Goal: Transaction & Acquisition: Obtain resource

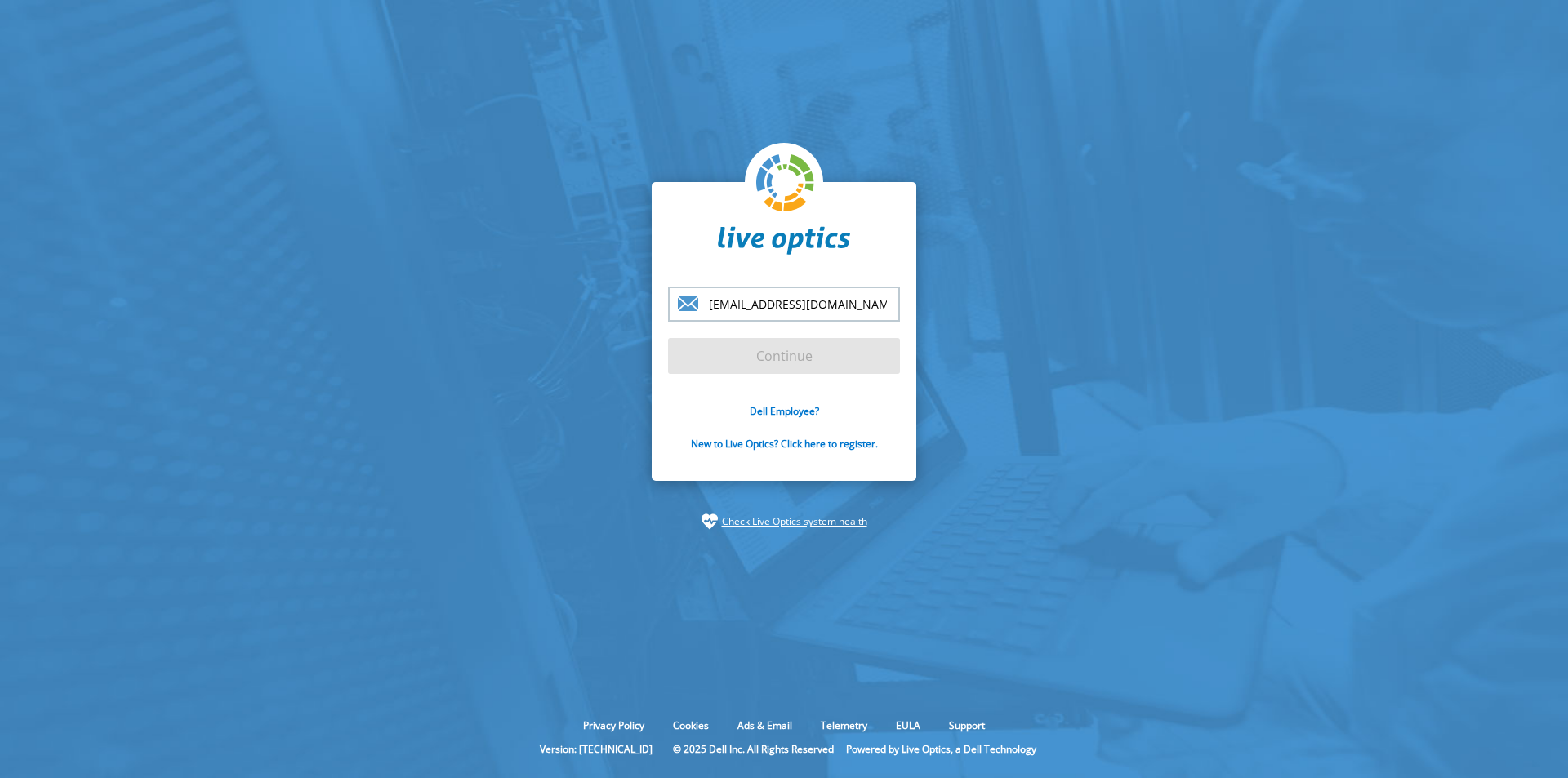
type input "[EMAIL_ADDRESS][DOMAIN_NAME]"
click at [668, 338] on input "Continue" at bounding box center [784, 356] width 232 height 35
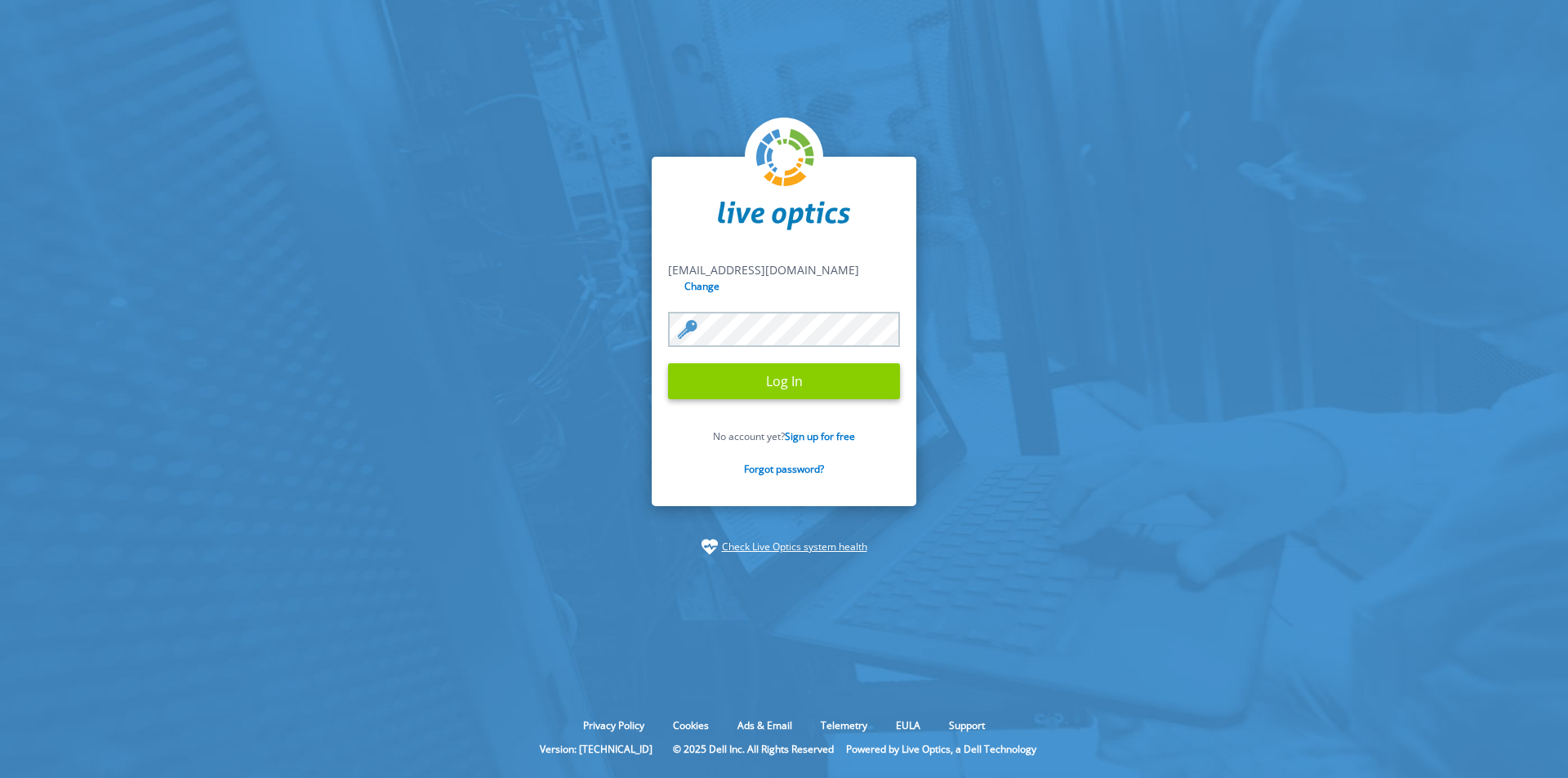
click at [784, 373] on input "Log In" at bounding box center [784, 381] width 232 height 35
click at [772, 373] on input "Log In" at bounding box center [784, 381] width 232 height 35
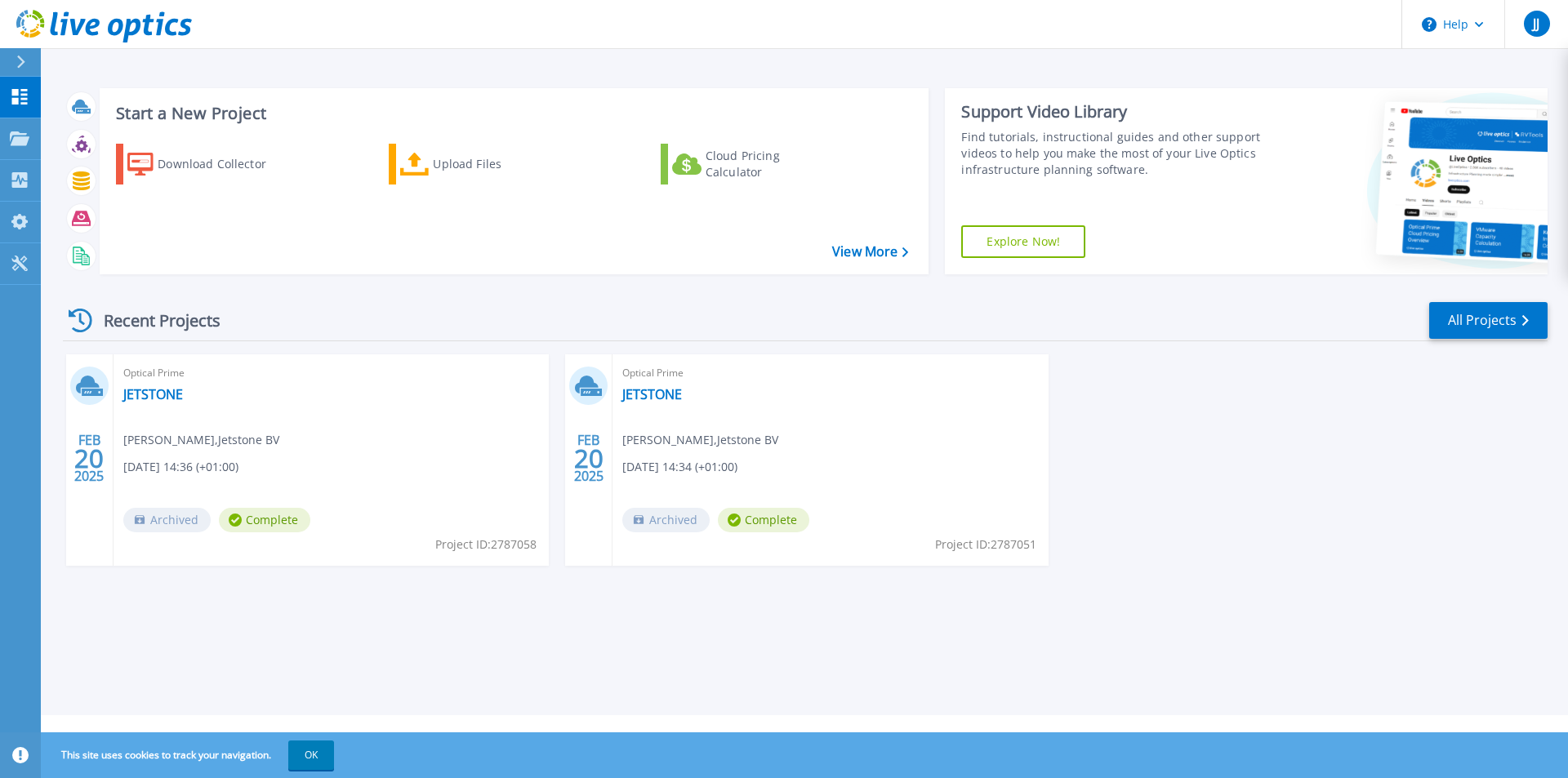
click at [198, 413] on div "Optical Prime JETSTONE Joey Jonker , Jetstone BV 02/20/2025, 14:36 (+01:00) Arc…" at bounding box center [331, 460] width 435 height 211
click at [56, 138] on p "Projects" at bounding box center [64, 139] width 43 height 43
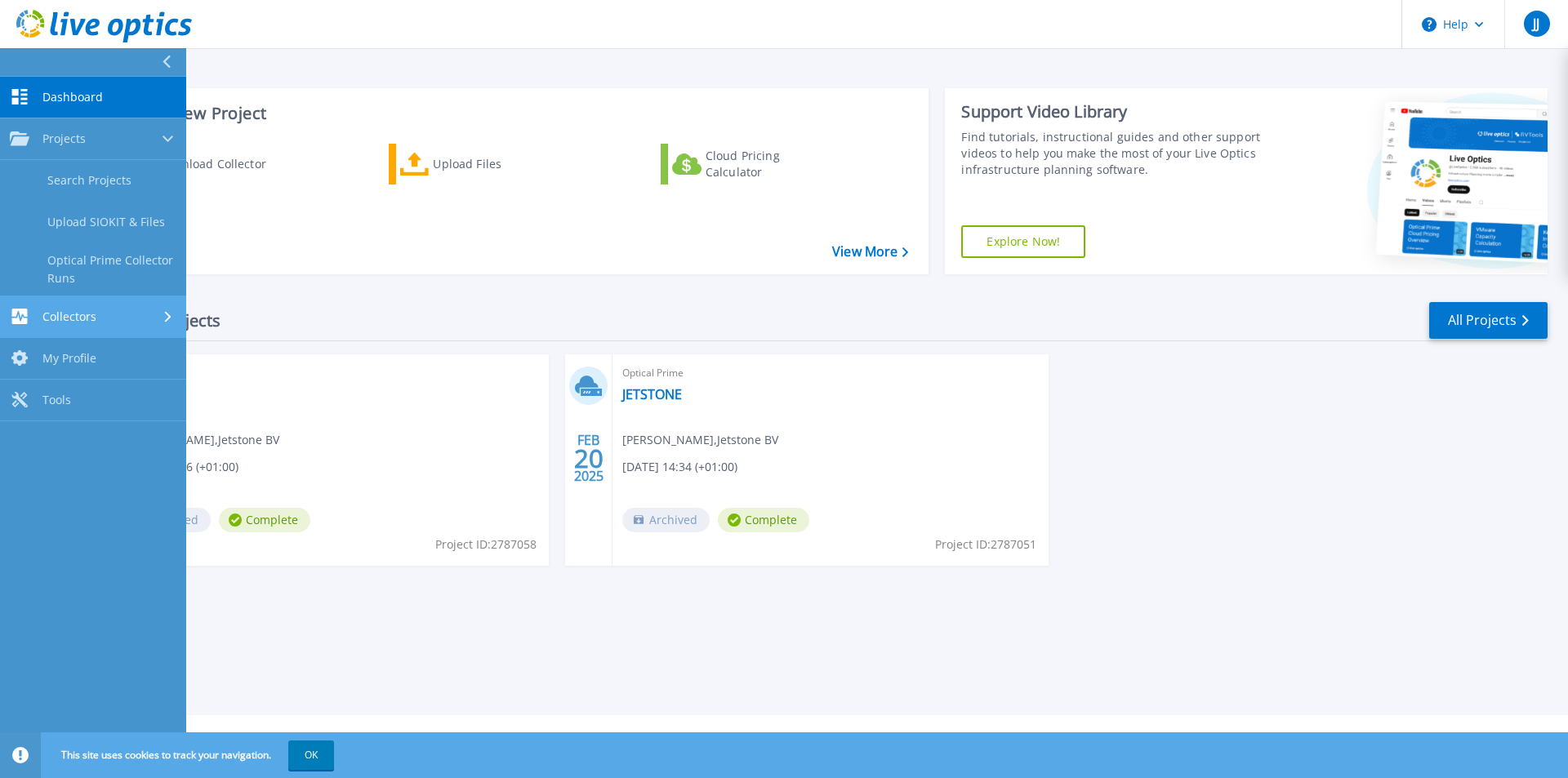
click at [84, 311] on span "Collectors" at bounding box center [69, 317] width 54 height 15
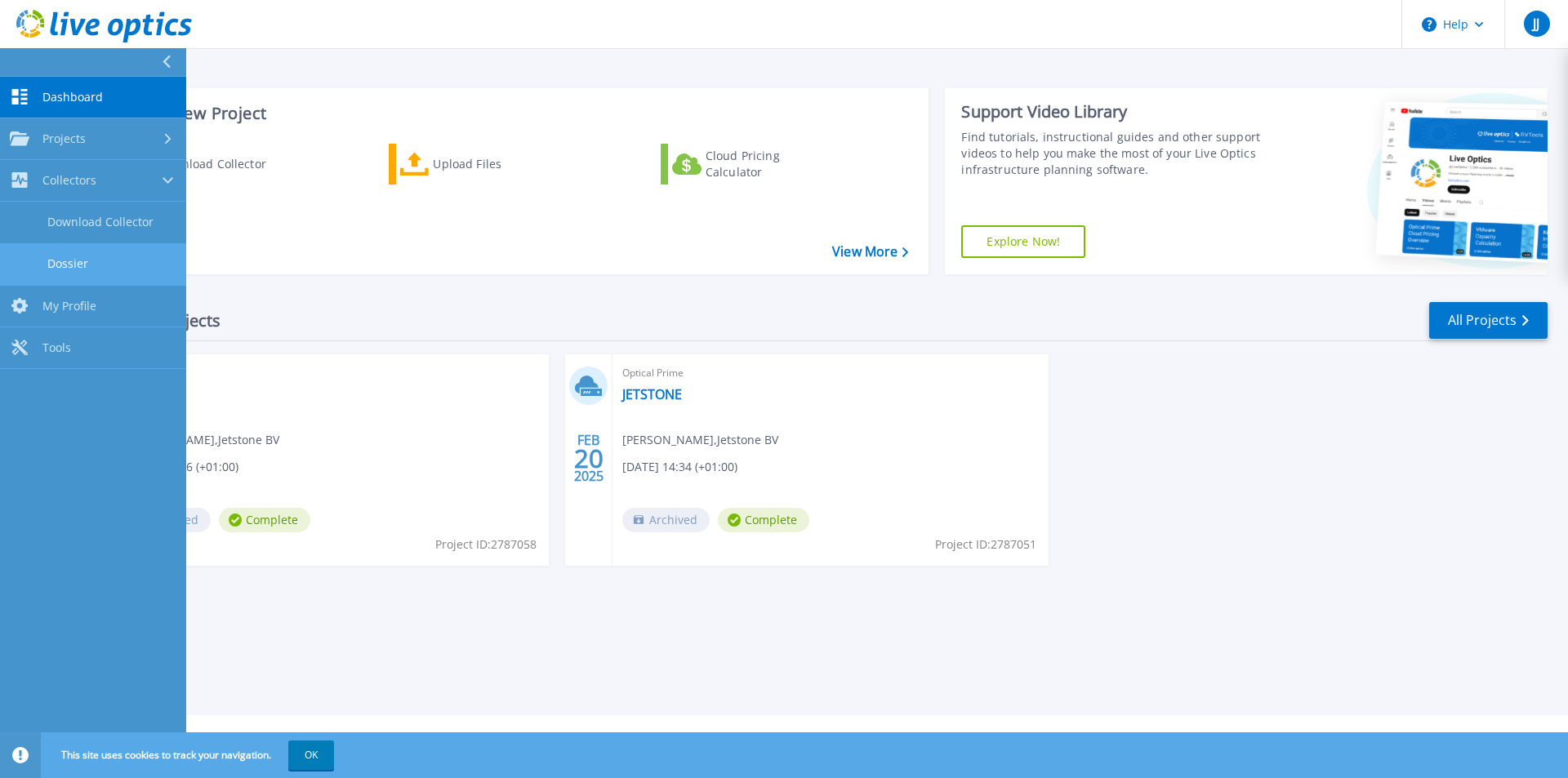
click at [81, 268] on link "Dossier" at bounding box center [93, 263] width 186 height 42
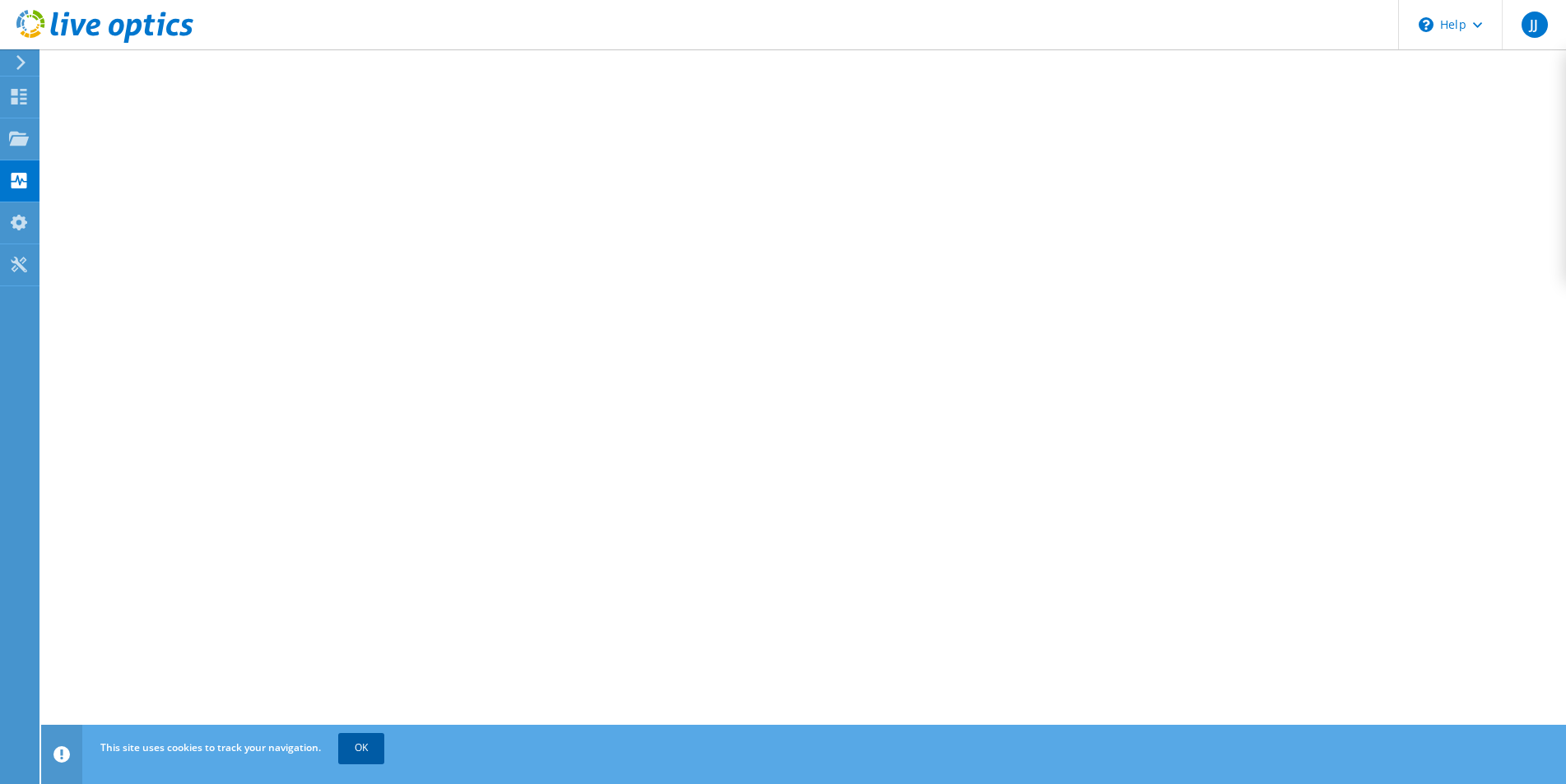
click at [372, 751] on link "OK" at bounding box center [361, 747] width 47 height 30
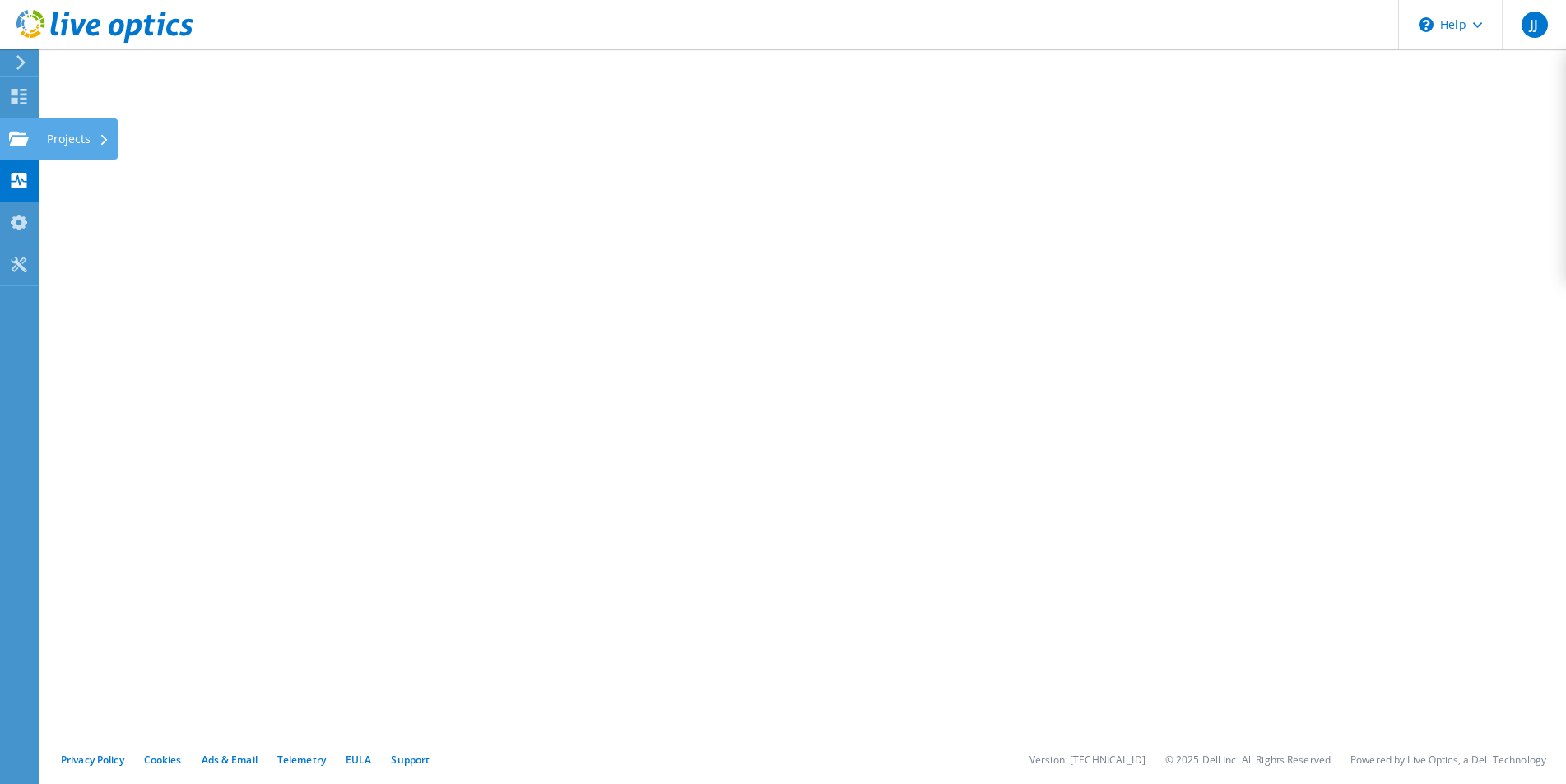
click at [24, 134] on use at bounding box center [19, 138] width 20 height 14
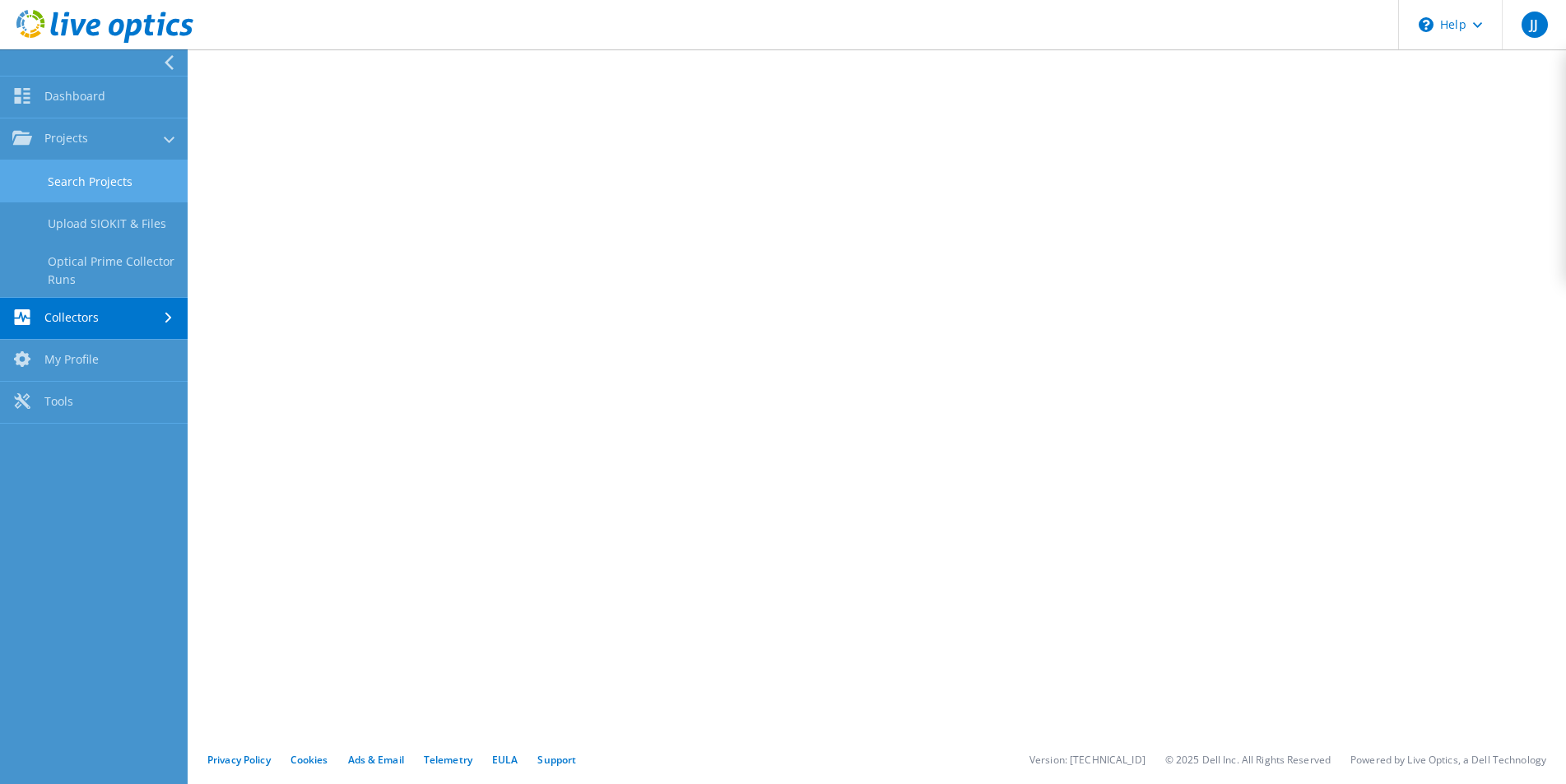
click at [111, 183] on link "Search Projects" at bounding box center [94, 181] width 188 height 42
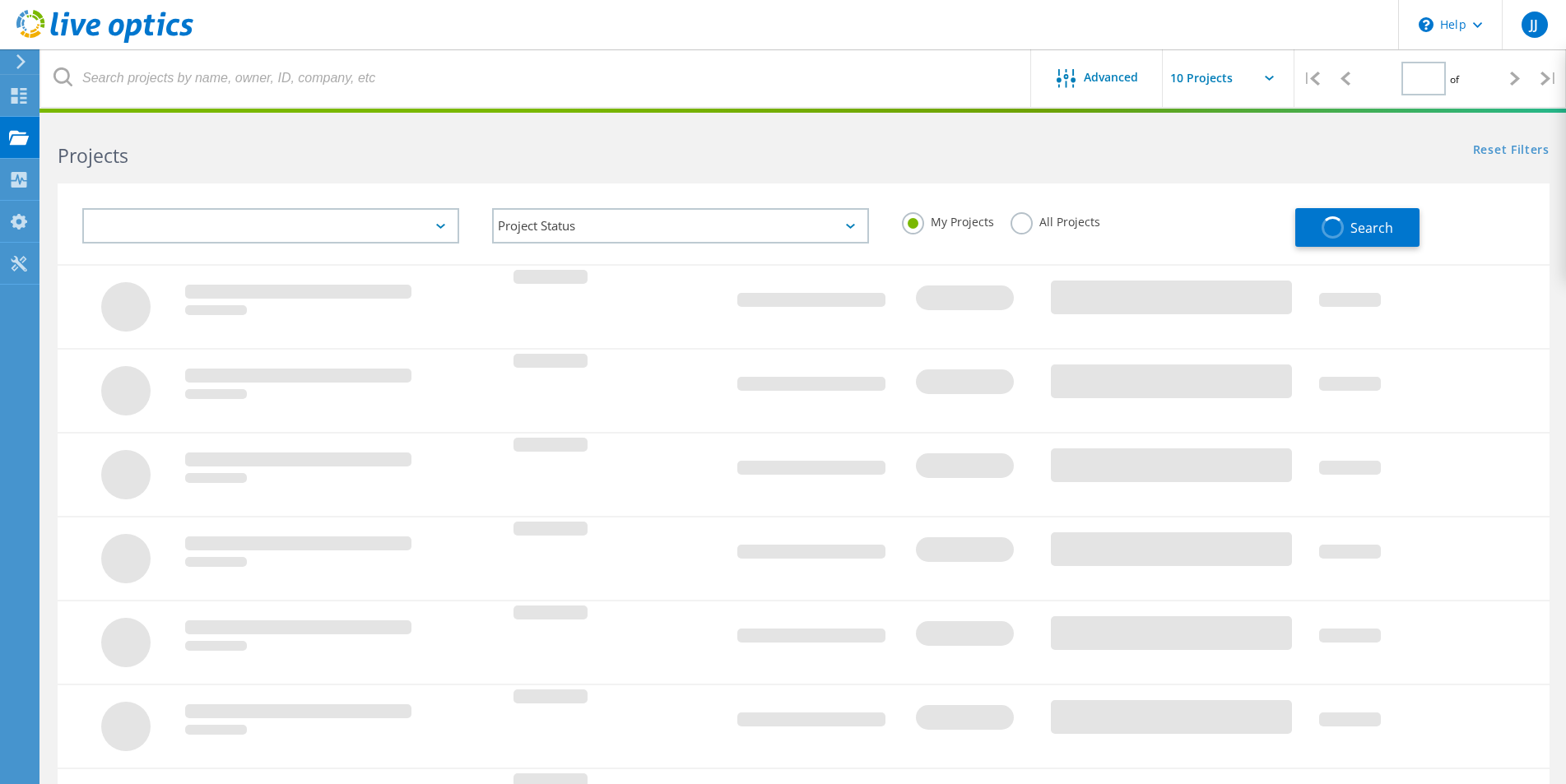
type input "1"
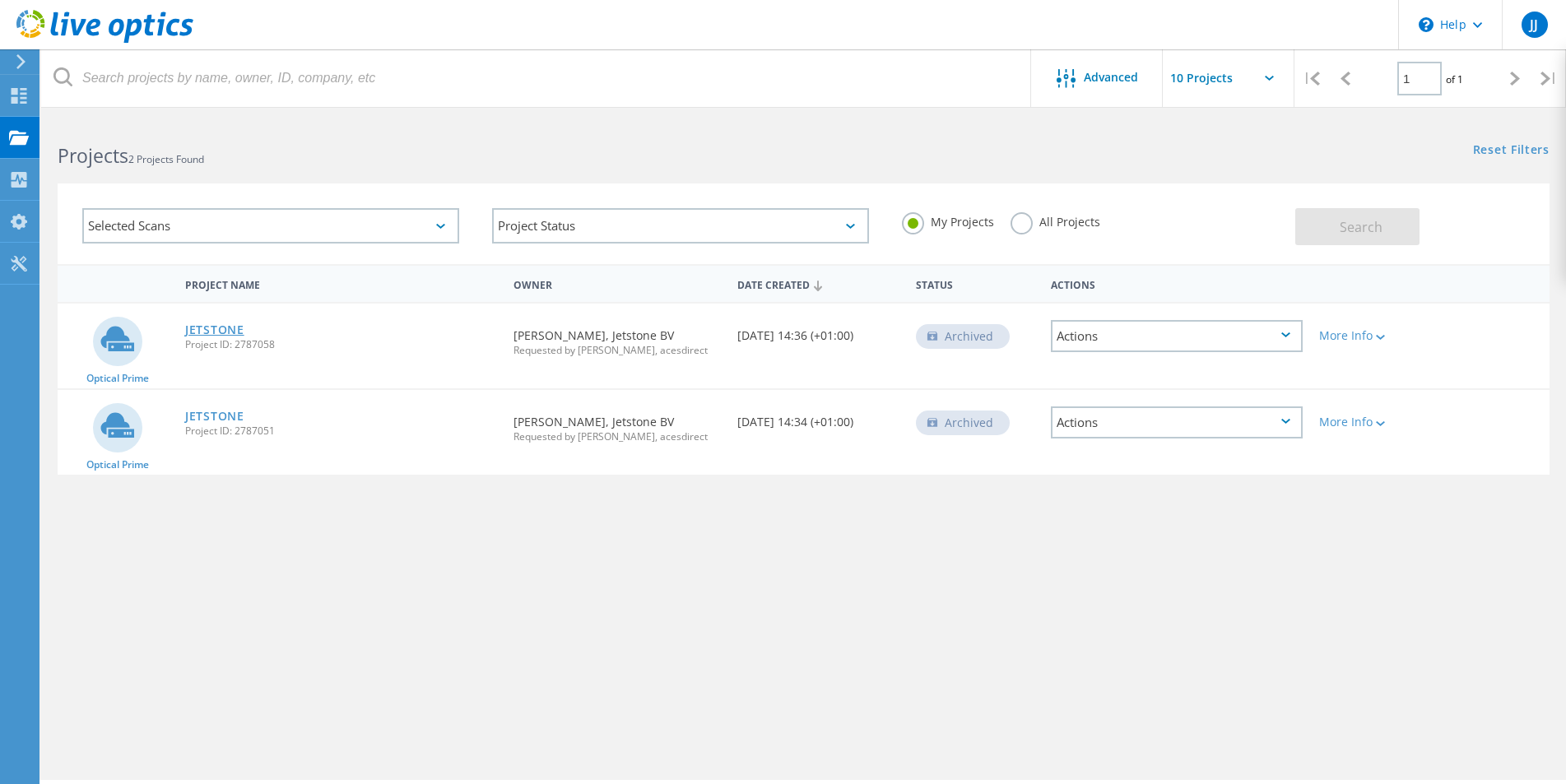
click at [213, 330] on link "JETSTONE" at bounding box center [215, 330] width 59 height 12
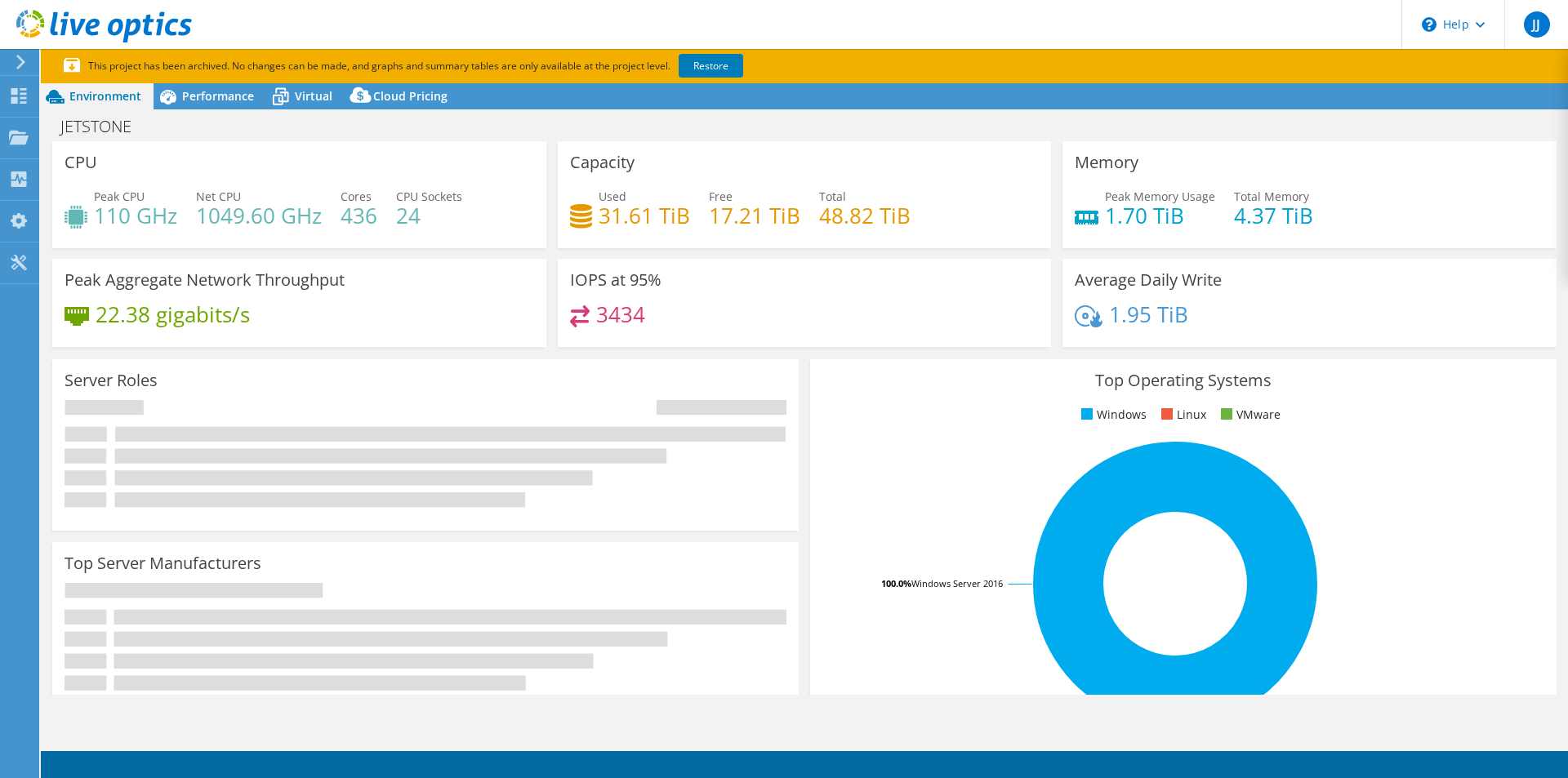
select select "USD"
select select "EUFrankfurt"
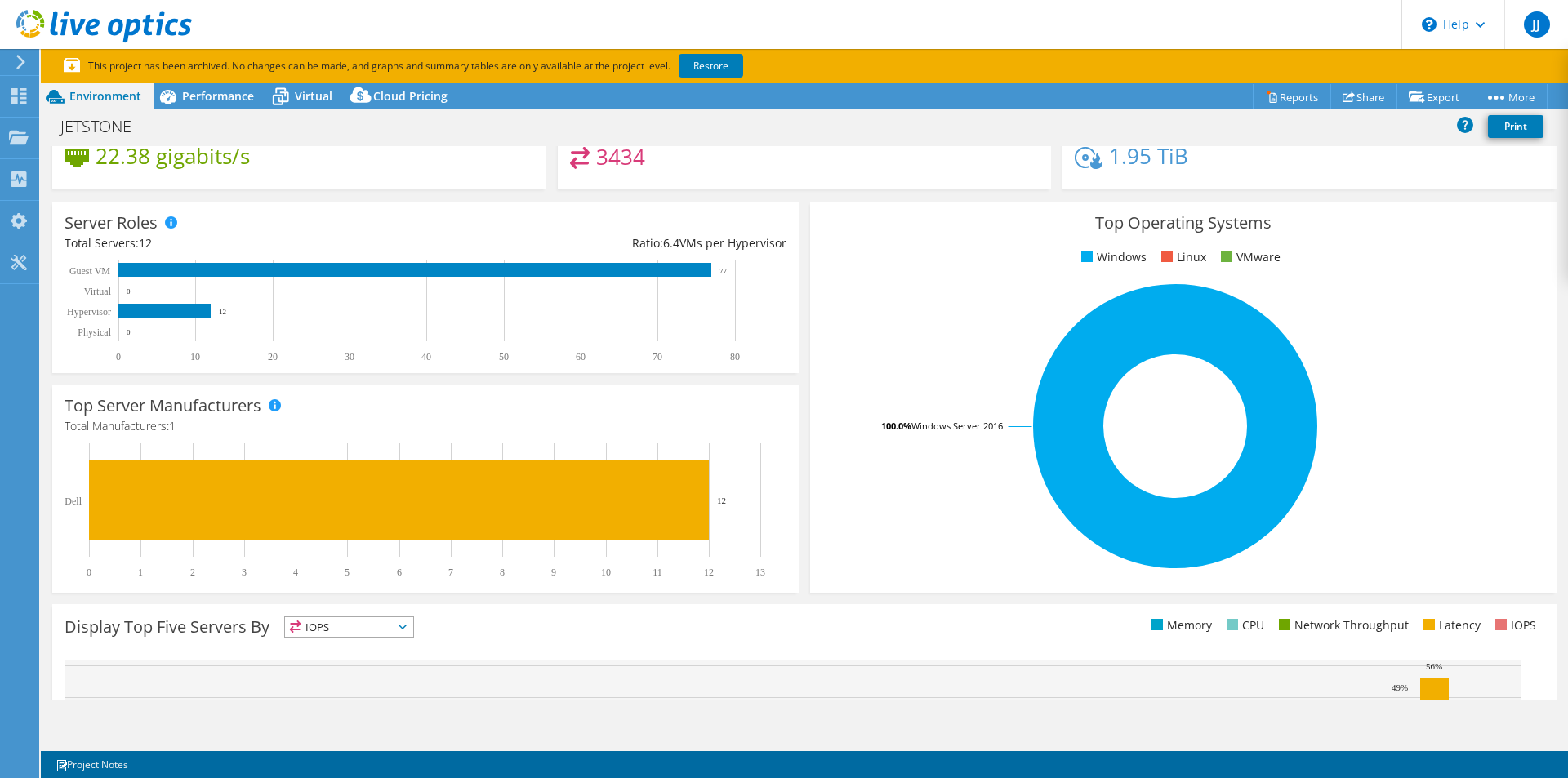
scroll to position [326, 0]
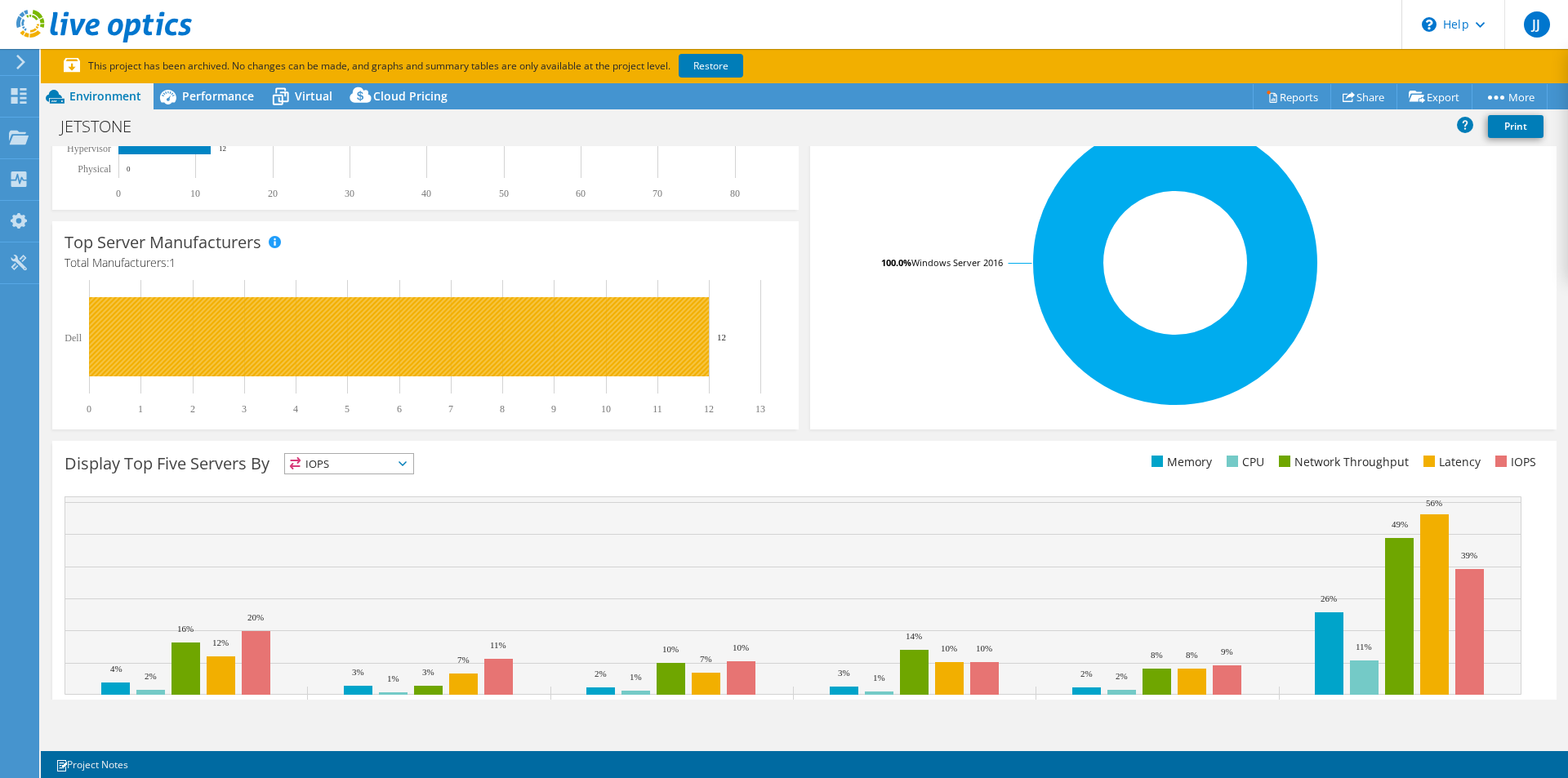
click at [524, 343] on rect at bounding box center [398, 336] width 619 height 79
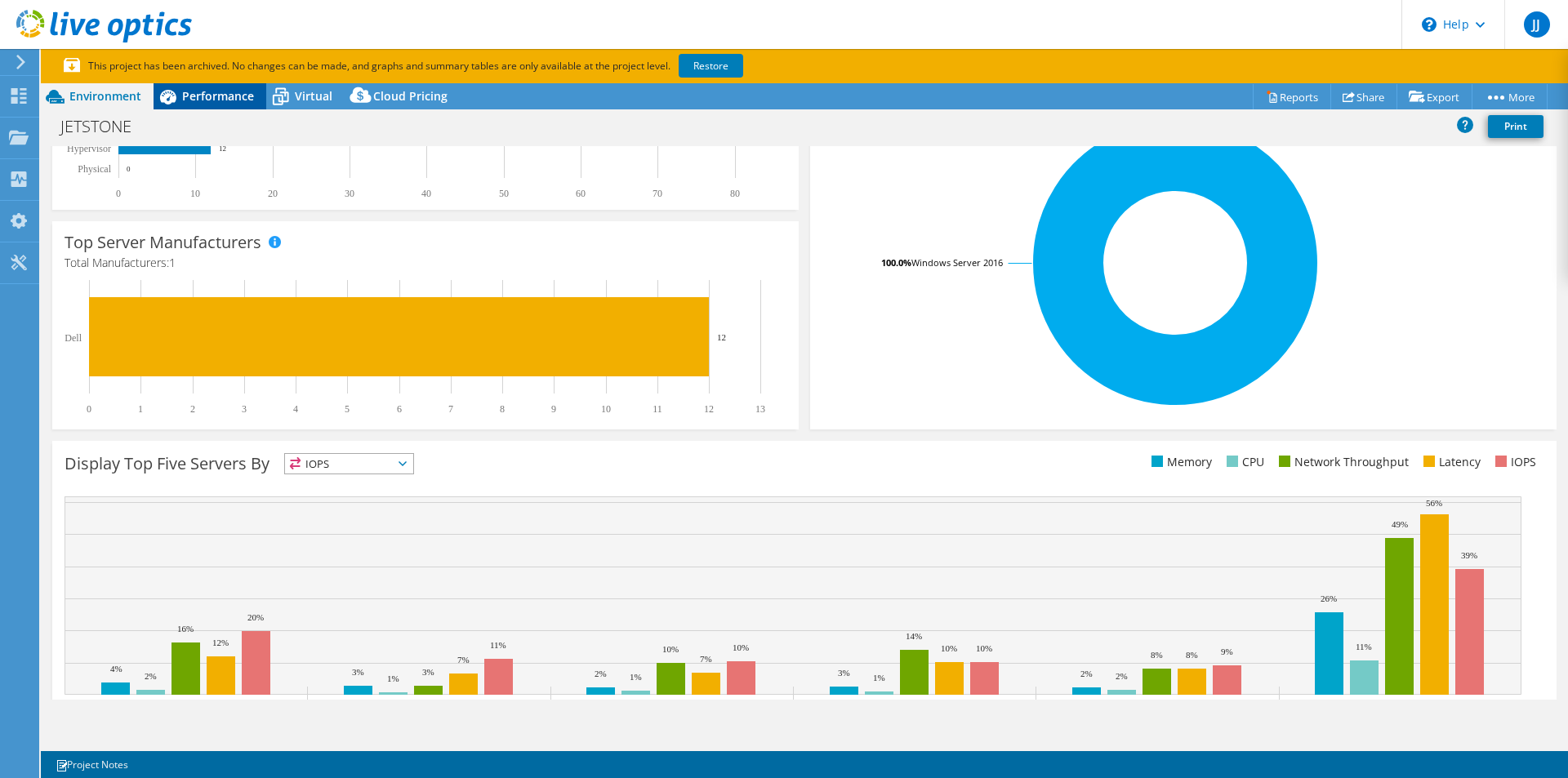
click at [220, 100] on span "Performance" at bounding box center [217, 95] width 72 height 15
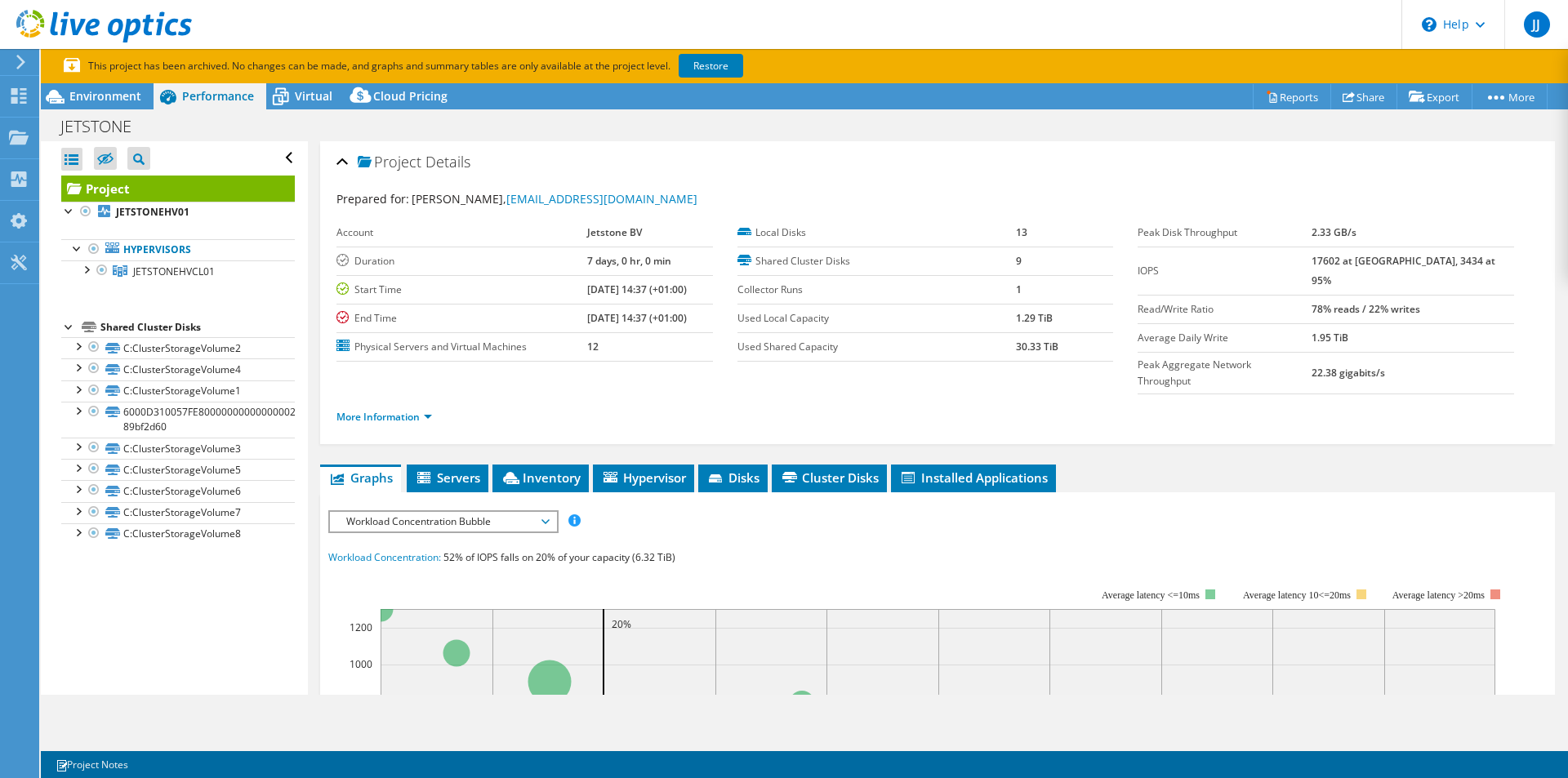
scroll to position [0, 0]
click at [67, 208] on div at bounding box center [69, 209] width 16 height 16
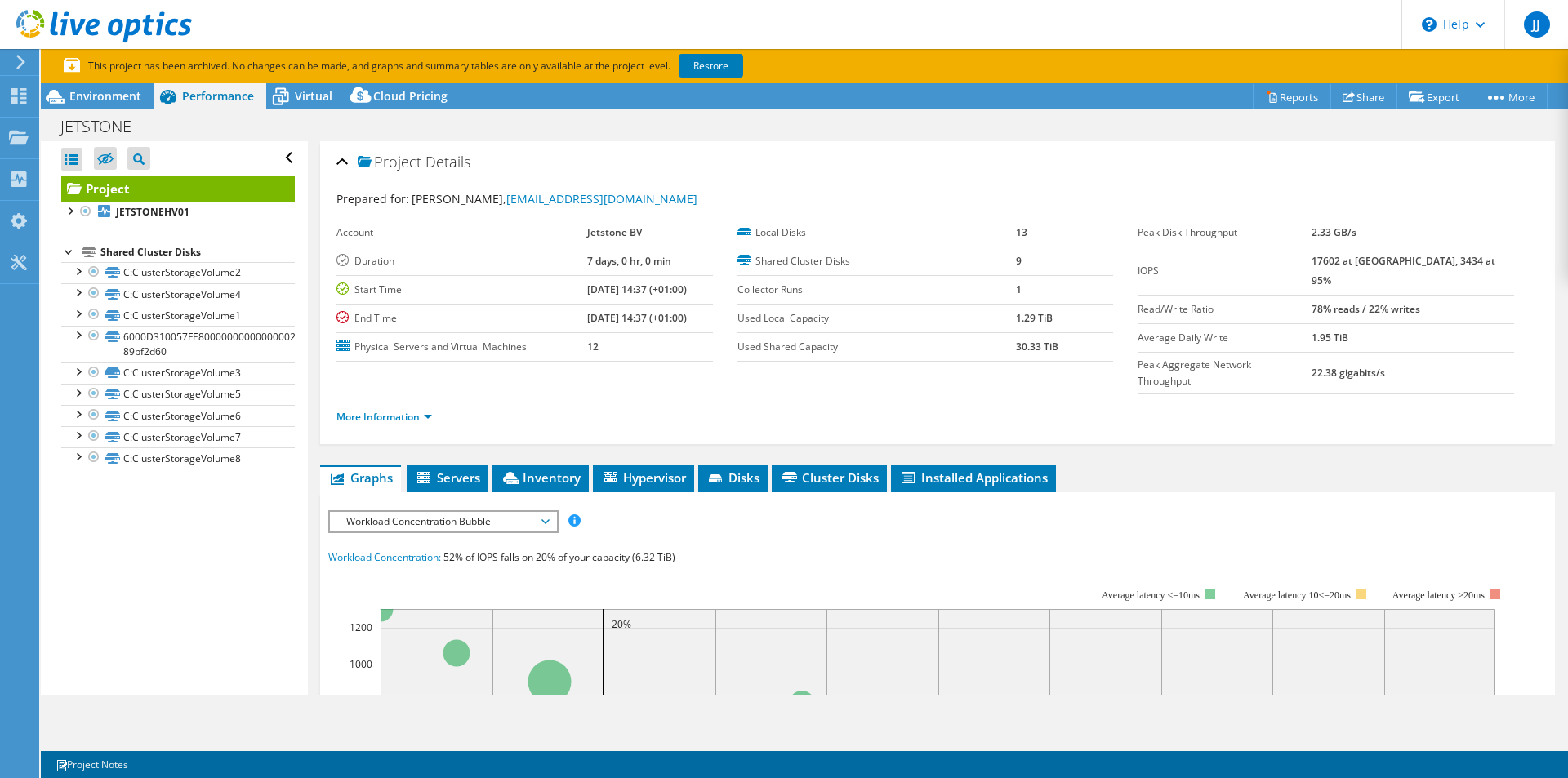
click at [67, 250] on div at bounding box center [69, 250] width 16 height 16
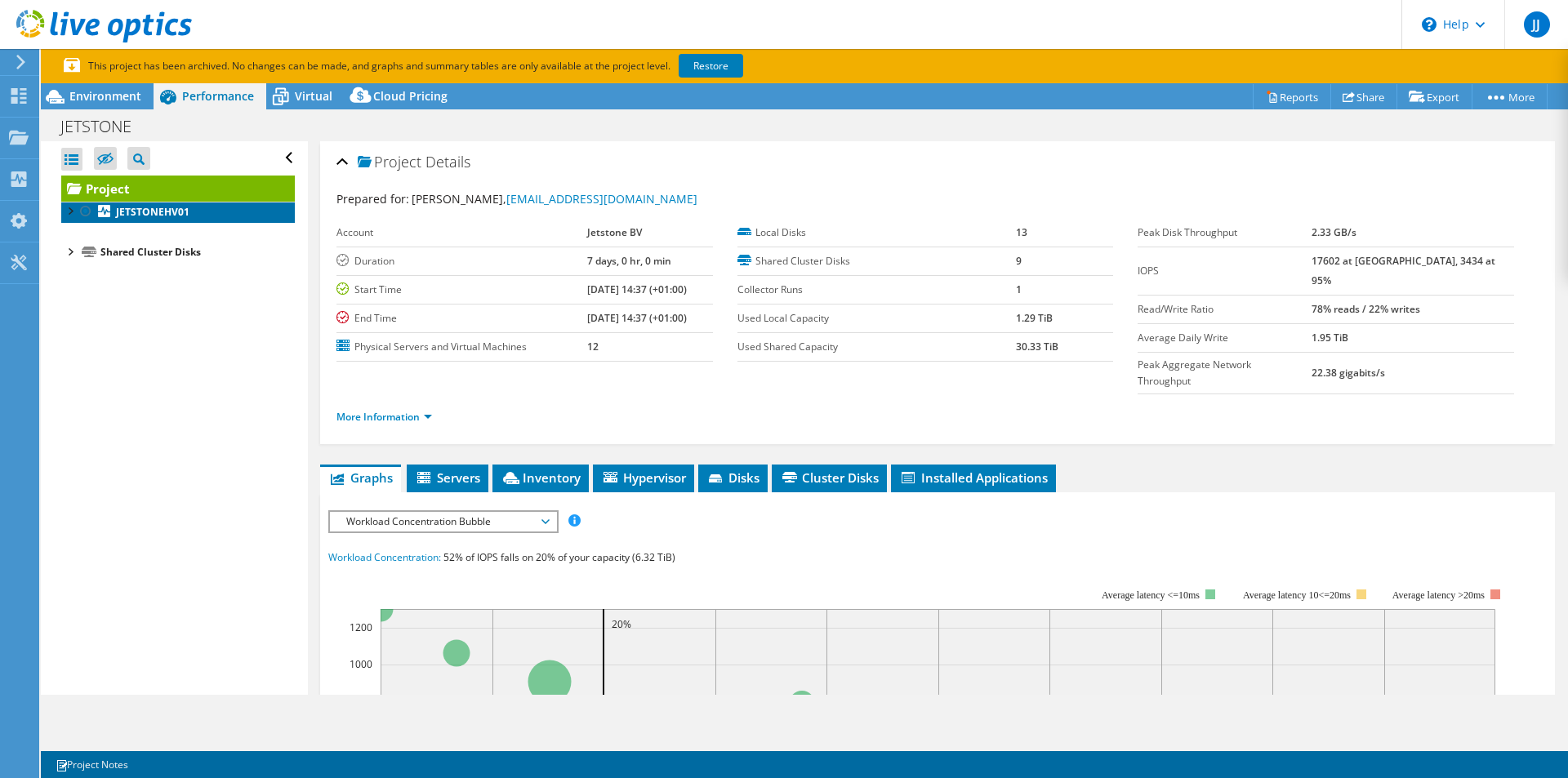
click at [139, 209] on b "JETSTONEHV01" at bounding box center [153, 212] width 74 height 14
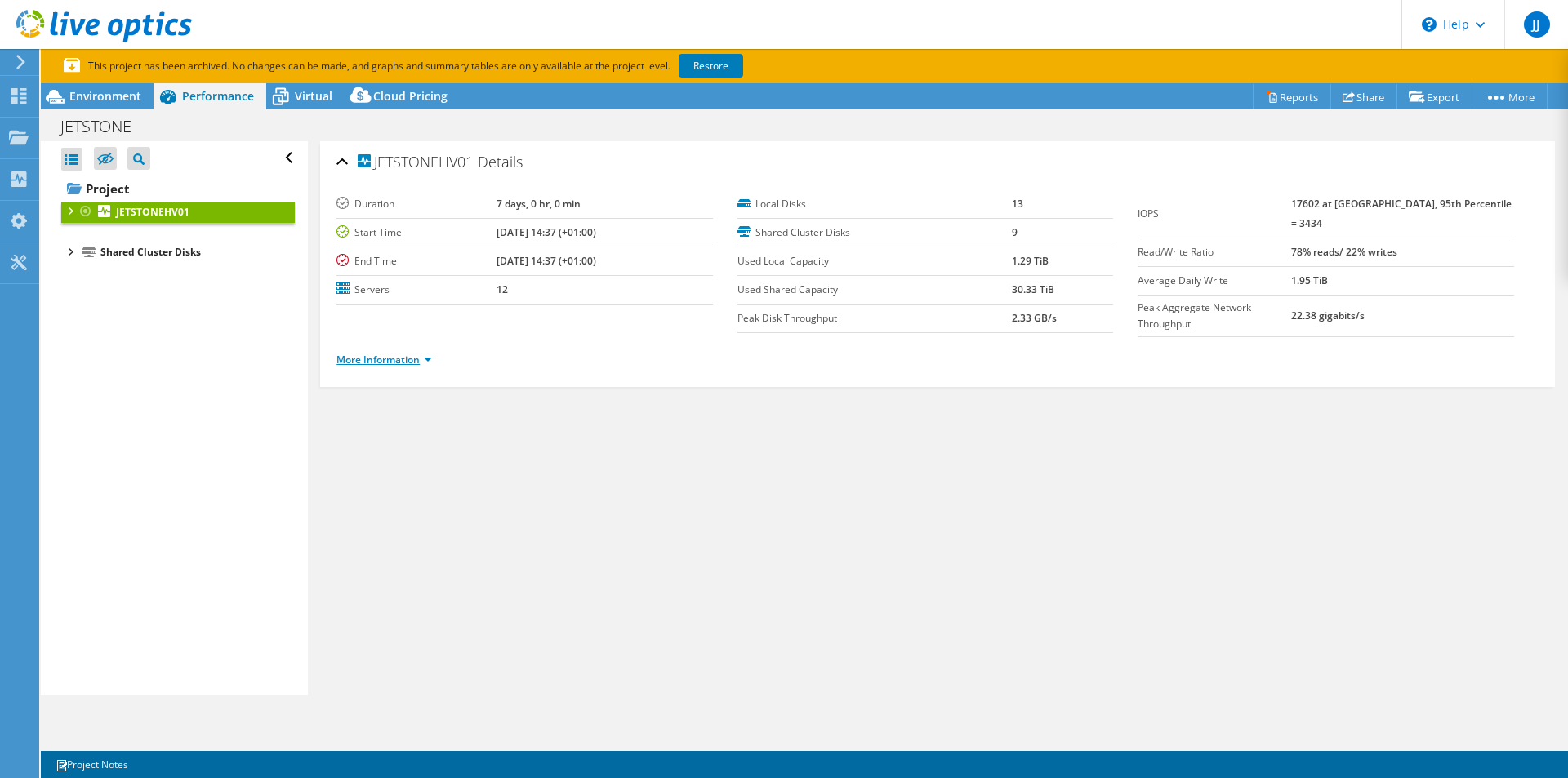
click at [410, 353] on link "More Information" at bounding box center [384, 360] width 96 height 14
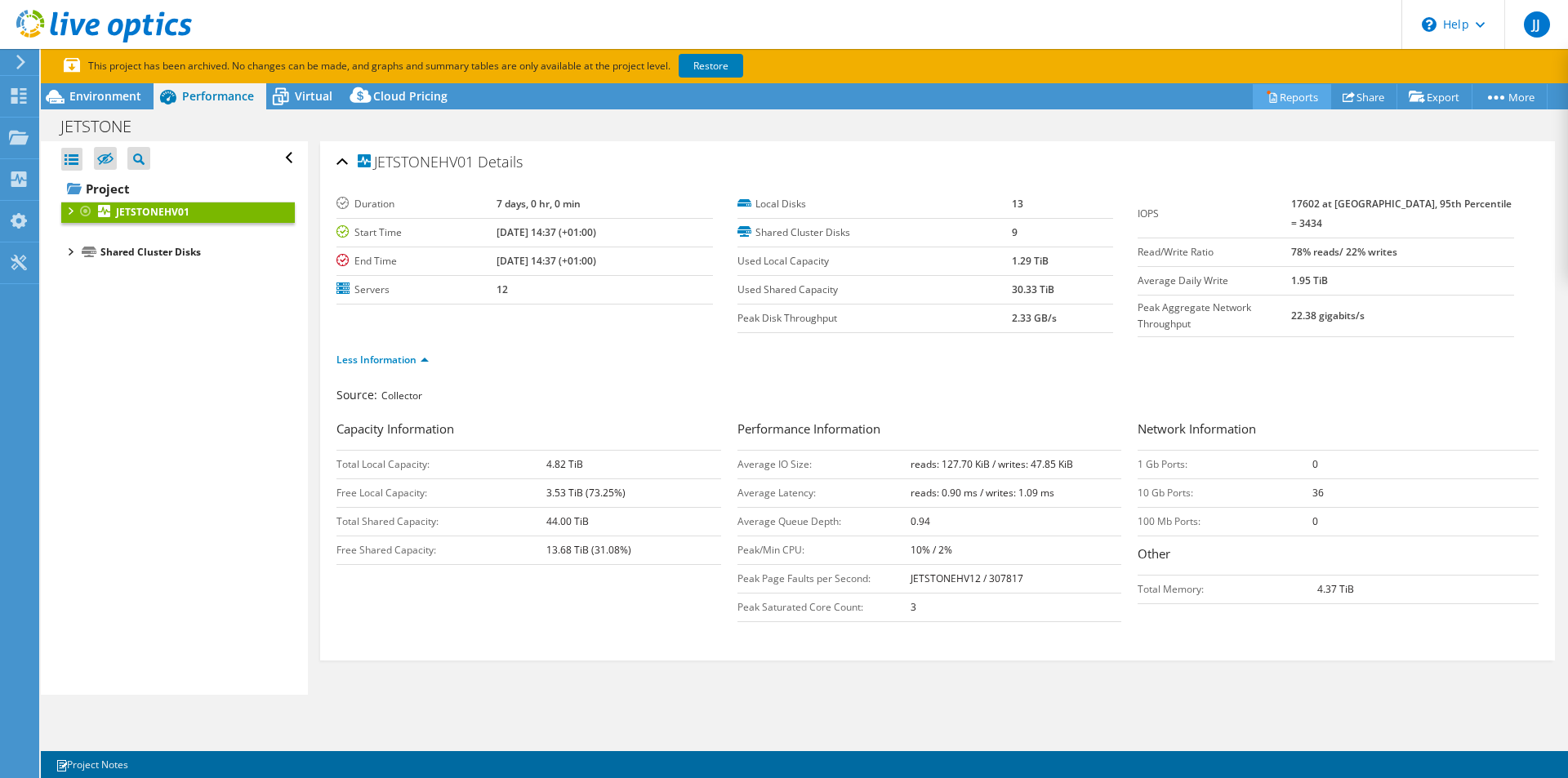
click at [1292, 90] on link "Reports" at bounding box center [1291, 97] width 78 height 26
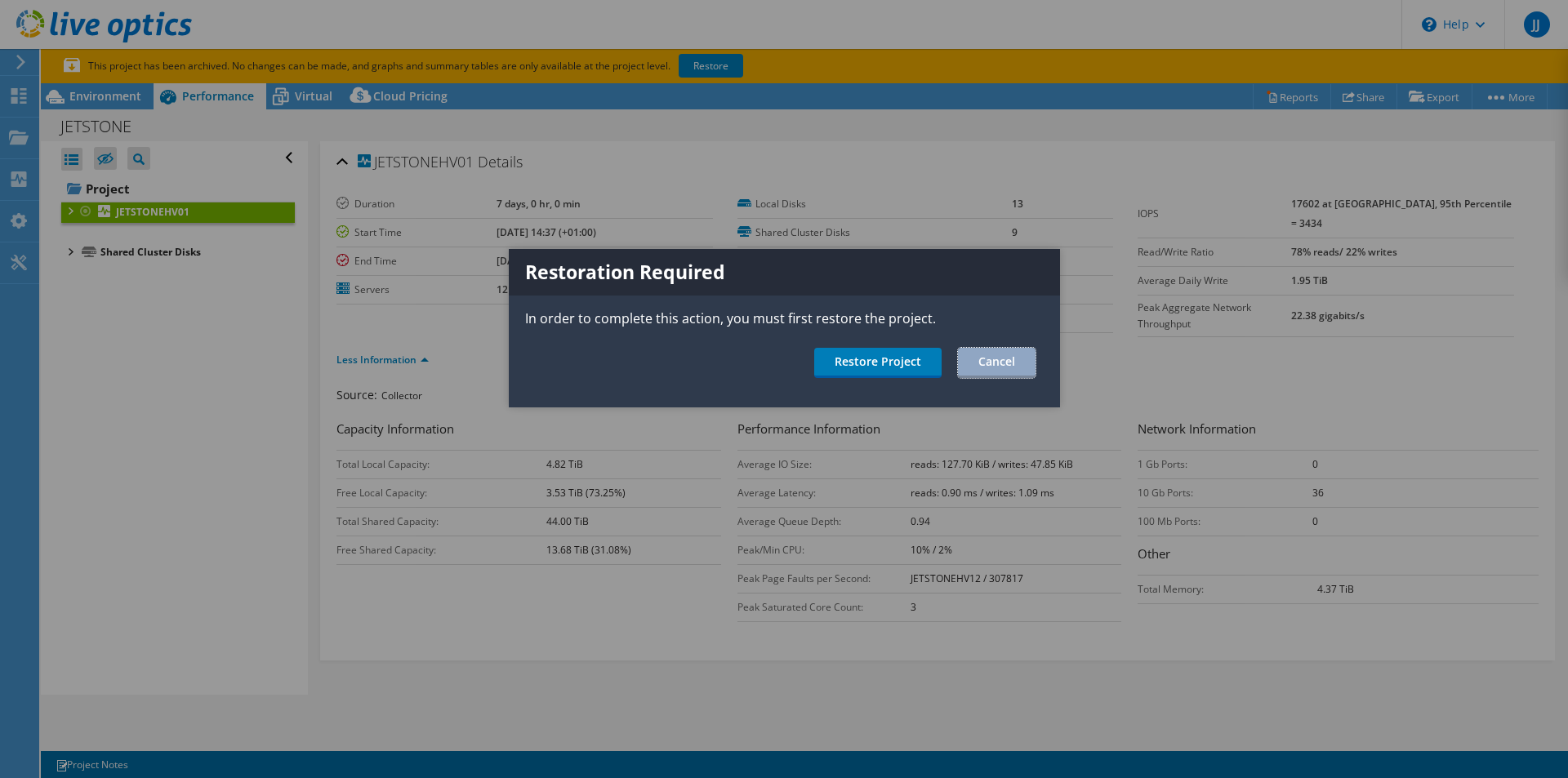
click at [1030, 363] on link "Cancel" at bounding box center [996, 363] width 77 height 30
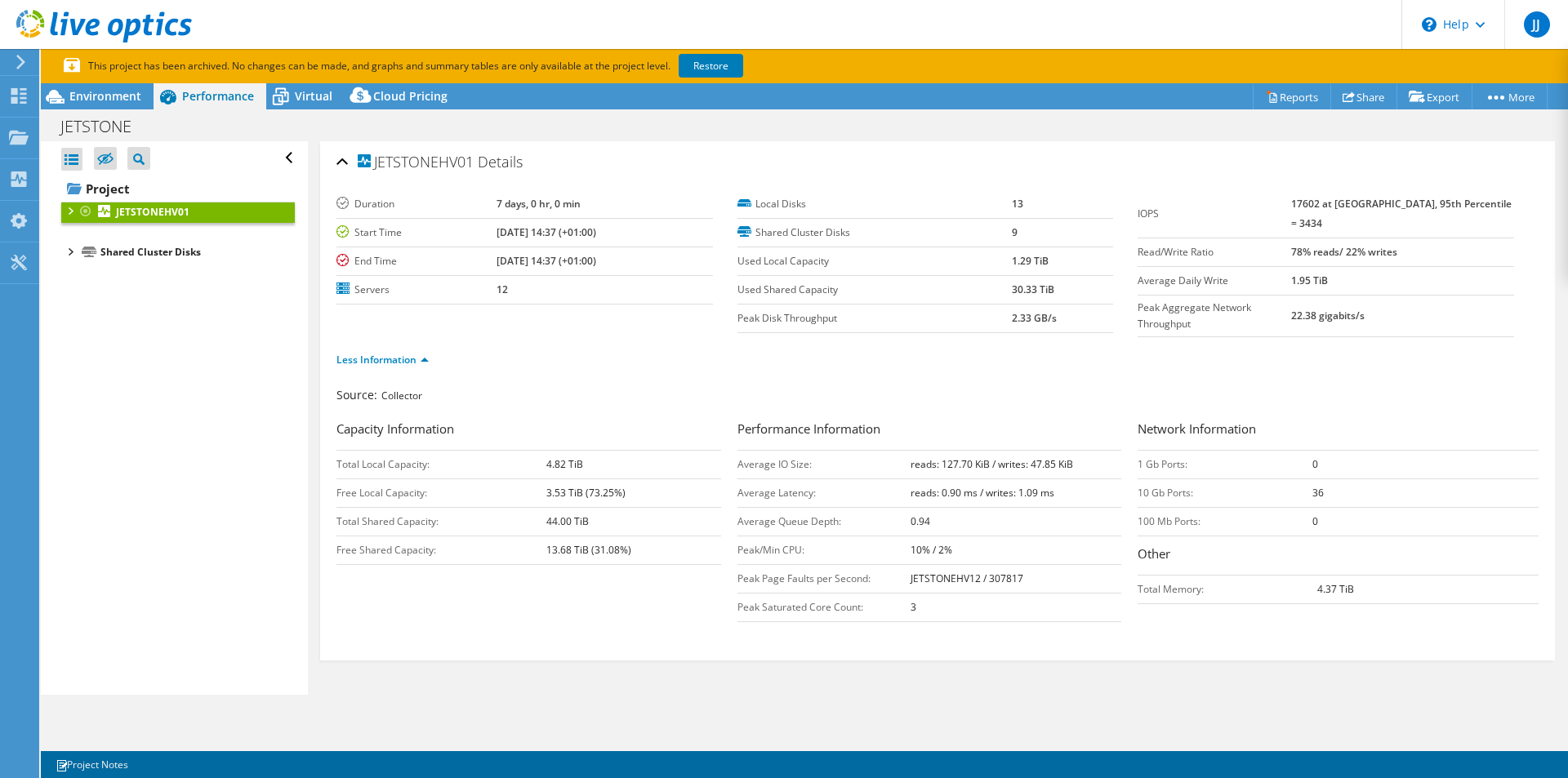
click at [67, 209] on div at bounding box center [69, 209] width 16 height 16
click at [162, 249] on link "Hypervisors" at bounding box center [177, 250] width 233 height 21
click at [87, 271] on div at bounding box center [85, 269] width 16 height 16
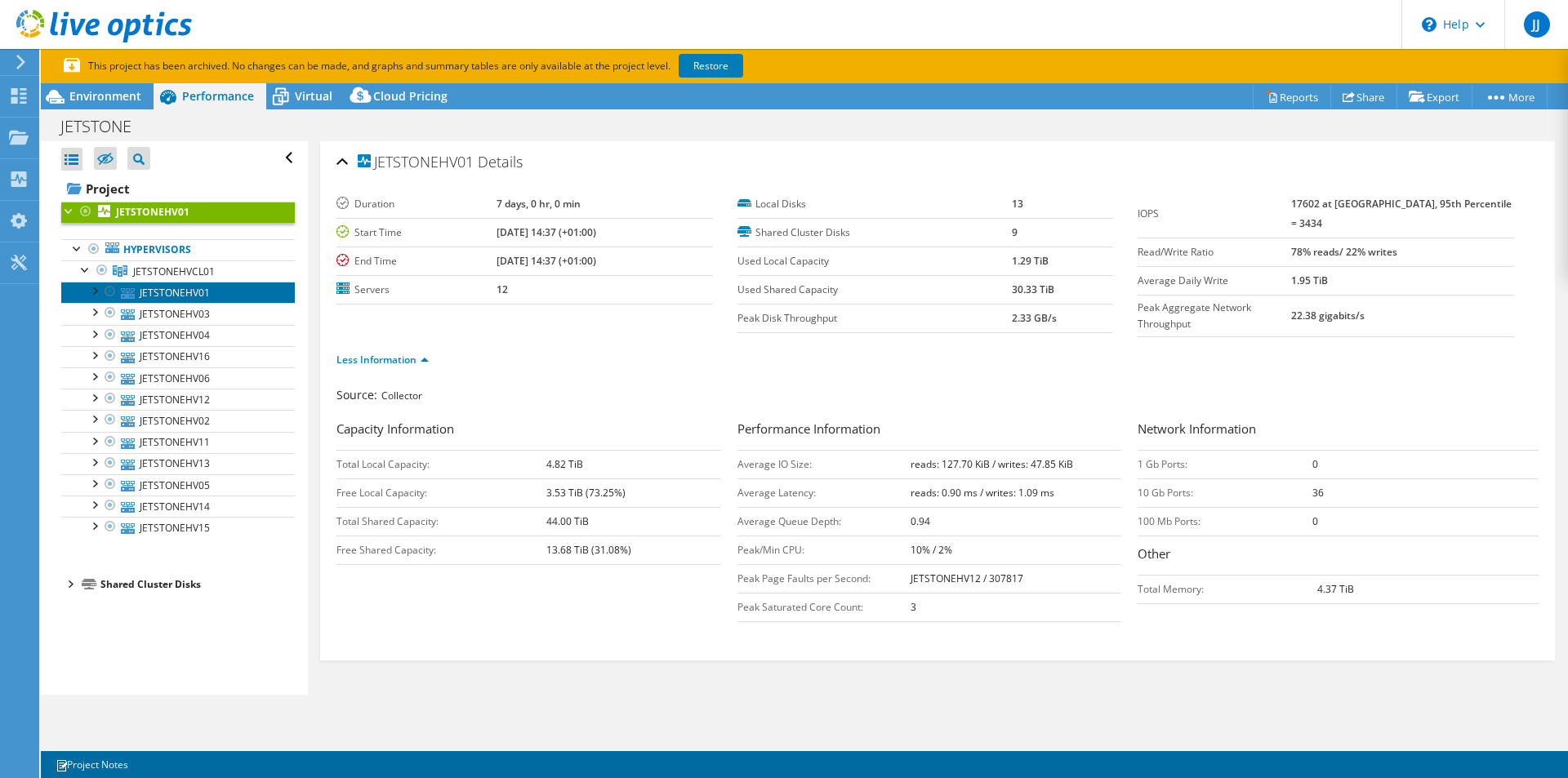
click at [195, 295] on link "JETSTONEHV01" at bounding box center [177, 292] width 233 height 21
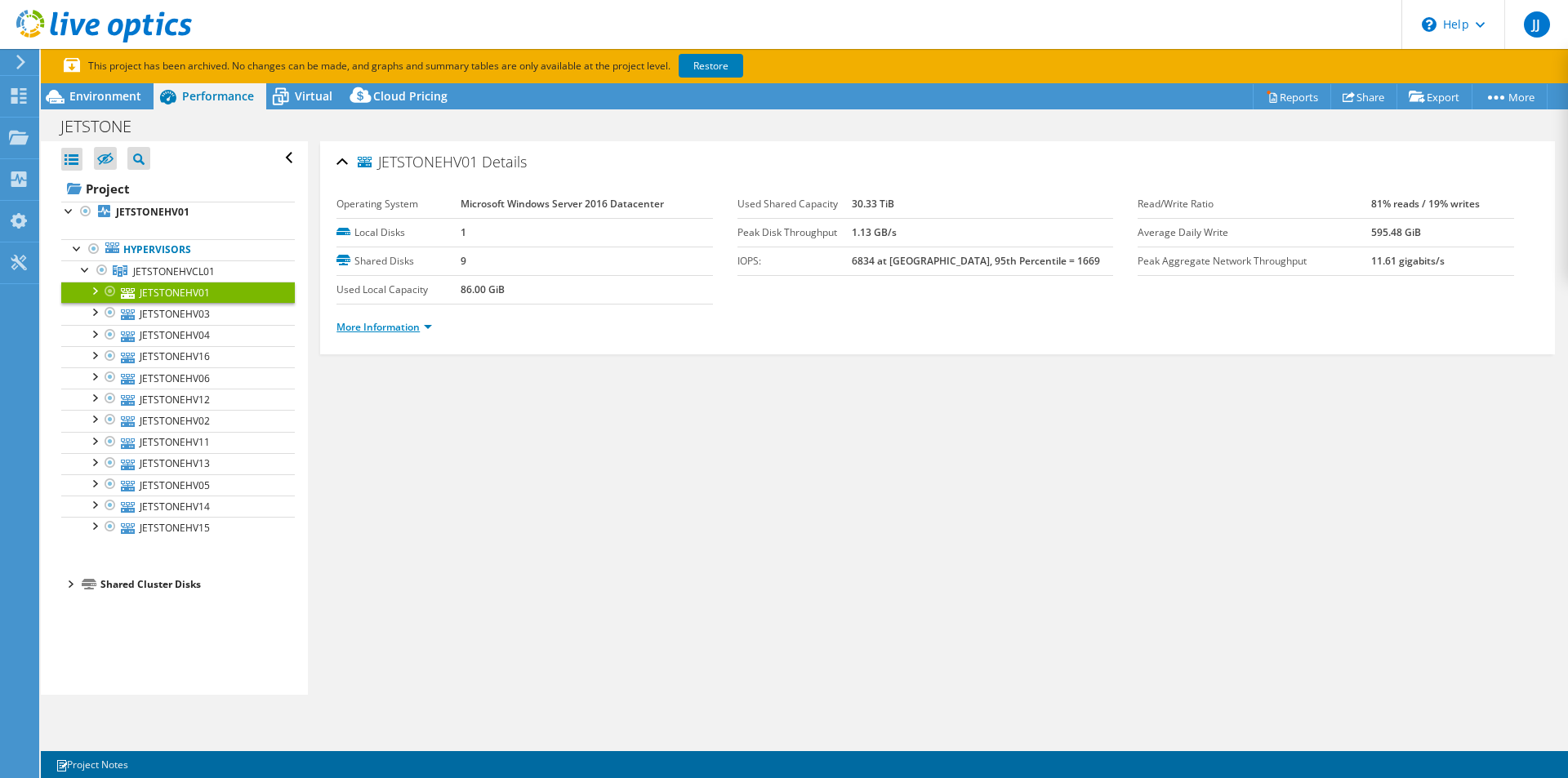
click at [413, 333] on link "More Information" at bounding box center [384, 327] width 96 height 14
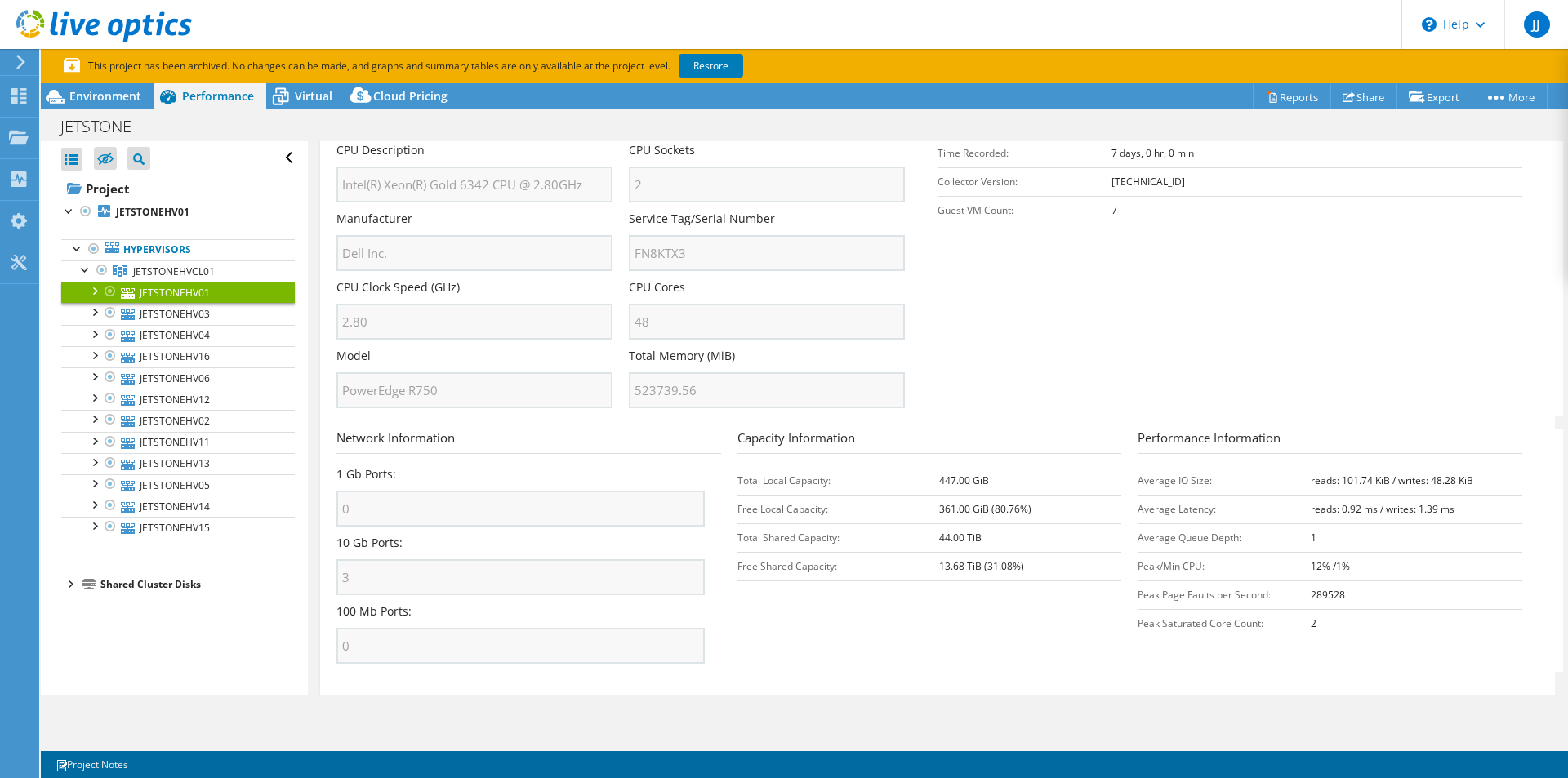
scroll to position [357, 0]
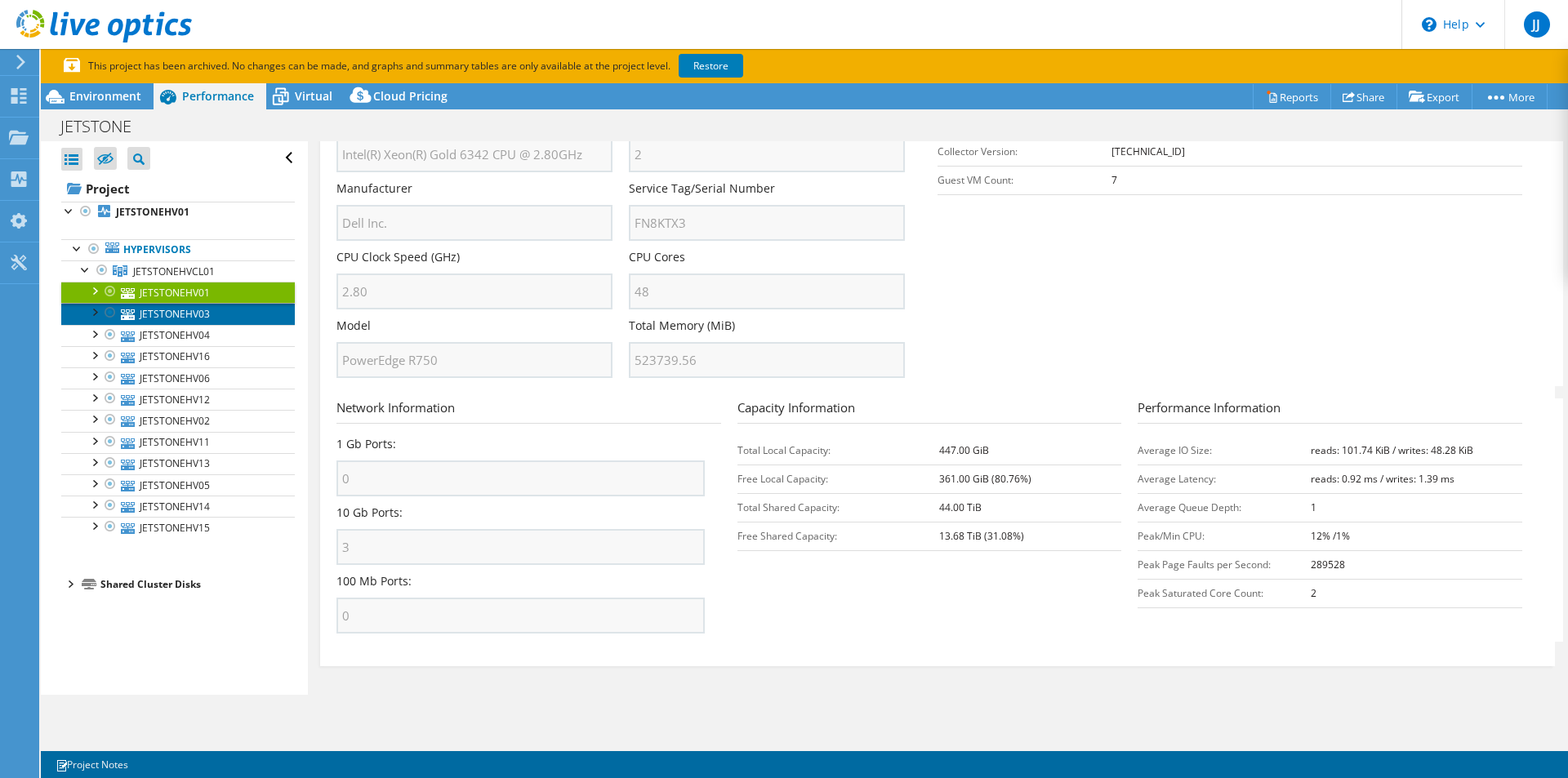
click at [196, 312] on link "JETSTONEHV03" at bounding box center [177, 313] width 233 height 21
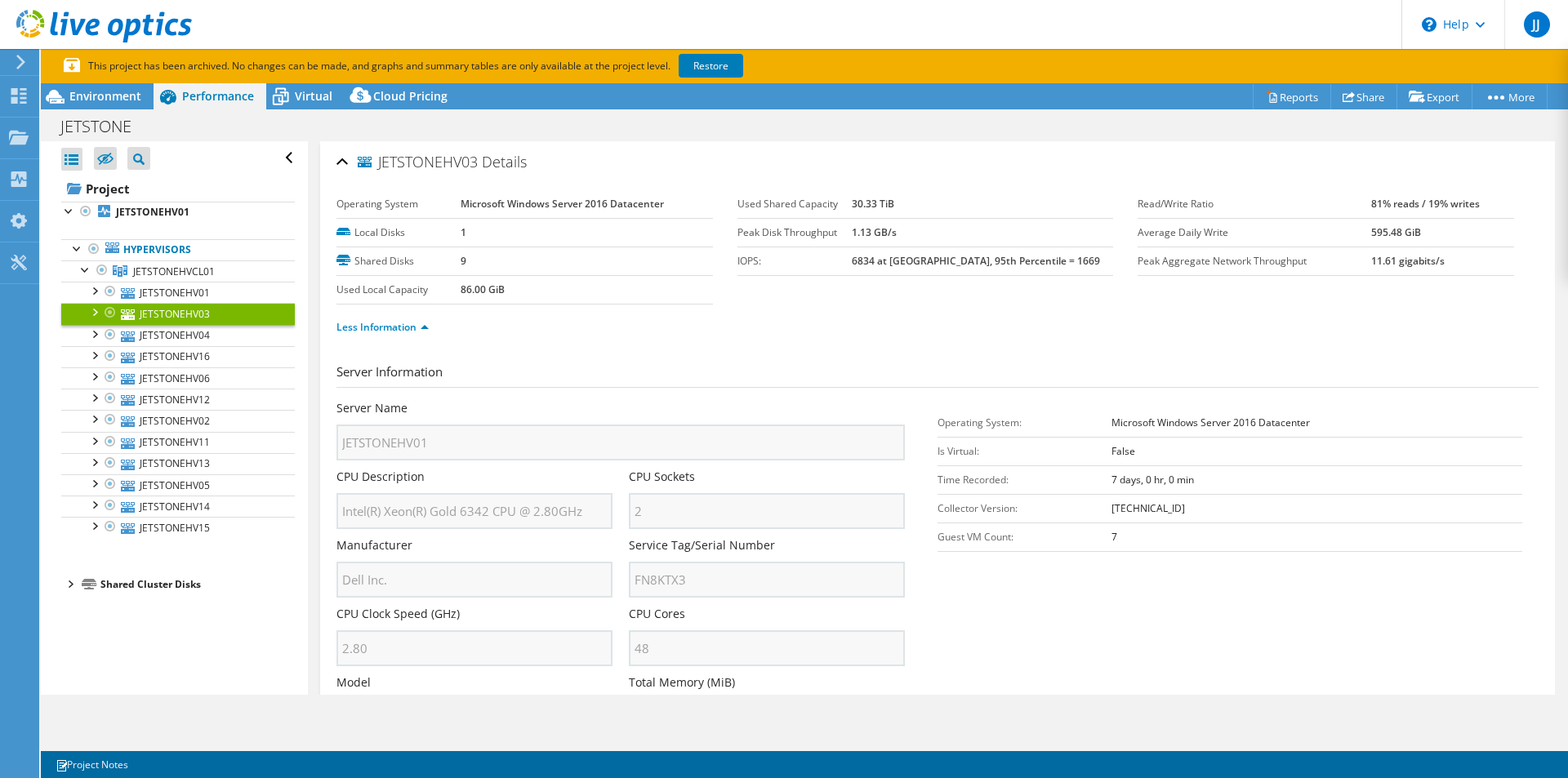
scroll to position [0, 0]
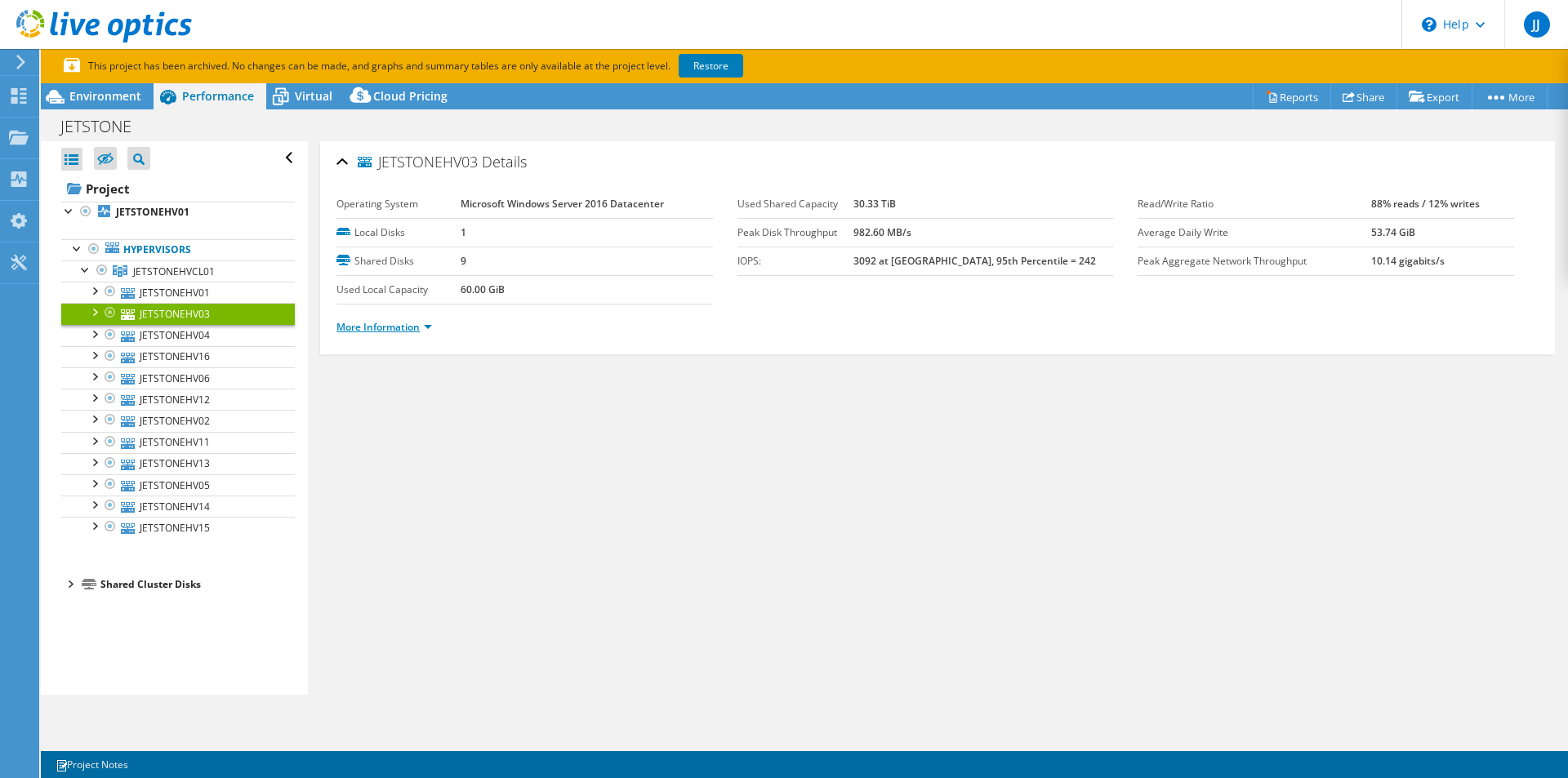
click at [366, 329] on link "More Information" at bounding box center [384, 327] width 96 height 14
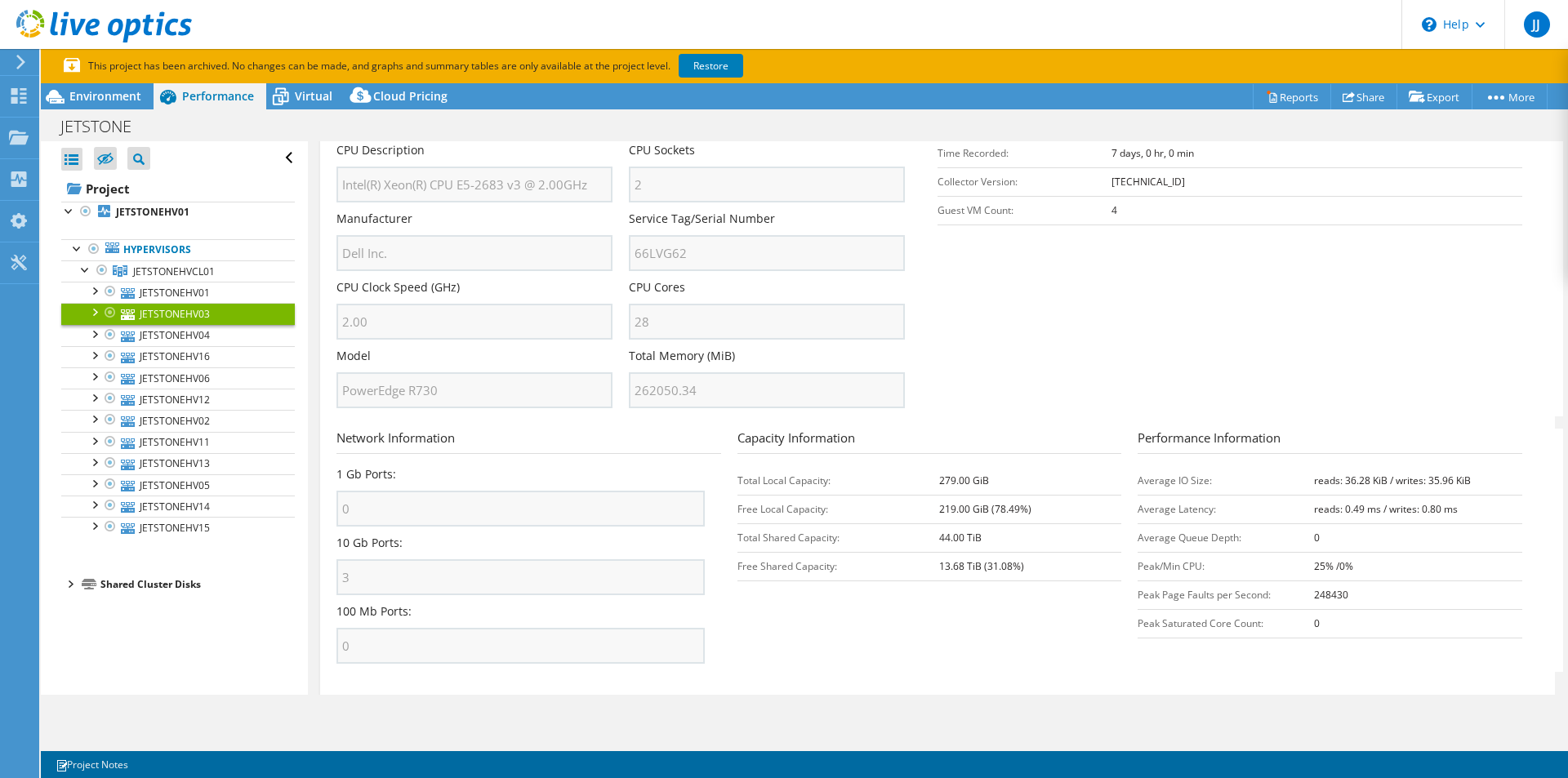
scroll to position [357, 0]
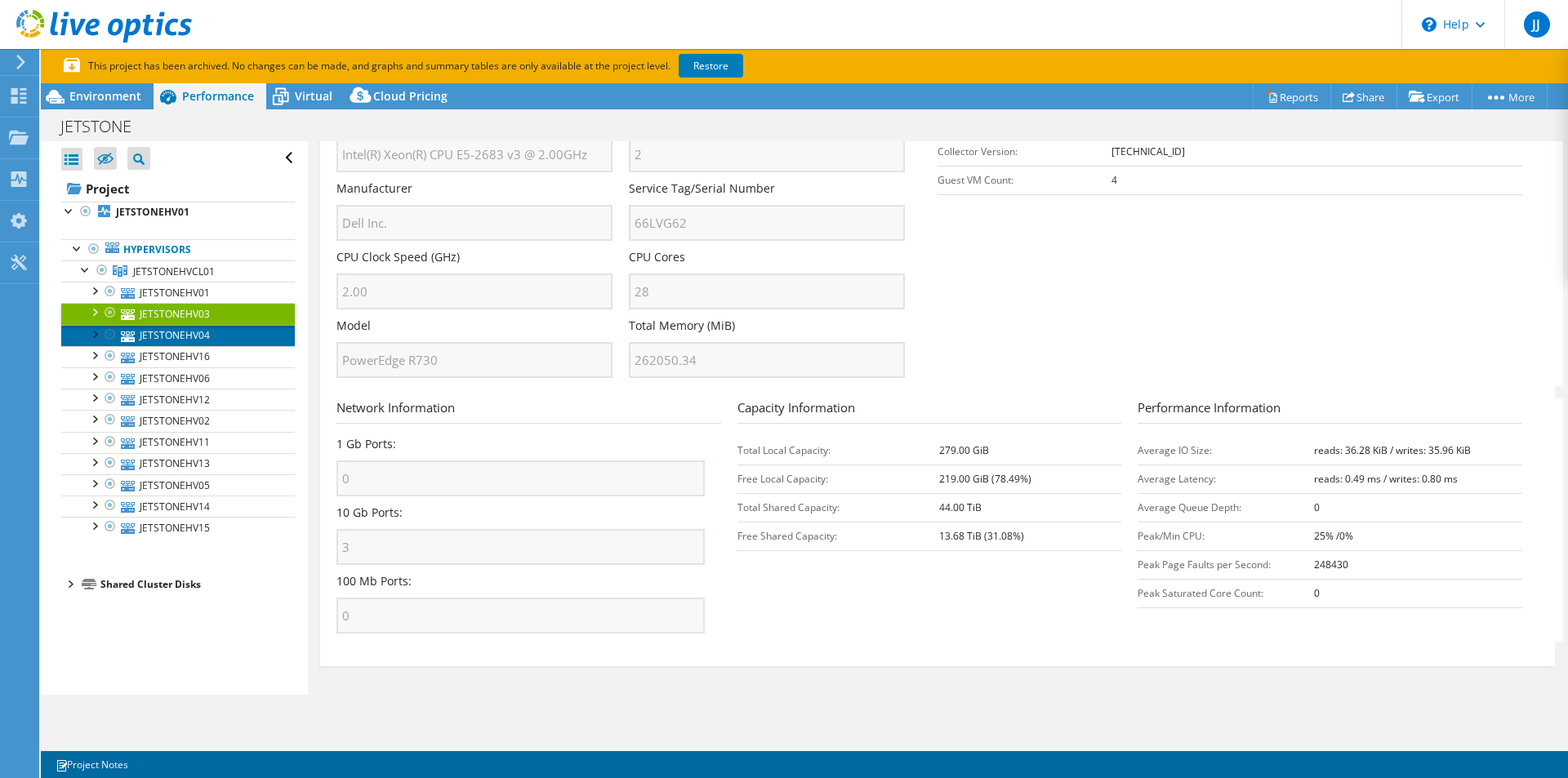
click at [190, 332] on link "JETSTONEHV04" at bounding box center [177, 335] width 233 height 21
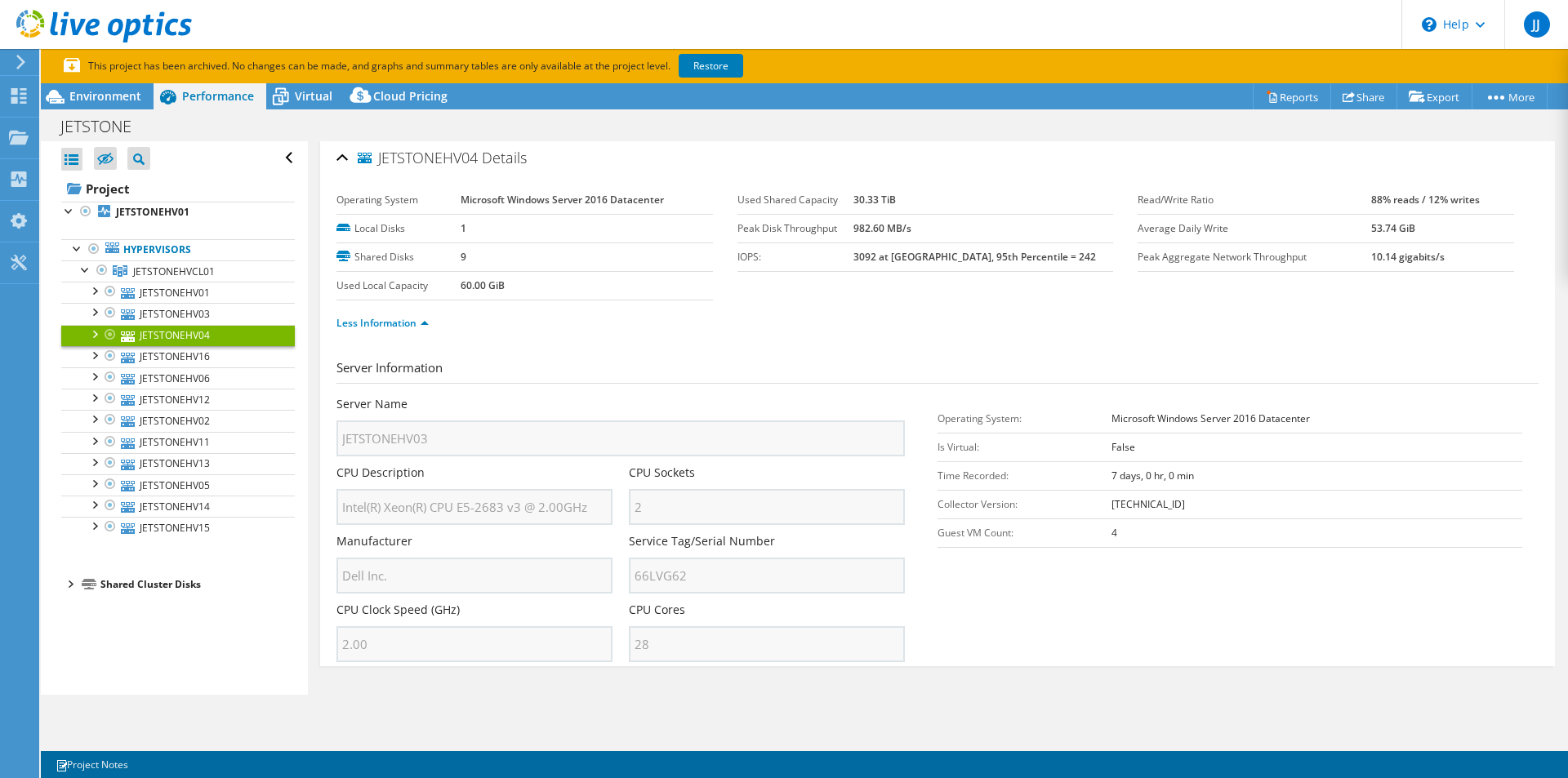
scroll to position [0, 0]
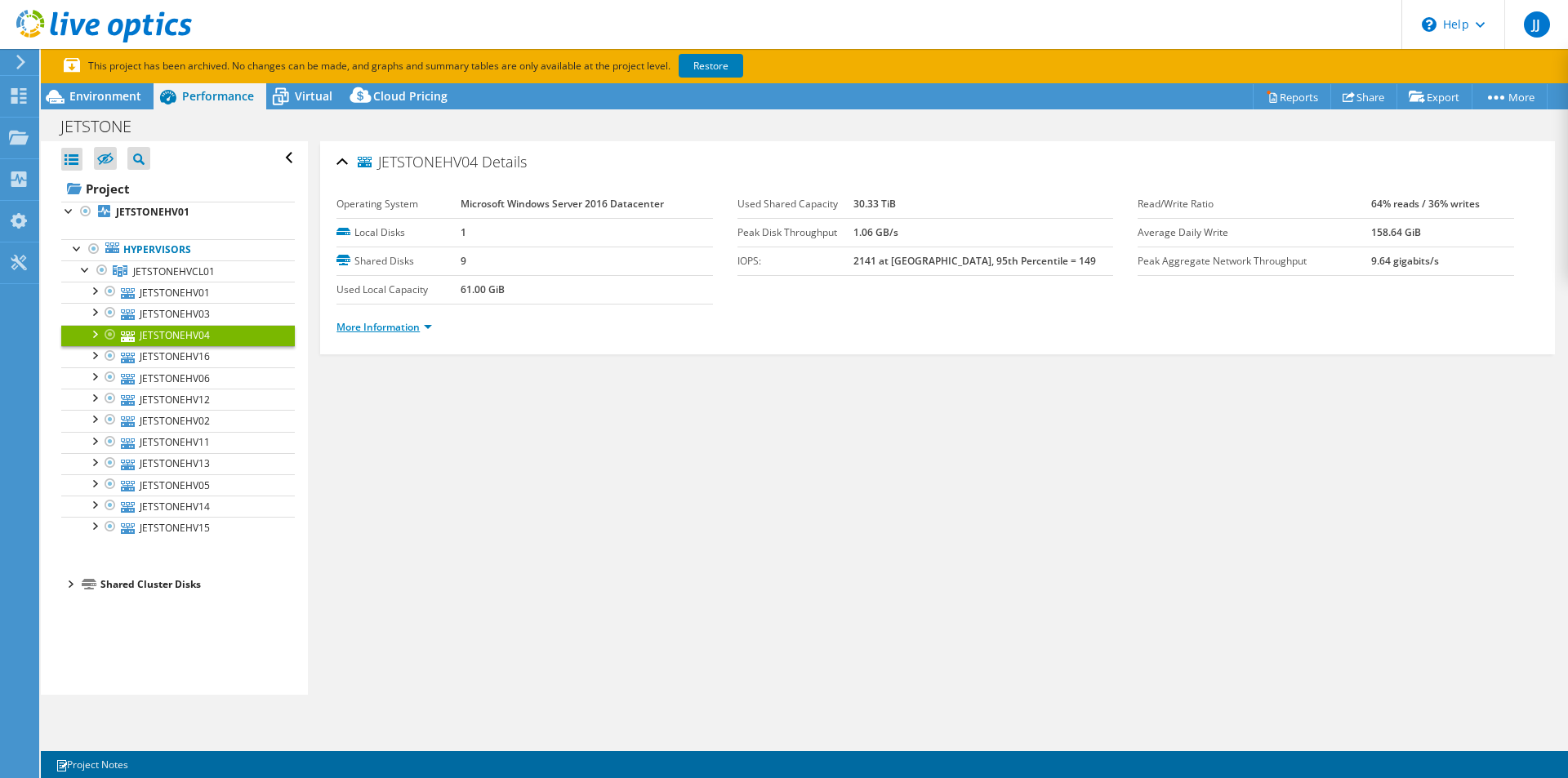
drag, startPoint x: 380, startPoint y: 325, endPoint x: 453, endPoint y: 347, distance: 76.2
click at [381, 326] on link "More Information" at bounding box center [384, 327] width 96 height 14
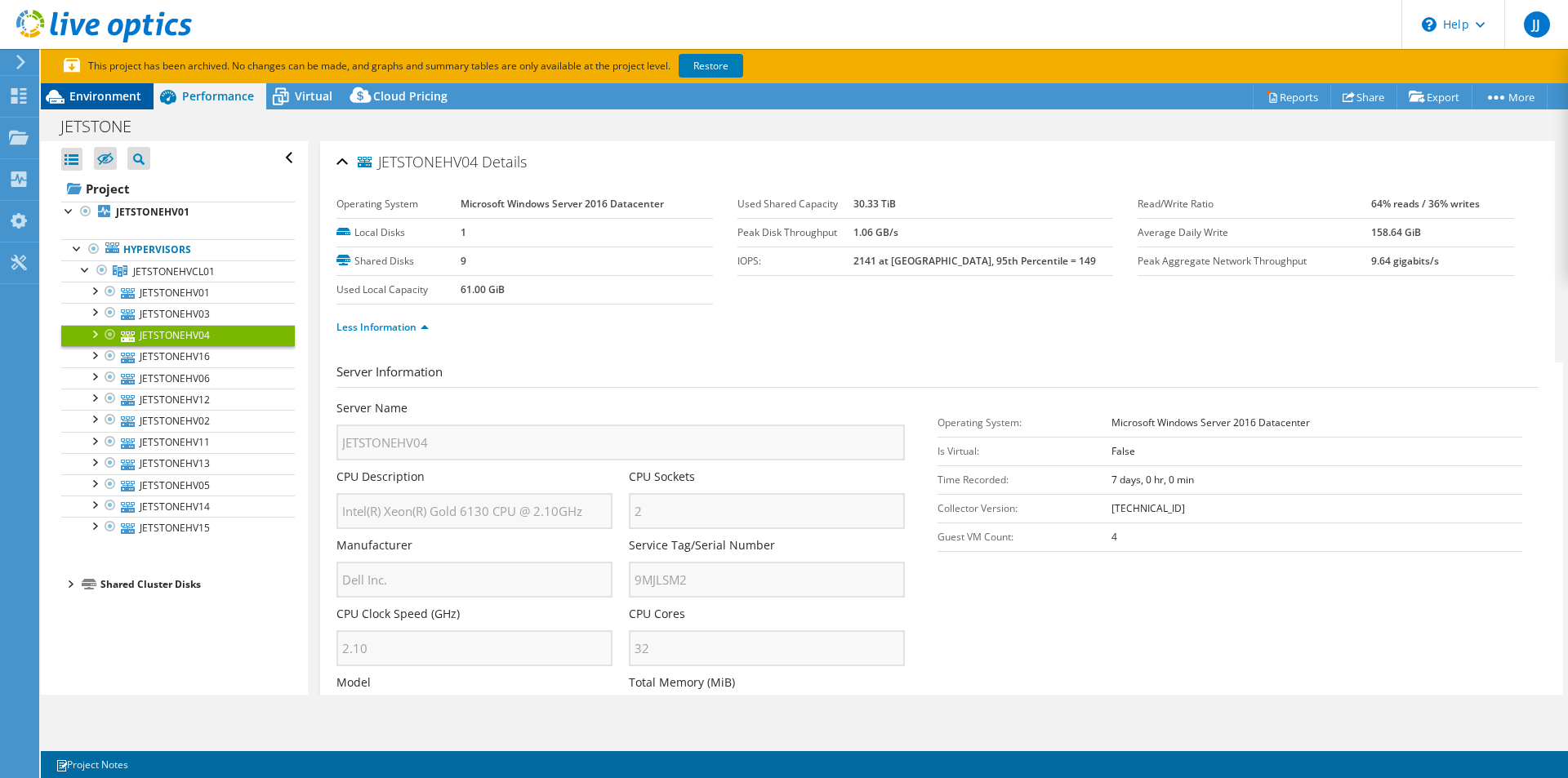
drag, startPoint x: 98, startPoint y: 93, endPoint x: 133, endPoint y: 121, distance: 44.8
click at [98, 93] on span "Environment" at bounding box center [105, 95] width 72 height 15
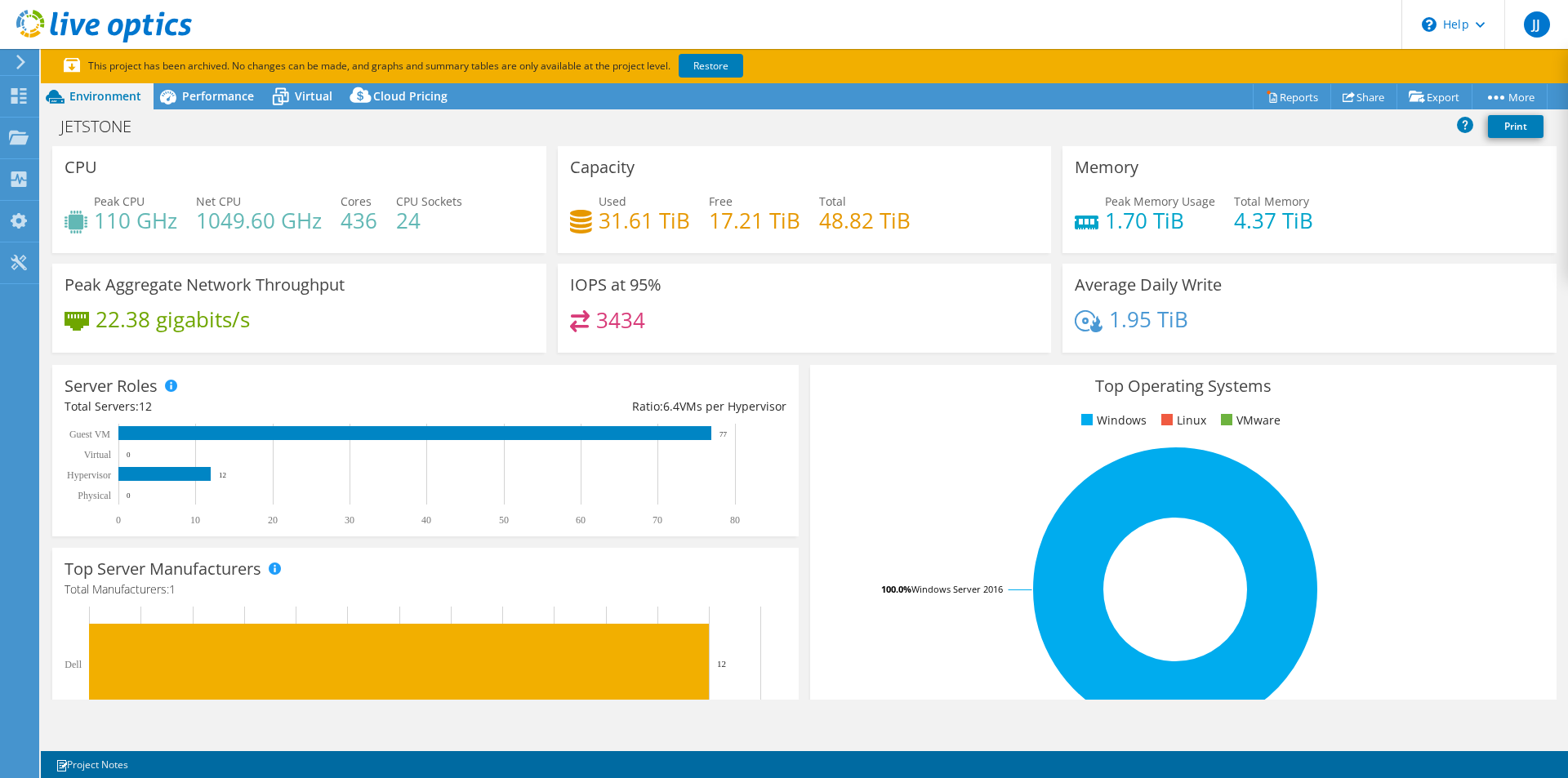
click at [272, 216] on h4 "1049.60 GHz" at bounding box center [259, 220] width 126 height 18
click at [456, 220] on h4 "24" at bounding box center [429, 220] width 67 height 18
click at [428, 206] on span "CPU Sockets" at bounding box center [429, 200] width 67 height 15
click at [372, 220] on h4 "436" at bounding box center [359, 220] width 36 height 18
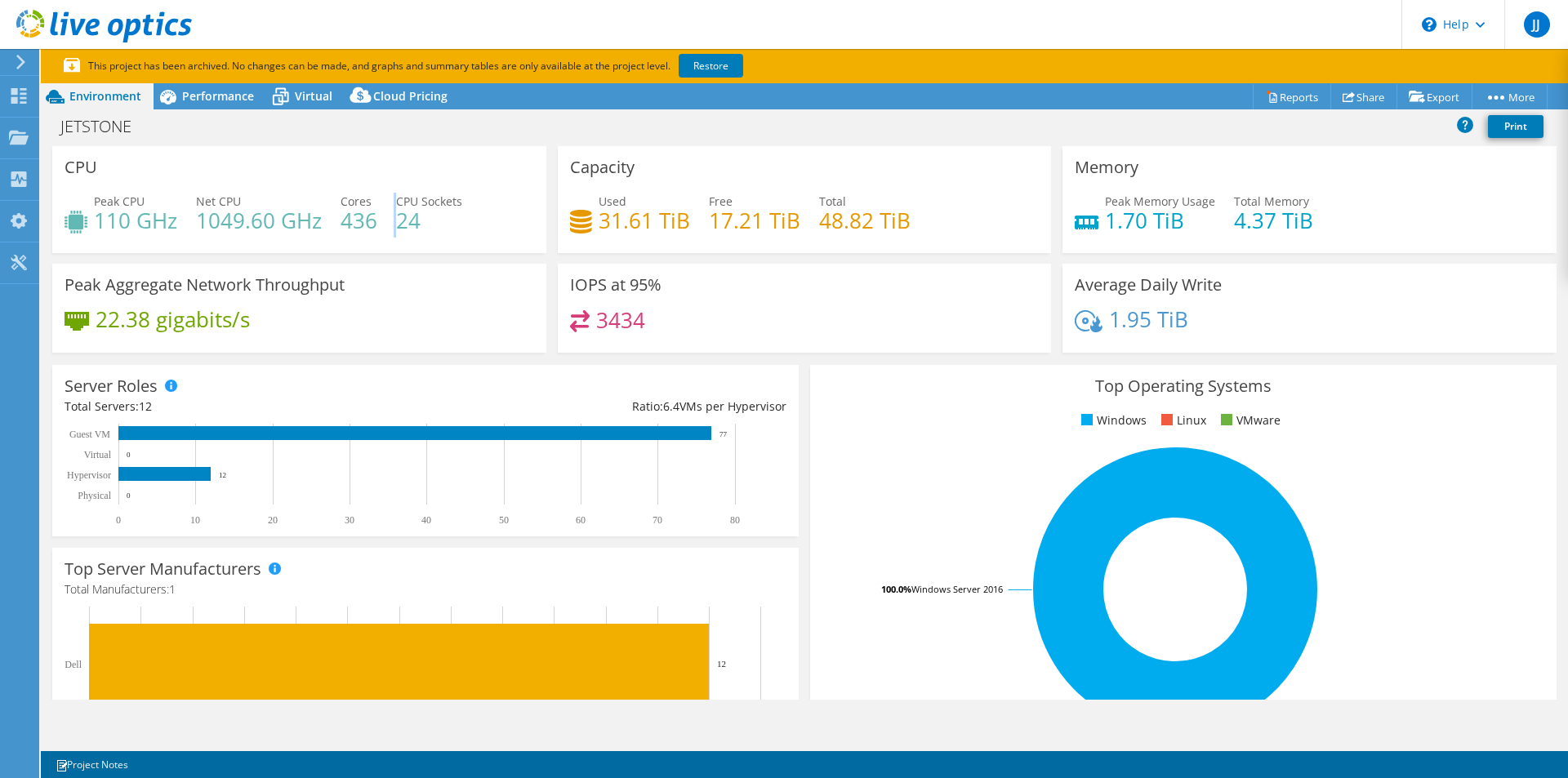
click at [373, 220] on h4 "436" at bounding box center [359, 220] width 36 height 18
click at [475, 206] on div "Peak CPU 110 GHz Net CPU 1049.60 GHz Cores 436 CPU Sockets 24" at bounding box center [299, 219] width 469 height 53
click at [193, 90] on span "Performance" at bounding box center [217, 95] width 72 height 15
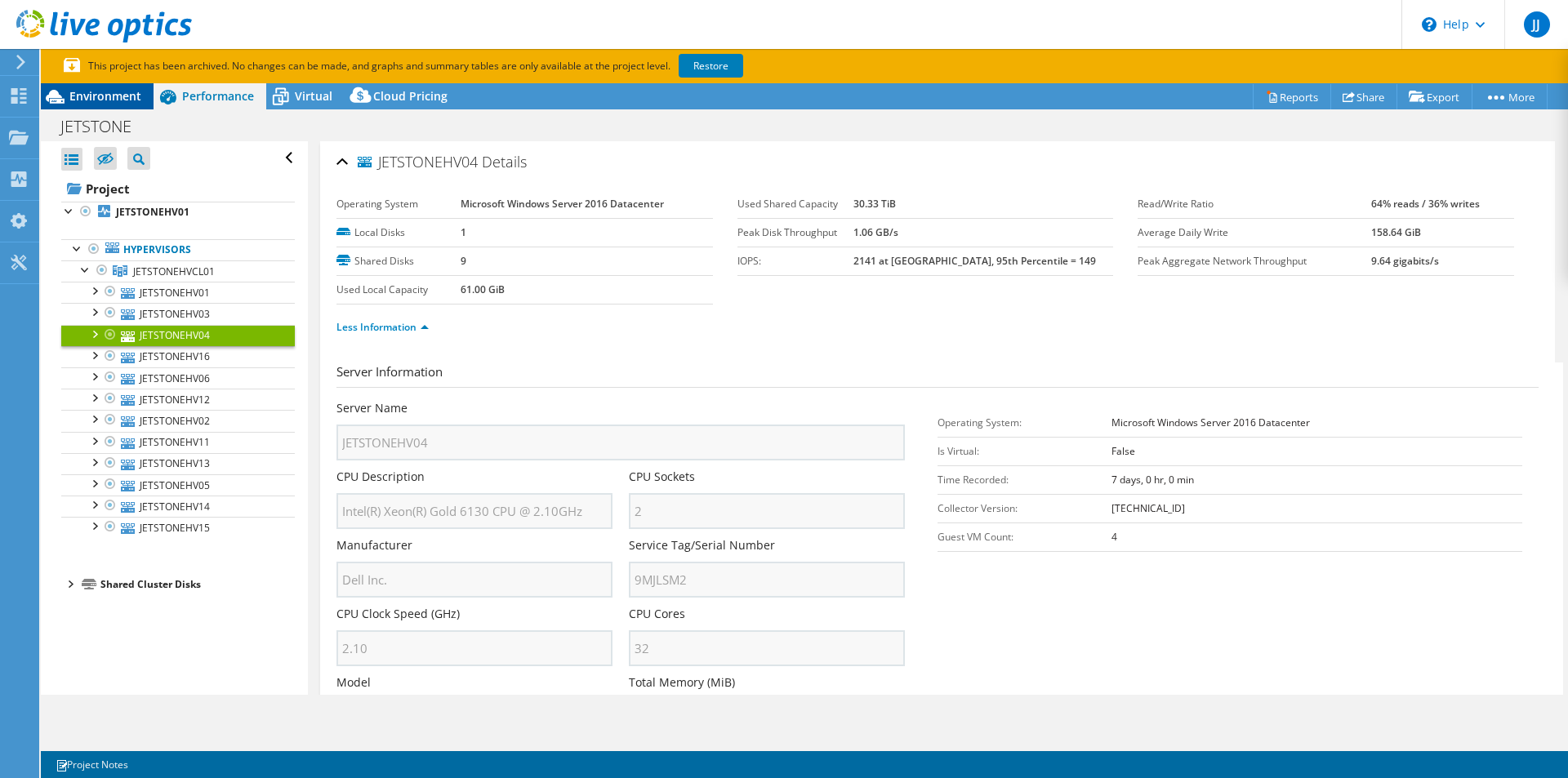
click at [114, 97] on span "Environment" at bounding box center [105, 95] width 72 height 15
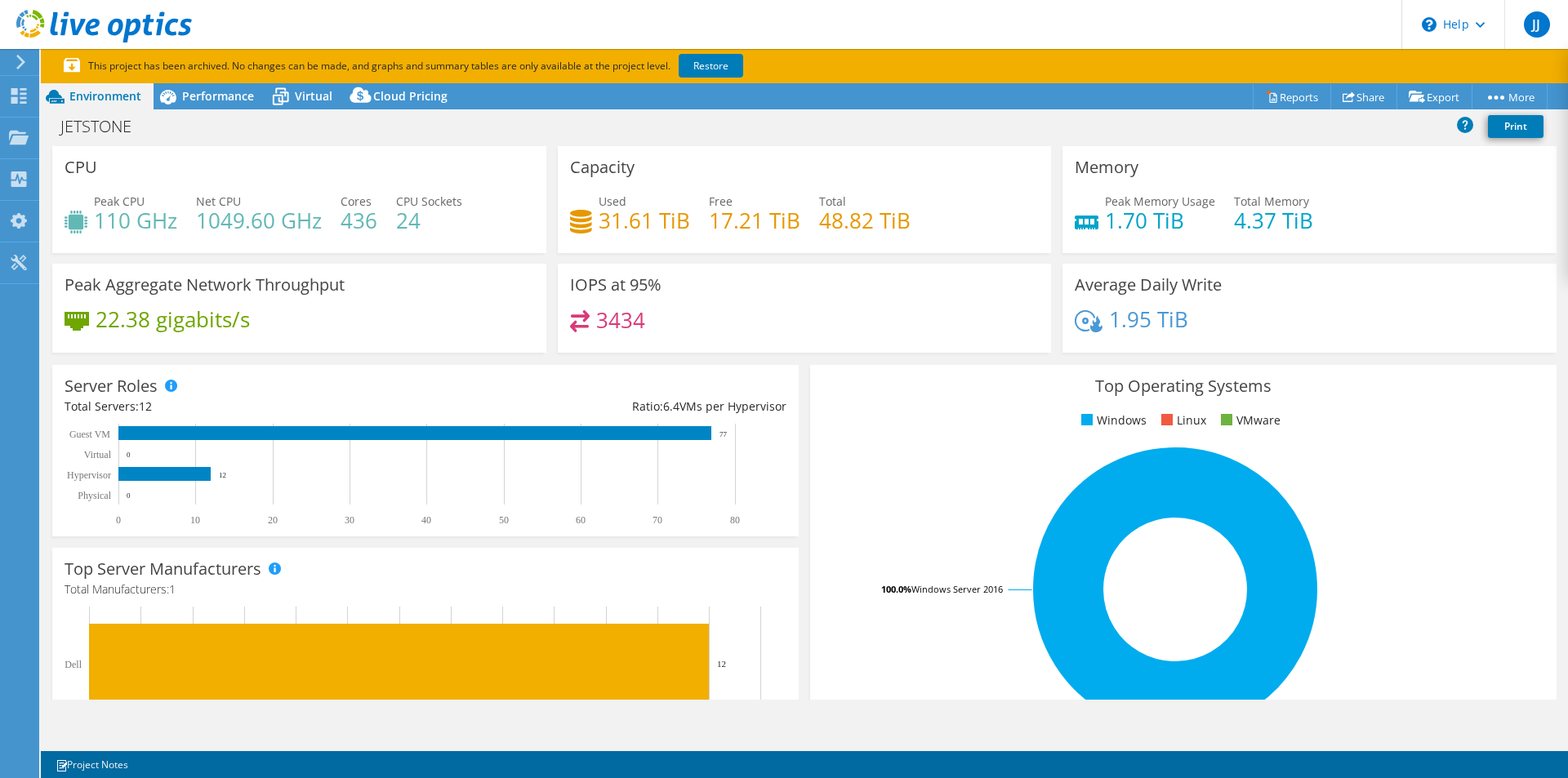
click at [166, 171] on div "CPU Peak CPU 110 GHz Net CPU 1049.60 GHz Cores 436 CPU Sockets 24" at bounding box center [299, 200] width 494 height 107
click at [166, 173] on div "CPU Peak CPU 110 GHz Net CPU 1049.60 GHz Cores 436 CPU Sockets 24" at bounding box center [299, 200] width 494 height 107
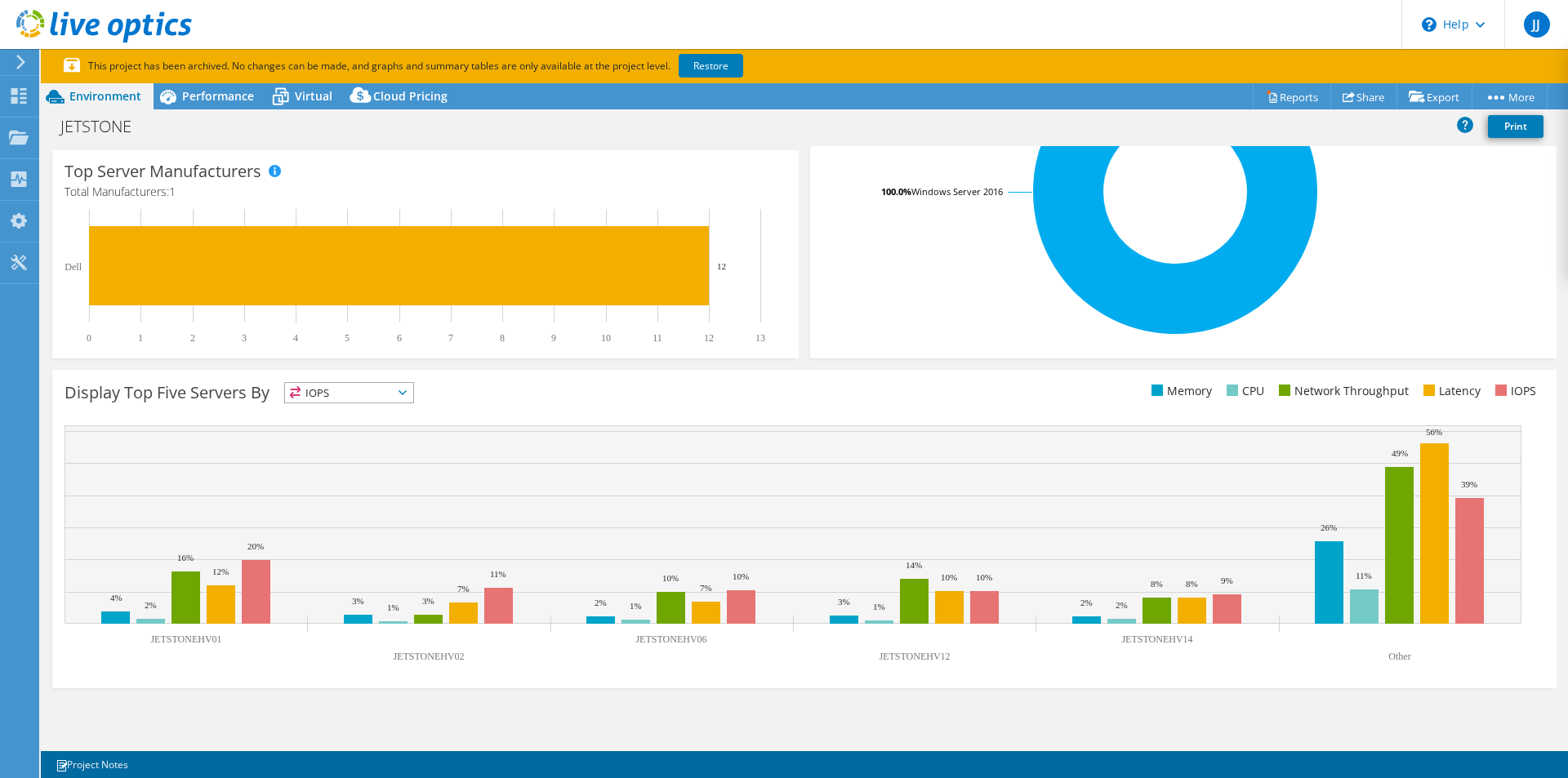
click at [410, 390] on span "IOPS" at bounding box center [349, 393] width 128 height 20
click at [337, 457] on li "CPU" at bounding box center [349, 460] width 128 height 23
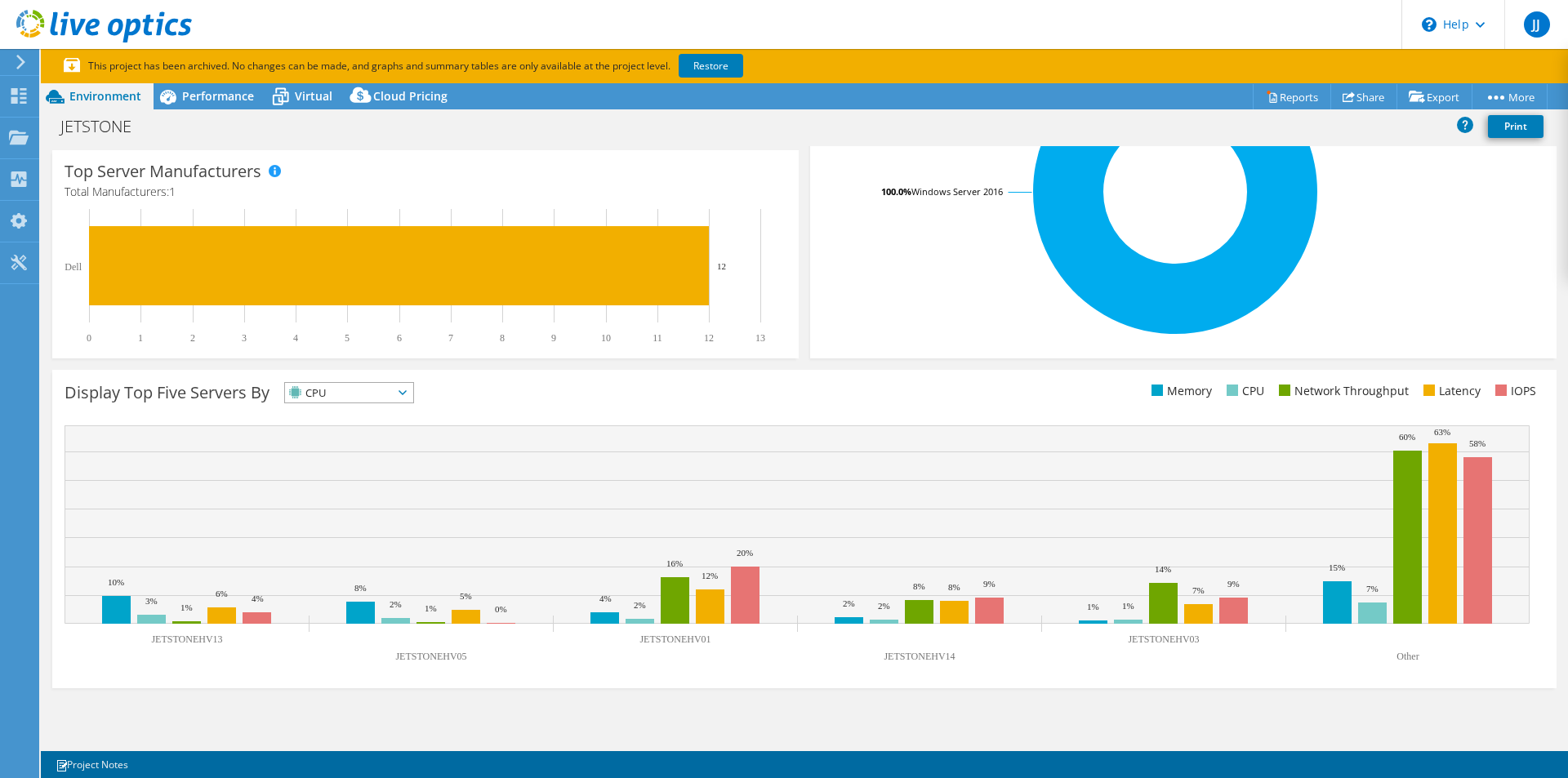
scroll to position [0, 0]
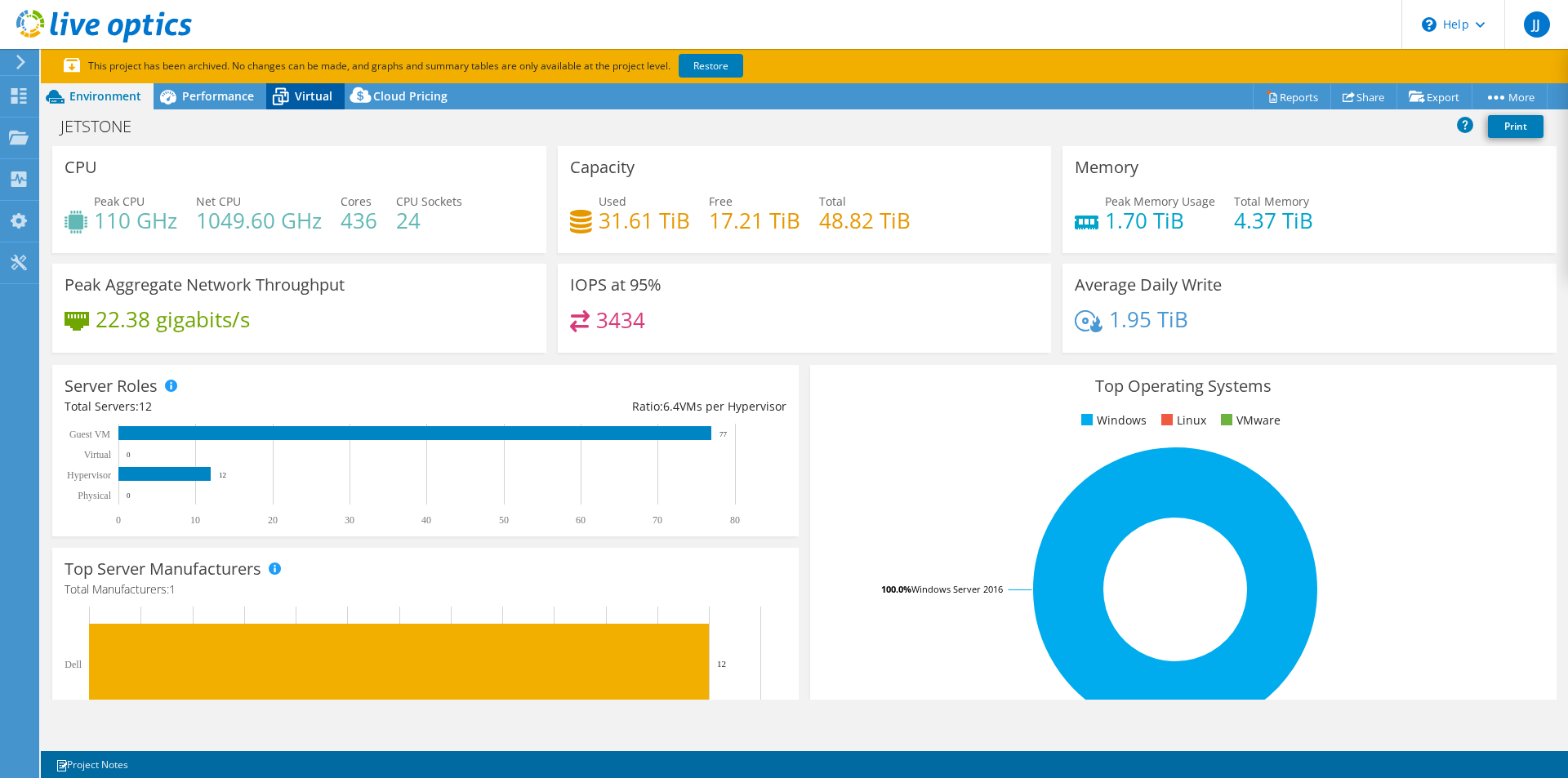
click at [308, 103] on span "Virtual" at bounding box center [313, 95] width 37 height 15
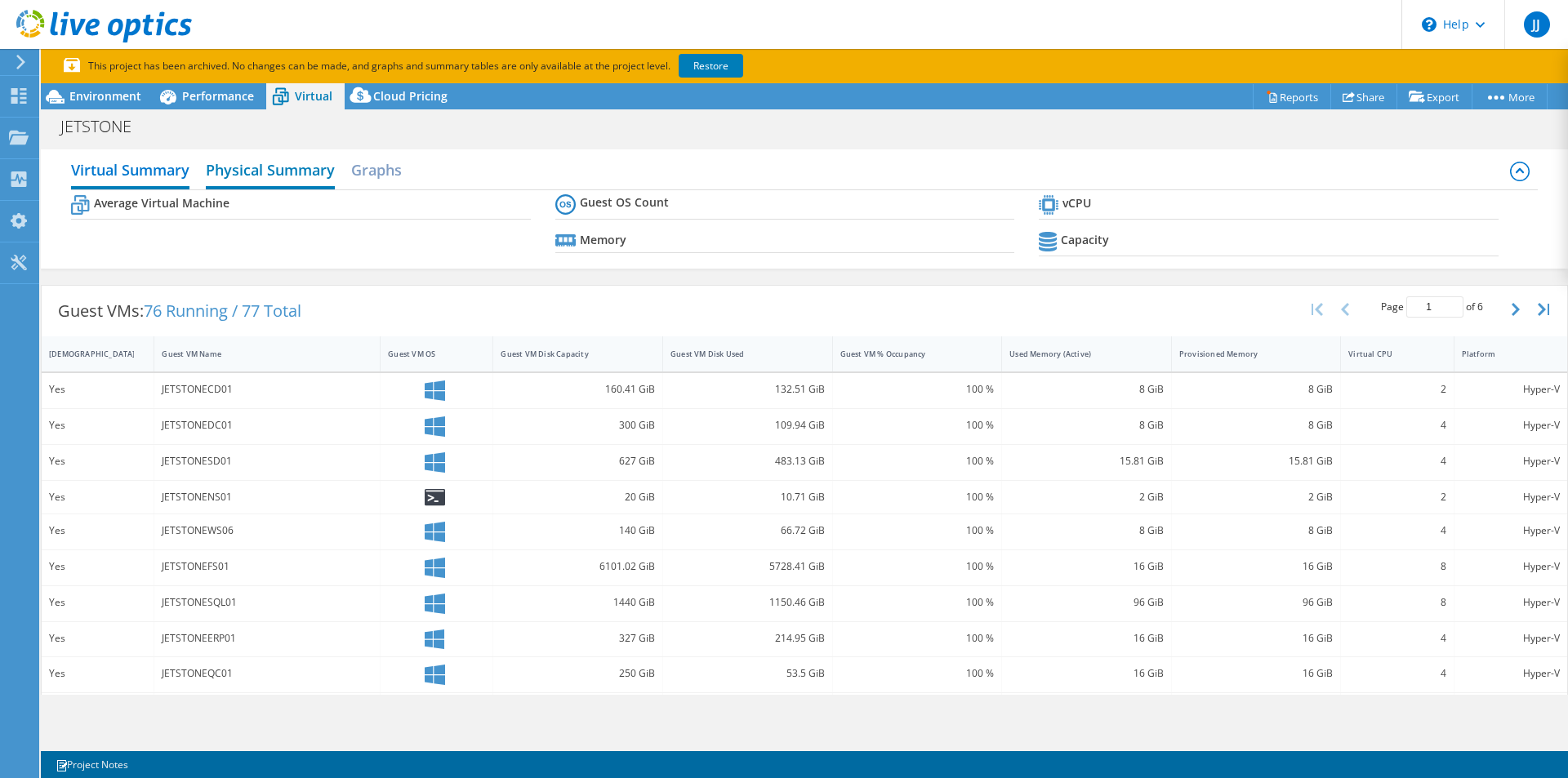
click at [290, 169] on h2 "Physical Summary" at bounding box center [270, 171] width 129 height 35
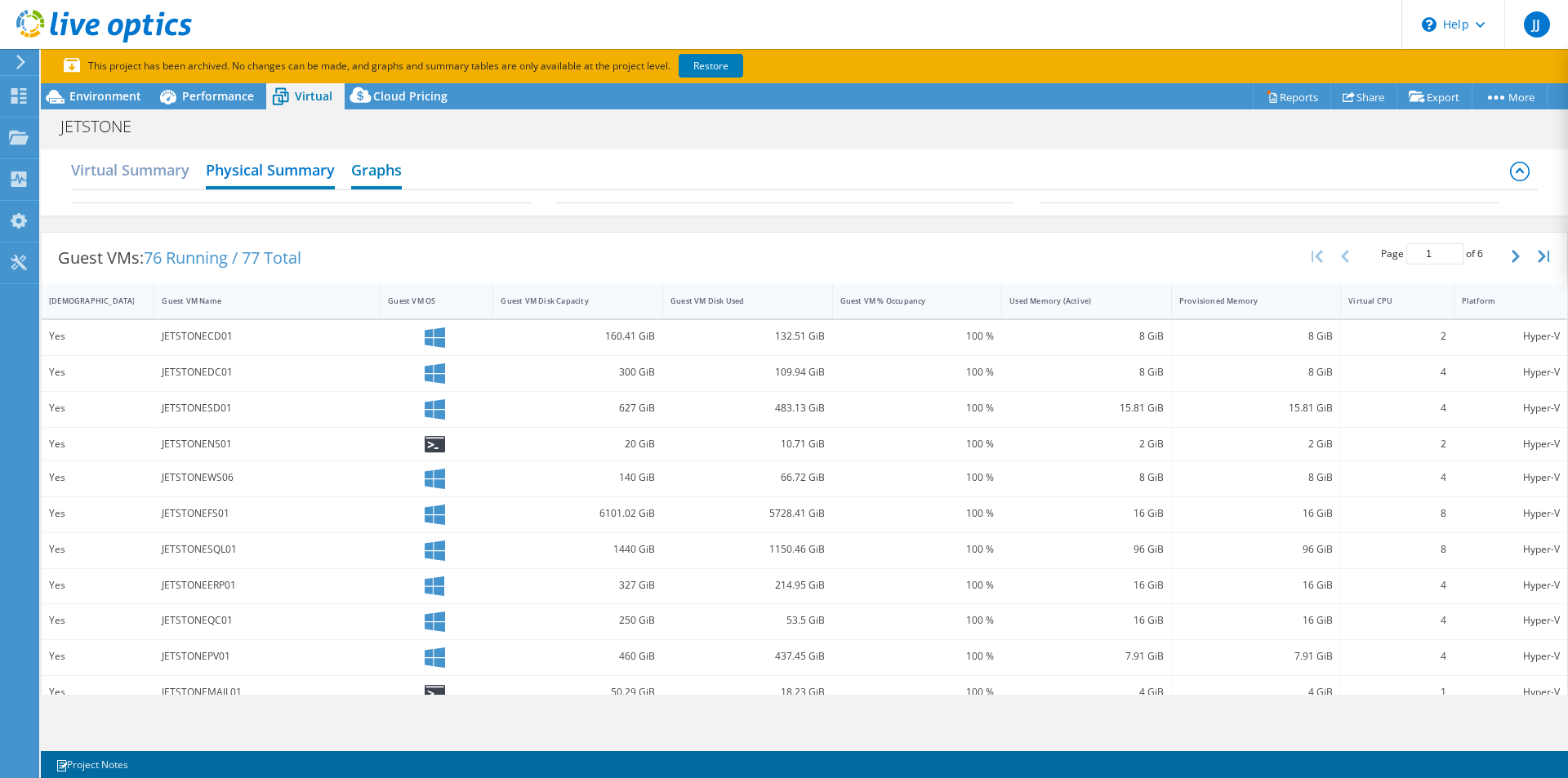
click at [380, 177] on h2 "Graphs" at bounding box center [376, 171] width 51 height 35
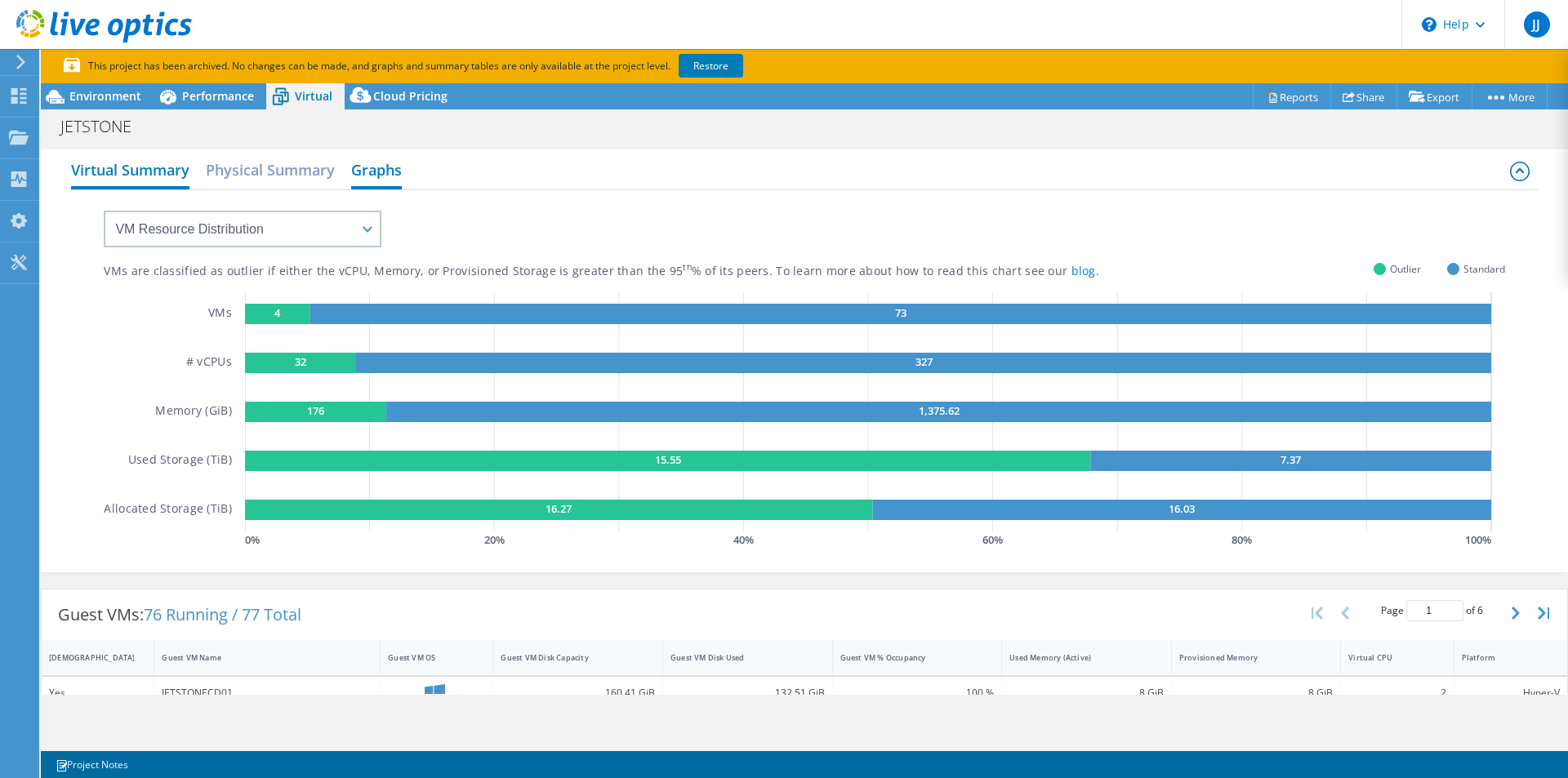
click at [152, 169] on h2 "Virtual Summary" at bounding box center [130, 171] width 118 height 35
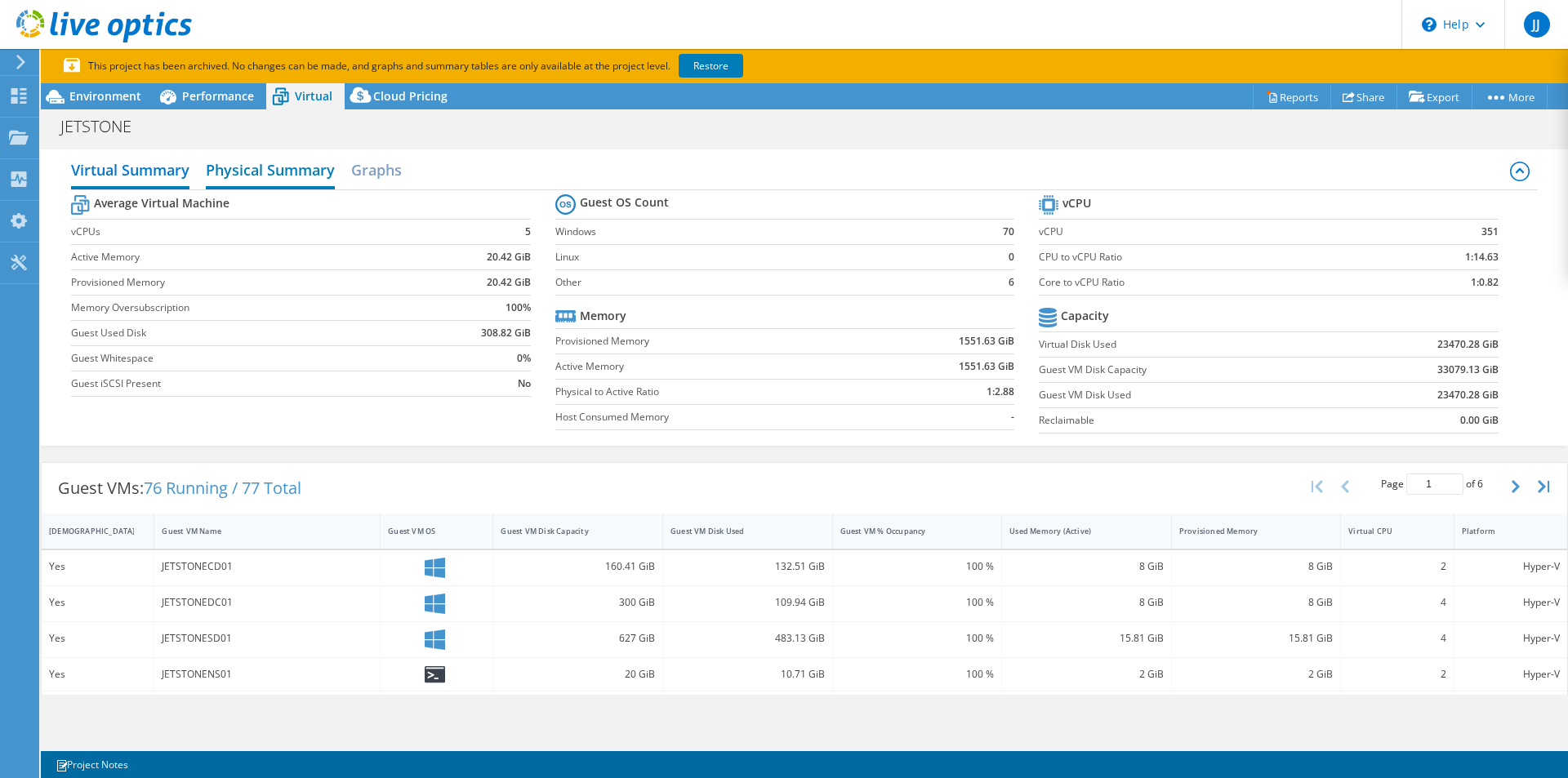
click at [280, 160] on h2 "Physical Summary" at bounding box center [270, 171] width 129 height 35
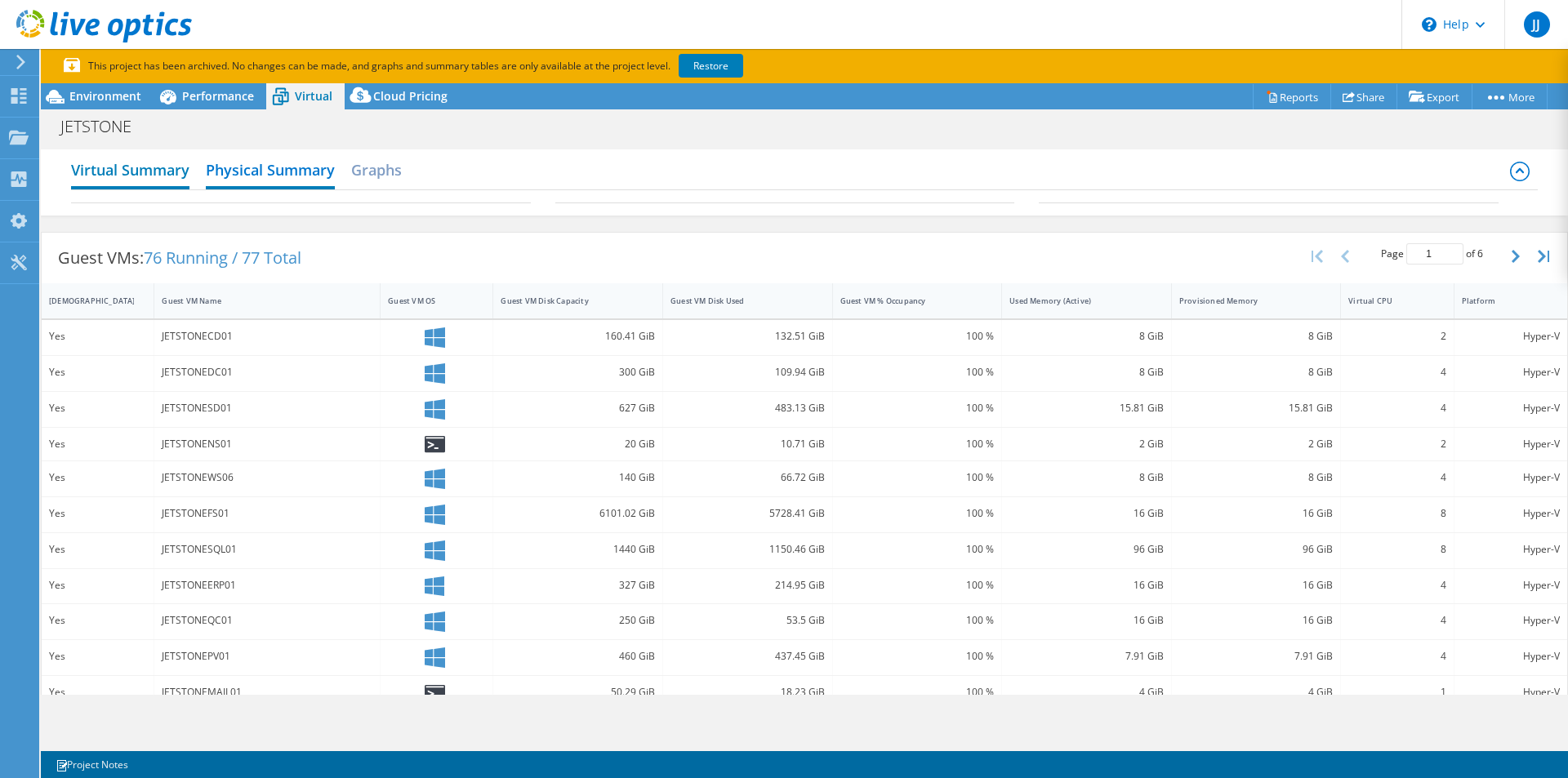
click at [130, 169] on h2 "Virtual Summary" at bounding box center [130, 171] width 118 height 35
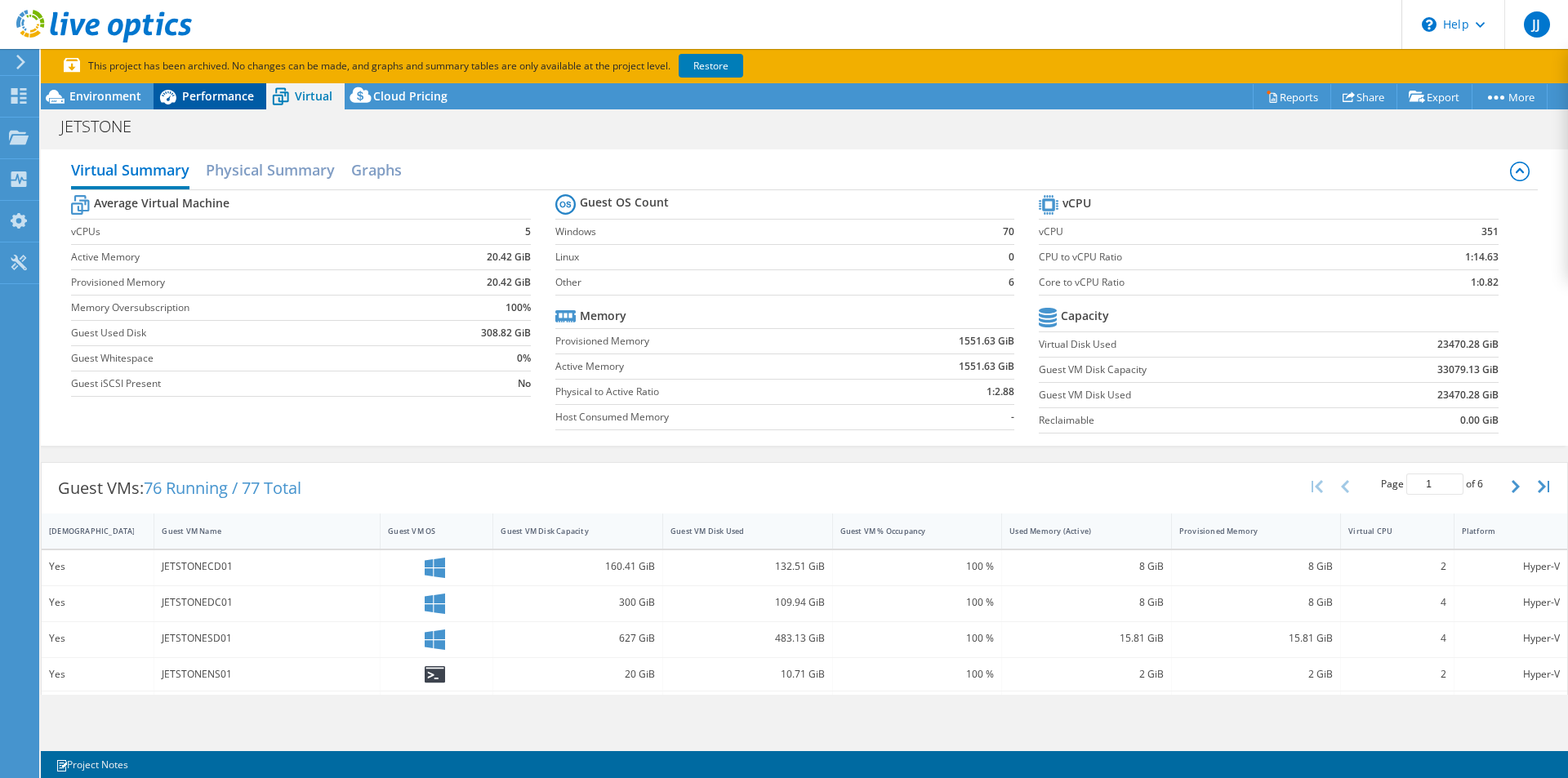
click at [209, 97] on span "Performance" at bounding box center [217, 95] width 72 height 15
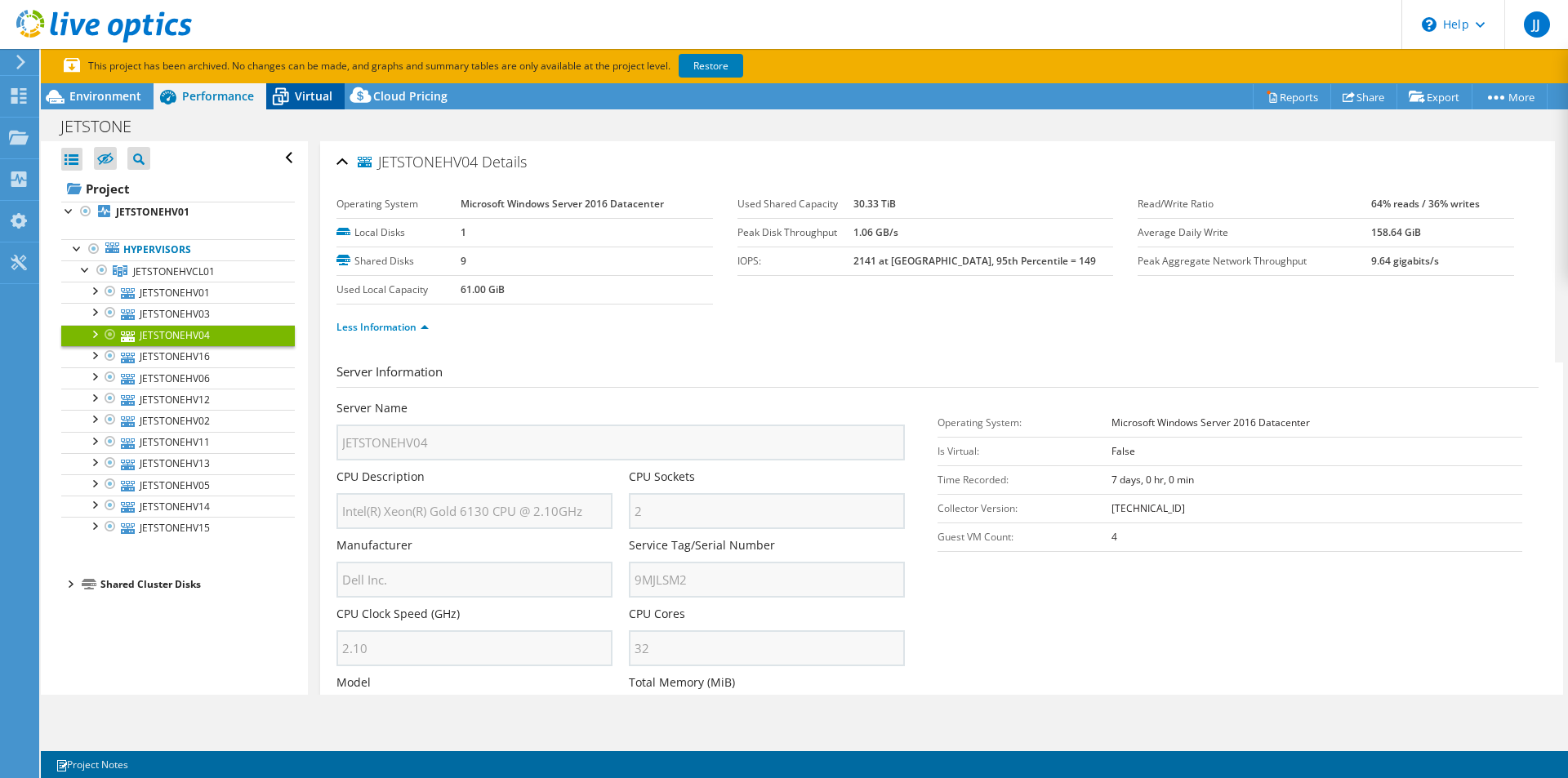
click at [302, 93] on span "Virtual" at bounding box center [313, 95] width 37 height 15
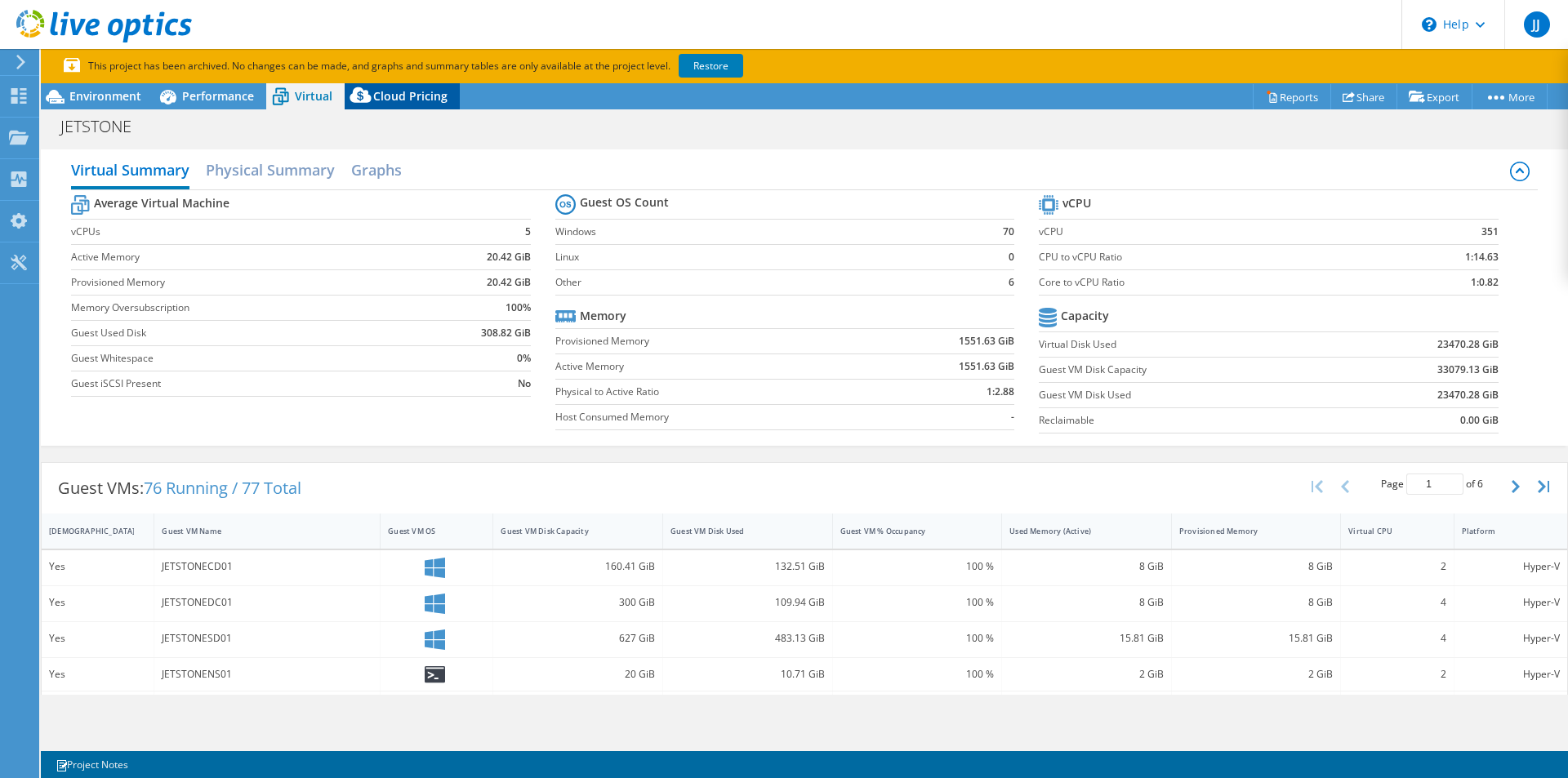
click at [390, 101] on span "Cloud Pricing" at bounding box center [411, 95] width 75 height 15
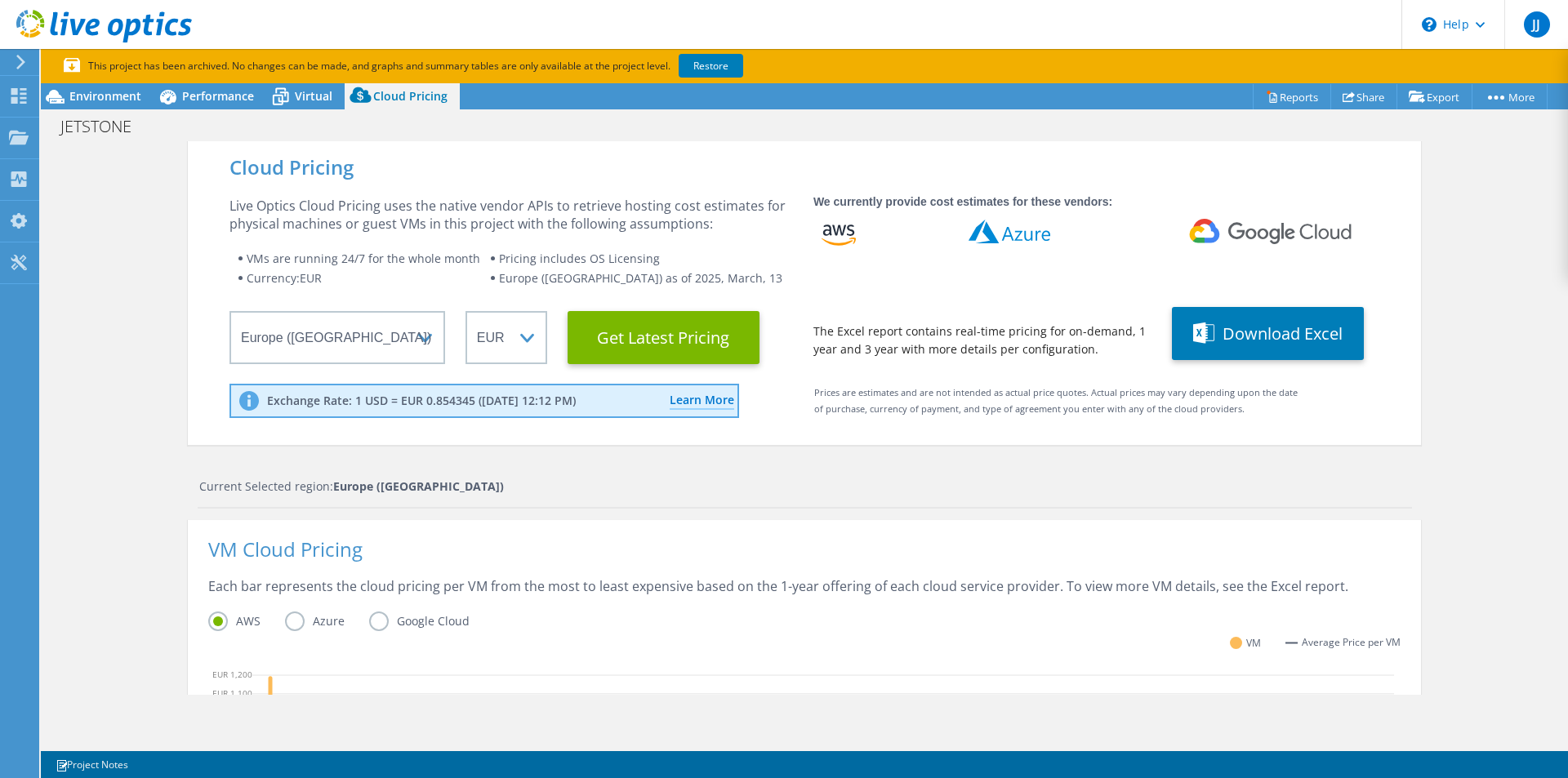
scroll to position [82, 0]
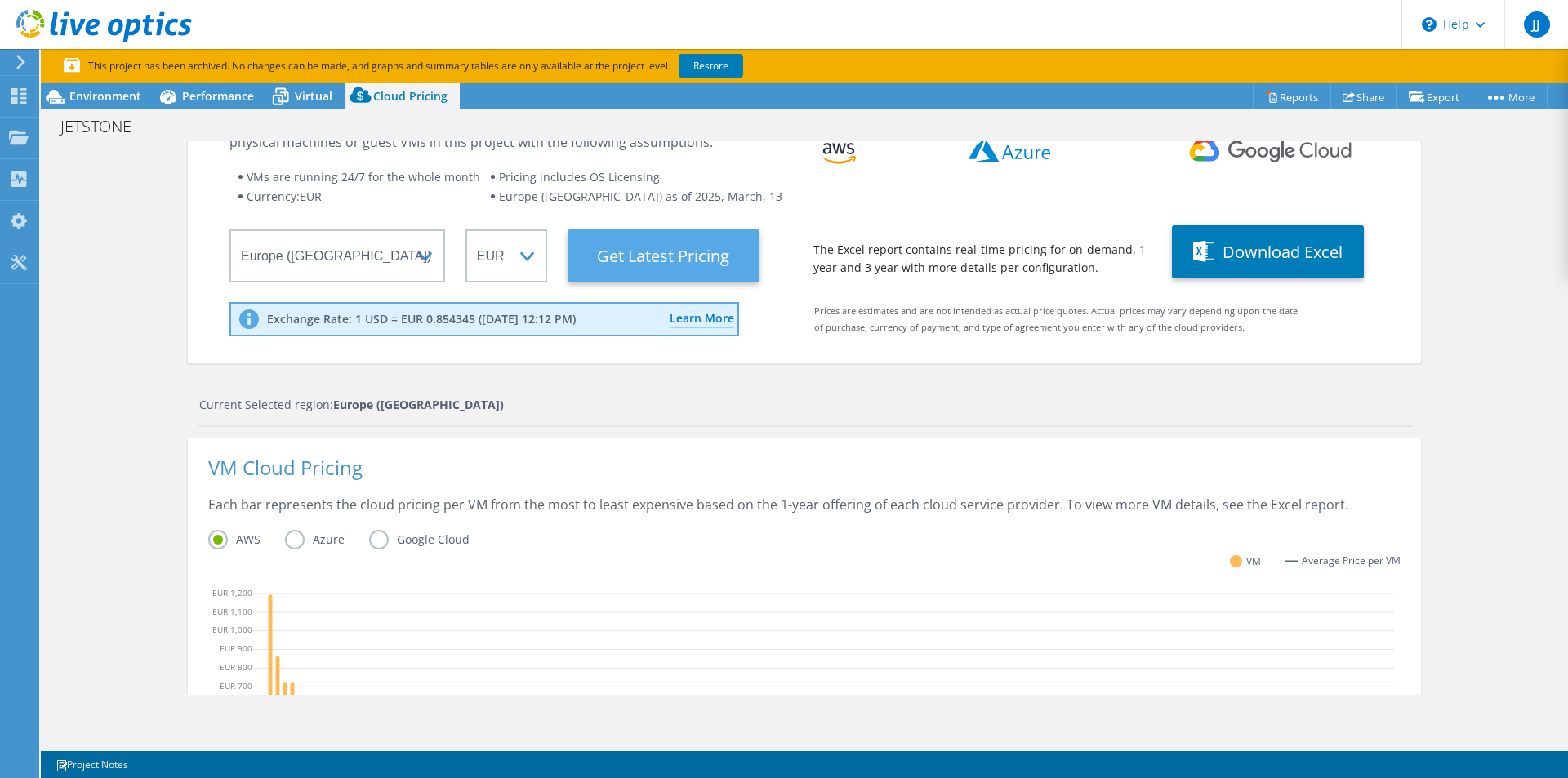
click at [646, 258] on Latest "Get Latest Pricing" at bounding box center [663, 256] width 192 height 53
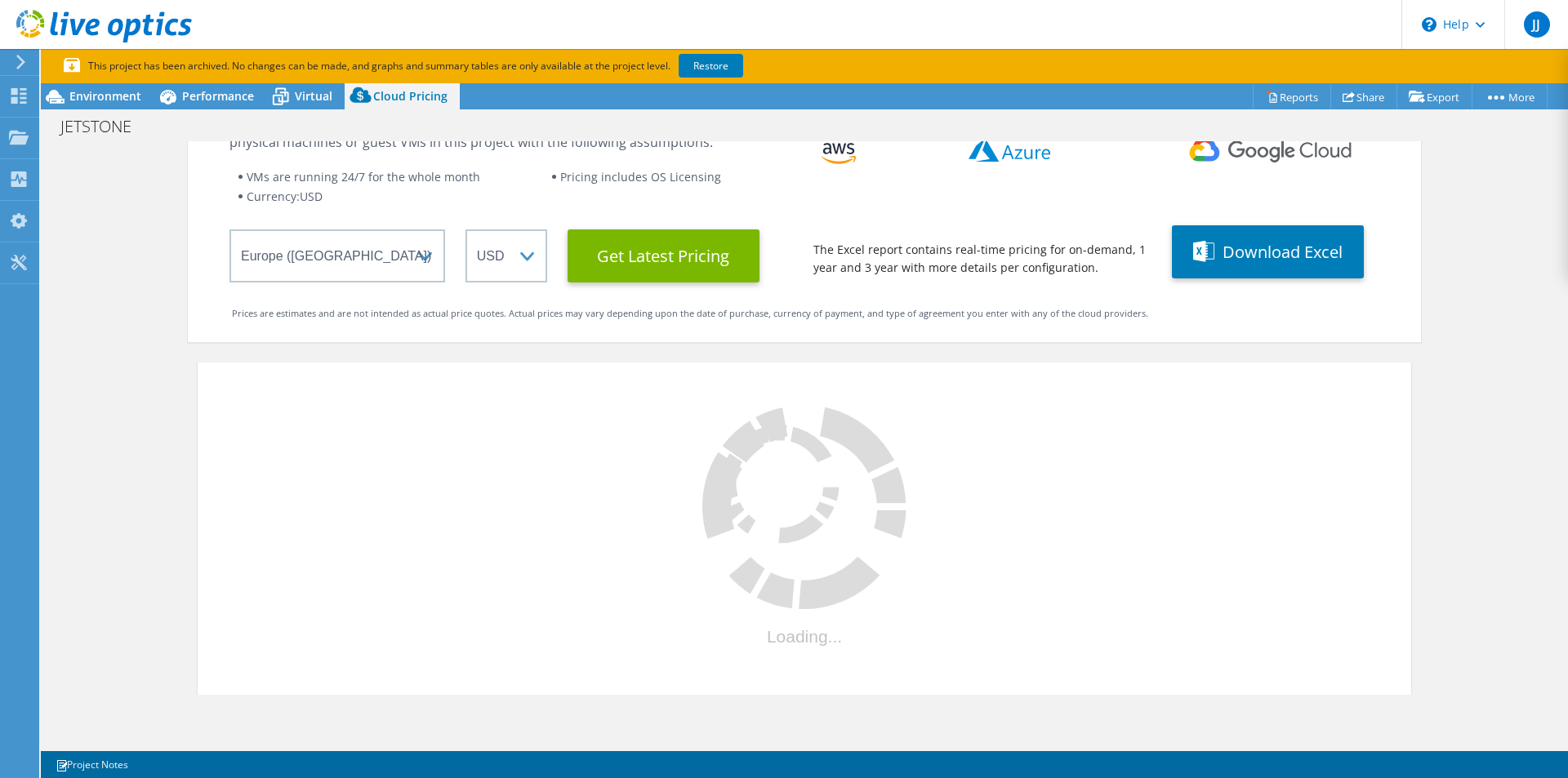
select select "EUR"
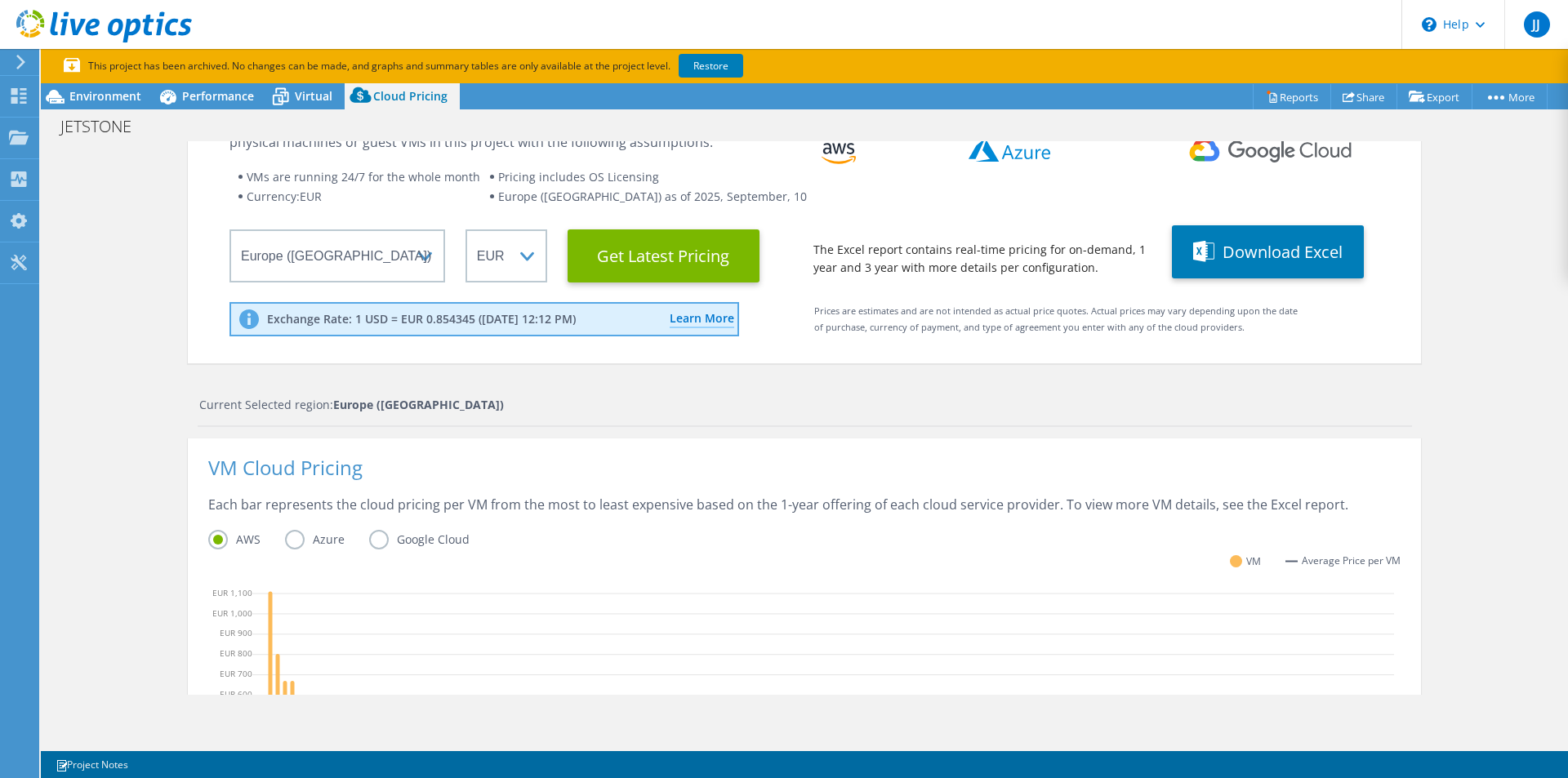
click at [305, 538] on label "Azure" at bounding box center [327, 539] width 84 height 20
click at [0, 0] on input "Azure" at bounding box center [0, 0] width 0 height 0
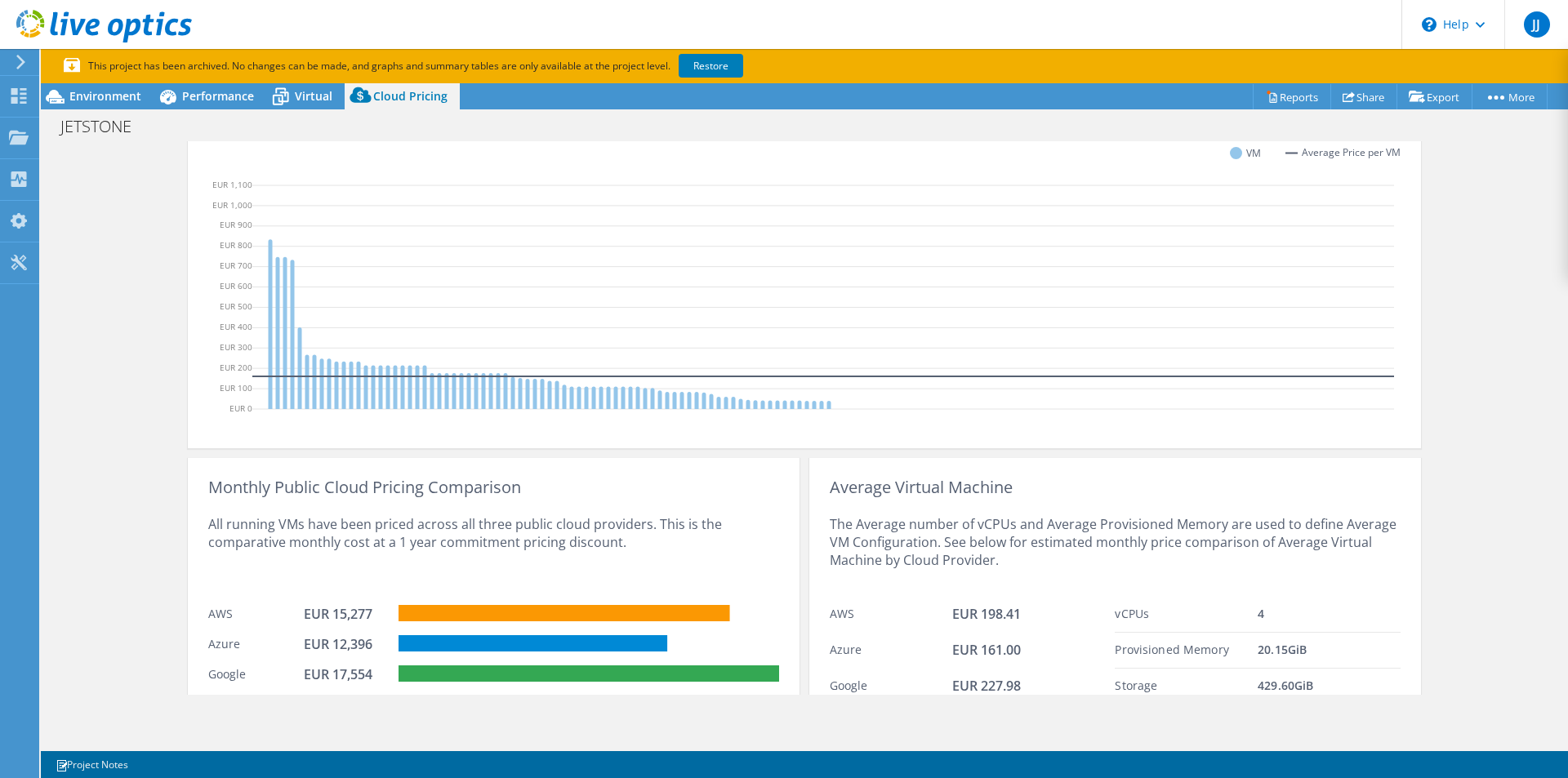
scroll to position [558, 0]
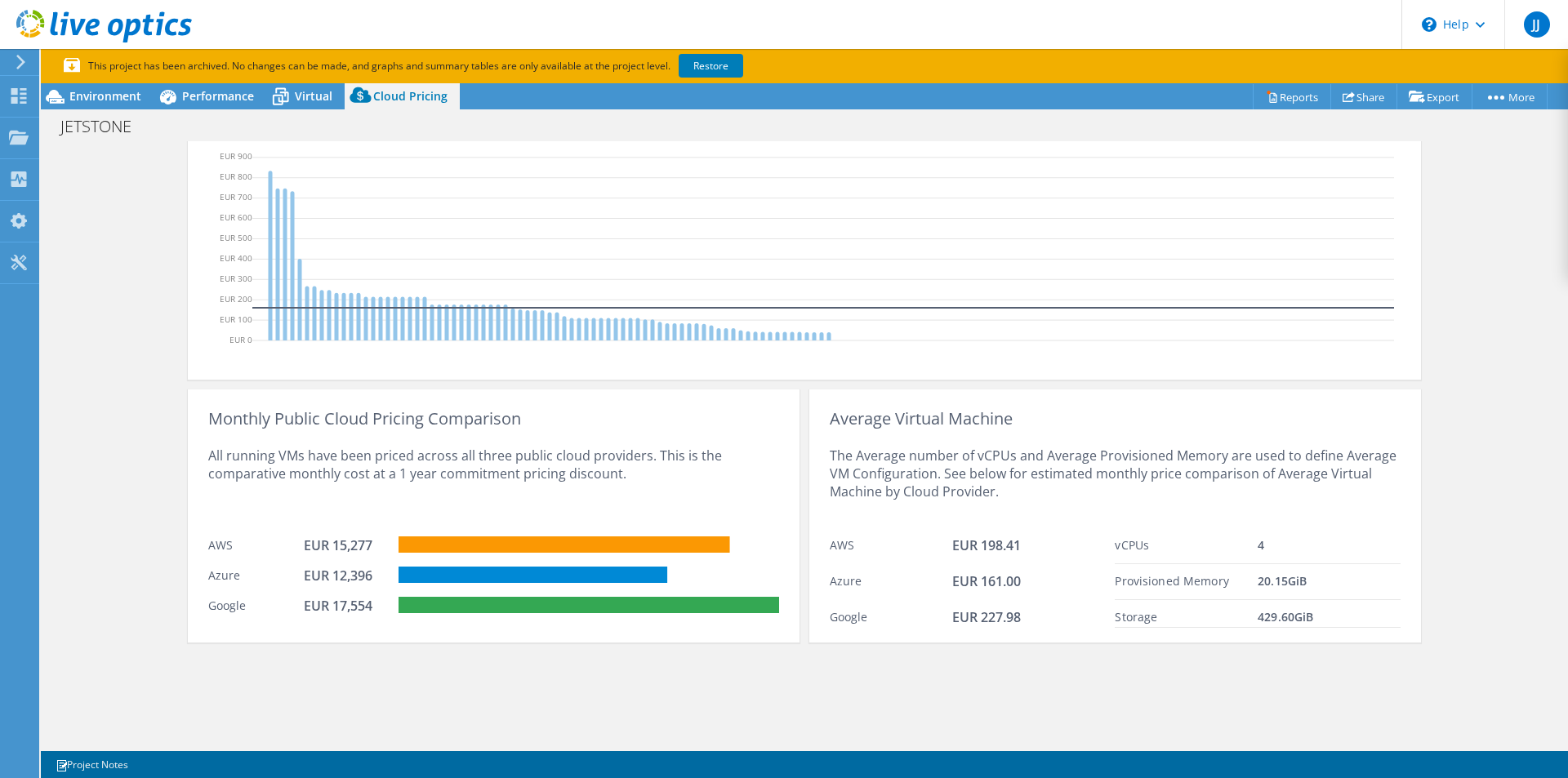
click at [258, 326] on icon at bounding box center [823, 231] width 1141 height 245
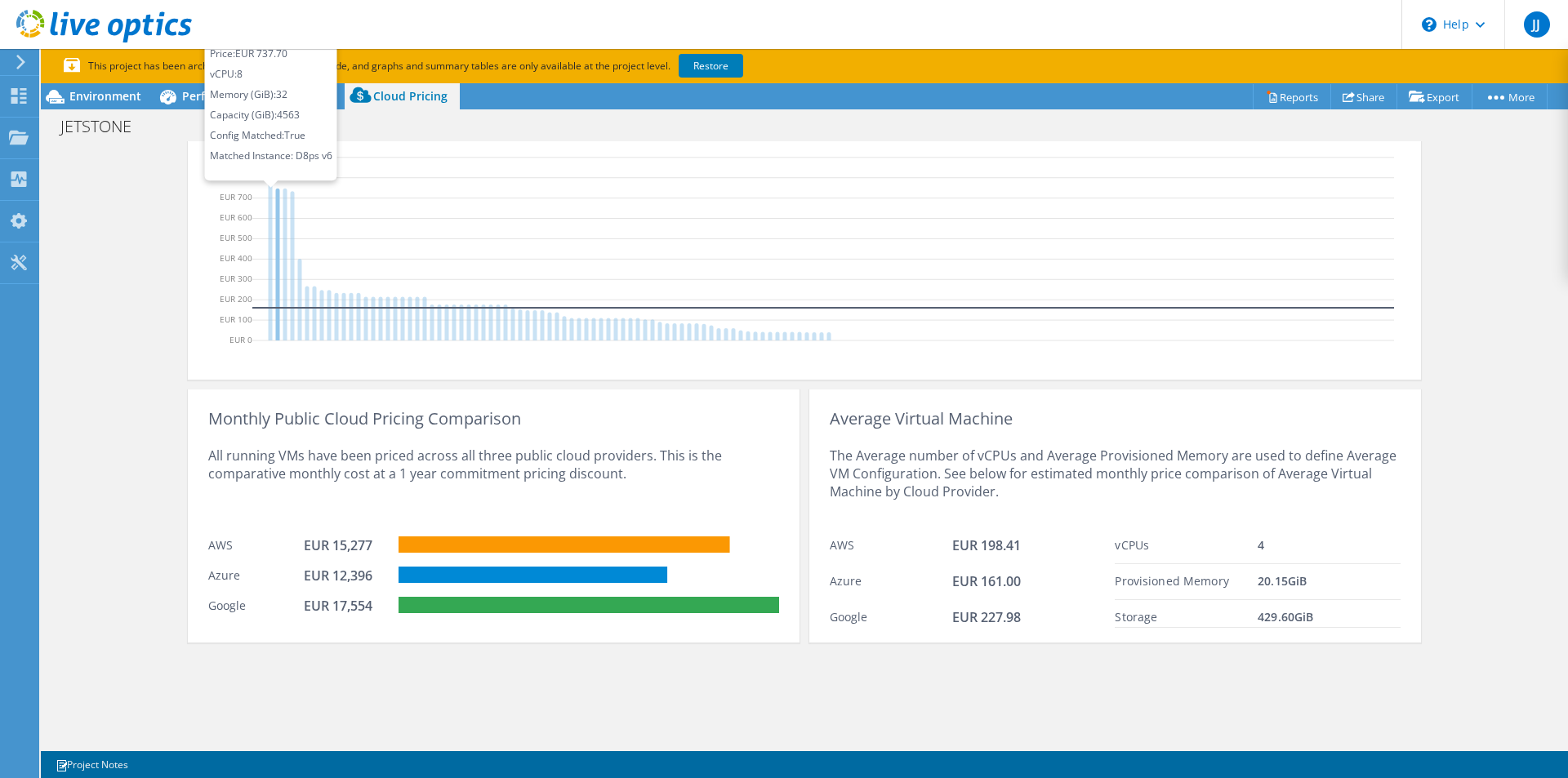
click at [276, 323] on icon at bounding box center [278, 264] width 4 height 152
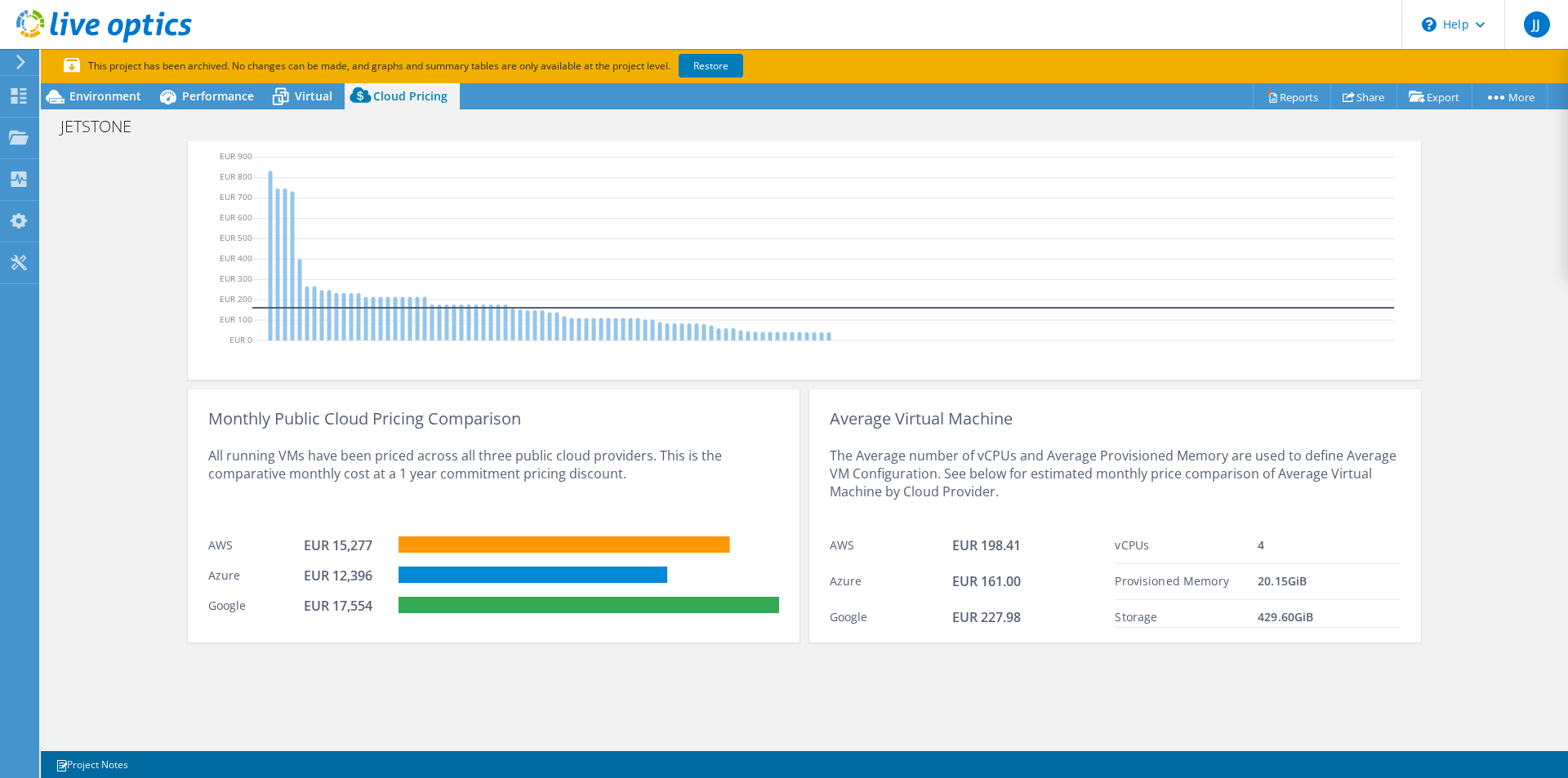
click at [288, 322] on icon at bounding box center [823, 231] width 1141 height 245
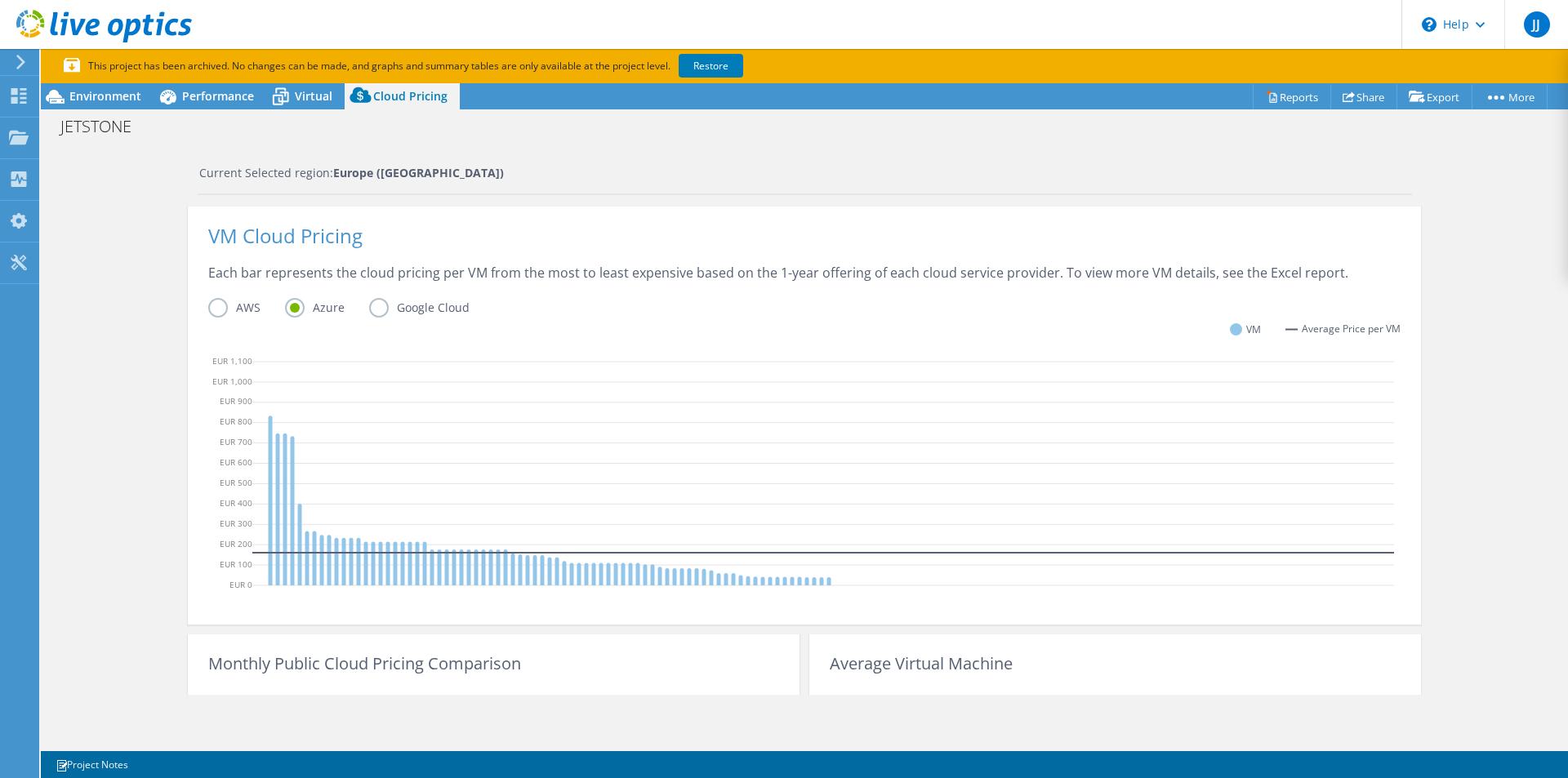
scroll to position [232, 0]
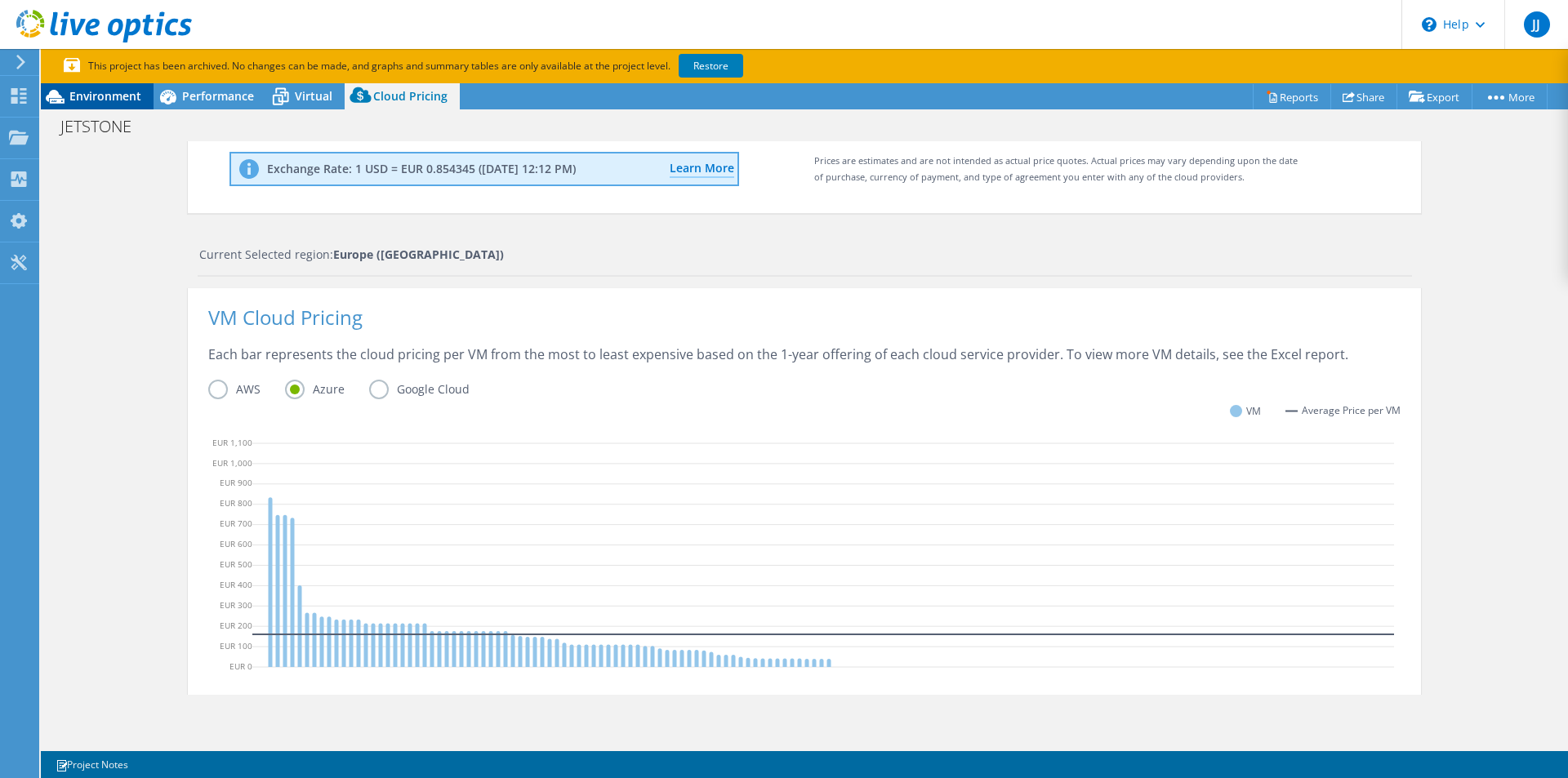
click at [96, 95] on span "Environment" at bounding box center [105, 95] width 72 height 15
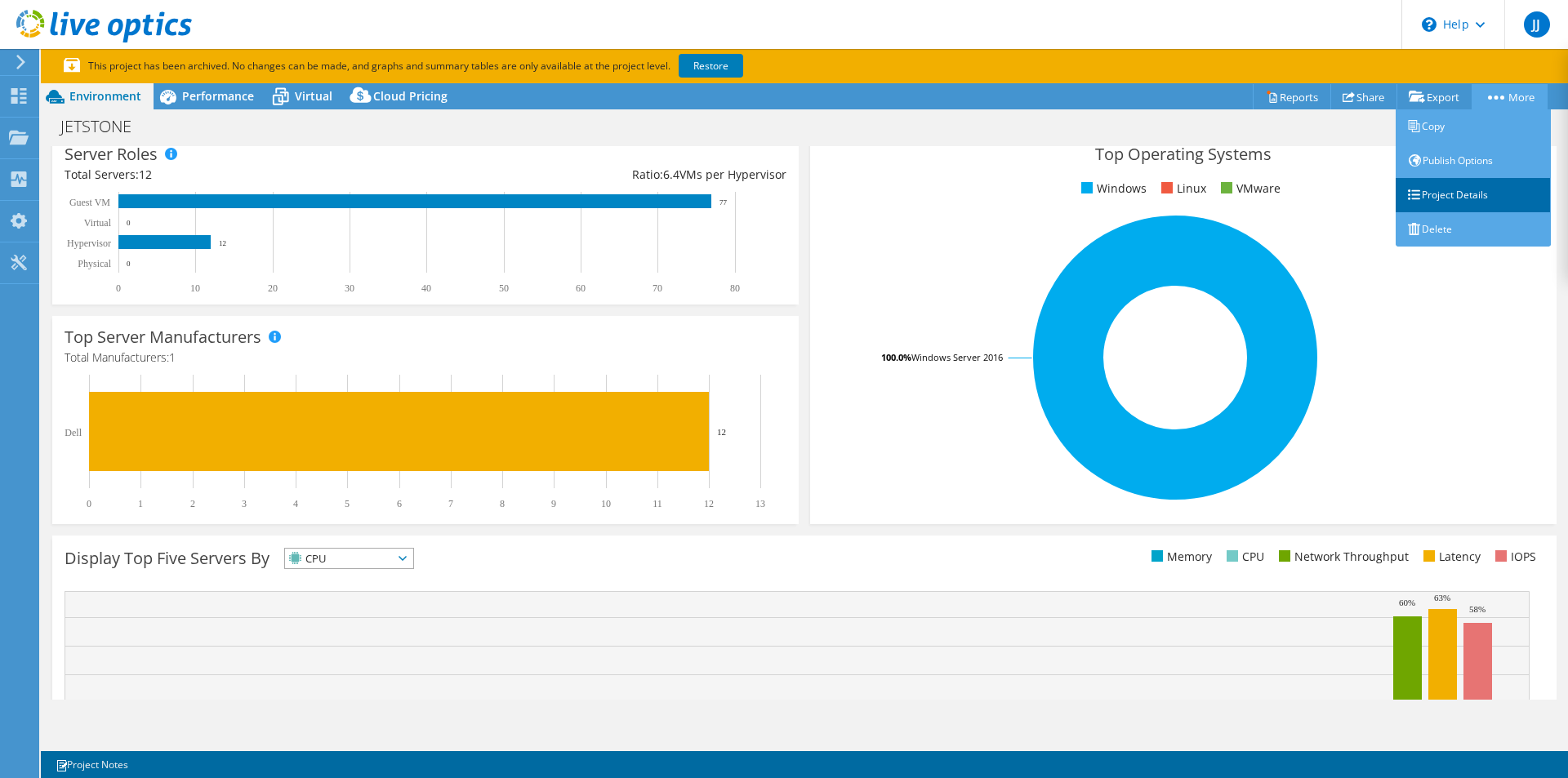
click at [1459, 193] on link "Project Details" at bounding box center [1473, 195] width 155 height 35
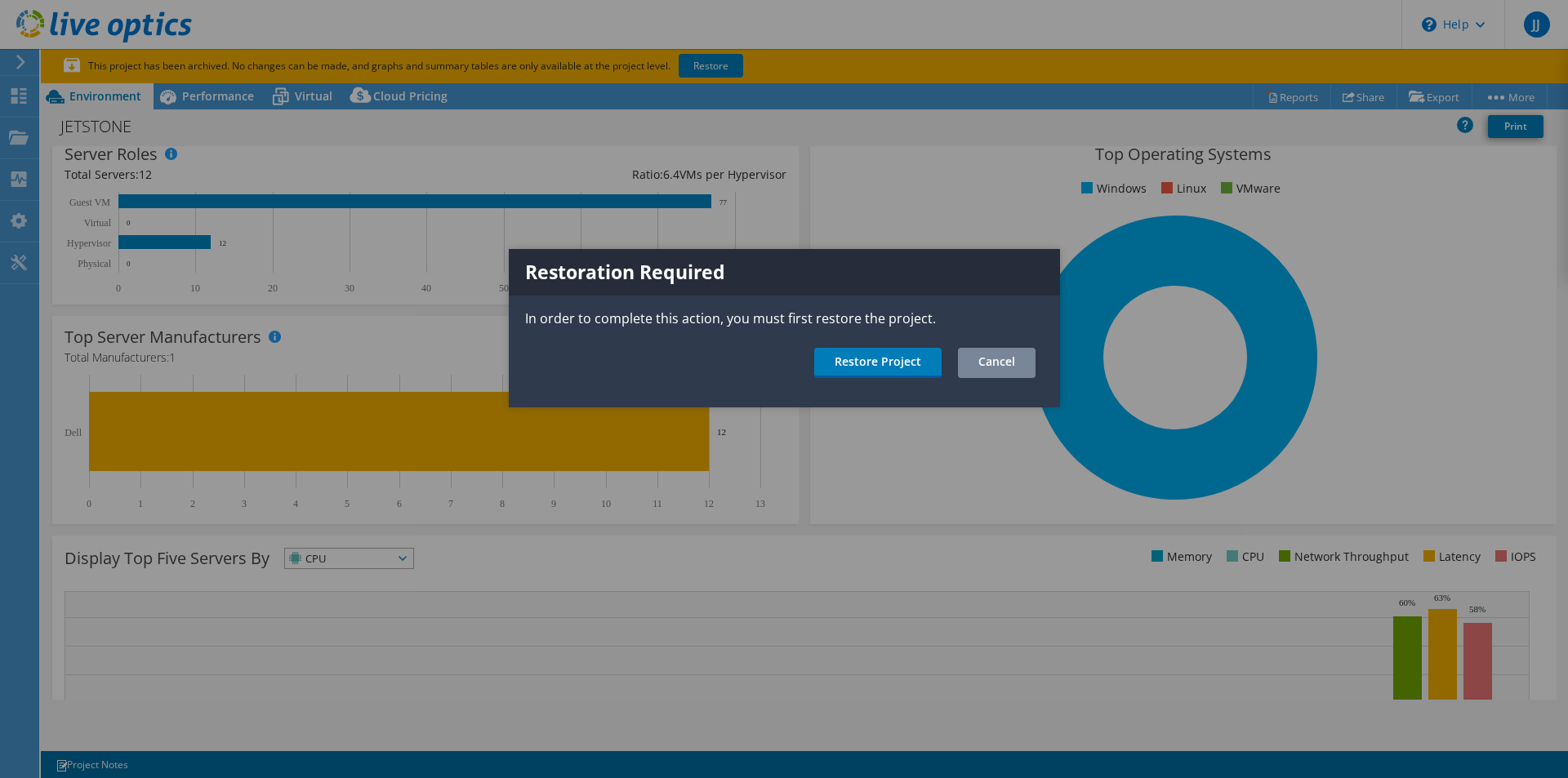
click at [1015, 367] on link "Cancel" at bounding box center [996, 363] width 77 height 30
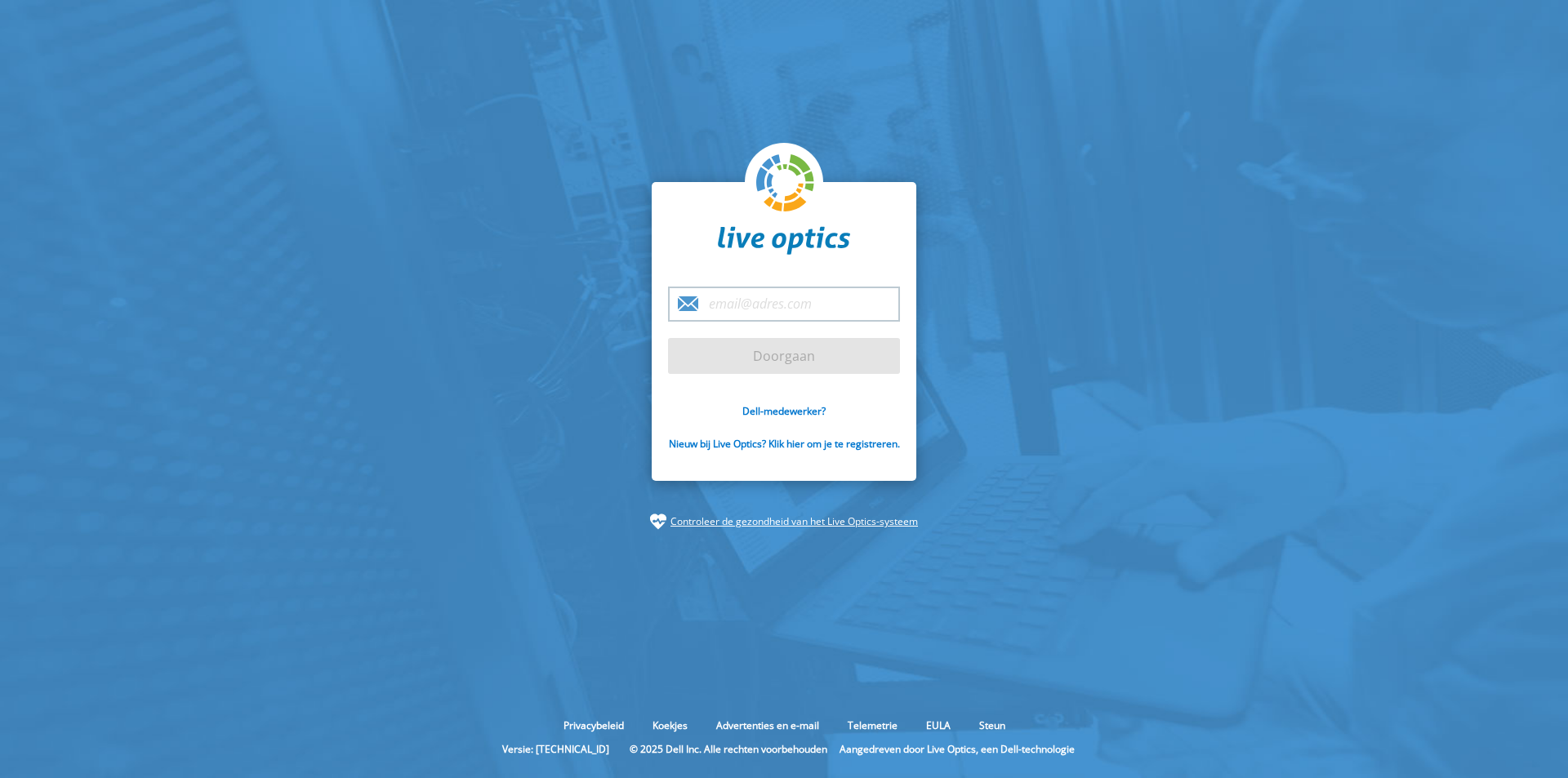
click at [711, 296] on input "email" at bounding box center [784, 304] width 232 height 35
type input "[EMAIL_ADDRESS][DOMAIN_NAME]"
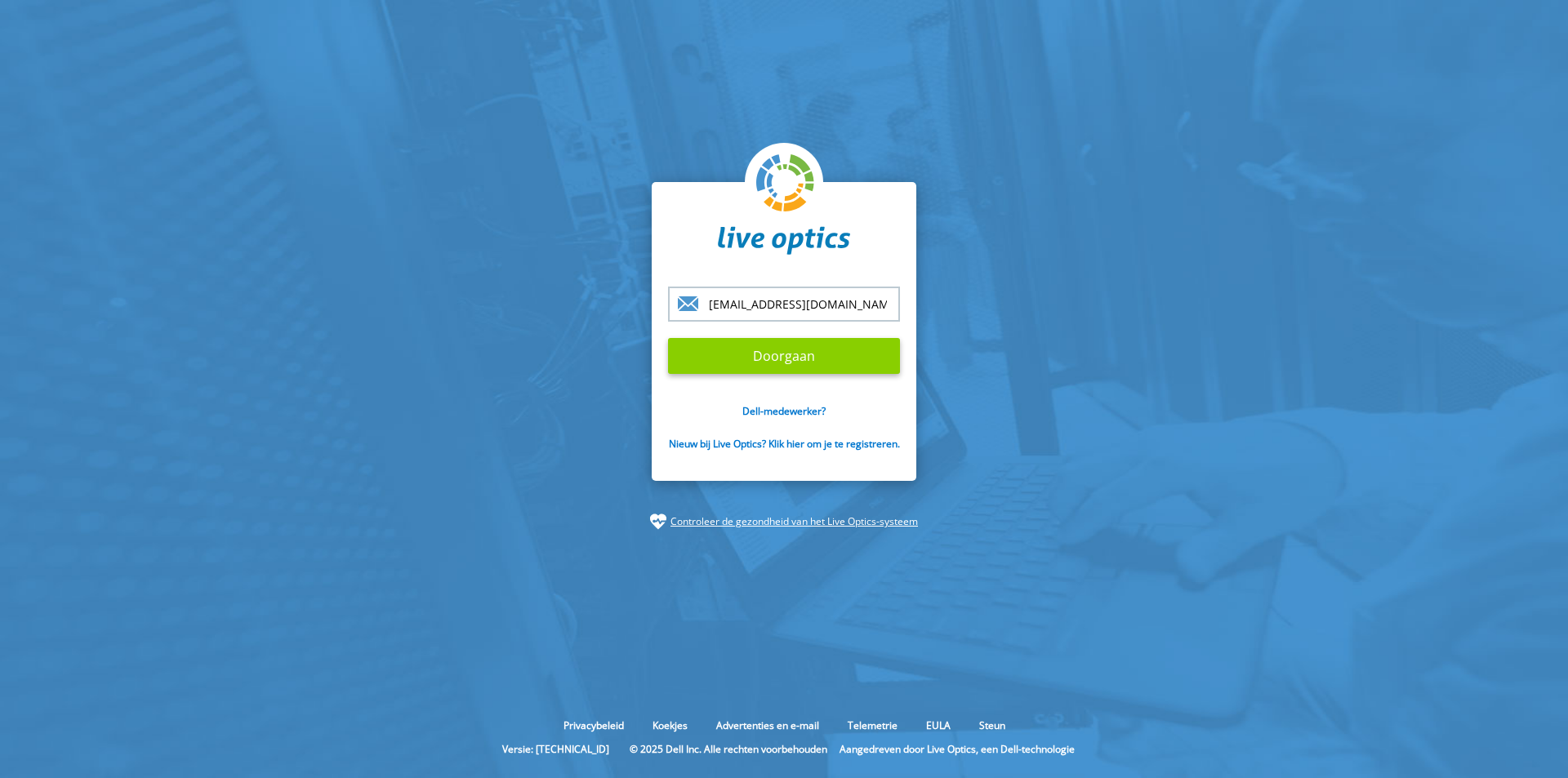
drag, startPoint x: 785, startPoint y: 358, endPoint x: 806, endPoint y: 358, distance: 21.0
click at [784, 357] on input "Doorgaan" at bounding box center [784, 356] width 232 height 35
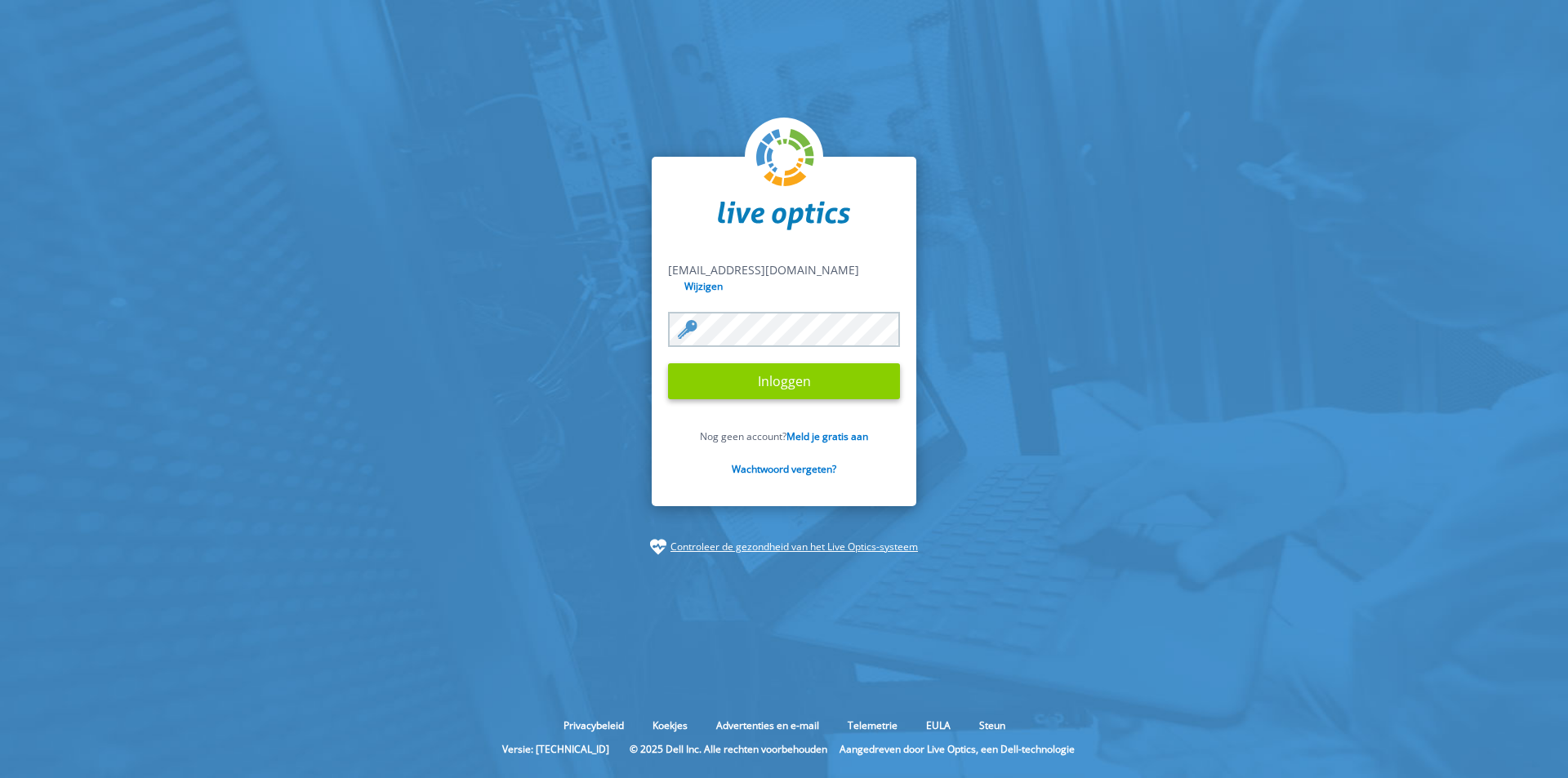
click at [796, 375] on input "Inloggen" at bounding box center [784, 381] width 232 height 35
click at [782, 376] on input "Inloggen" at bounding box center [784, 381] width 232 height 35
click at [797, 367] on input "Inloggen" at bounding box center [784, 381] width 232 height 35
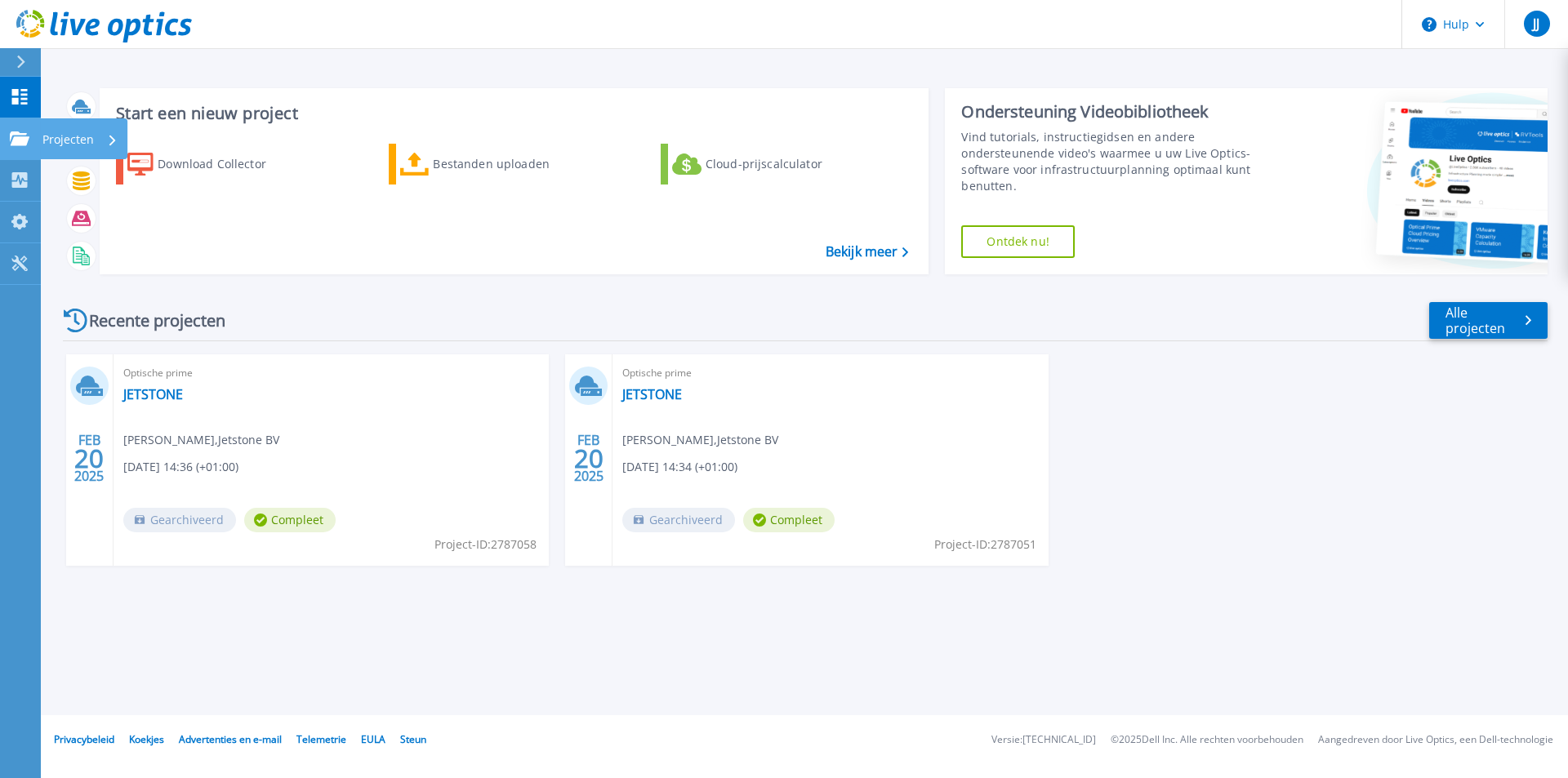
click at [75, 135] on font "Projecten" at bounding box center [68, 138] width 51 height 15
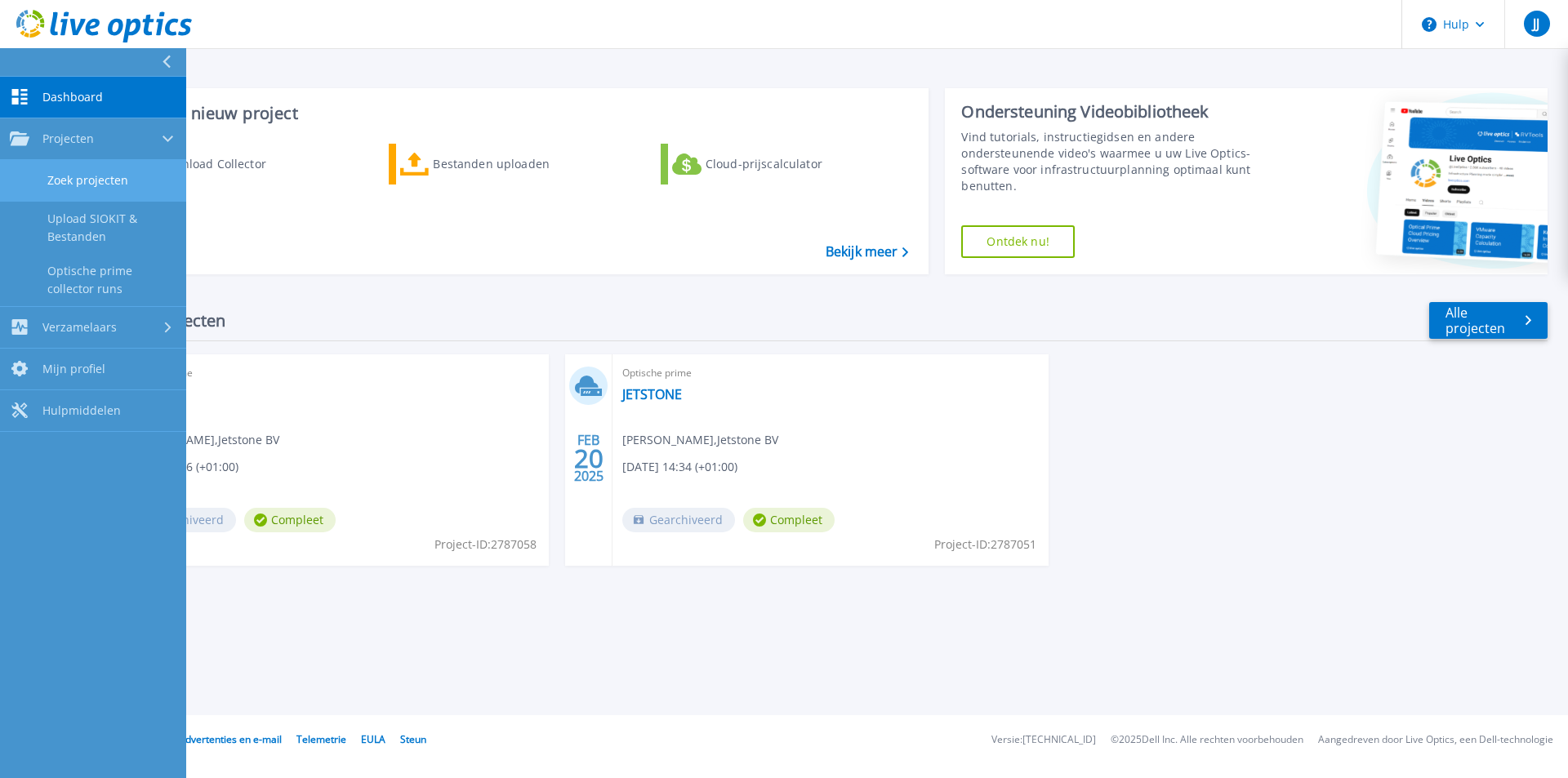
click at [101, 177] on font "Zoek projecten" at bounding box center [87, 179] width 81 height 15
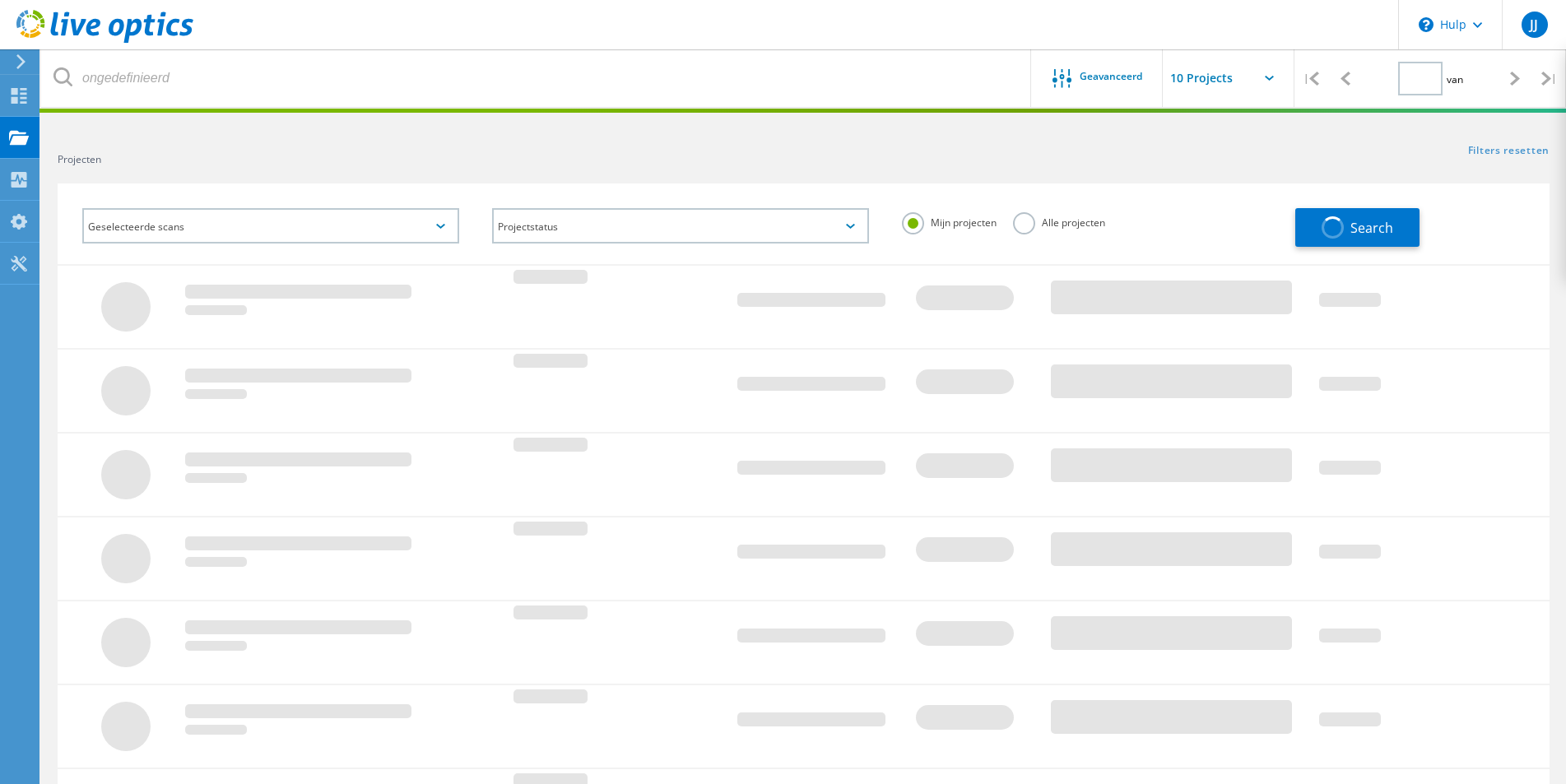
type input "1"
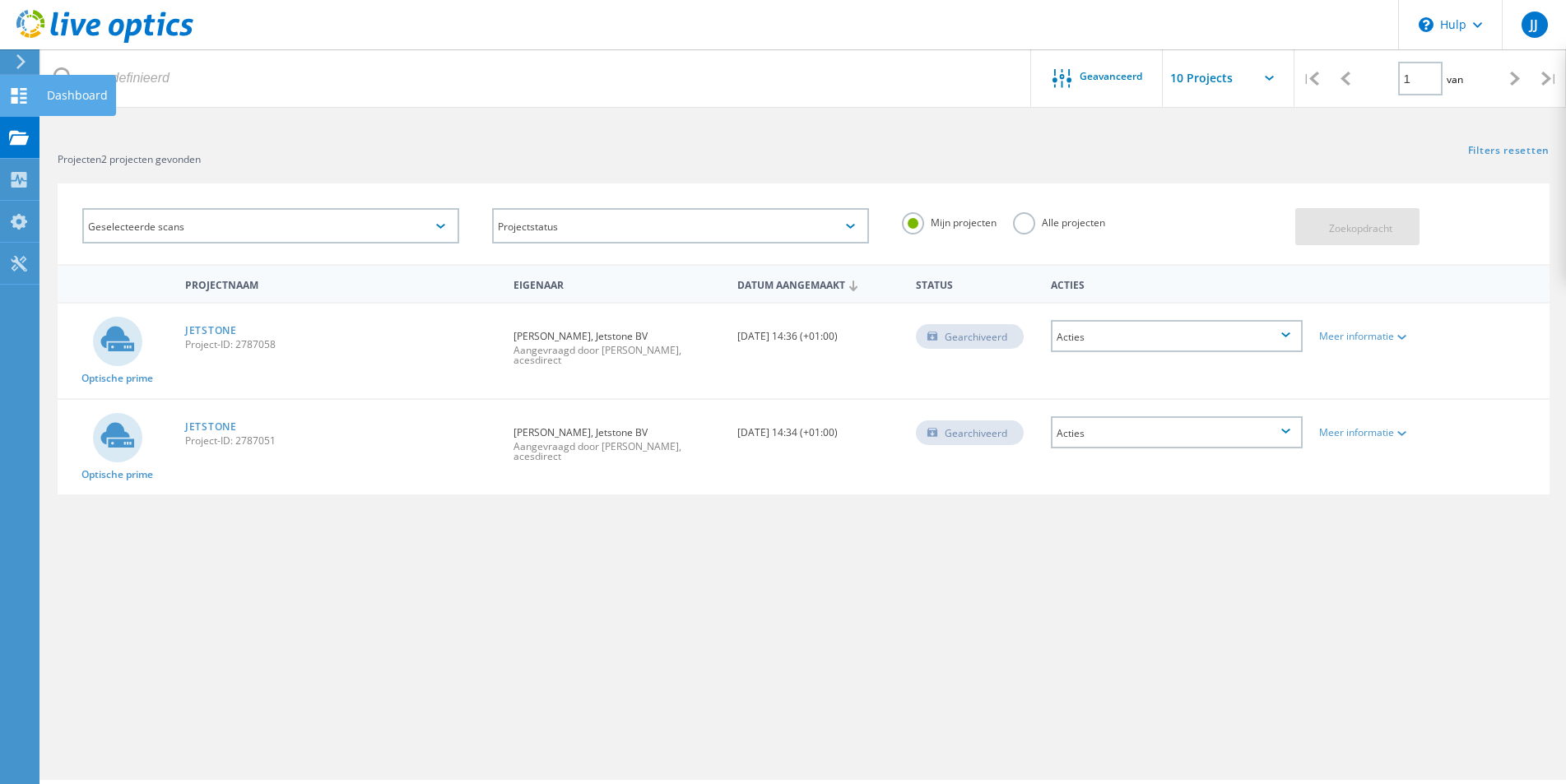
click at [13, 91] on use at bounding box center [19, 95] width 15 height 15
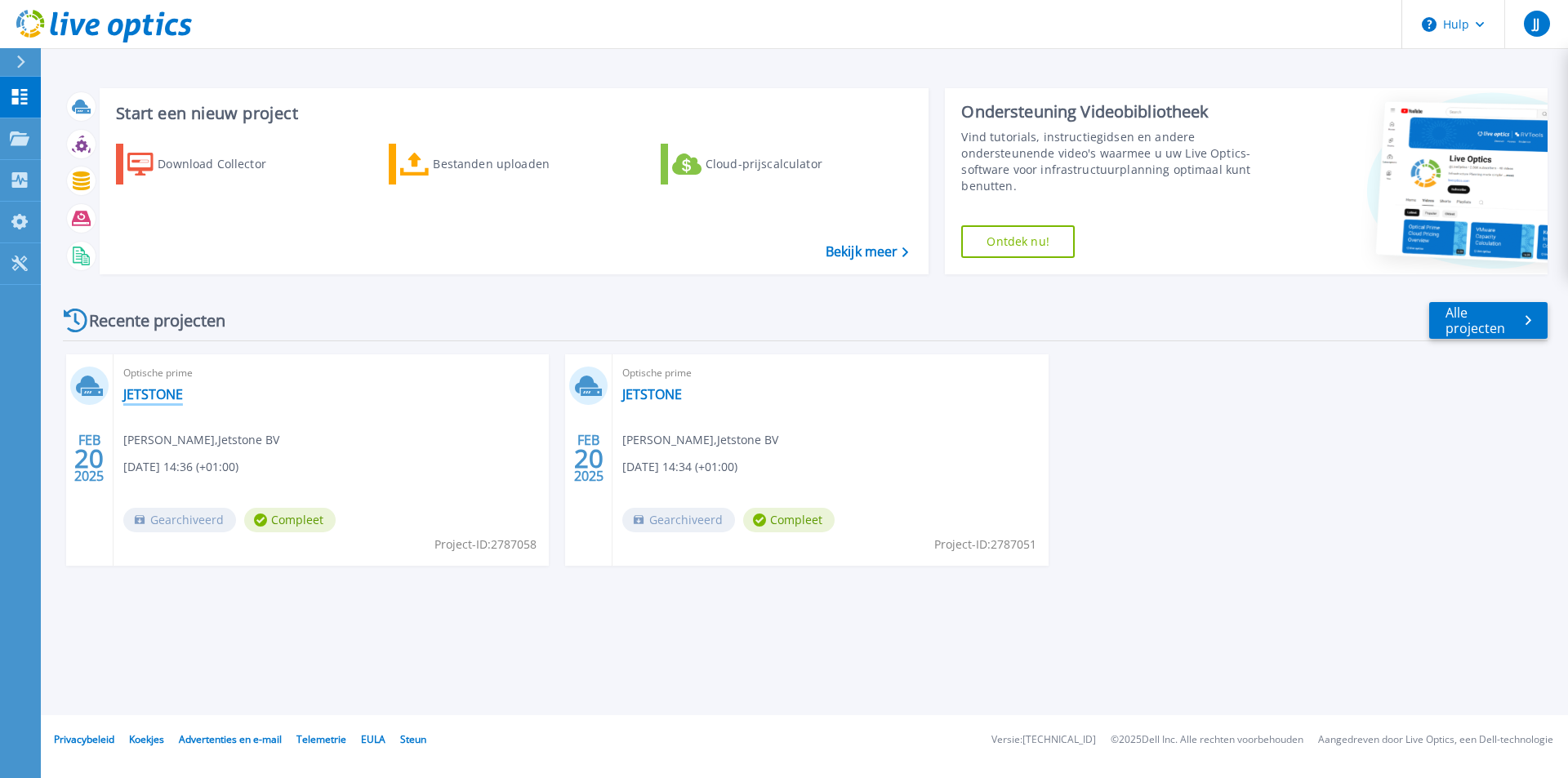
click at [159, 388] on font "JETSTONE" at bounding box center [153, 394] width 59 height 18
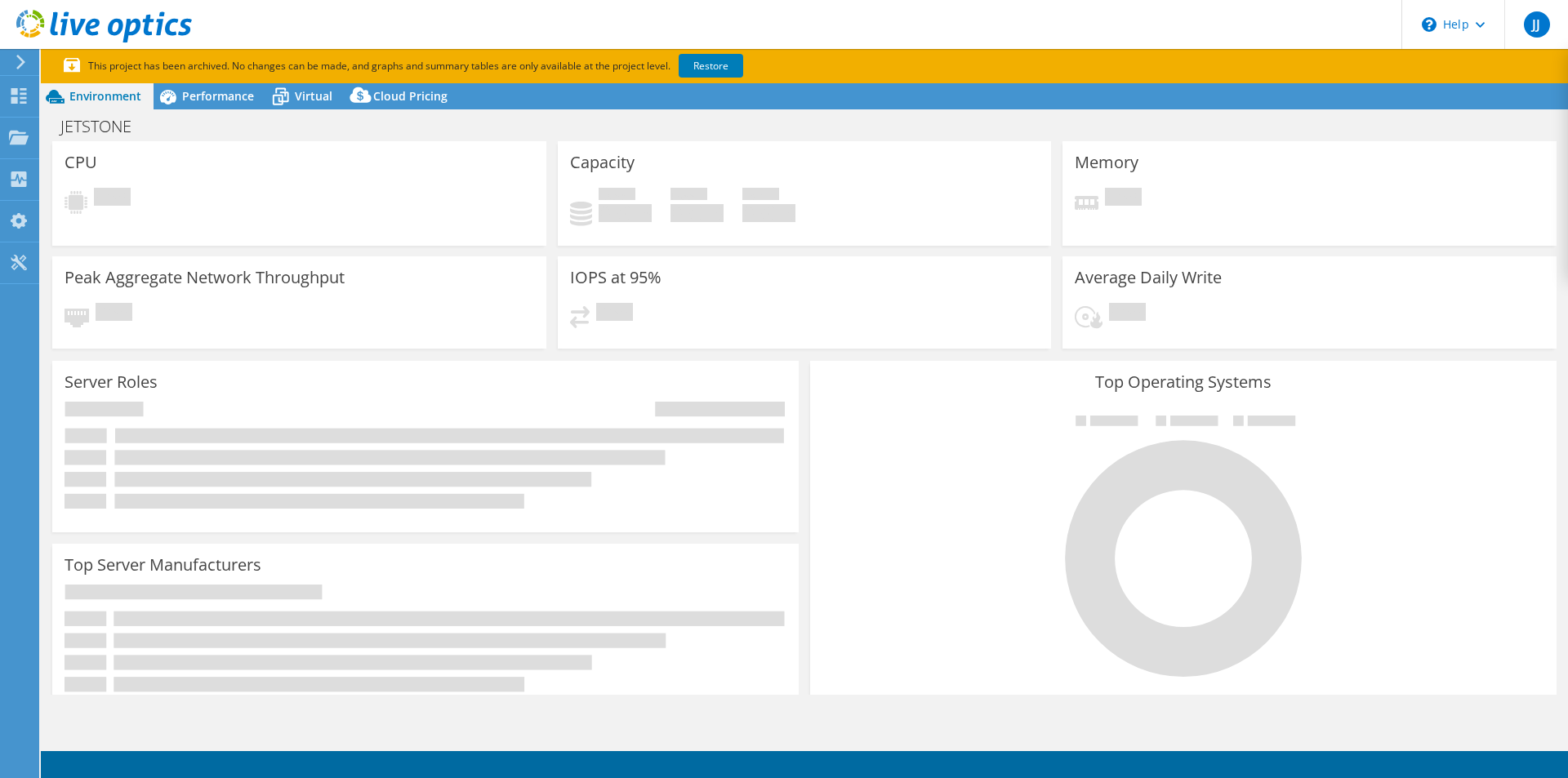
select select "EUFrankfurt"
select select "EUR"
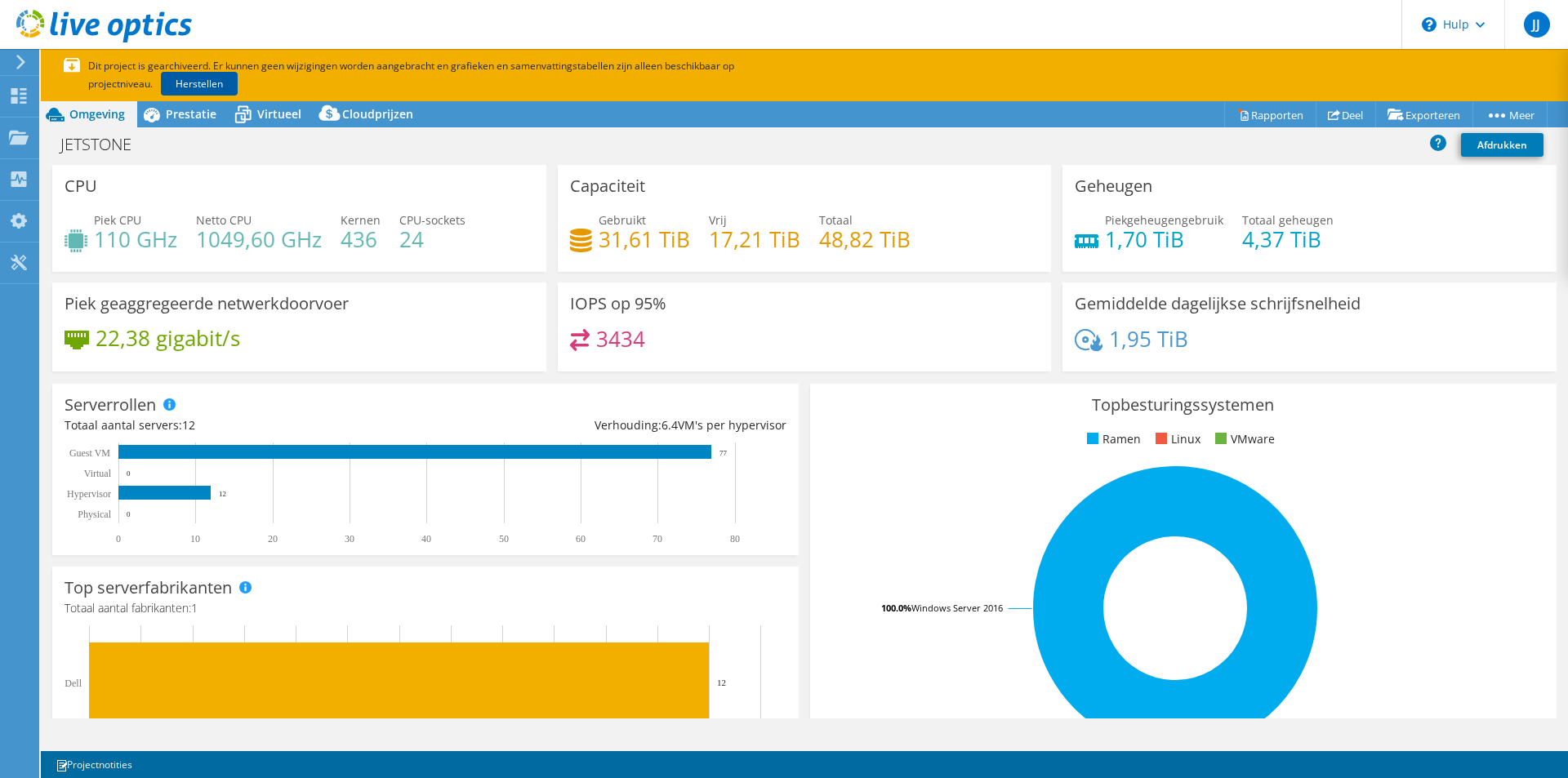
click at [176, 80] on font "Herstellen" at bounding box center [199, 83] width 47 height 14
click at [176, 83] on font "Herstellen" at bounding box center [199, 83] width 47 height 14
click at [176, 86] on font "Herstellen" at bounding box center [199, 83] width 47 height 14
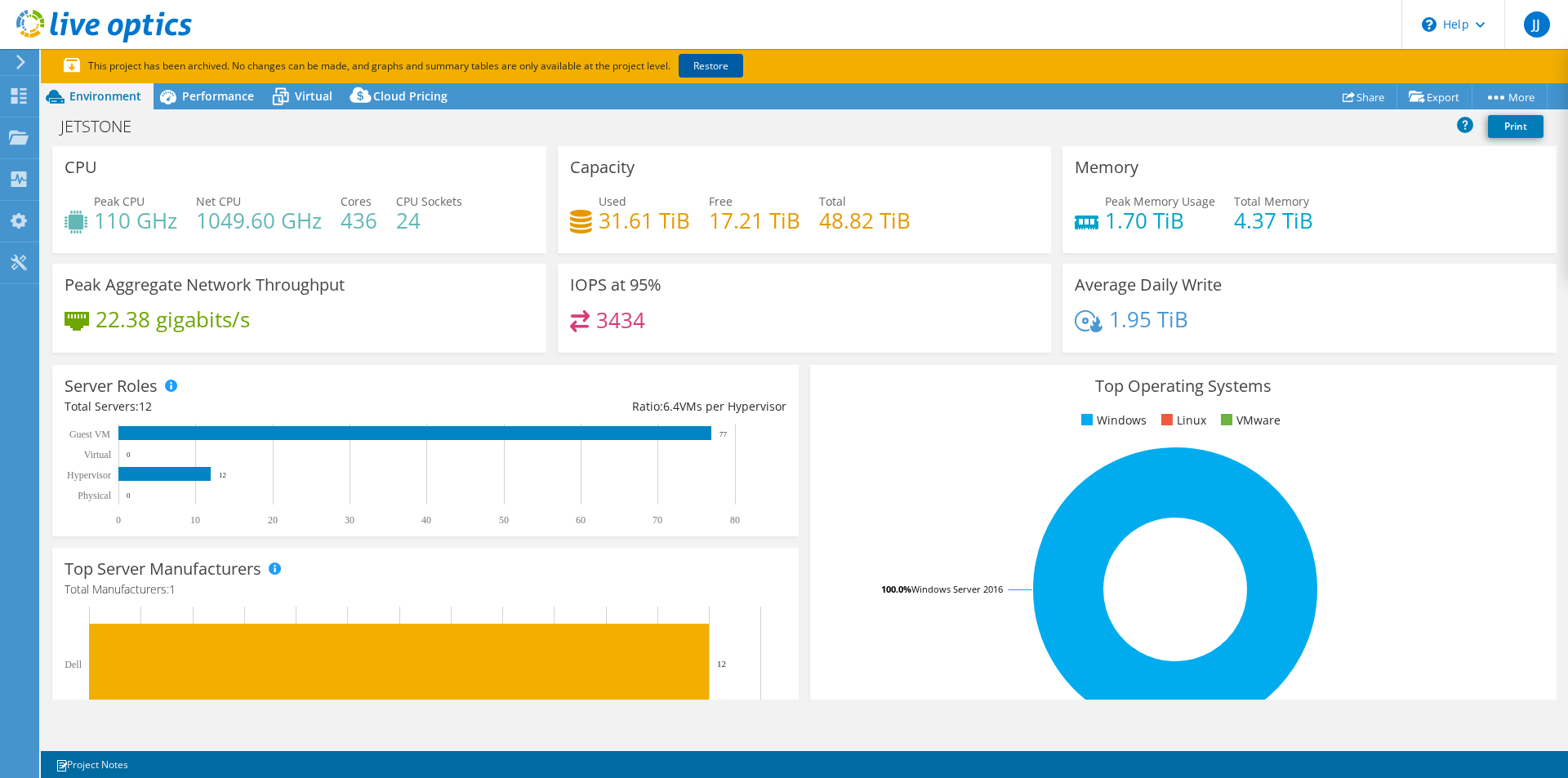
click at [853, 64] on p "This project has been archived. No changes can be made, and graphs and summary …" at bounding box center [464, 66] width 800 height 18
click at [715, 66] on link "Restore" at bounding box center [711, 66] width 65 height 24
click at [89, 137] on div "Projects" at bounding box center [77, 138] width 78 height 41
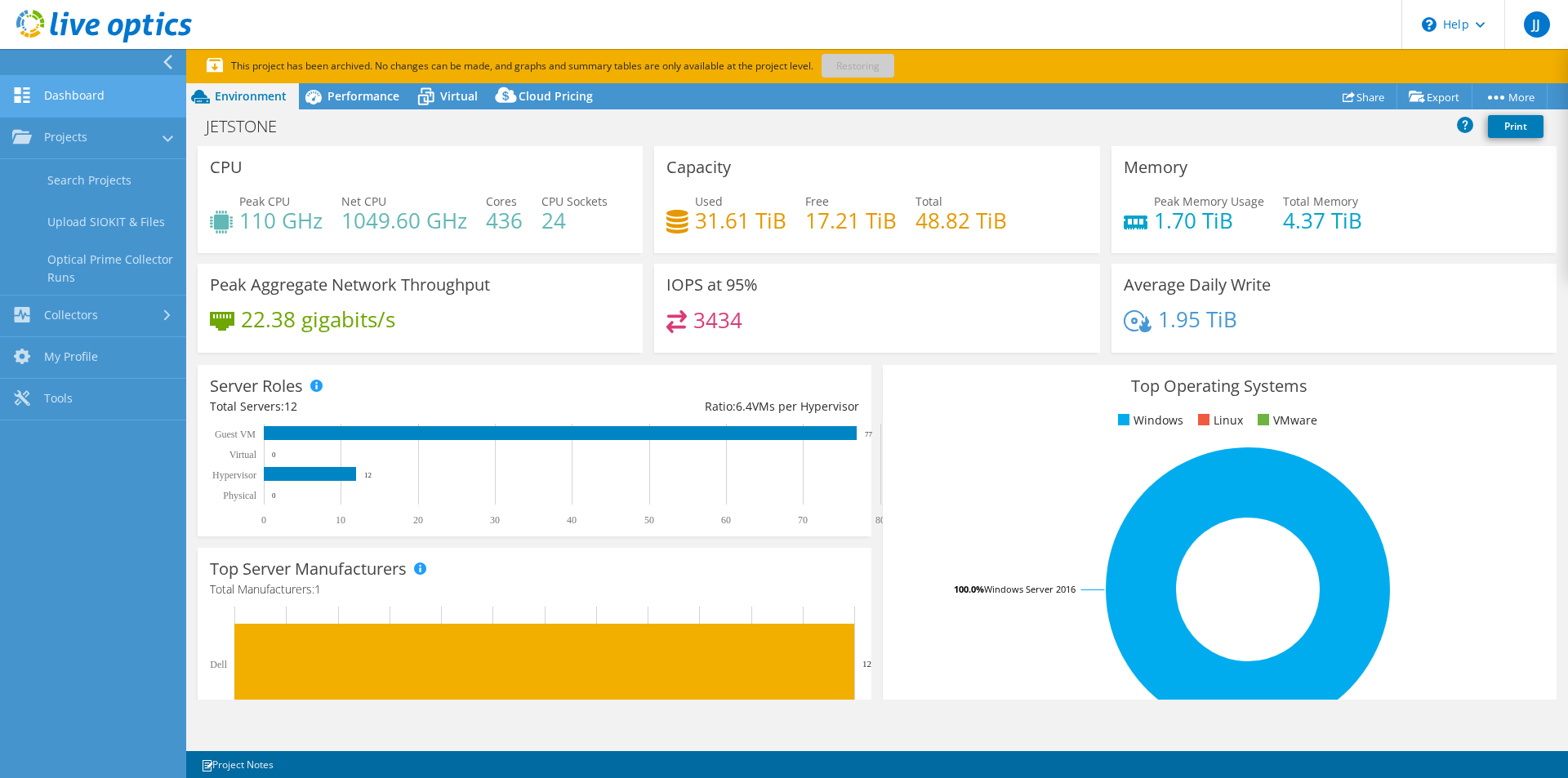
click at [67, 94] on link "Dashboard" at bounding box center [93, 97] width 186 height 42
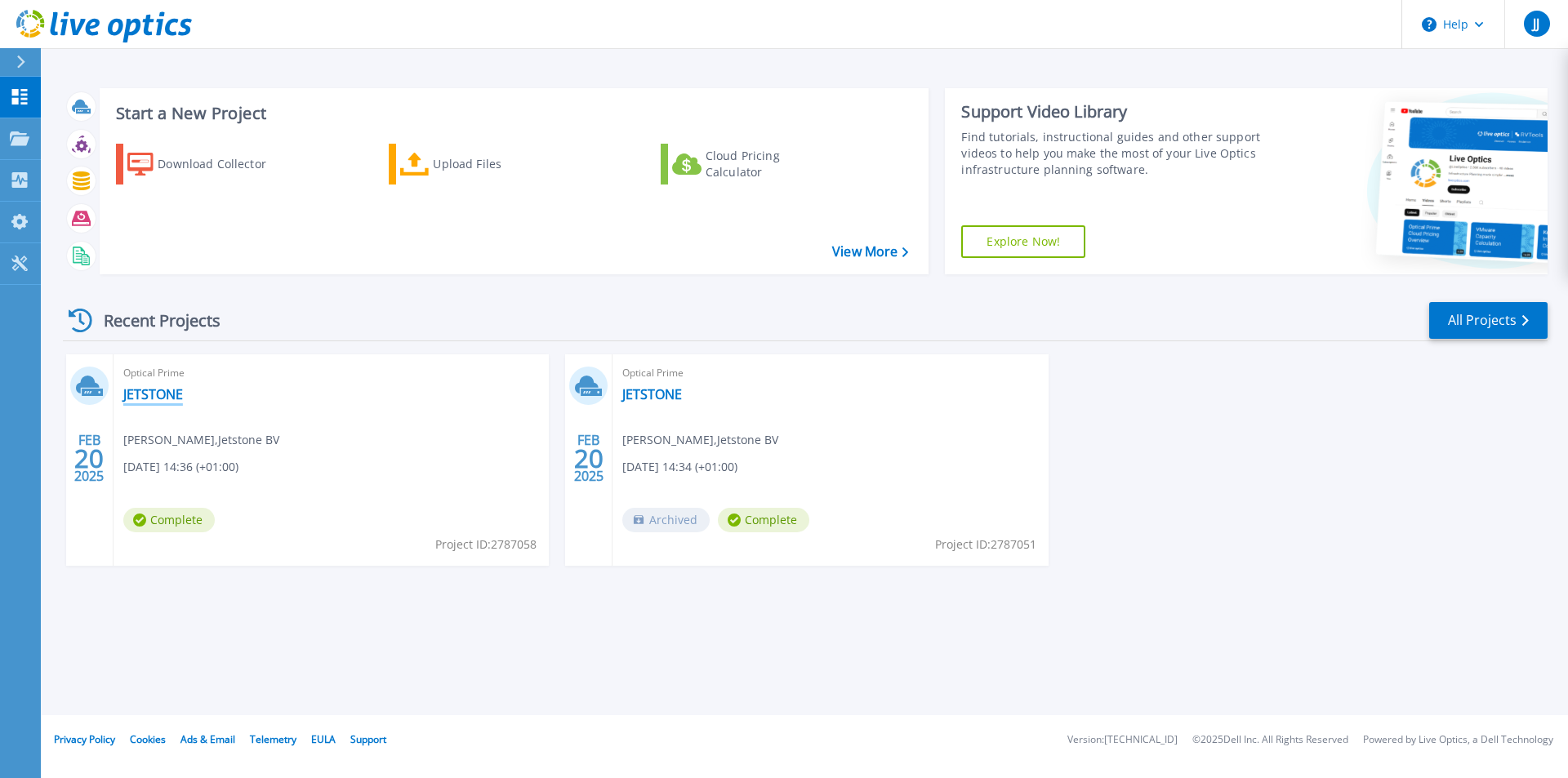
click at [151, 394] on link "JETSTONE" at bounding box center [153, 394] width 59 height 16
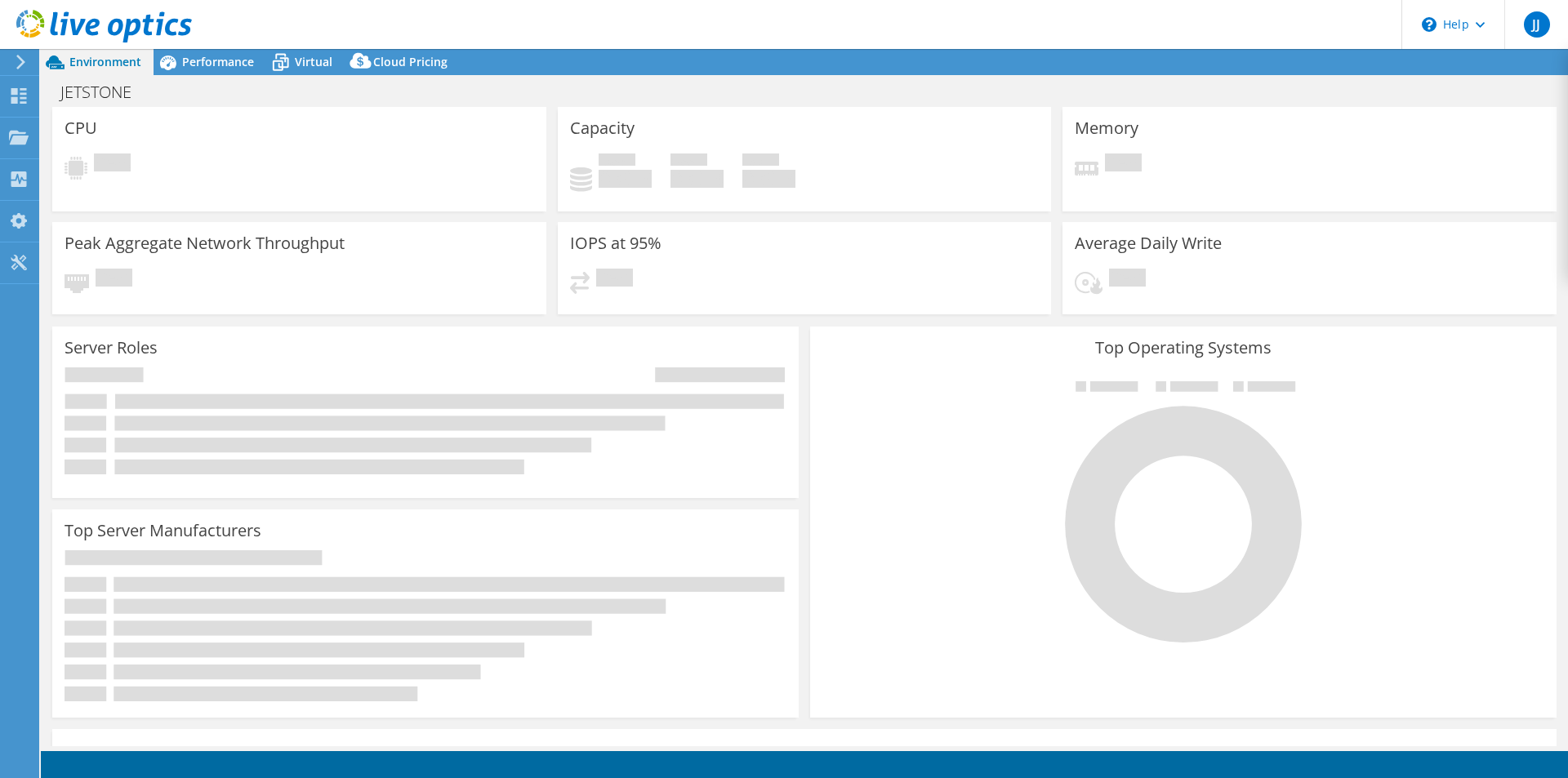
select select "EUFrankfurt"
select select "EUR"
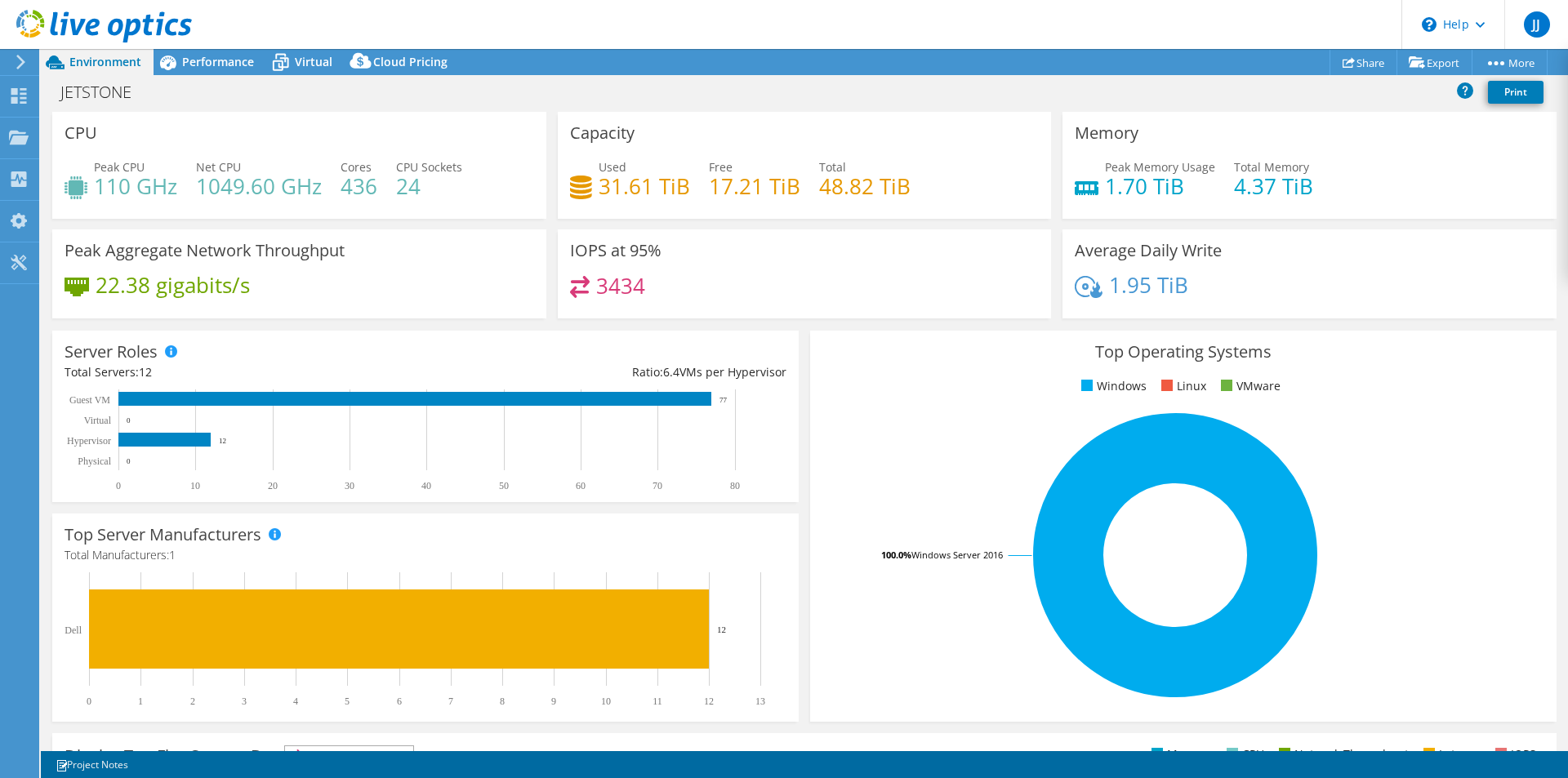
click at [146, 185] on h4 "110 GHz" at bounding box center [136, 186] width 83 height 18
drag, startPoint x: 213, startPoint y: 60, endPoint x: 220, endPoint y: 72, distance: 13.9
click at [212, 60] on span "Performance" at bounding box center [217, 61] width 72 height 15
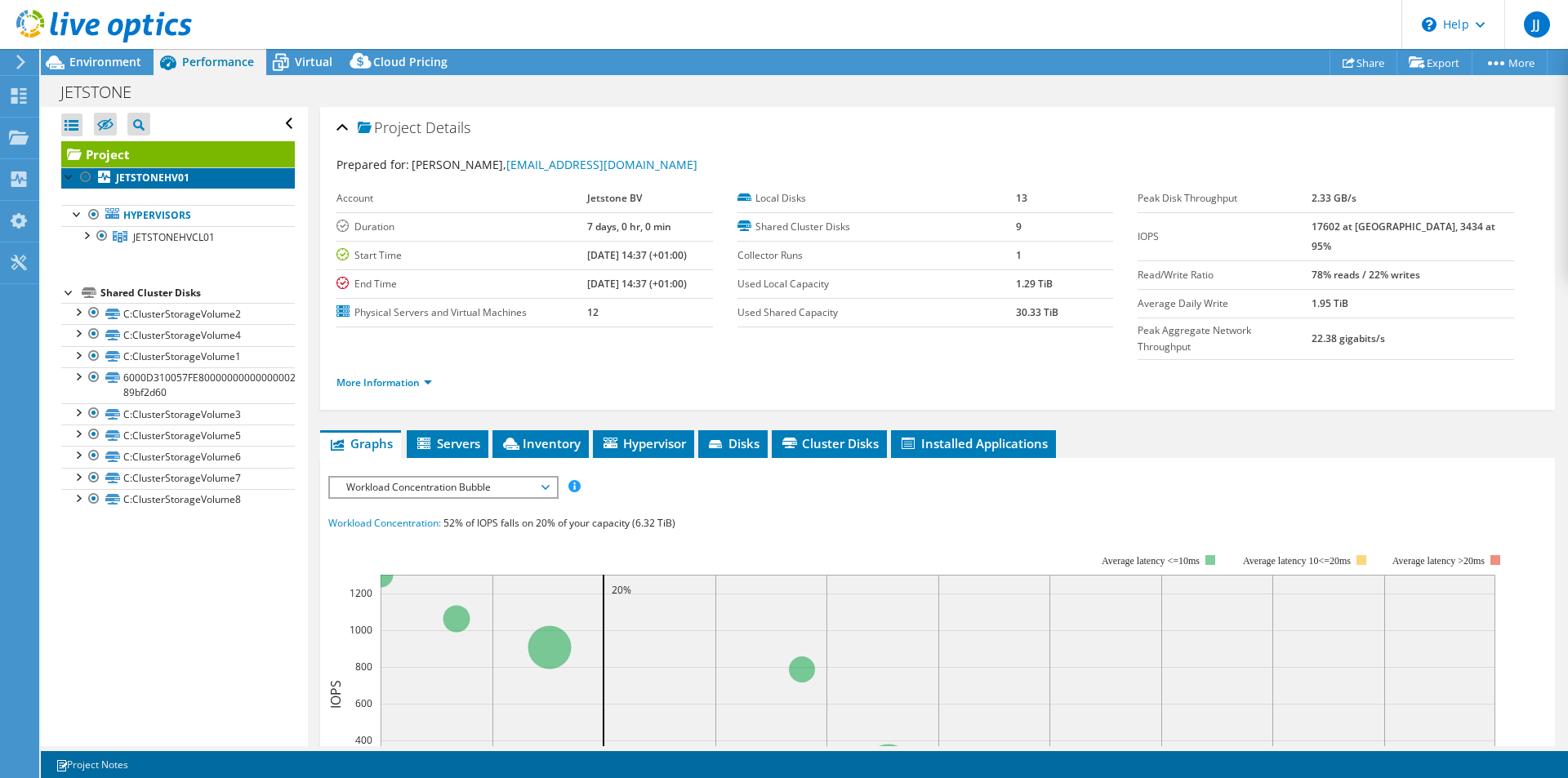
click at [158, 175] on b "JETSTONEHV01" at bounding box center [153, 177] width 74 height 14
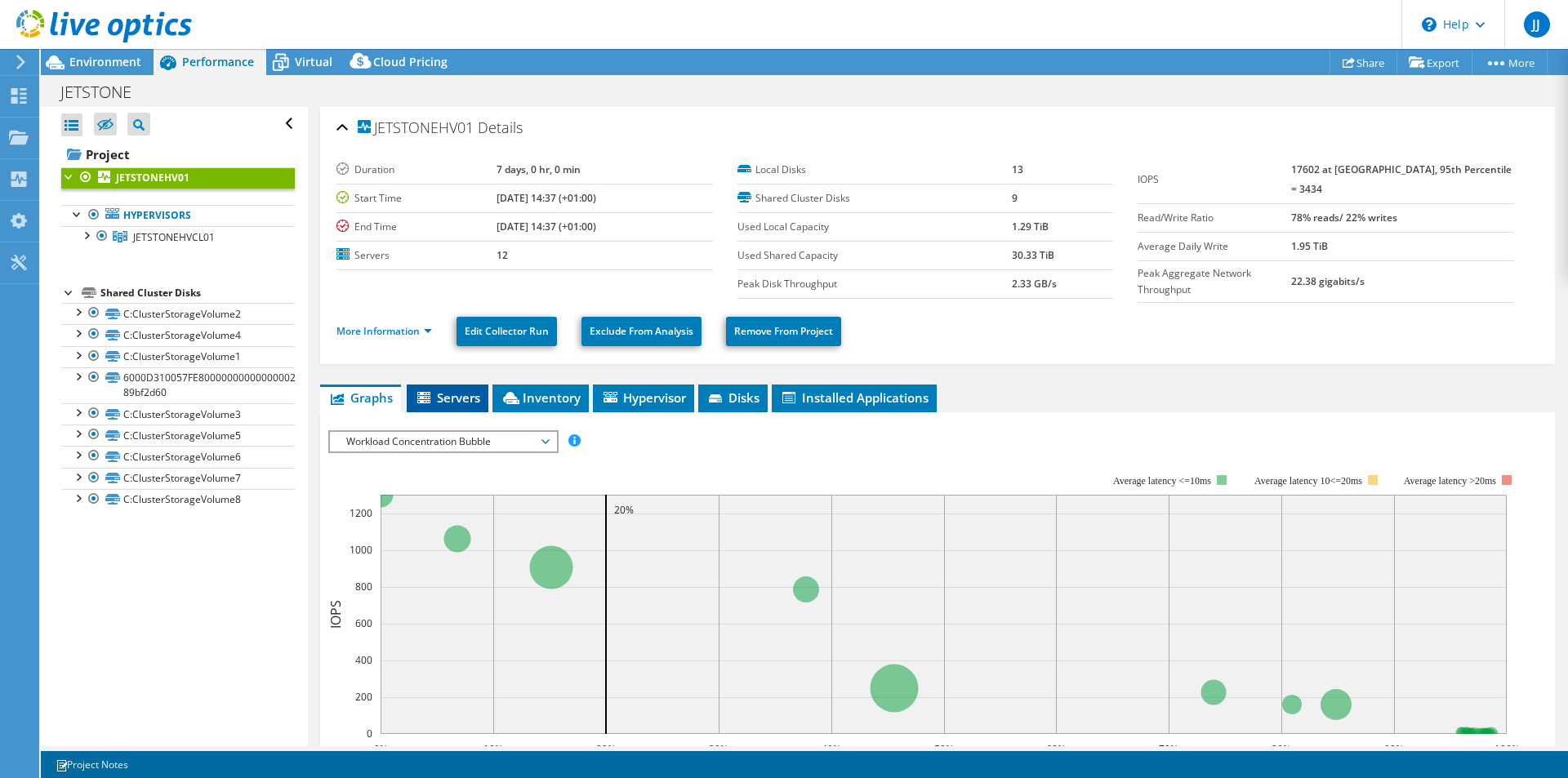
click at [455, 400] on span "Servers" at bounding box center [447, 397] width 66 height 16
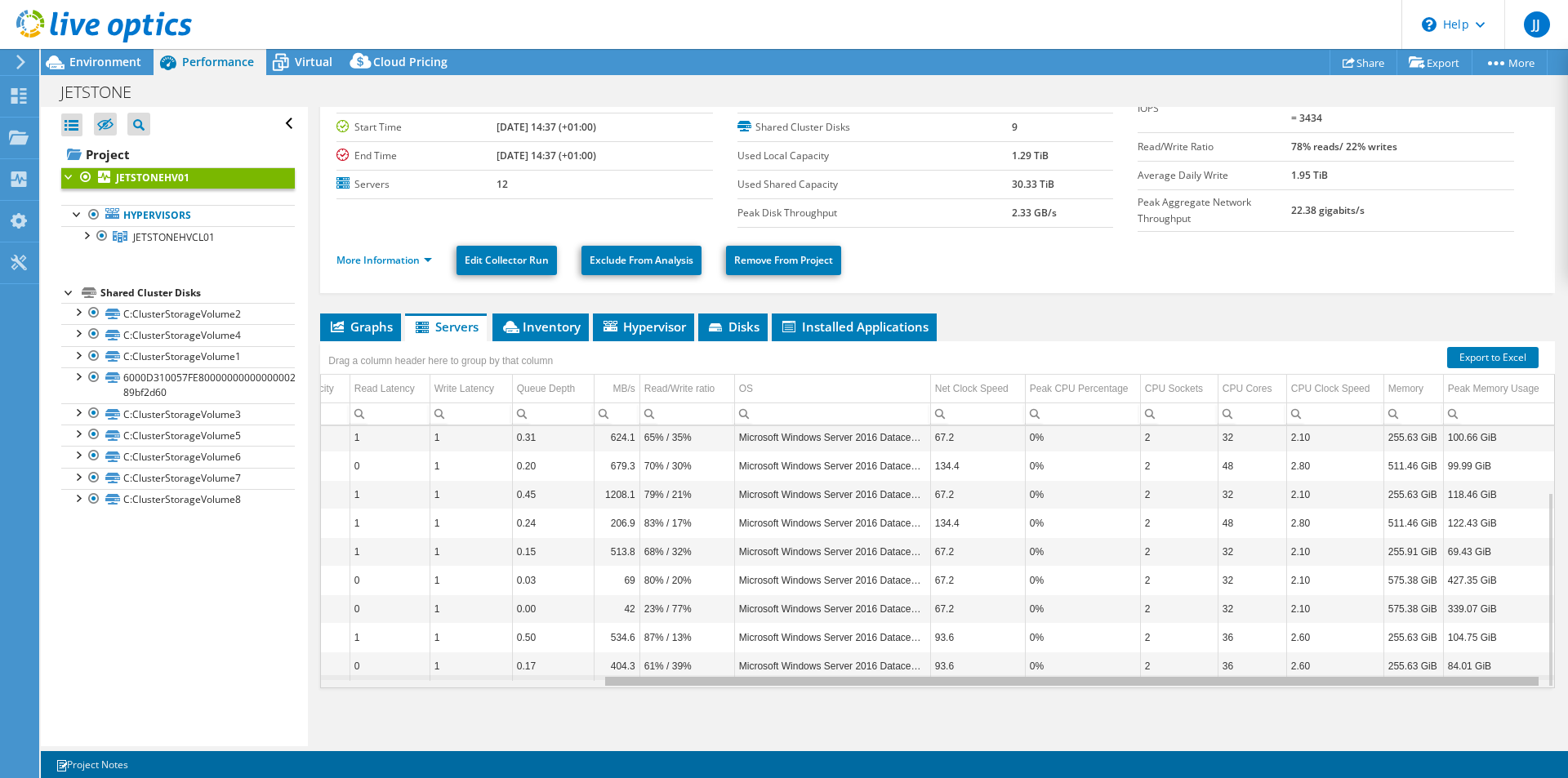
scroll to position [0, 367]
drag, startPoint x: 1210, startPoint y: 678, endPoint x: 1514, endPoint y: 679, distance: 304.0
click at [1514, 679] on body "JJ End User Joey Jonker jjonker@jetstone.nl Jetstone BV My Profile Log Out \n H…" at bounding box center [784, 389] width 1568 height 778
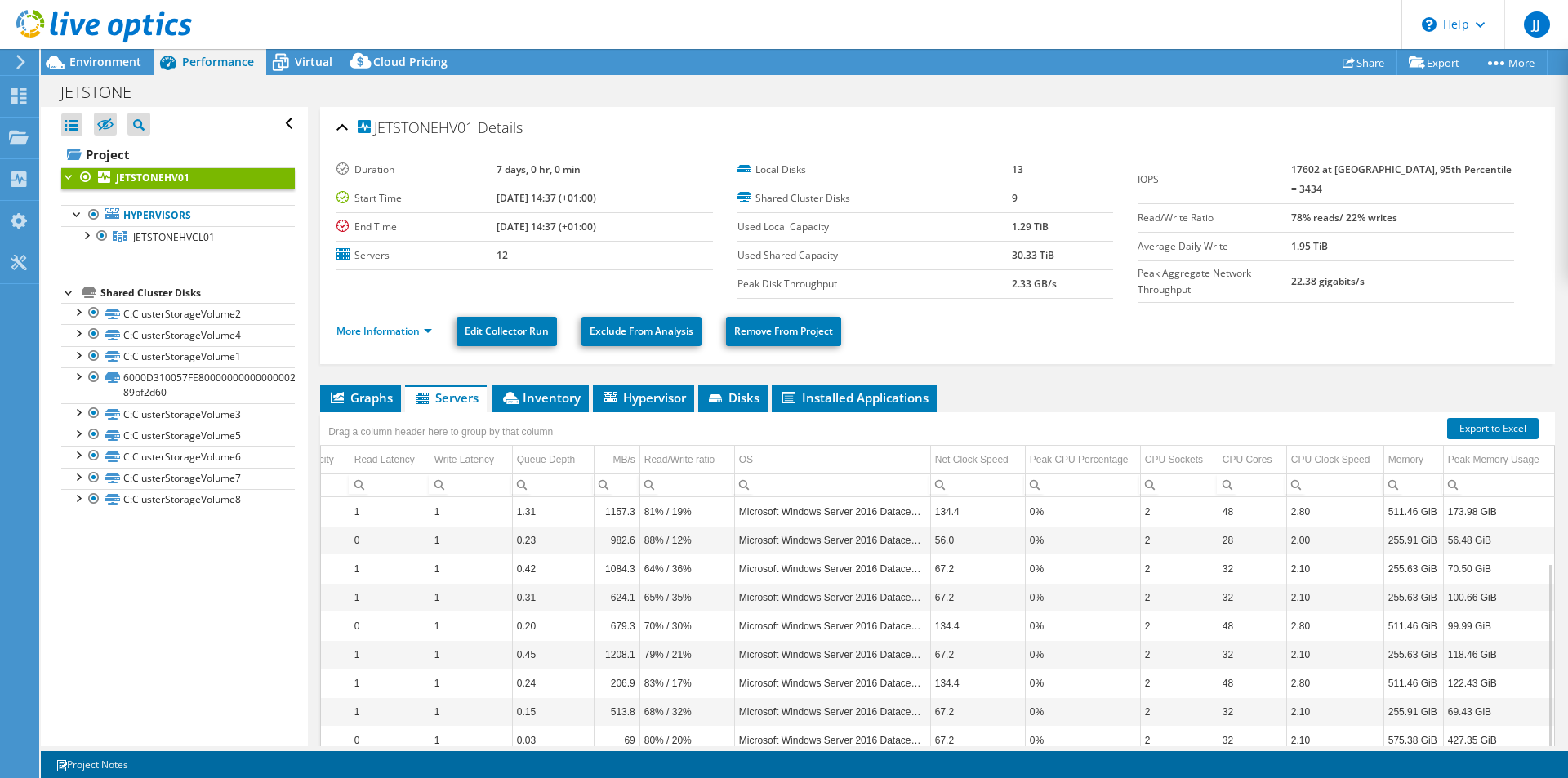
scroll to position [71, 0]
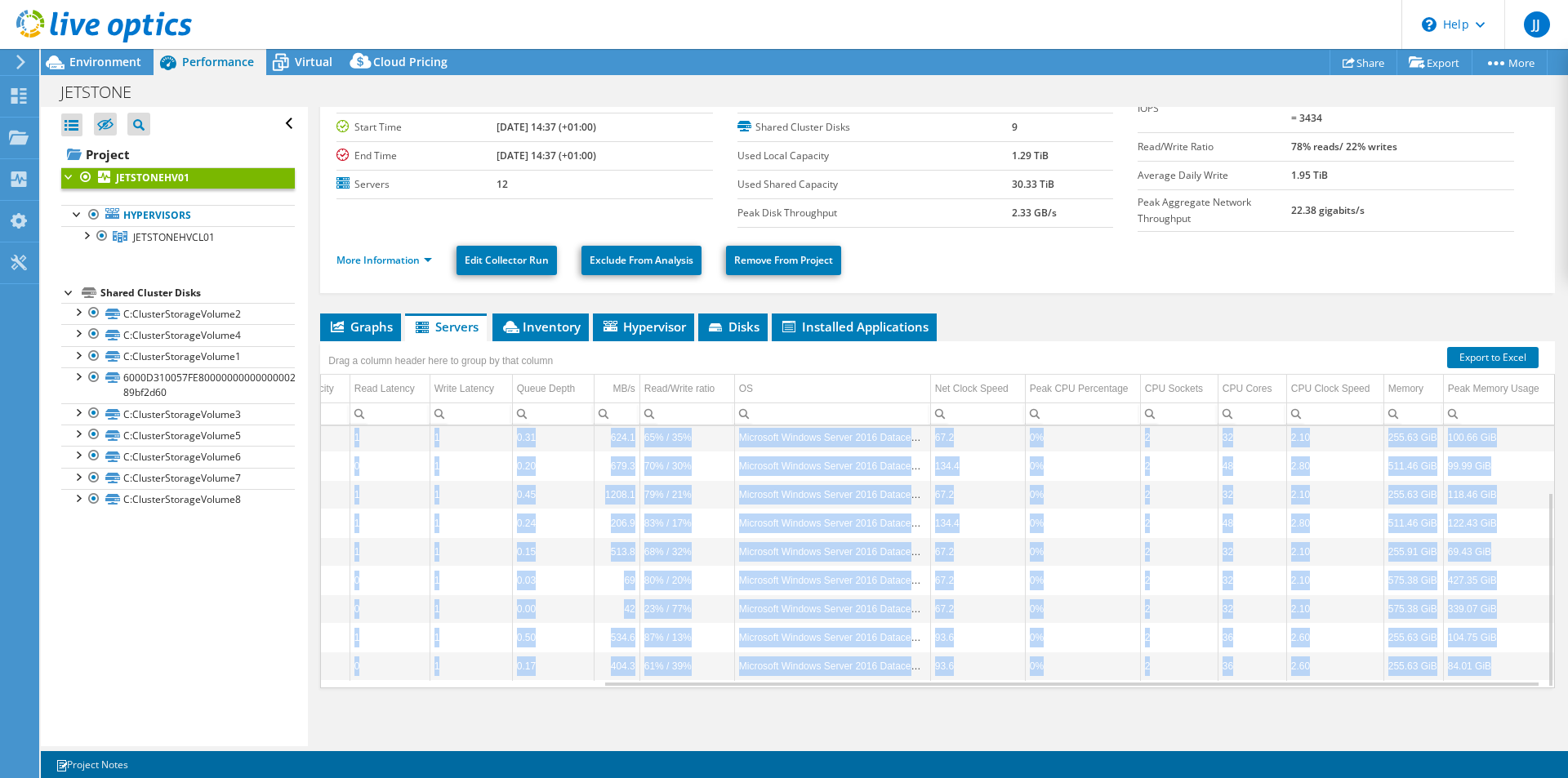
drag, startPoint x: 1085, startPoint y: 683, endPoint x: 1027, endPoint y: 675, distance: 58.5
click at [1027, 676] on div "JETSTONEHV01 1669 447.00 GiB 361.00 GiB 86.00 GiB 1 1 1.31 1157.3 81% / 19% Mic…" at bounding box center [937, 556] width 1234 height 263
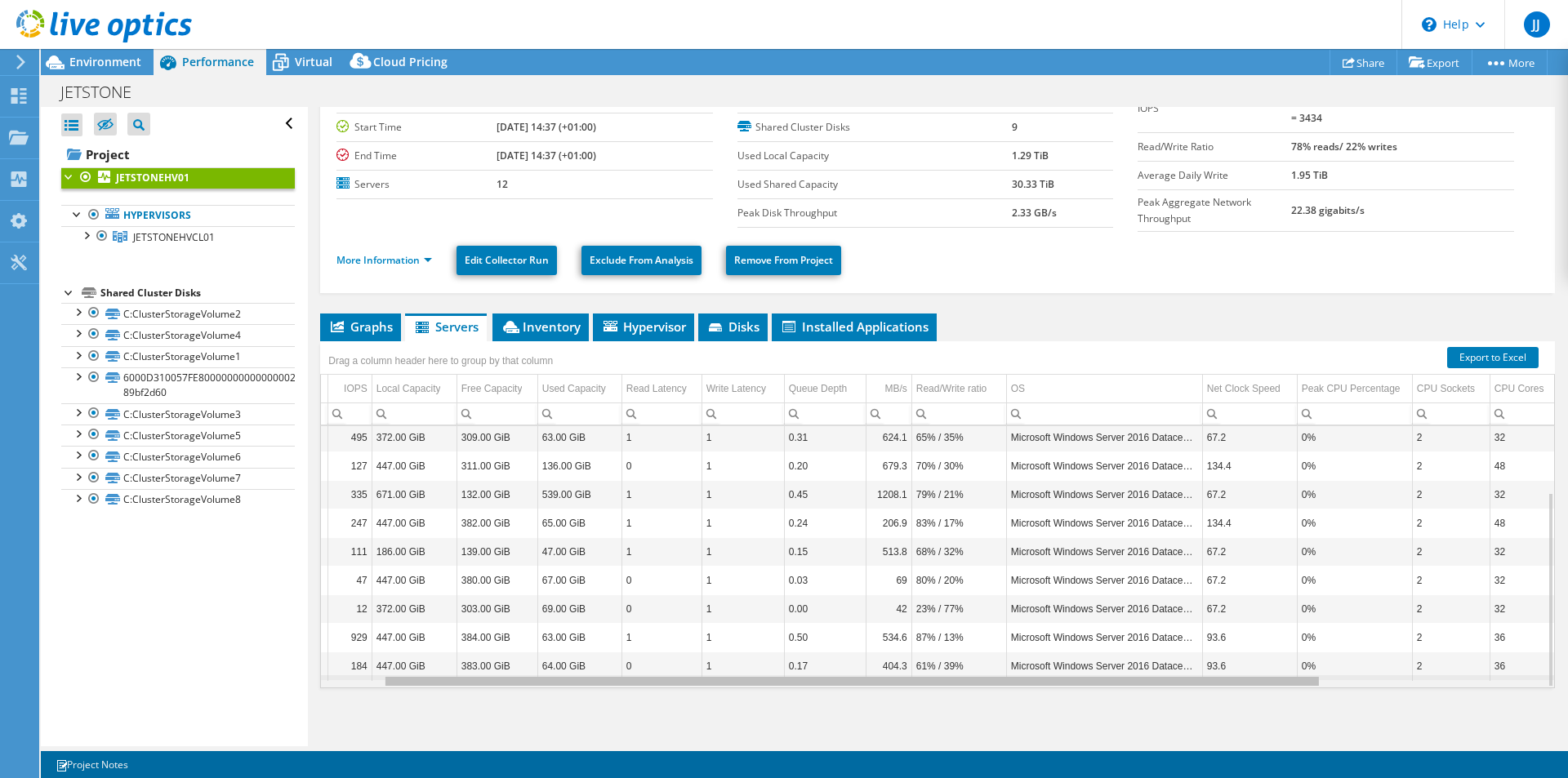
scroll to position [0, 0]
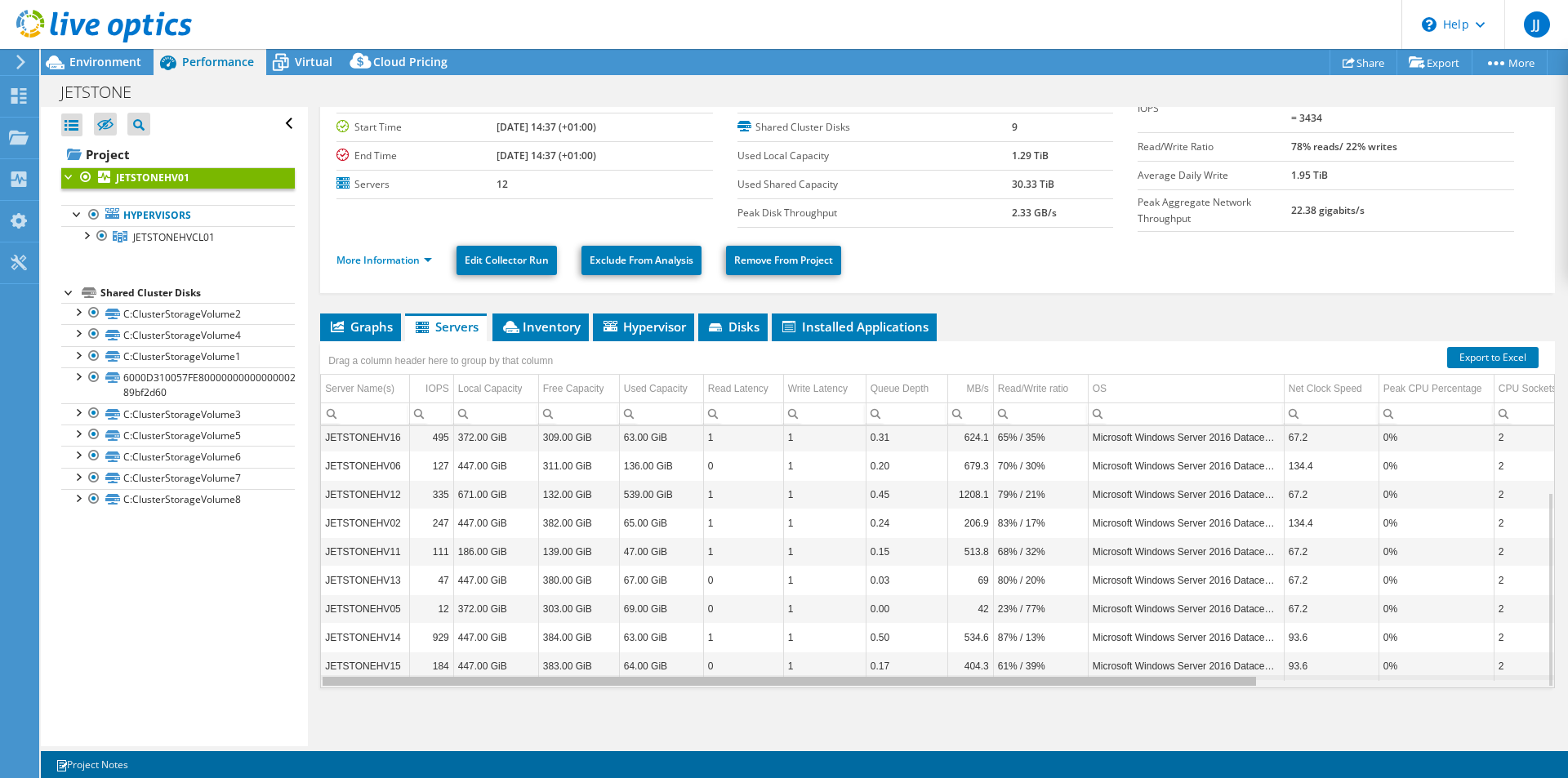
drag, startPoint x: 942, startPoint y: 680, endPoint x: 590, endPoint y: 672, distance: 352.1
click at [590, 672] on body "JJ End User Joey Jonker jjonker@jetstone.nl Jetstone BV My Profile Log Out \n H…" at bounding box center [784, 389] width 1568 height 778
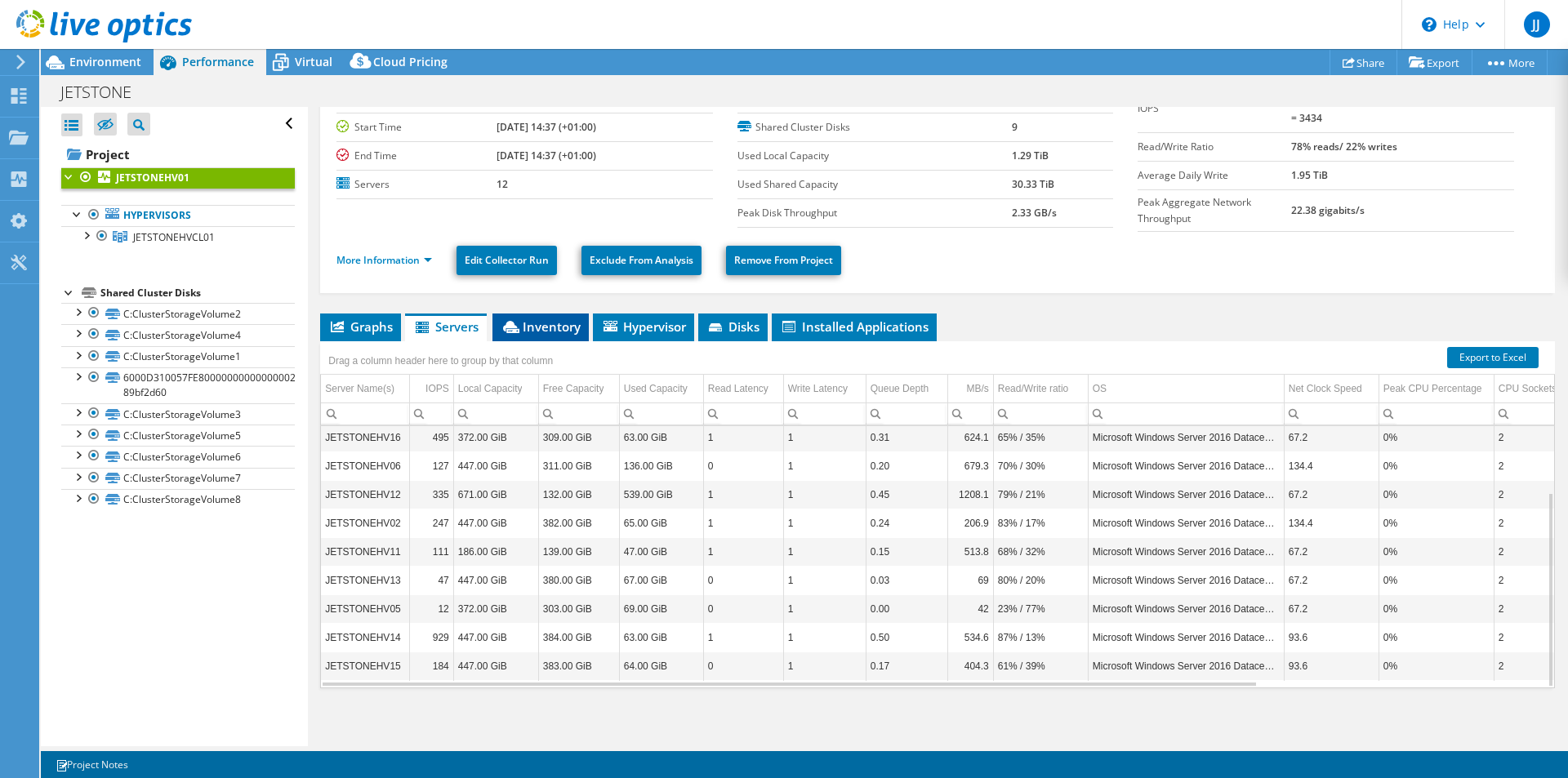
click at [539, 326] on span "Inventory" at bounding box center [540, 326] width 80 height 16
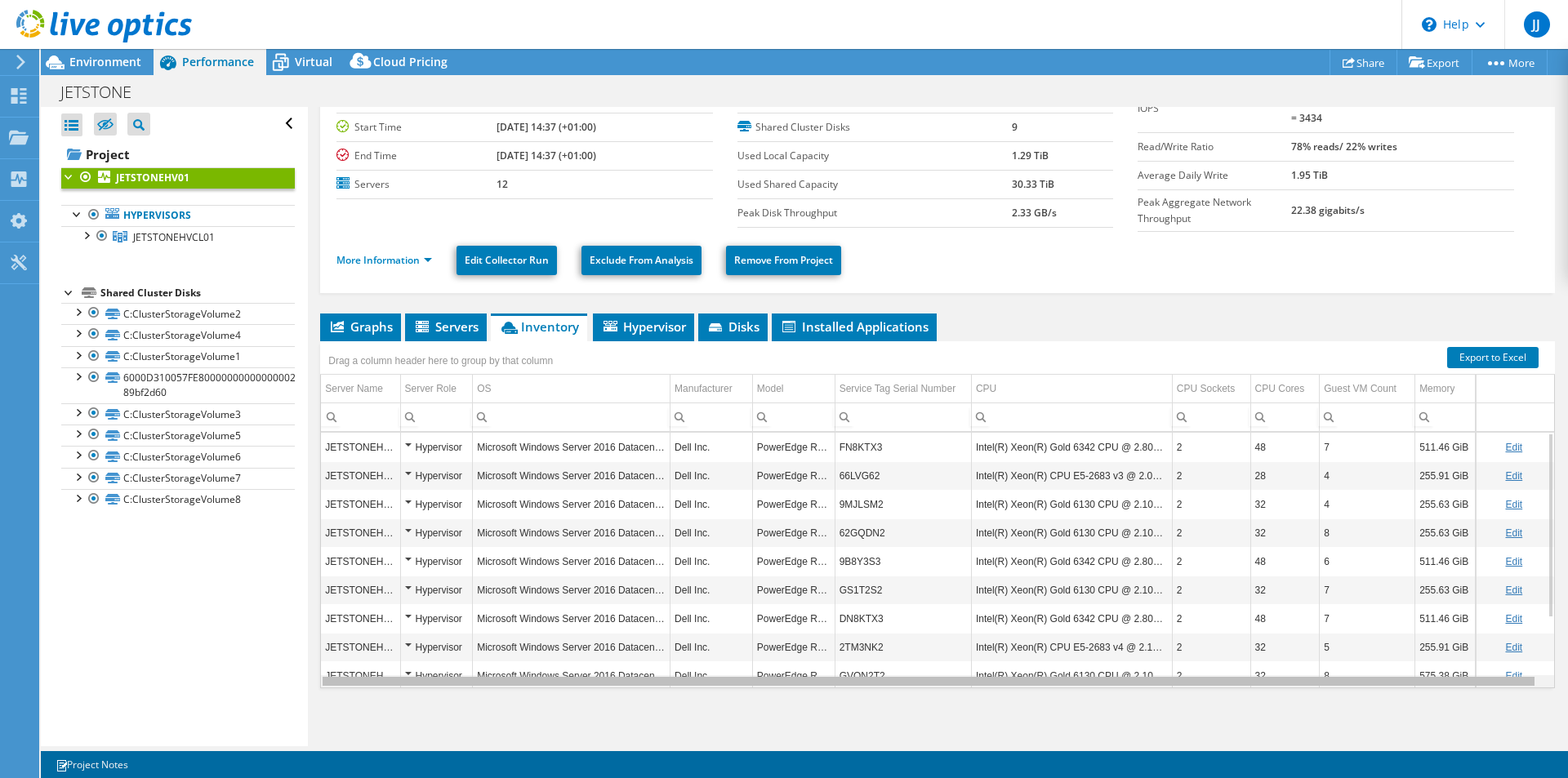
drag, startPoint x: 932, startPoint y: 678, endPoint x: 584, endPoint y: 680, distance: 348.0
click at [584, 680] on body "JJ End User Joey Jonker jjonker@jetstone.nl Jetstone BV My Profile Log Out \n H…" at bounding box center [784, 389] width 1568 height 778
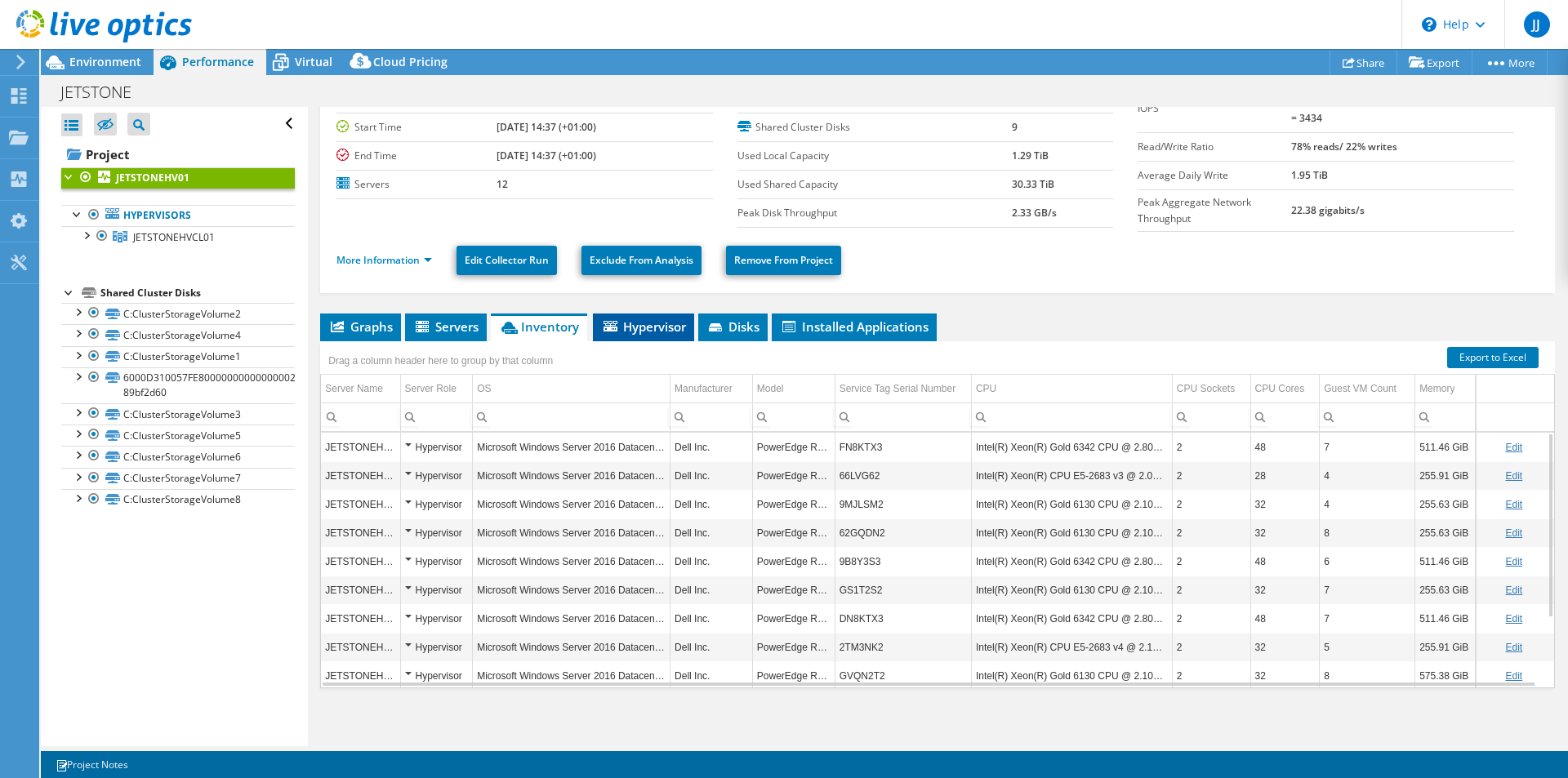
click at [646, 318] on span "Hypervisor" at bounding box center [643, 326] width 85 height 16
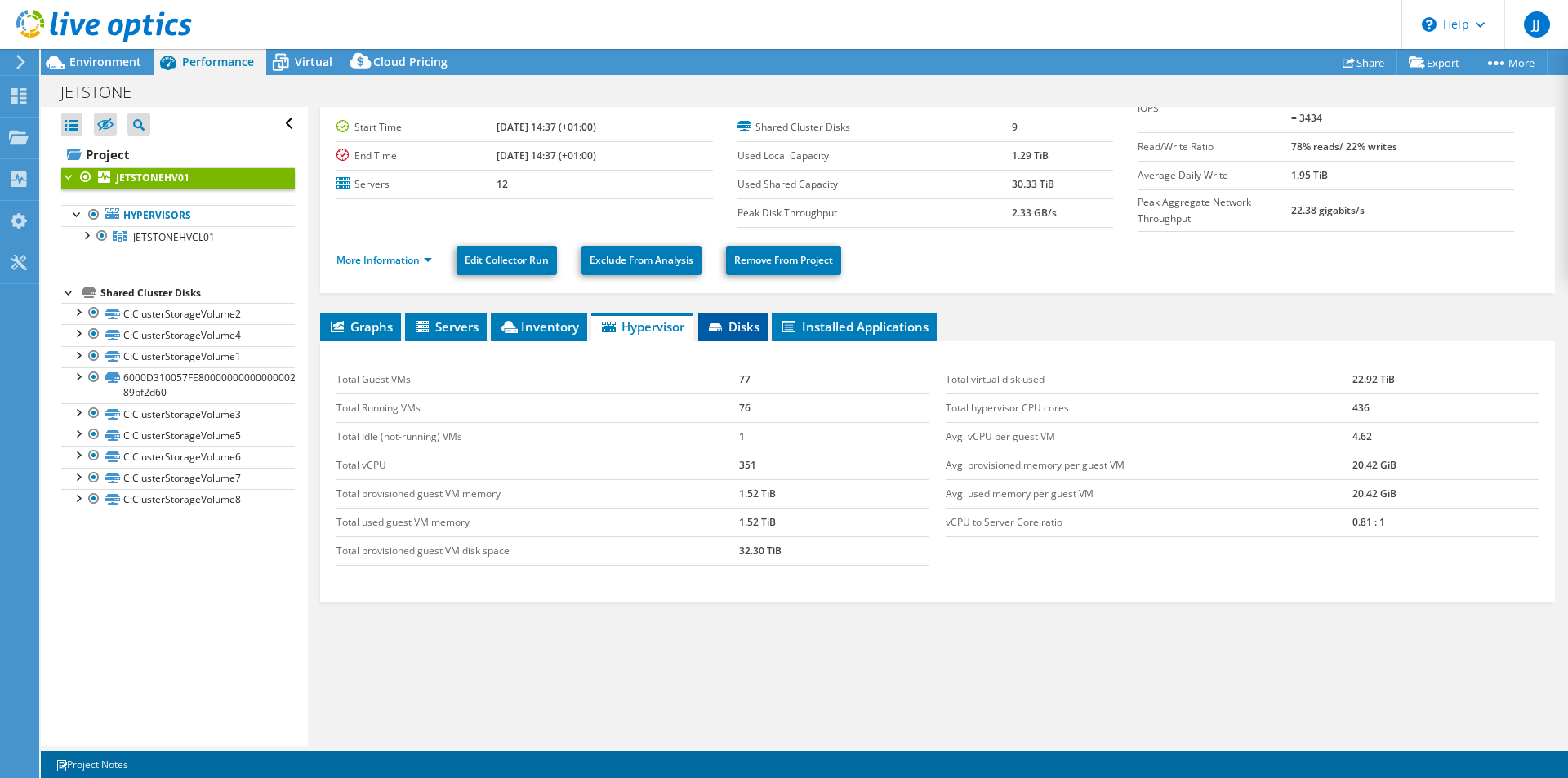
click at [729, 318] on span "Disks" at bounding box center [733, 326] width 53 height 16
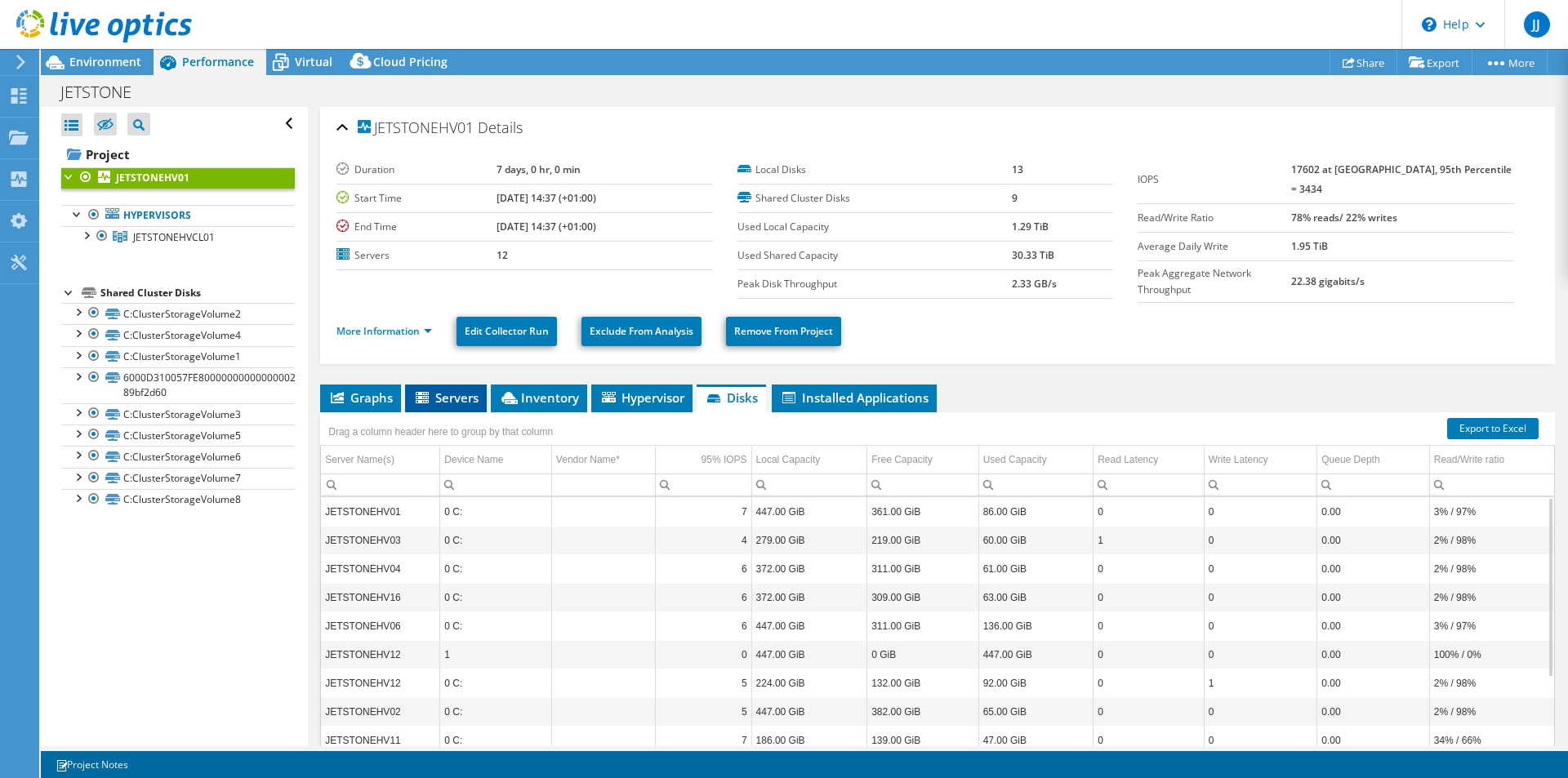
click at [469, 389] on span "Servers" at bounding box center [446, 397] width 66 height 16
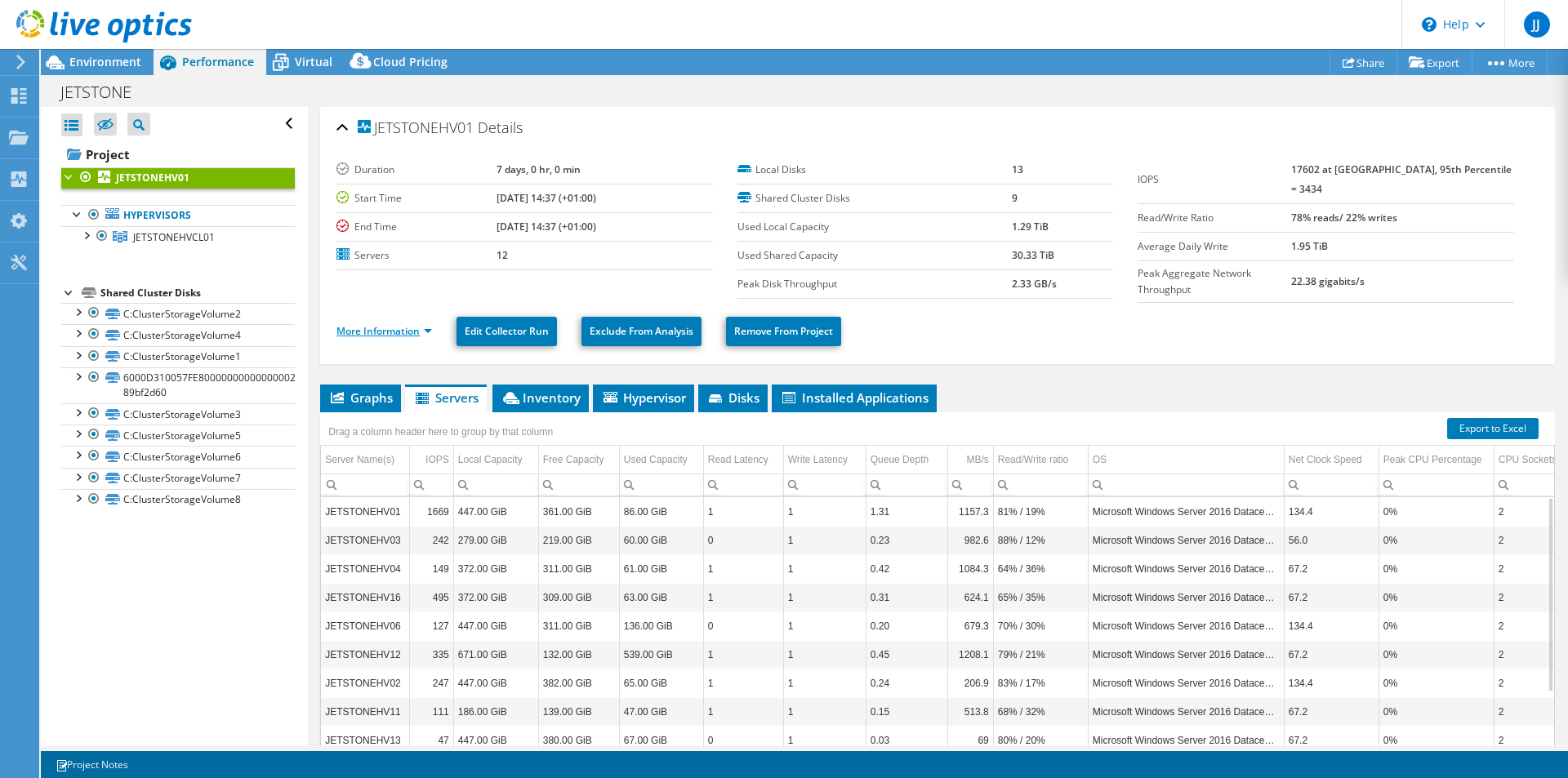
click at [400, 330] on link "More Information" at bounding box center [384, 331] width 96 height 14
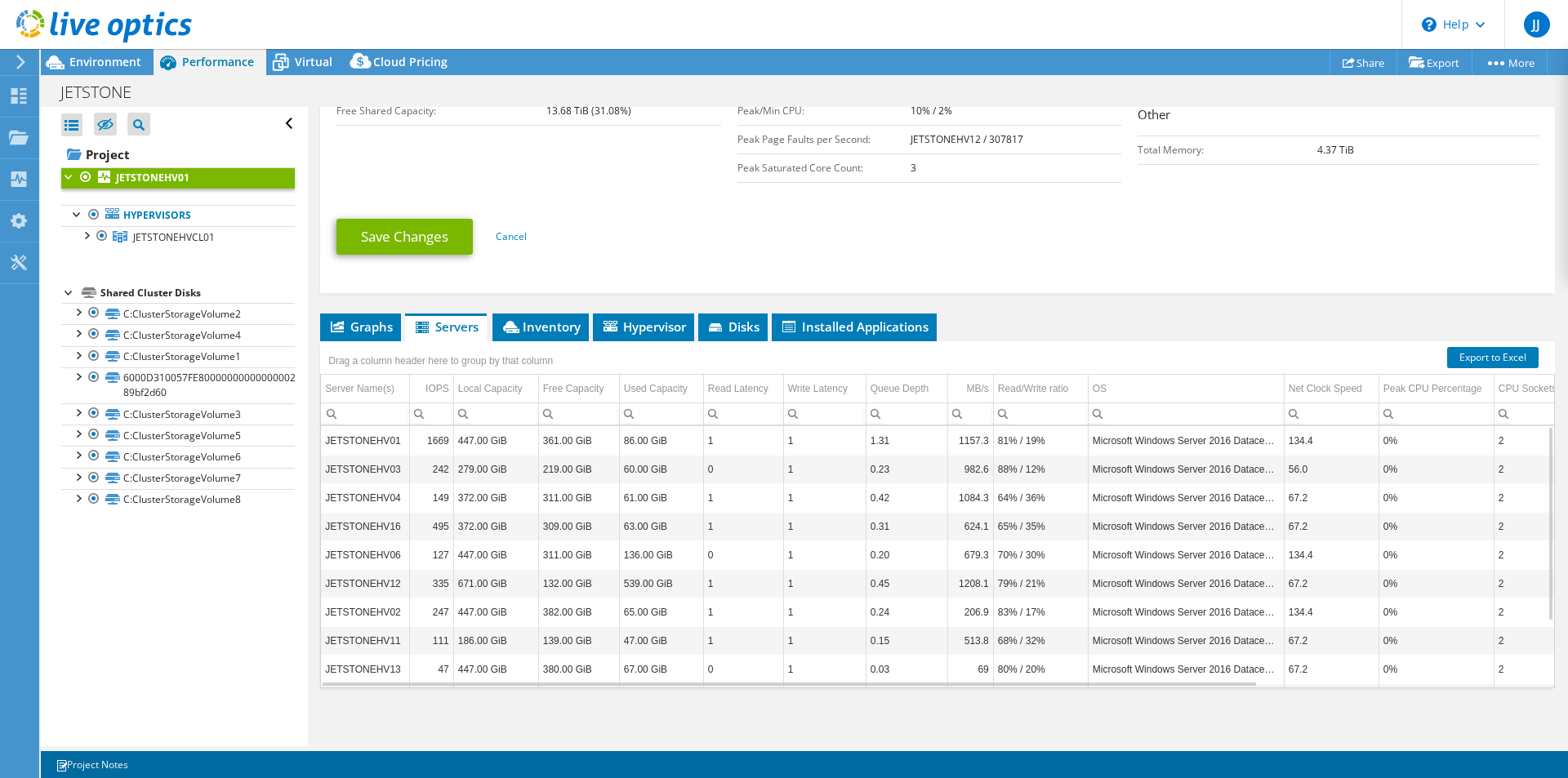
scroll to position [89, 0]
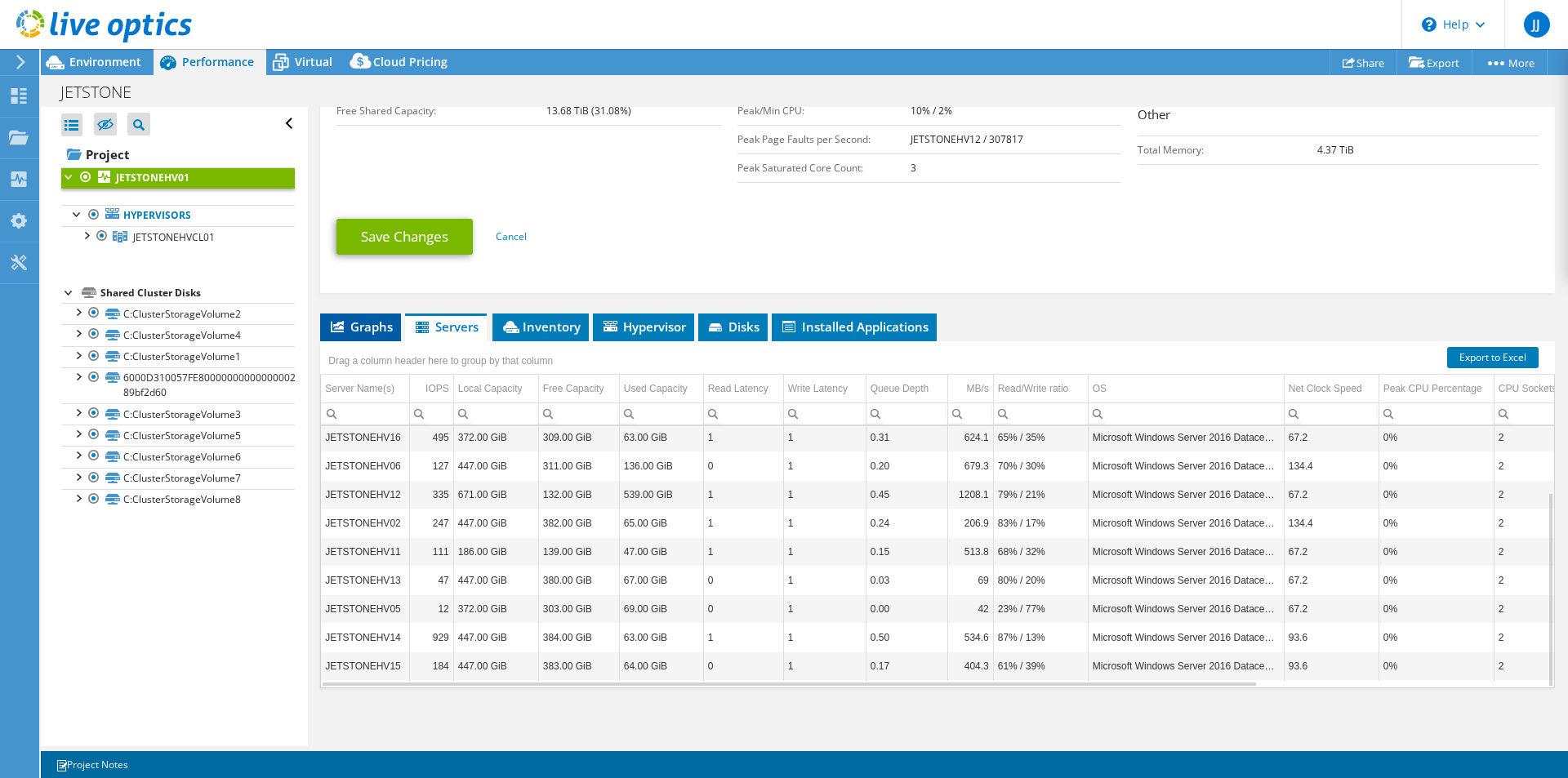
click at [368, 313] on li "Graphs" at bounding box center [360, 326] width 81 height 28
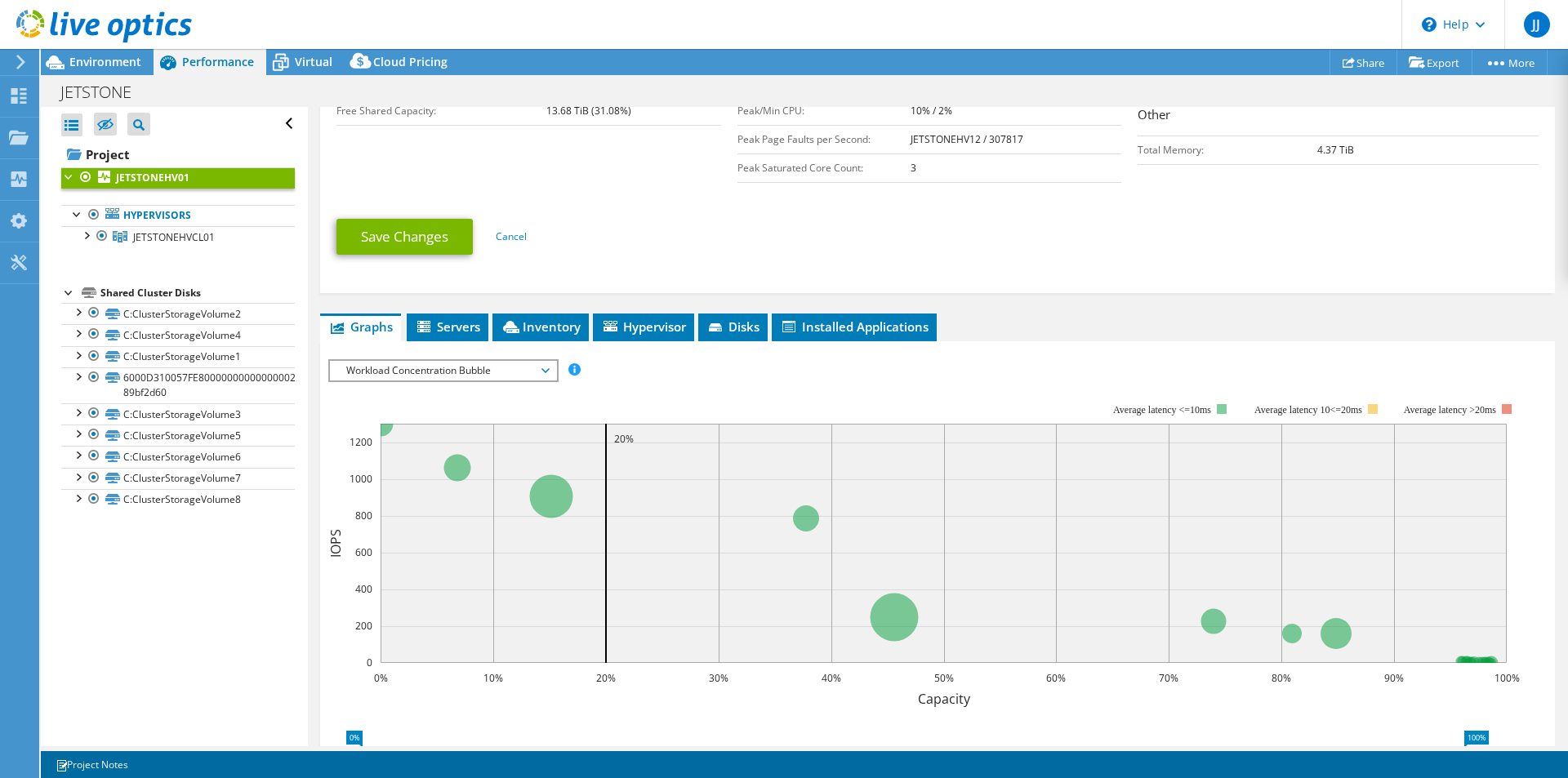
click at [530, 367] on span "Workload Concentration Bubble" at bounding box center [443, 371] width 209 height 20
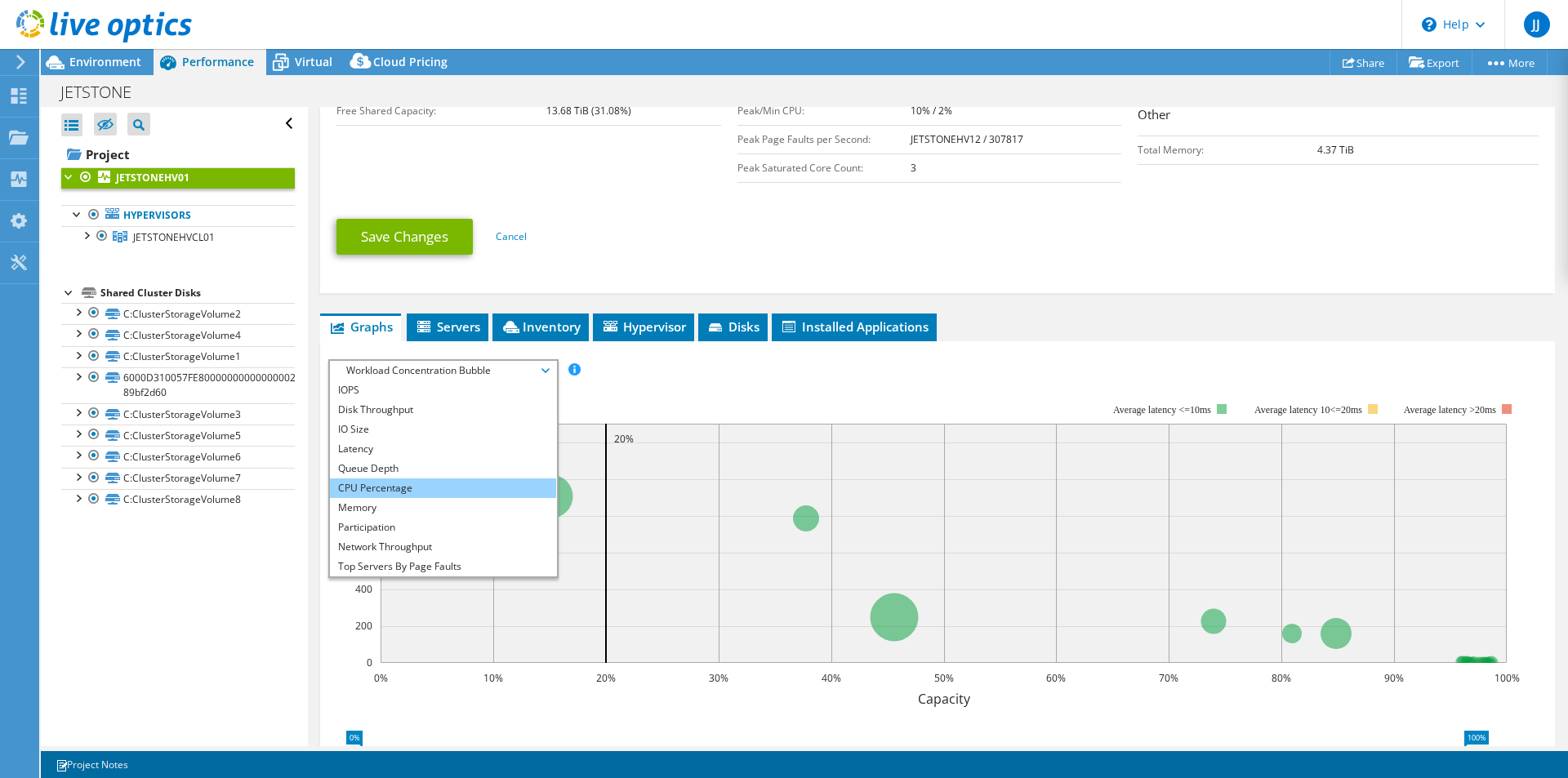
click at [389, 479] on li "CPU Percentage" at bounding box center [443, 488] width 226 height 20
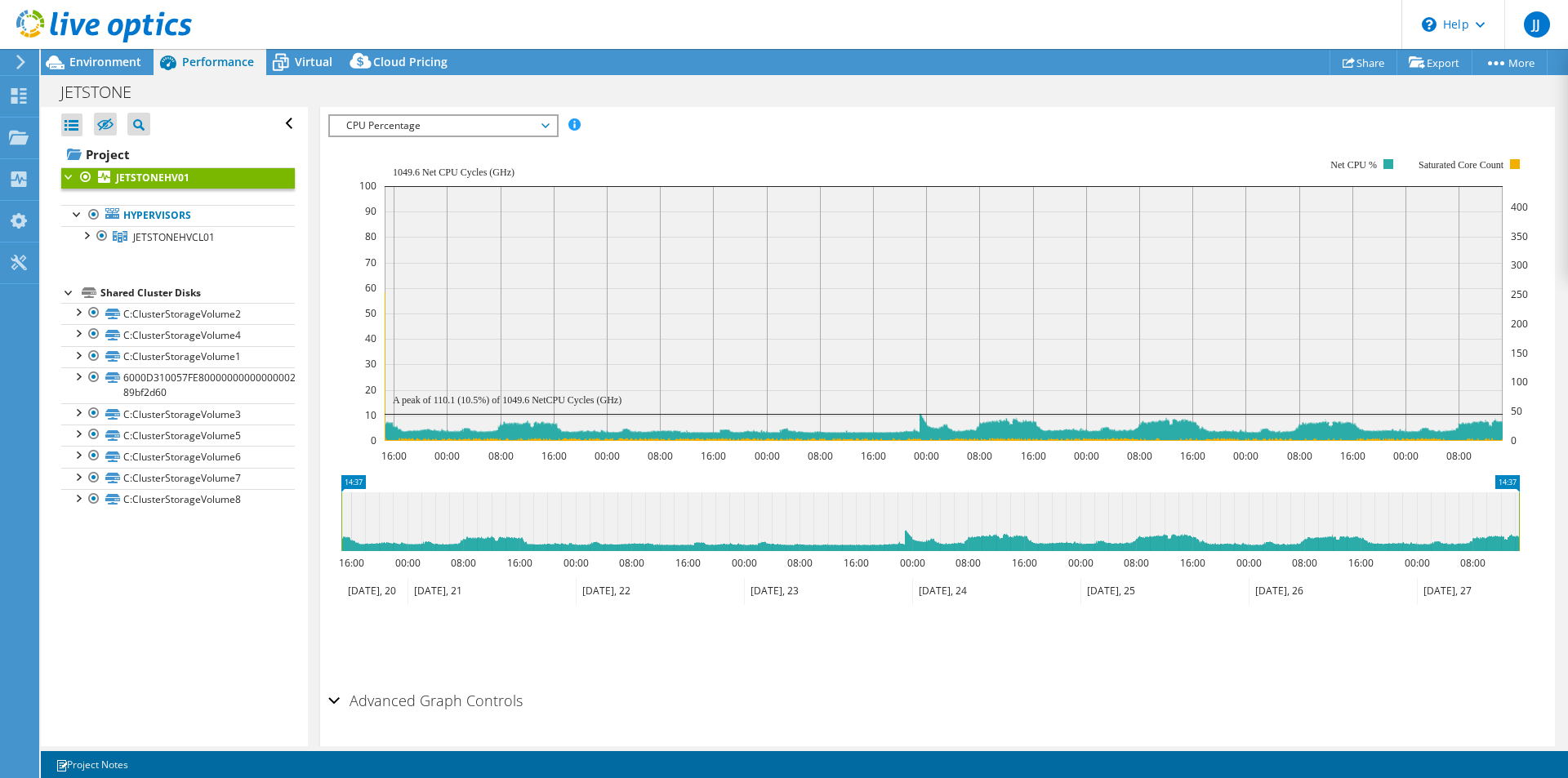
scroll to position [743, 0]
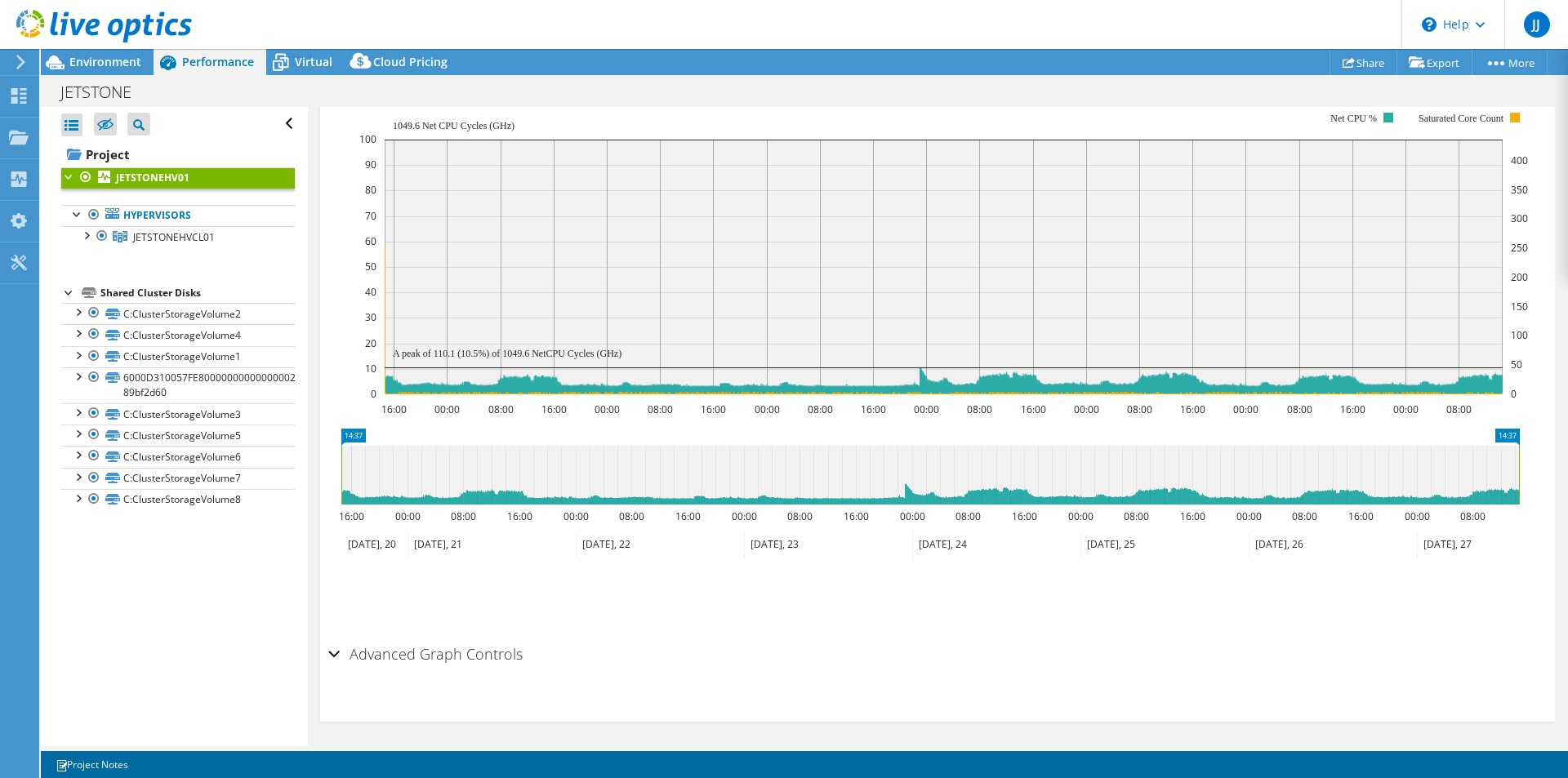
click at [402, 652] on h2 "Advanced Graph Controls" at bounding box center [425, 654] width 194 height 33
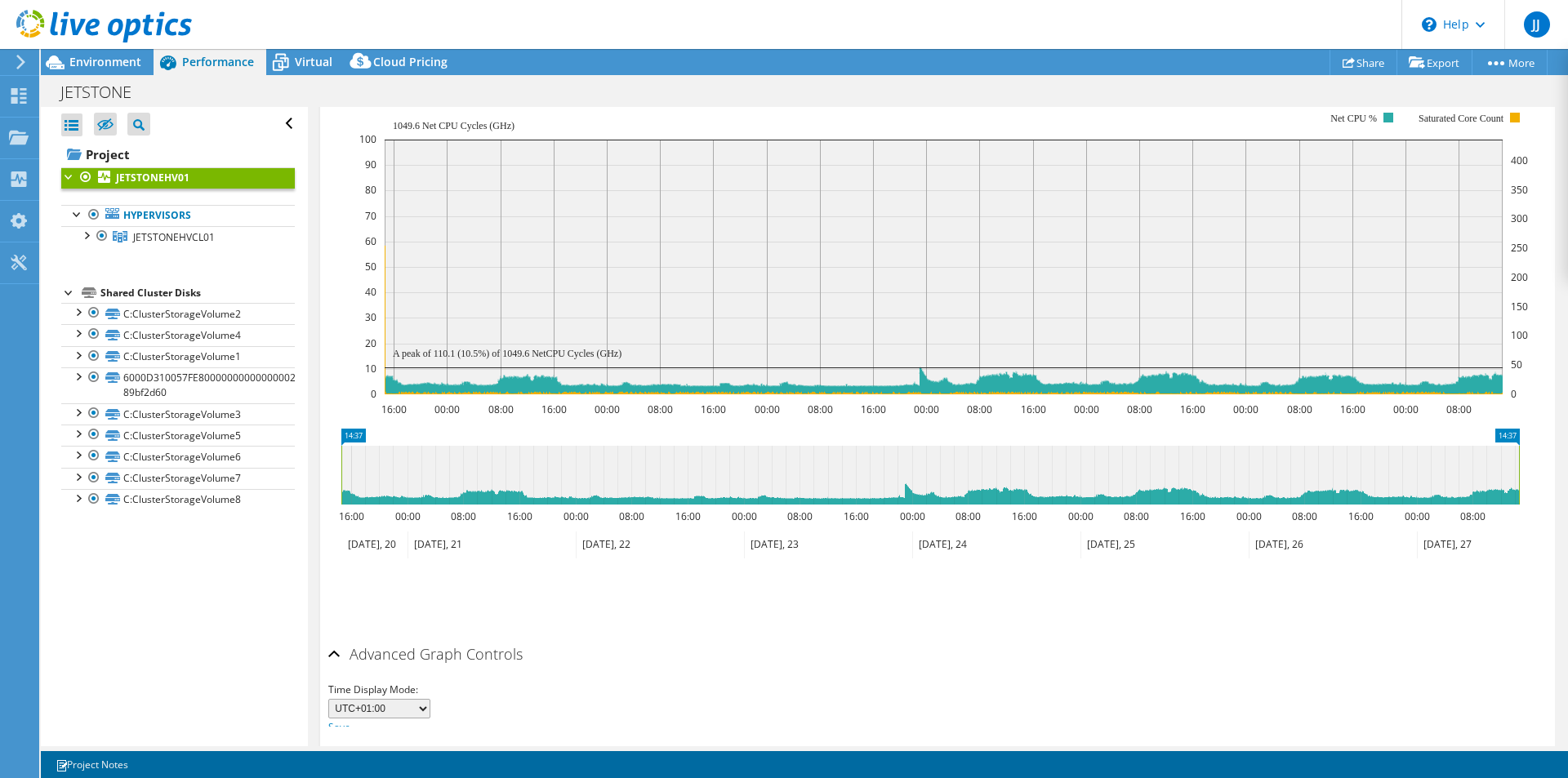
scroll to position [809, 0]
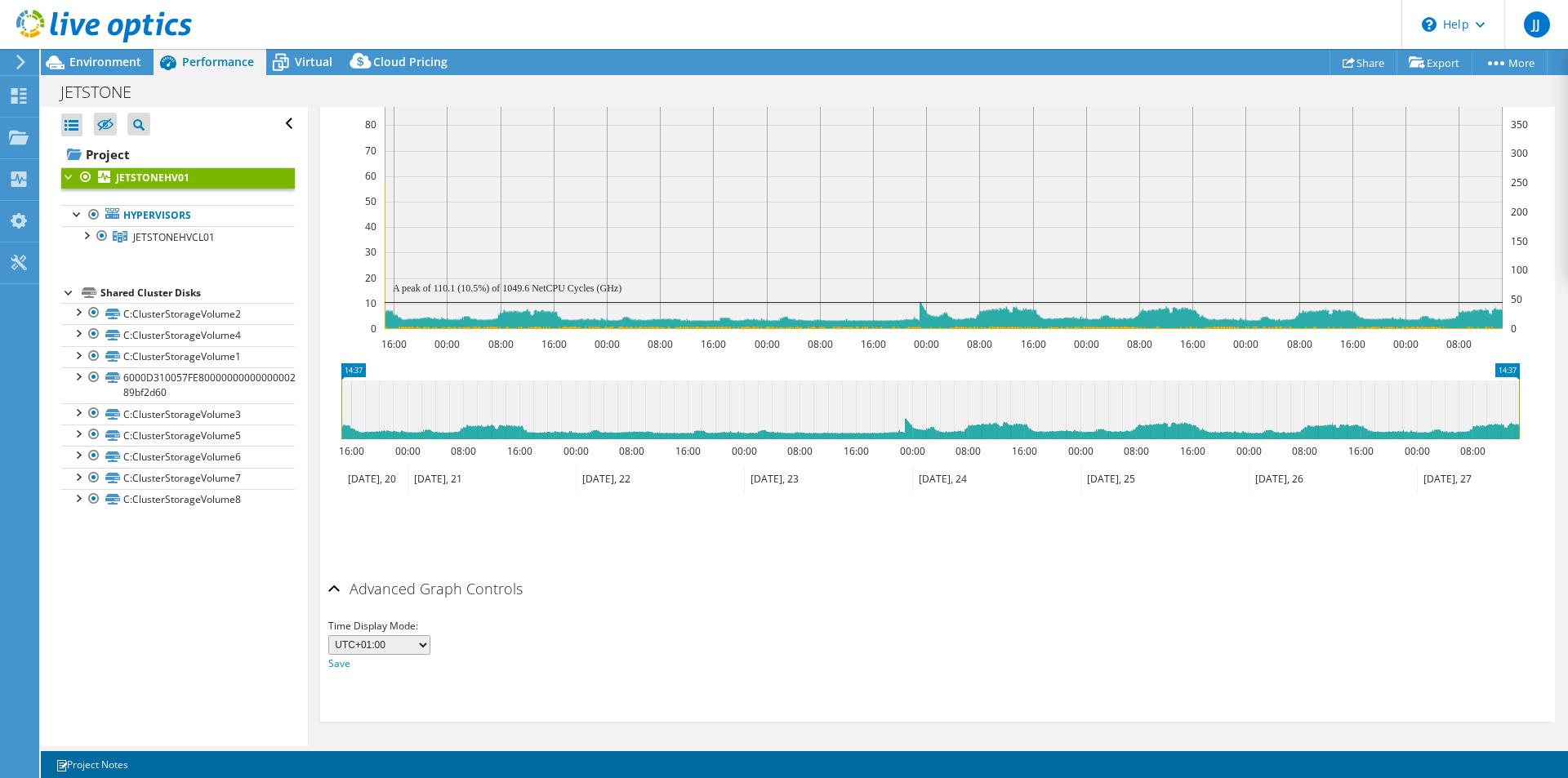
click at [414, 635] on select "UTC-12:00 UTC-11:00 UTC-10:00 UTC-09:30 UTC-09:00 UTC-08:00 UTC-07:00 UTC-06:00…" at bounding box center [379, 645] width 102 height 20
click at [701, 618] on div "Time Display Mode: UTC-12:00 UTC-11:00 UTC-10:00 UTC-09:30 UTC-09:00 UTC-08:00 …" at bounding box center [937, 645] width 1218 height 56
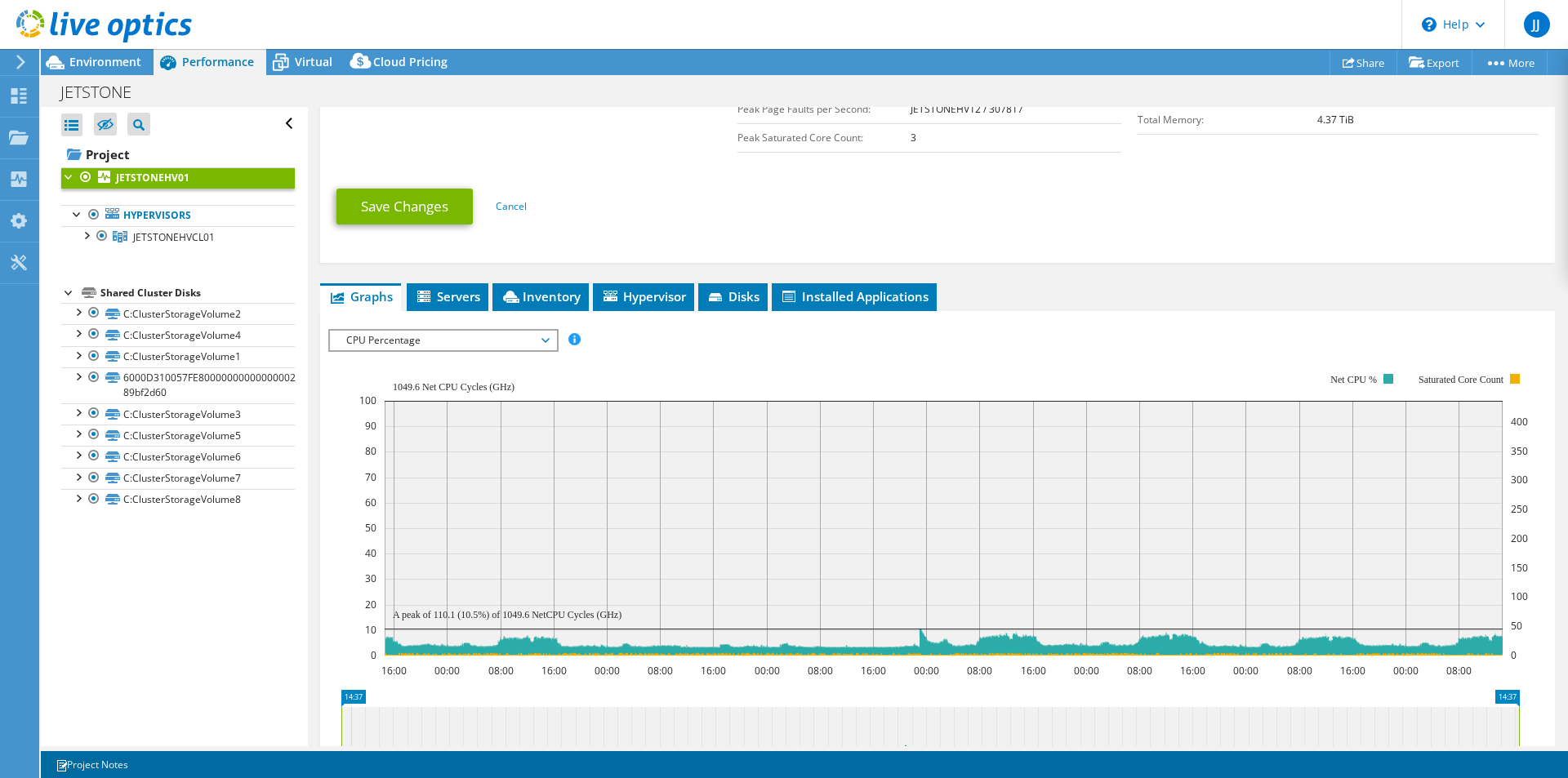
scroll to position [646, 0]
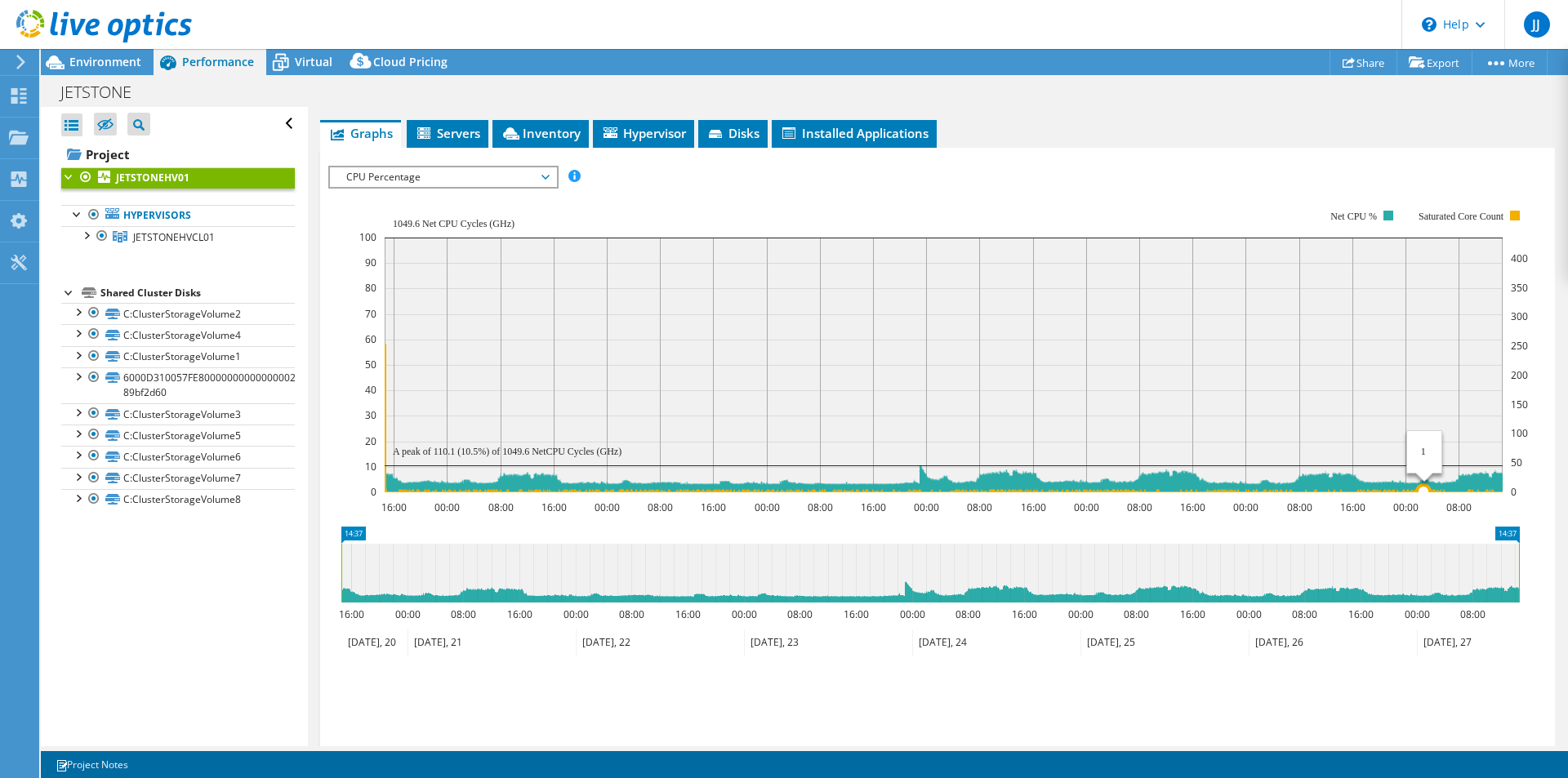
drag, startPoint x: 1518, startPoint y: 427, endPoint x: 1413, endPoint y: 485, distance: 120.0
click at [1416, 485] on icon "16:00 00:00 08:00 16:00 00:00 08:00 16:00 00:00 08:00 16:00 00:00 08:00 16:00 0…" at bounding box center [930, 351] width 1203 height 326
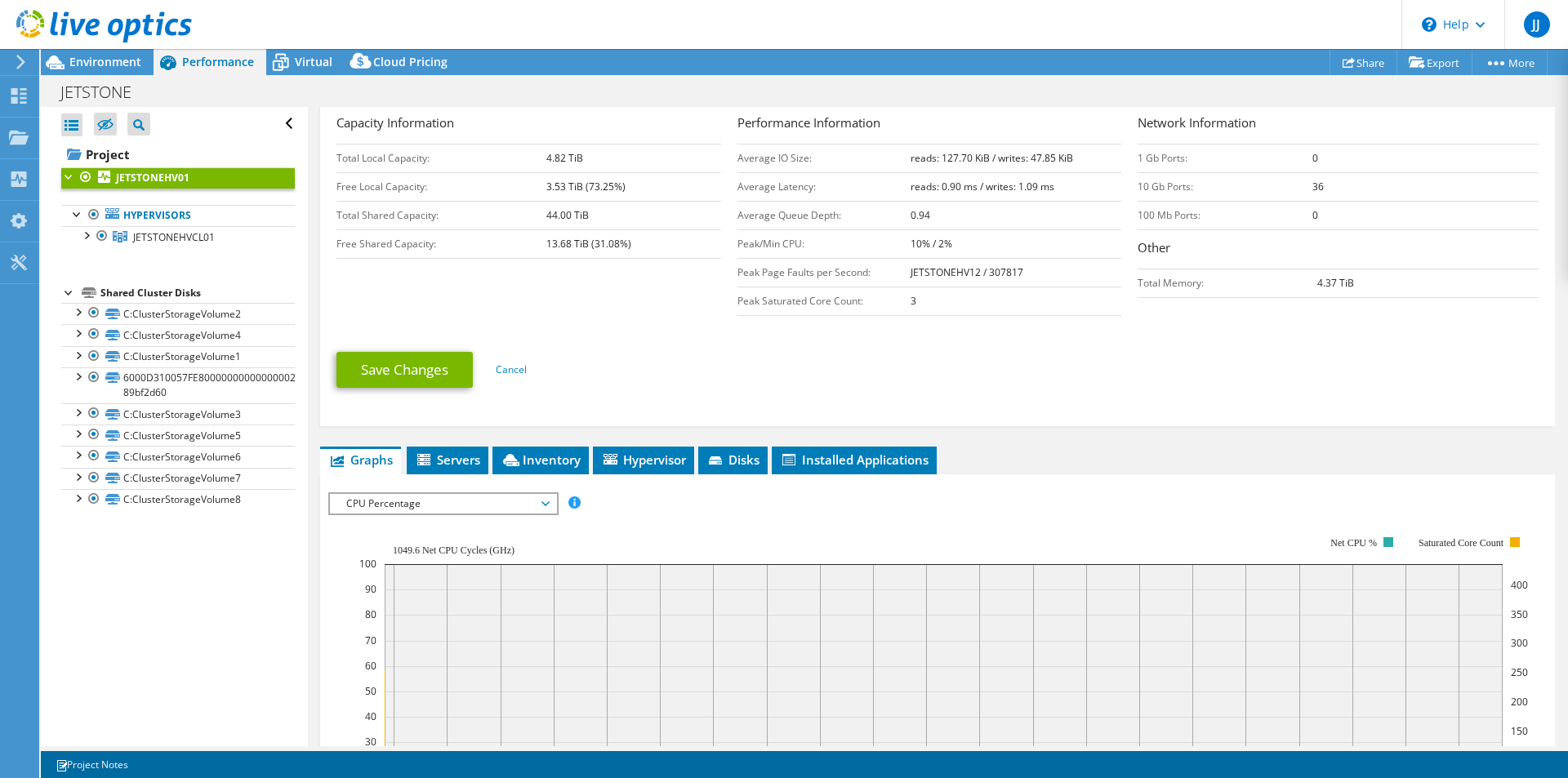
scroll to position [0, 0]
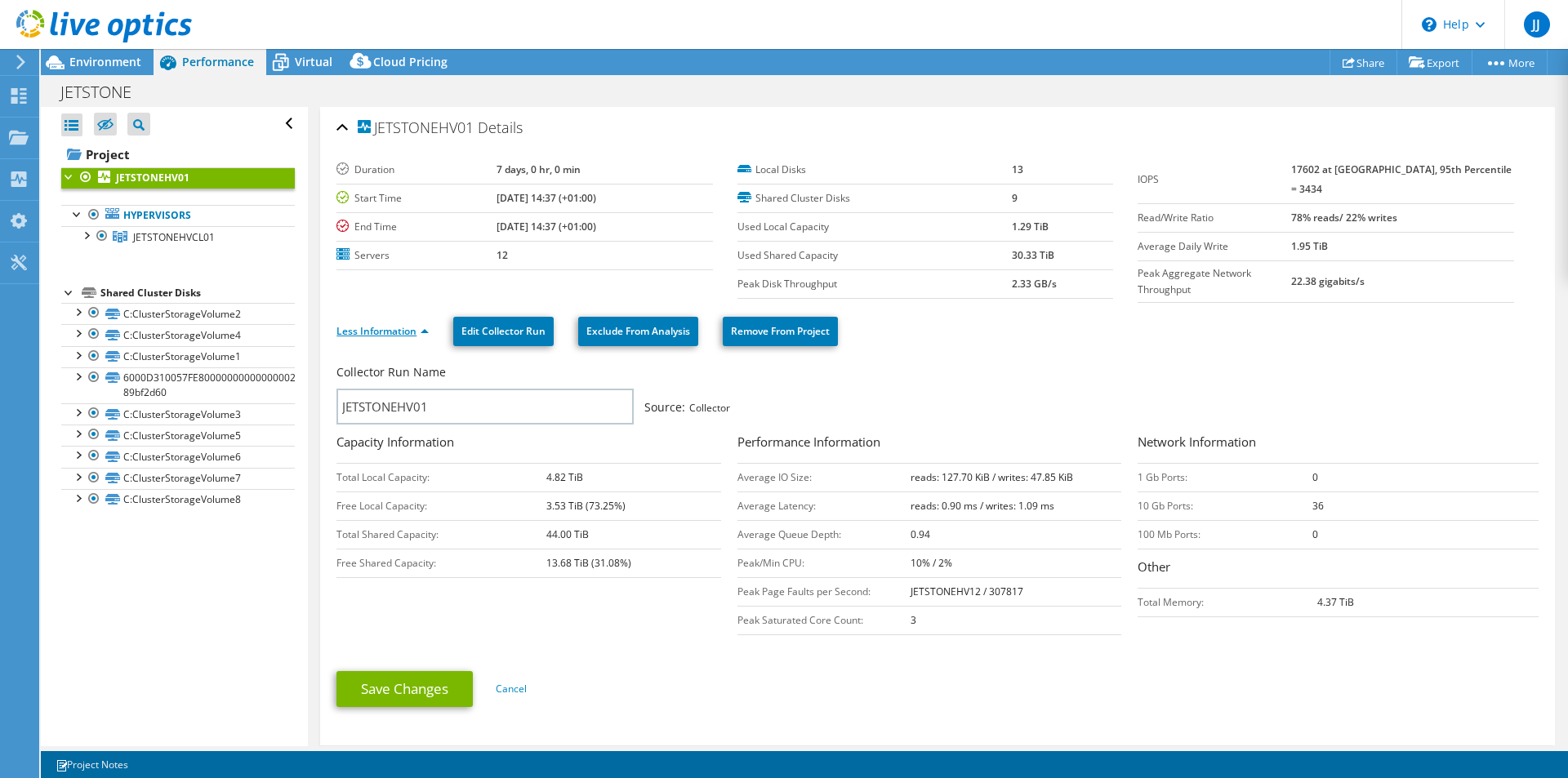
click at [383, 327] on link "Less Information" at bounding box center [382, 331] width 92 height 14
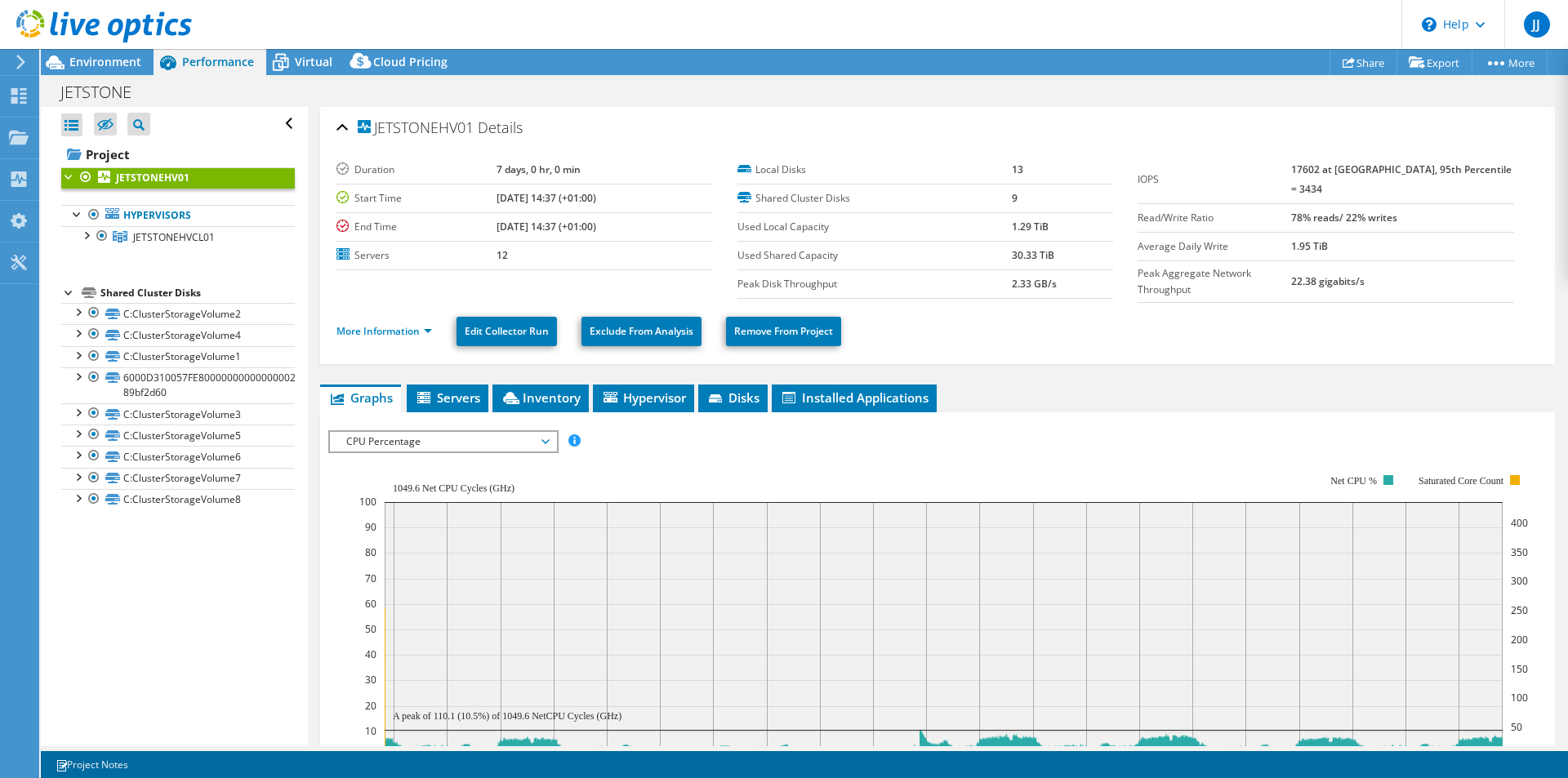
click at [342, 128] on div "JETSTONEHV01 Details" at bounding box center [937, 129] width 1202 height 35
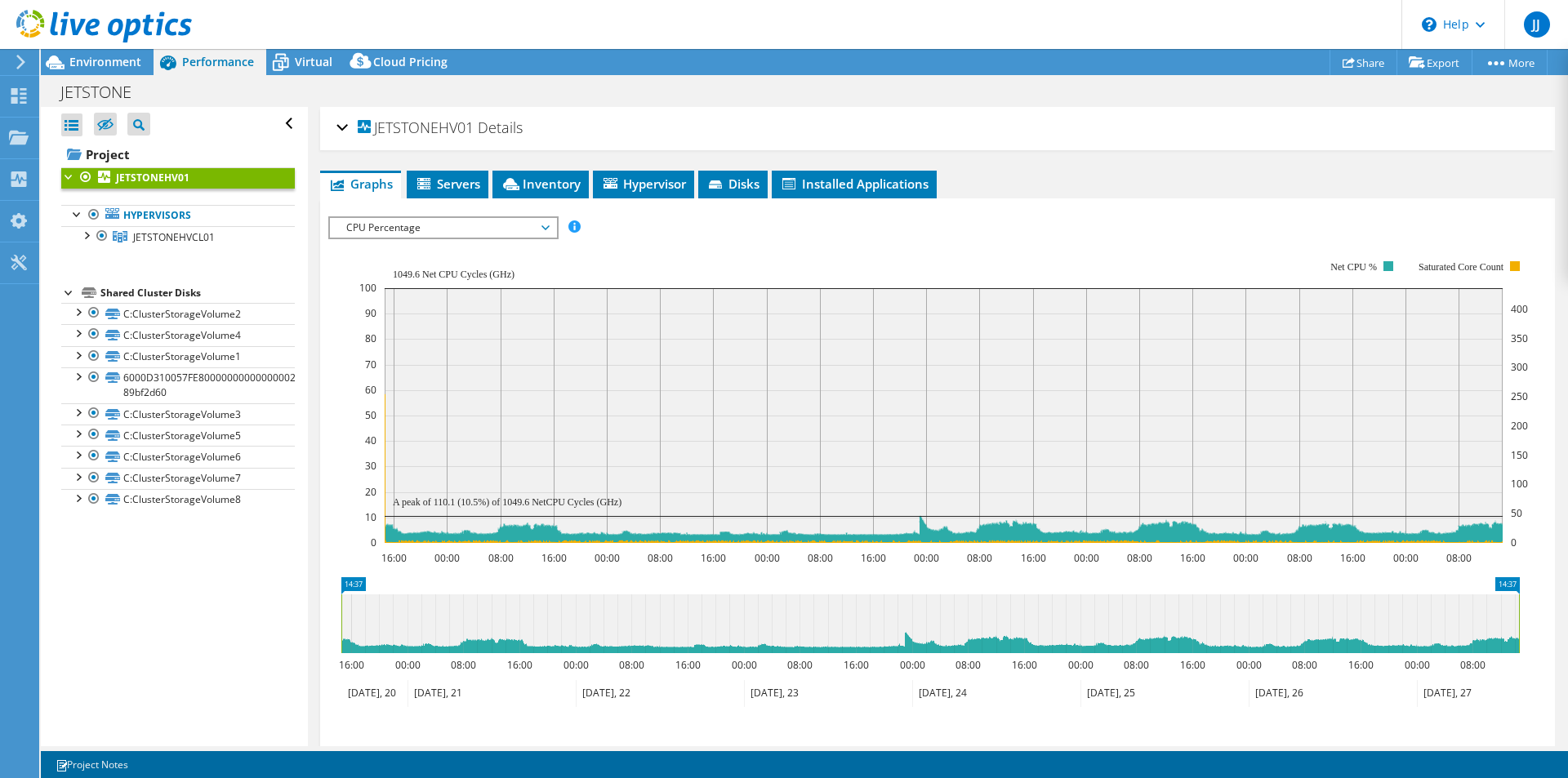
click at [19, 57] on use at bounding box center [20, 62] width 9 height 15
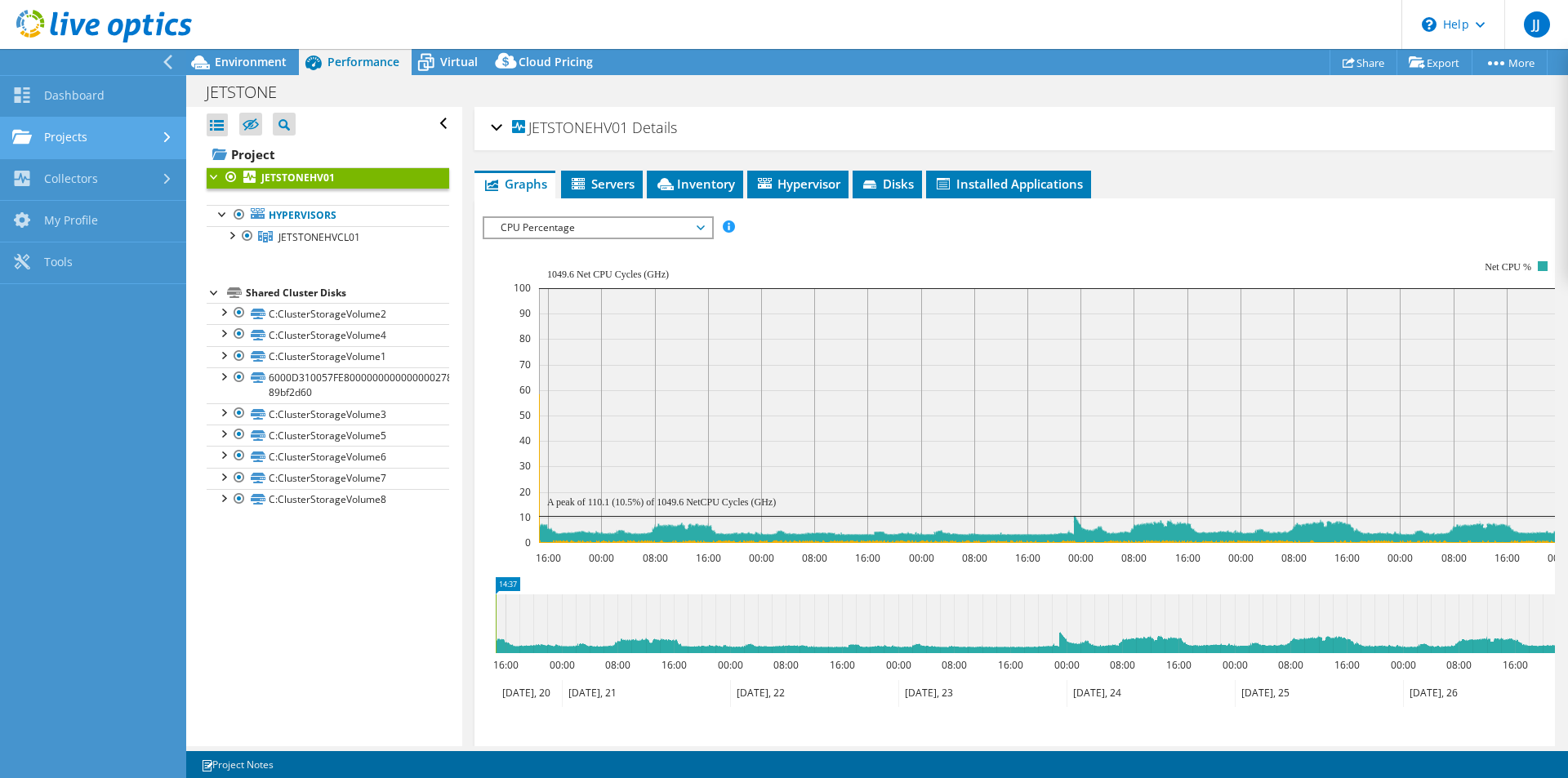
click at [63, 141] on link "Projects" at bounding box center [93, 138] width 186 height 42
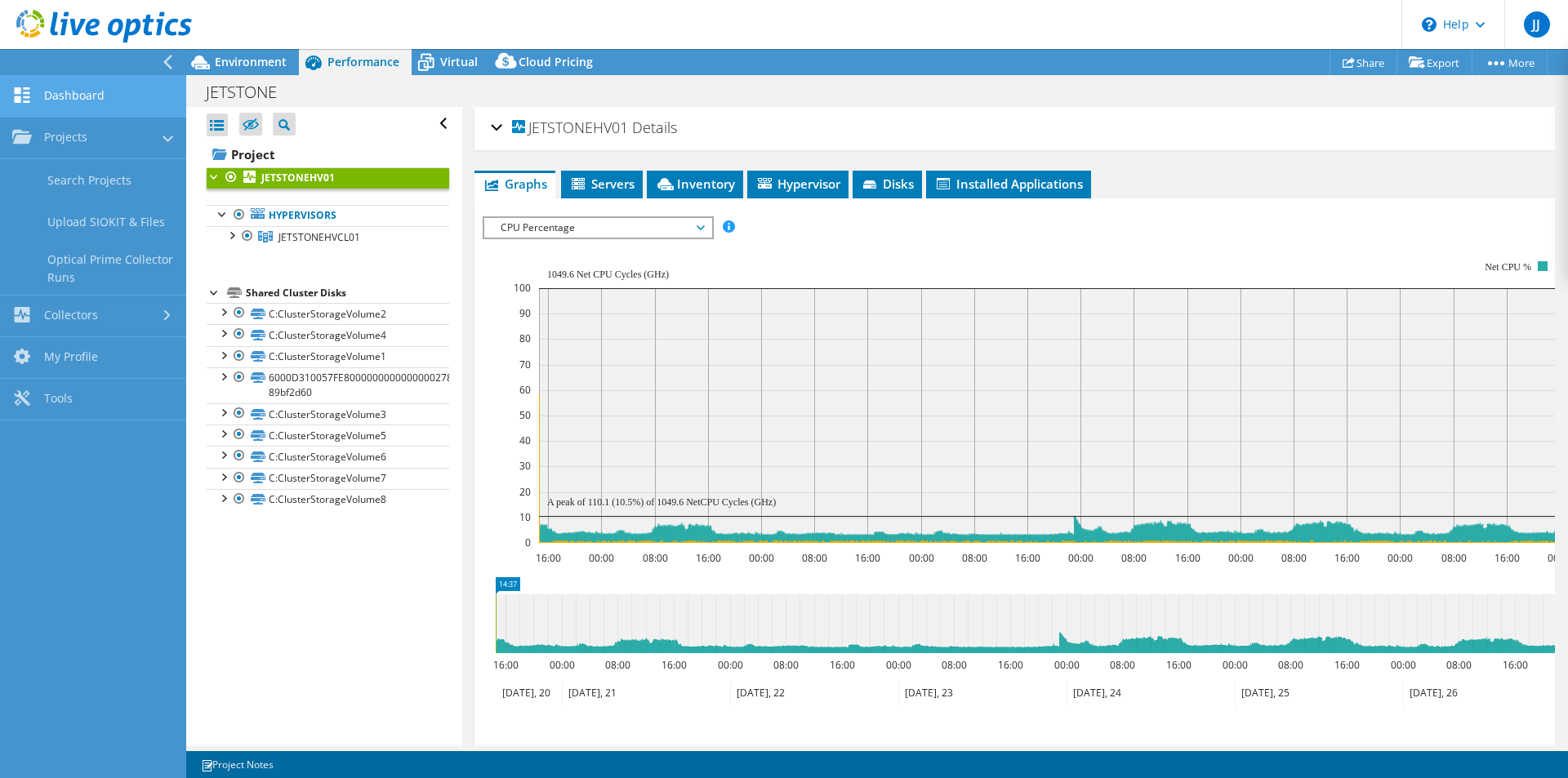
click at [84, 91] on link "Dashboard" at bounding box center [93, 97] width 186 height 42
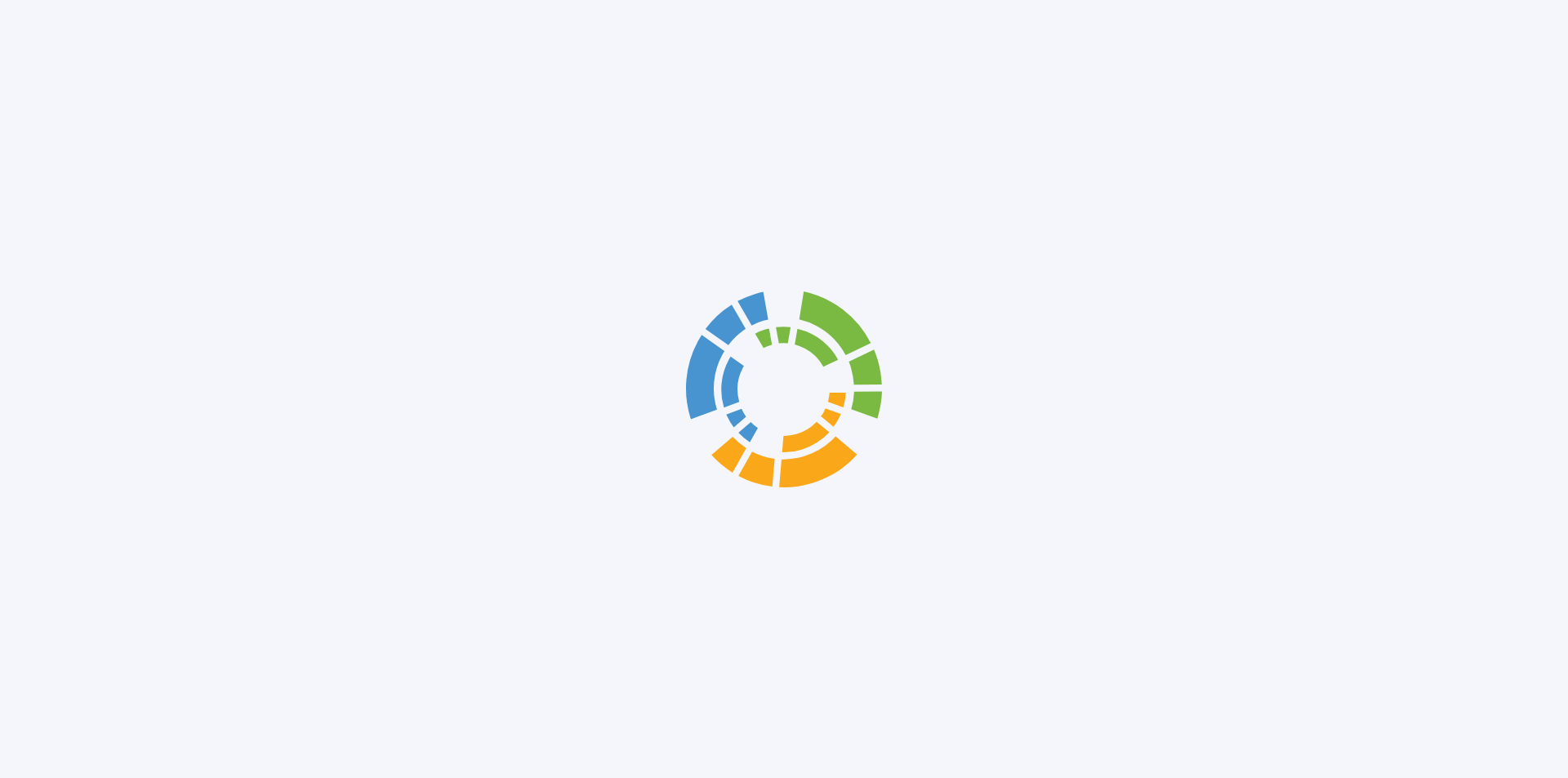
click at [248, 59] on div at bounding box center [784, 389] width 1568 height 778
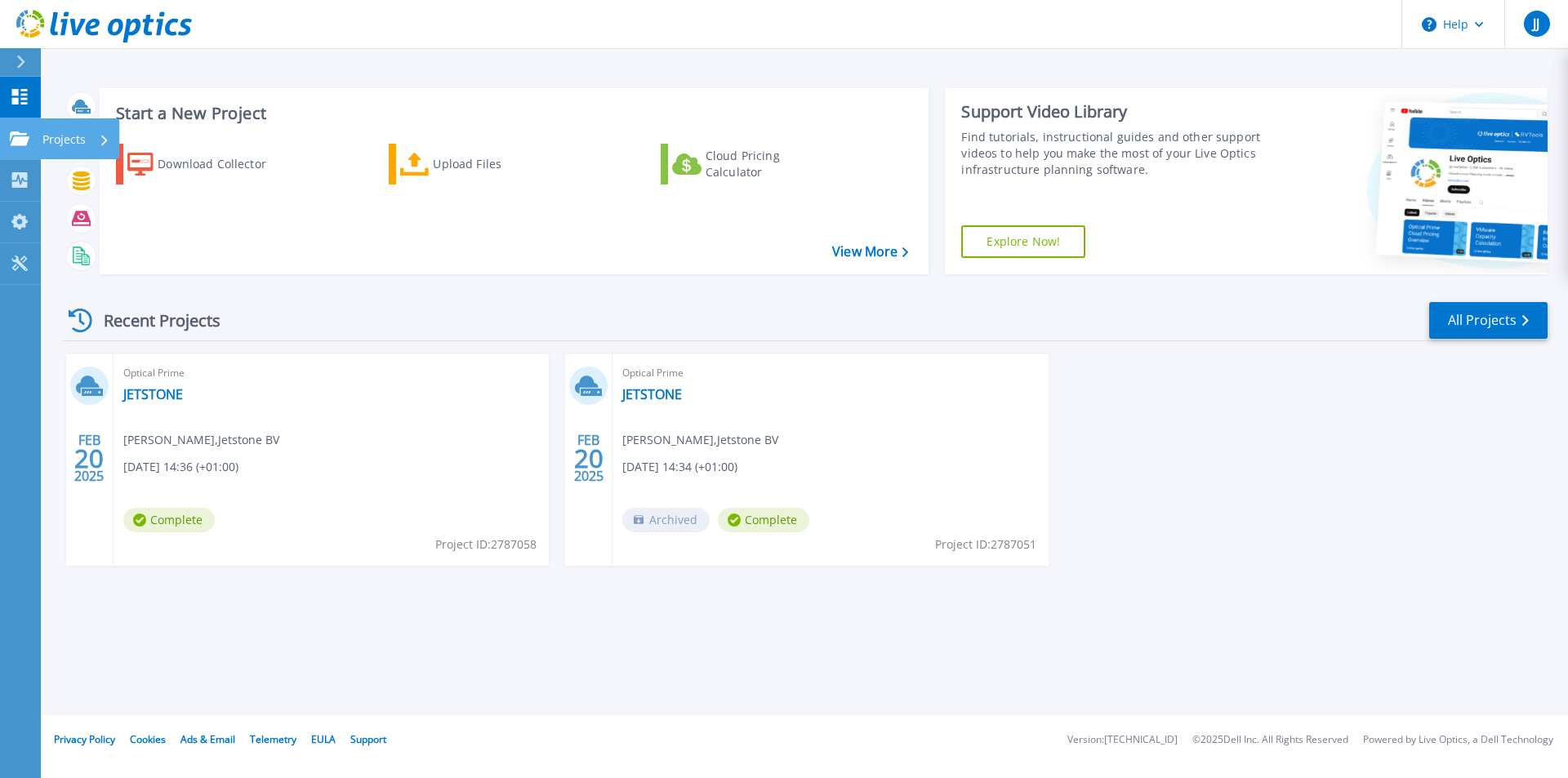
click at [33, 138] on link "Projects Projects" at bounding box center [20, 138] width 41 height 42
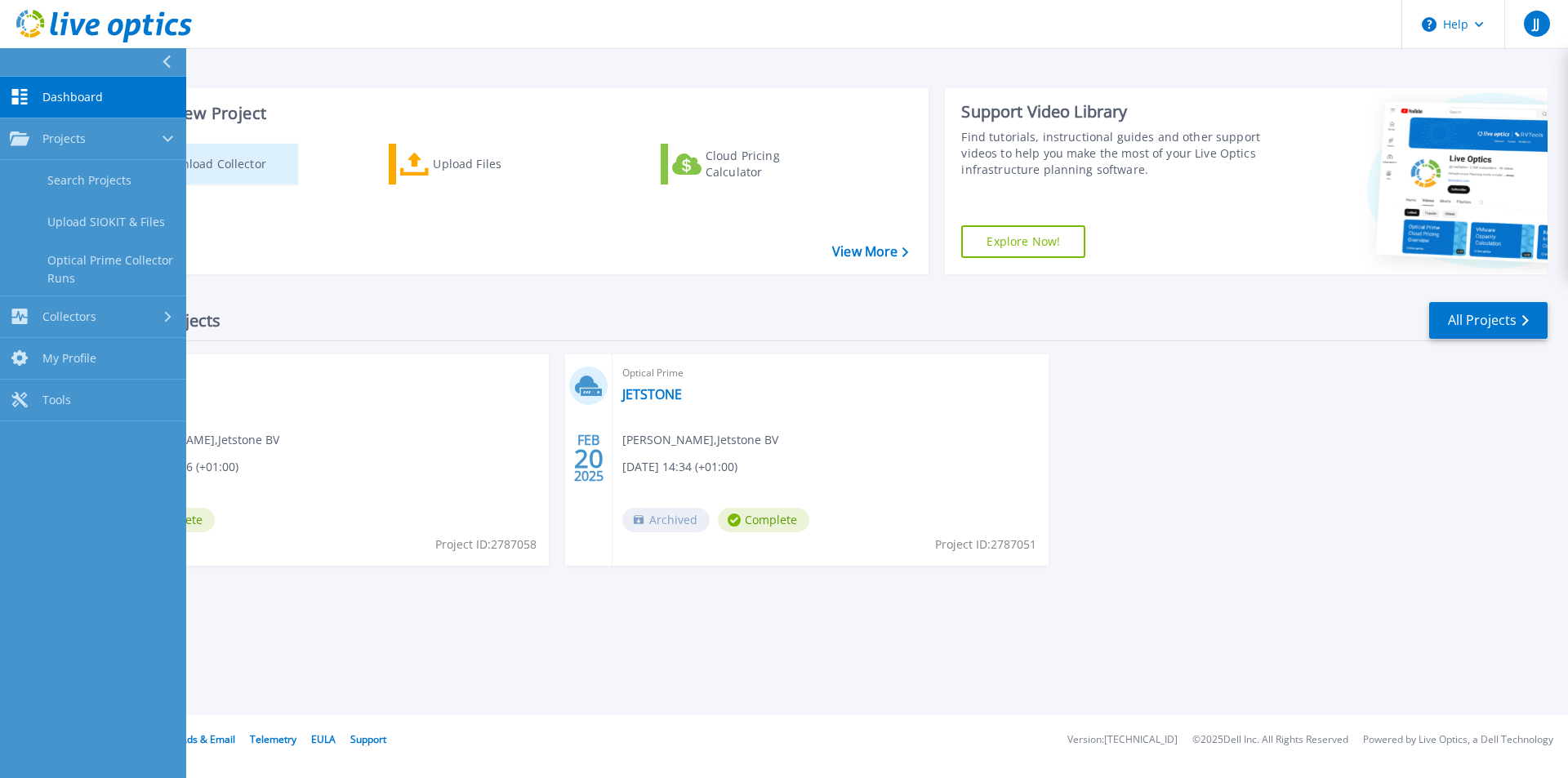
click at [215, 160] on div "Download Collector" at bounding box center [223, 164] width 130 height 33
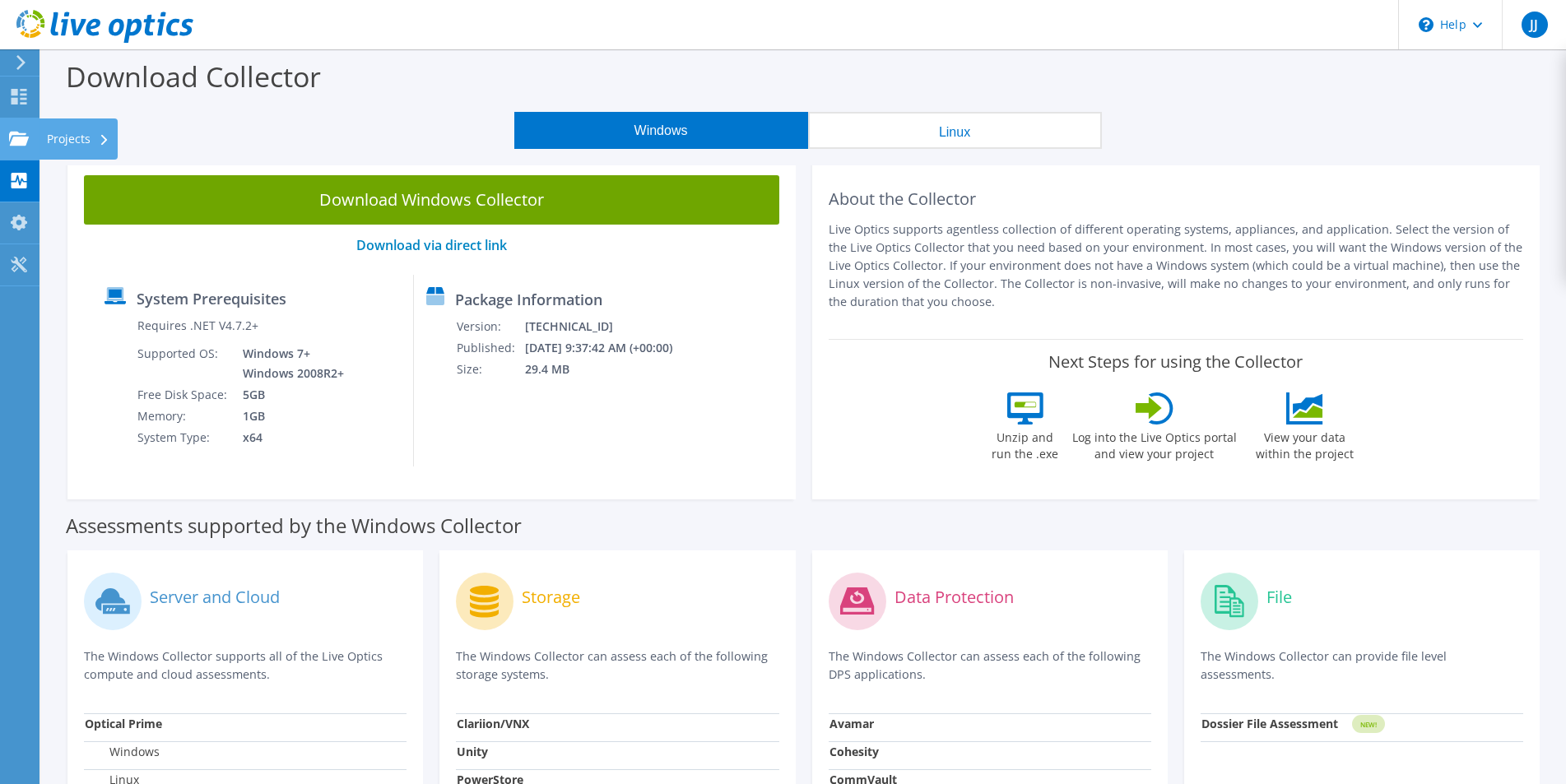
click at [80, 137] on div "Projects" at bounding box center [78, 139] width 79 height 41
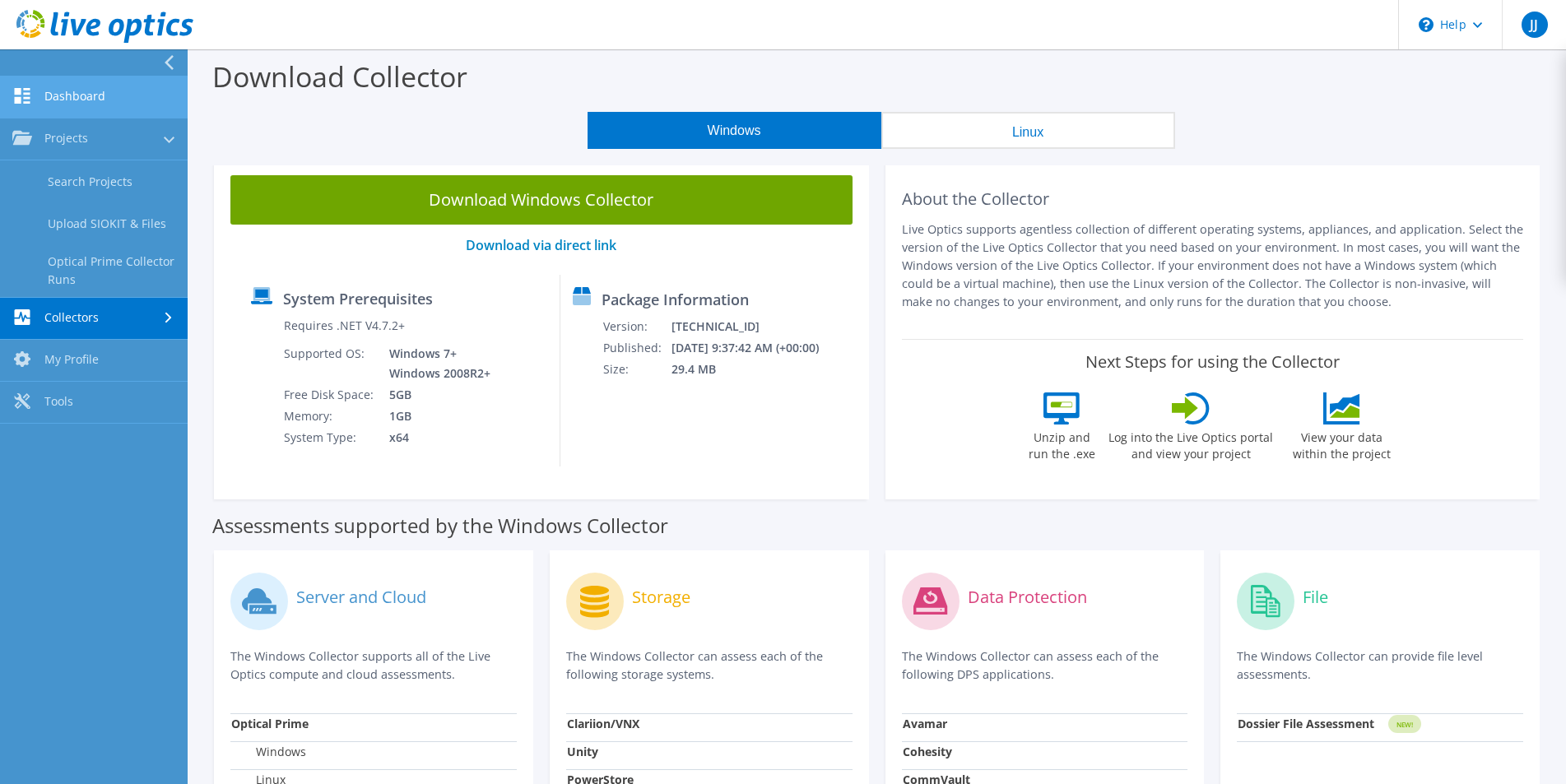
click at [79, 89] on link "Dashboard" at bounding box center [94, 97] width 188 height 42
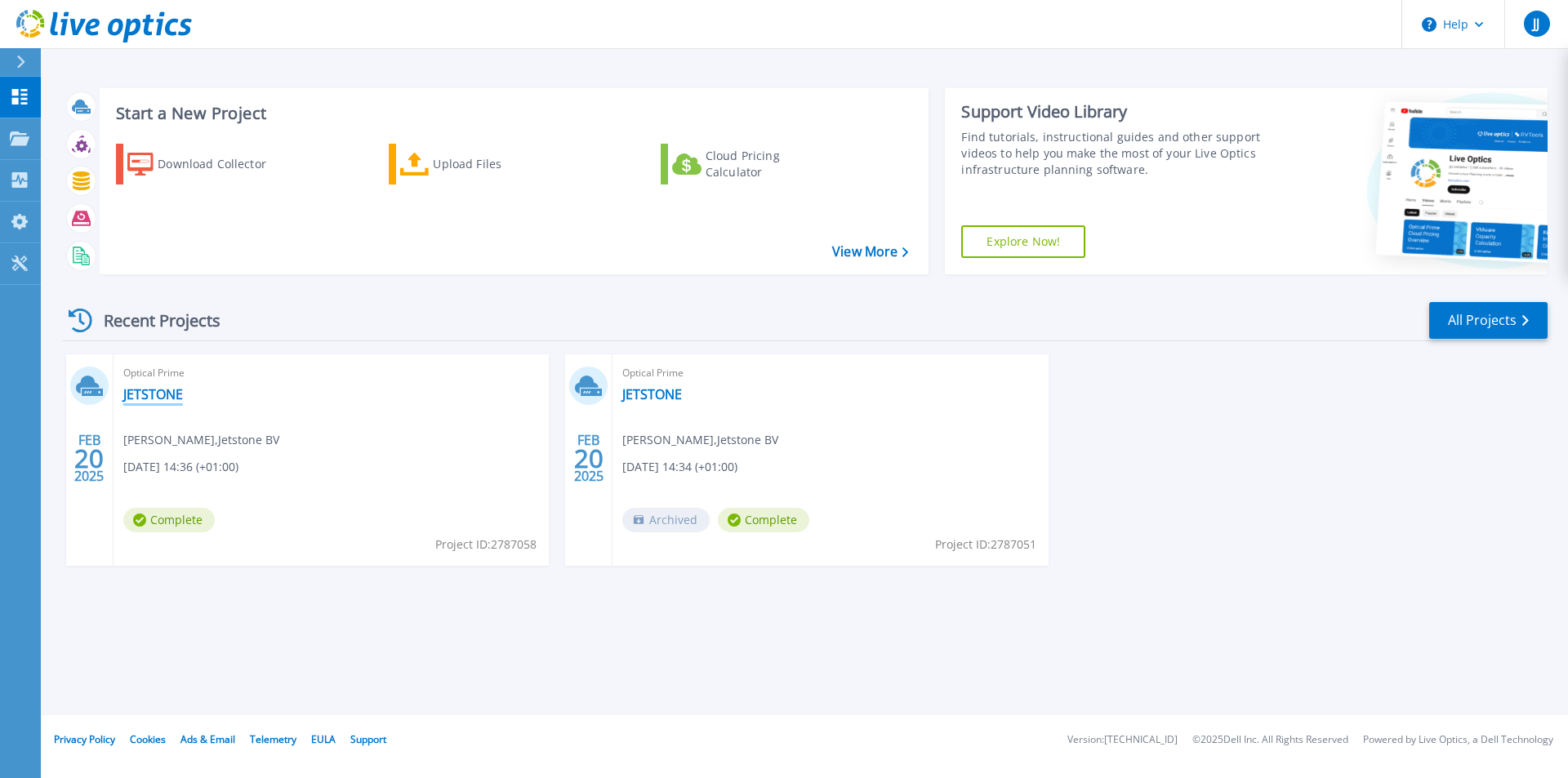
click at [159, 393] on link "JETSTONE" at bounding box center [153, 394] width 59 height 16
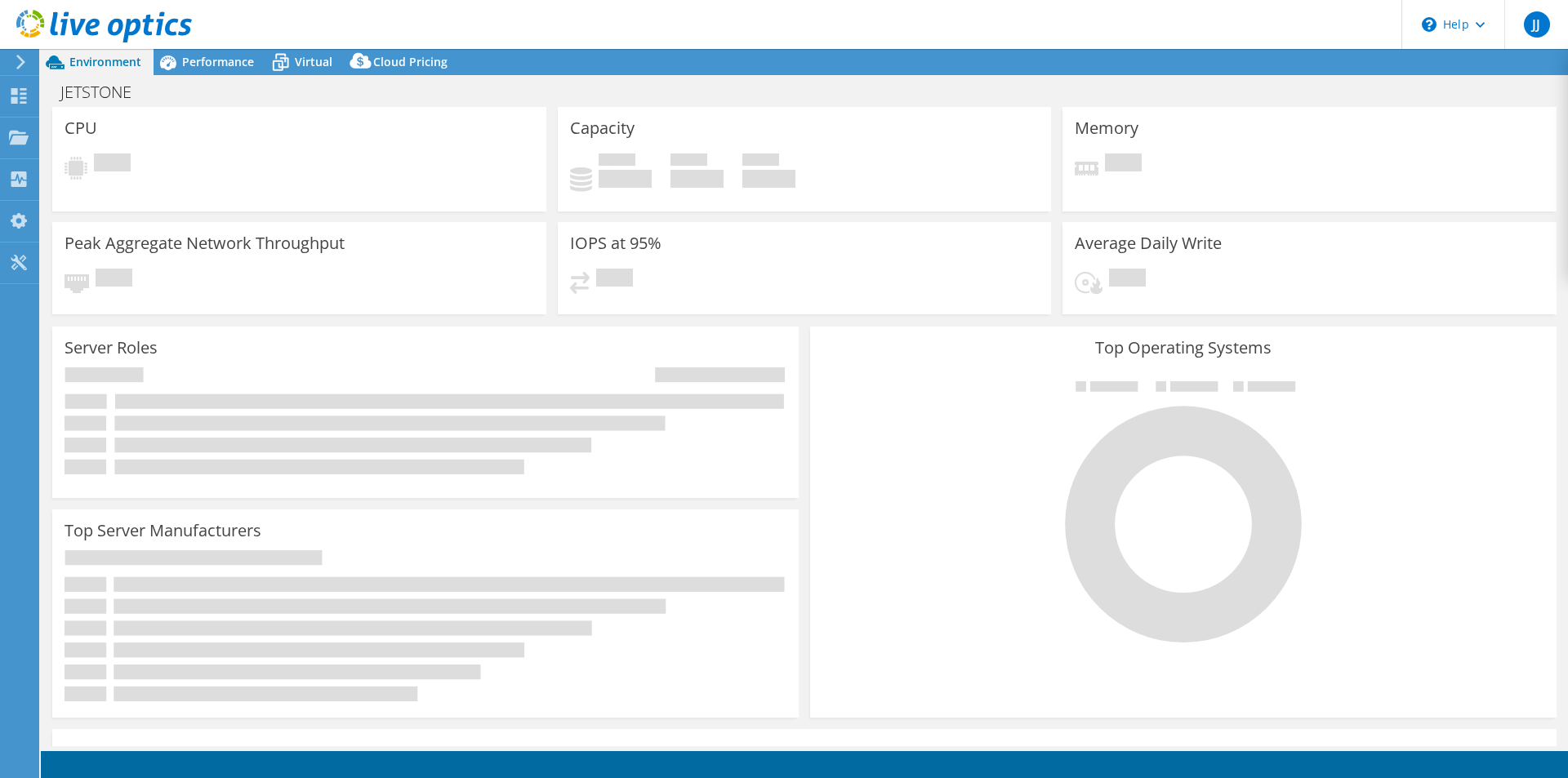
select select "USD"
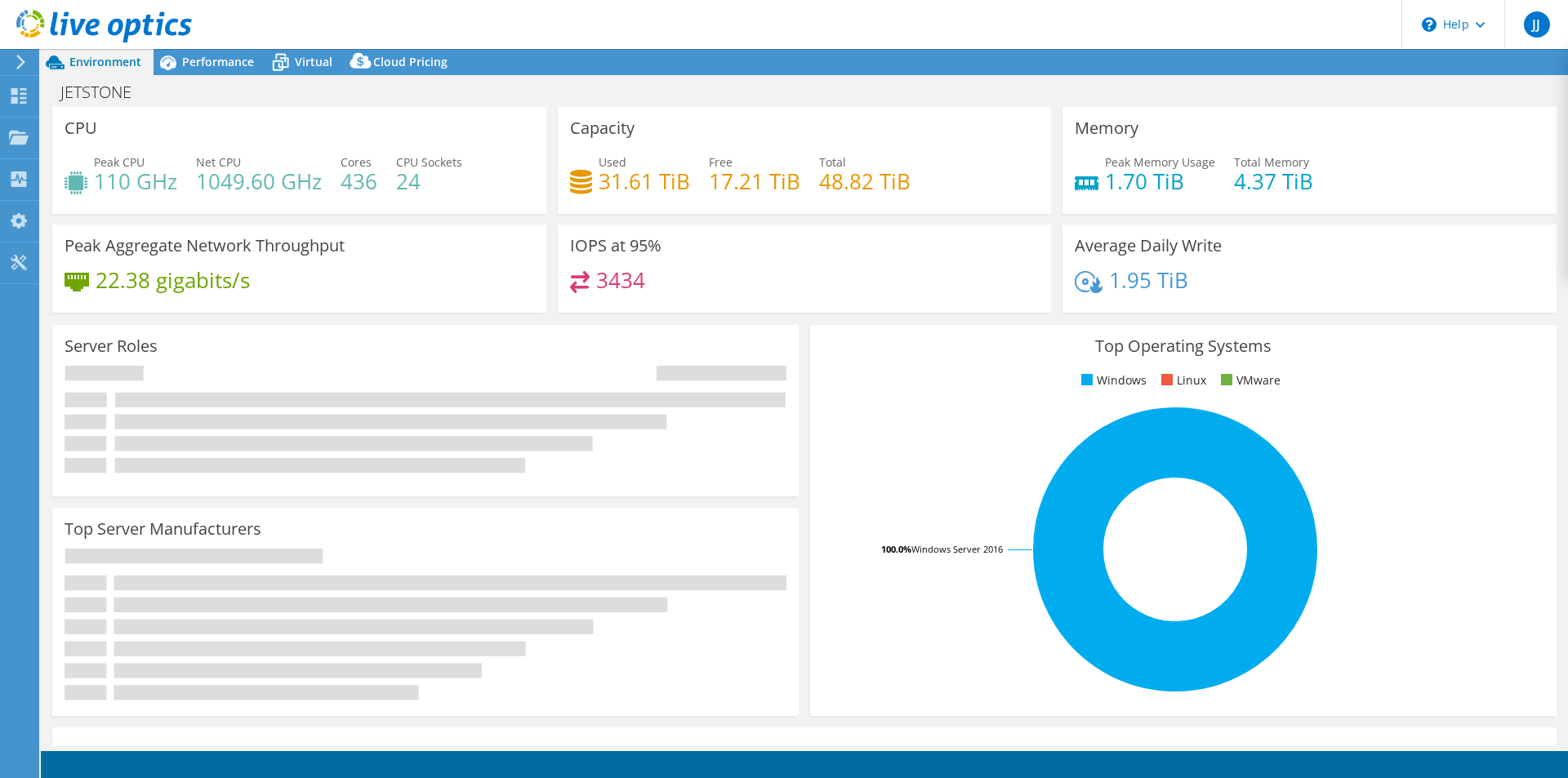
select select "EUFrankfurt"
select select "EUR"
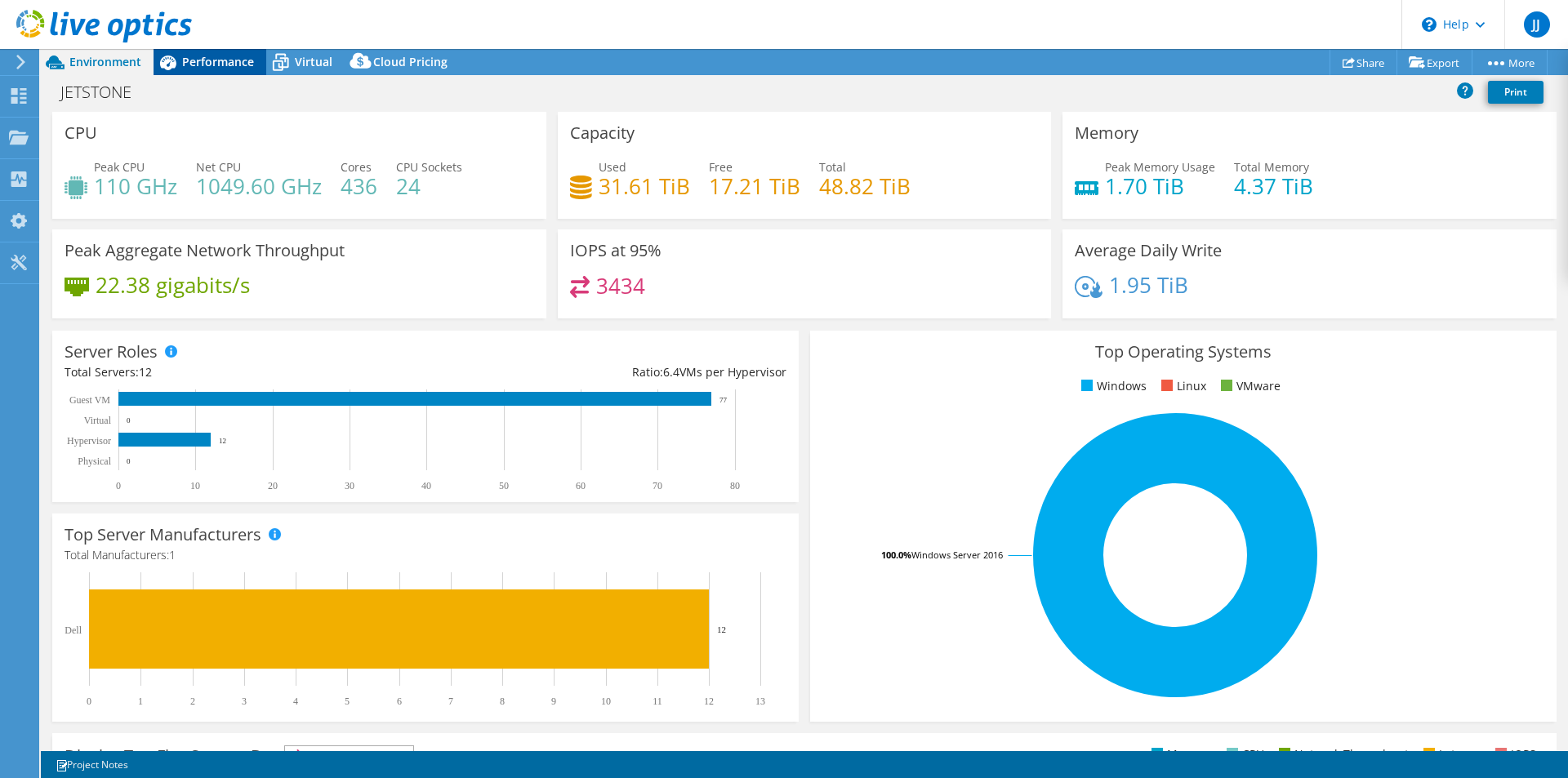
click at [208, 63] on span "Performance" at bounding box center [217, 61] width 72 height 15
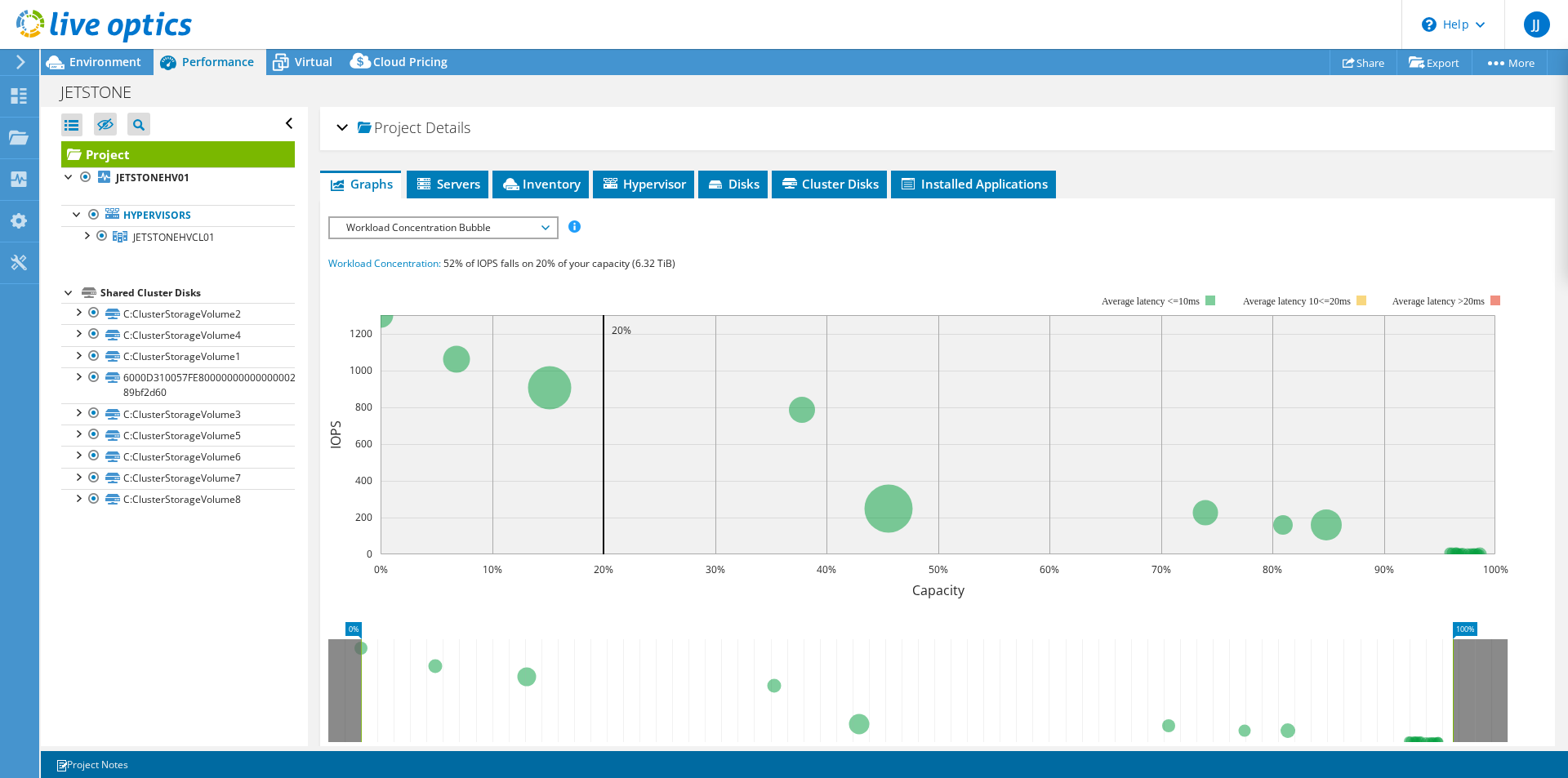
click at [546, 229] on span "Workload Concentration Bubble" at bounding box center [443, 228] width 209 height 20
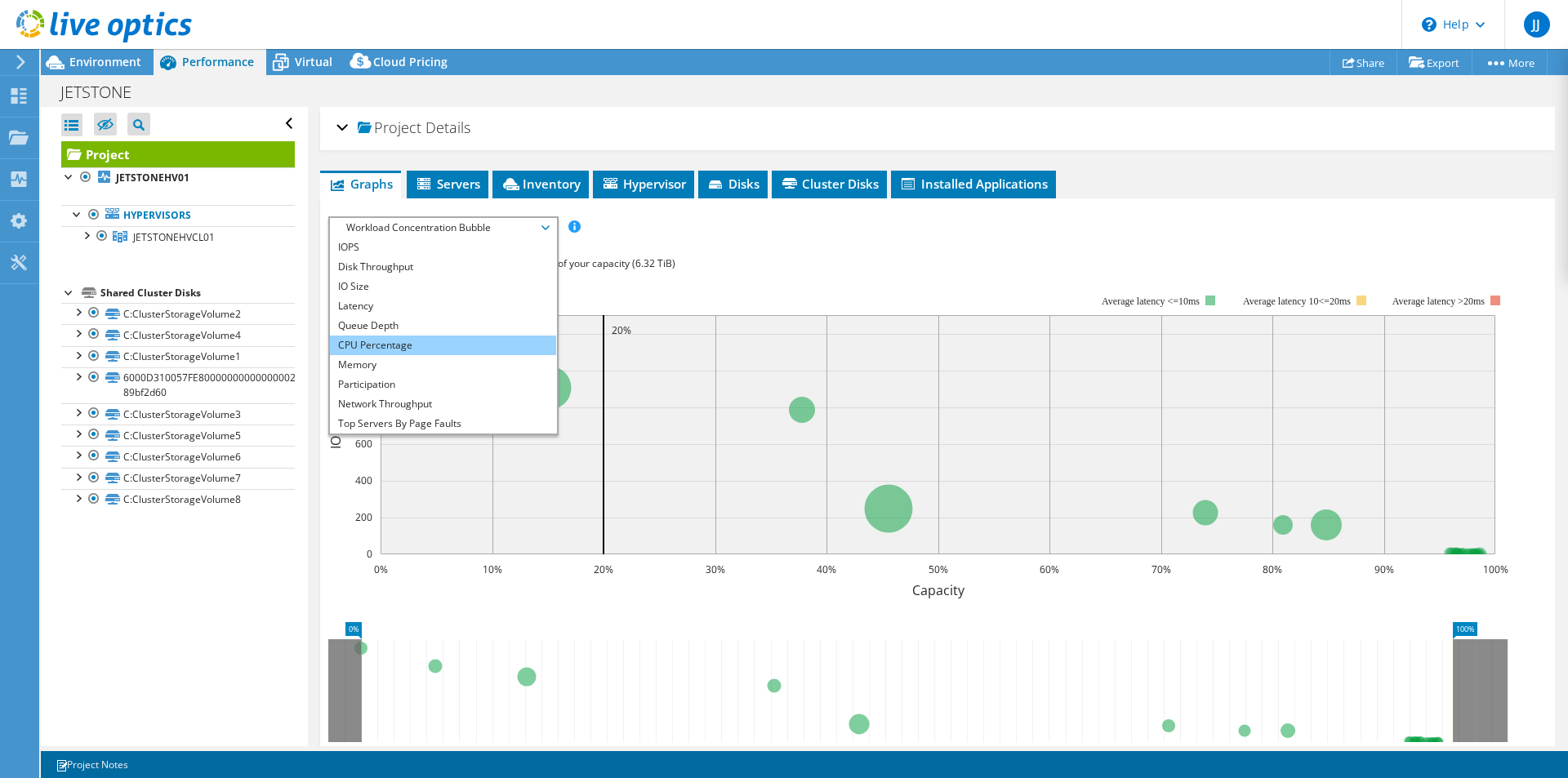
click at [398, 338] on li "CPU Percentage" at bounding box center [443, 345] width 226 height 20
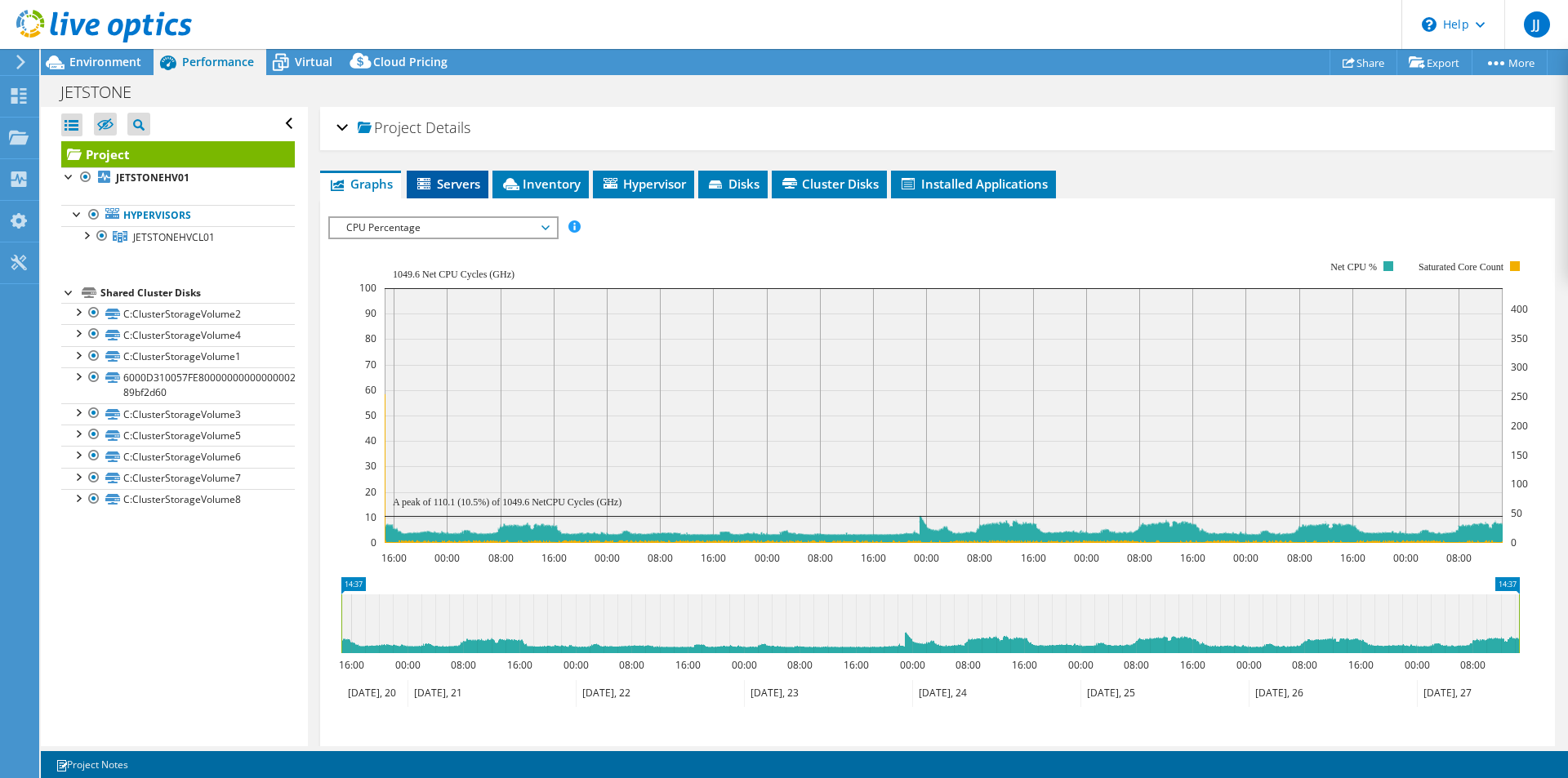
click at [430, 177] on span "Servers" at bounding box center [447, 184] width 66 height 16
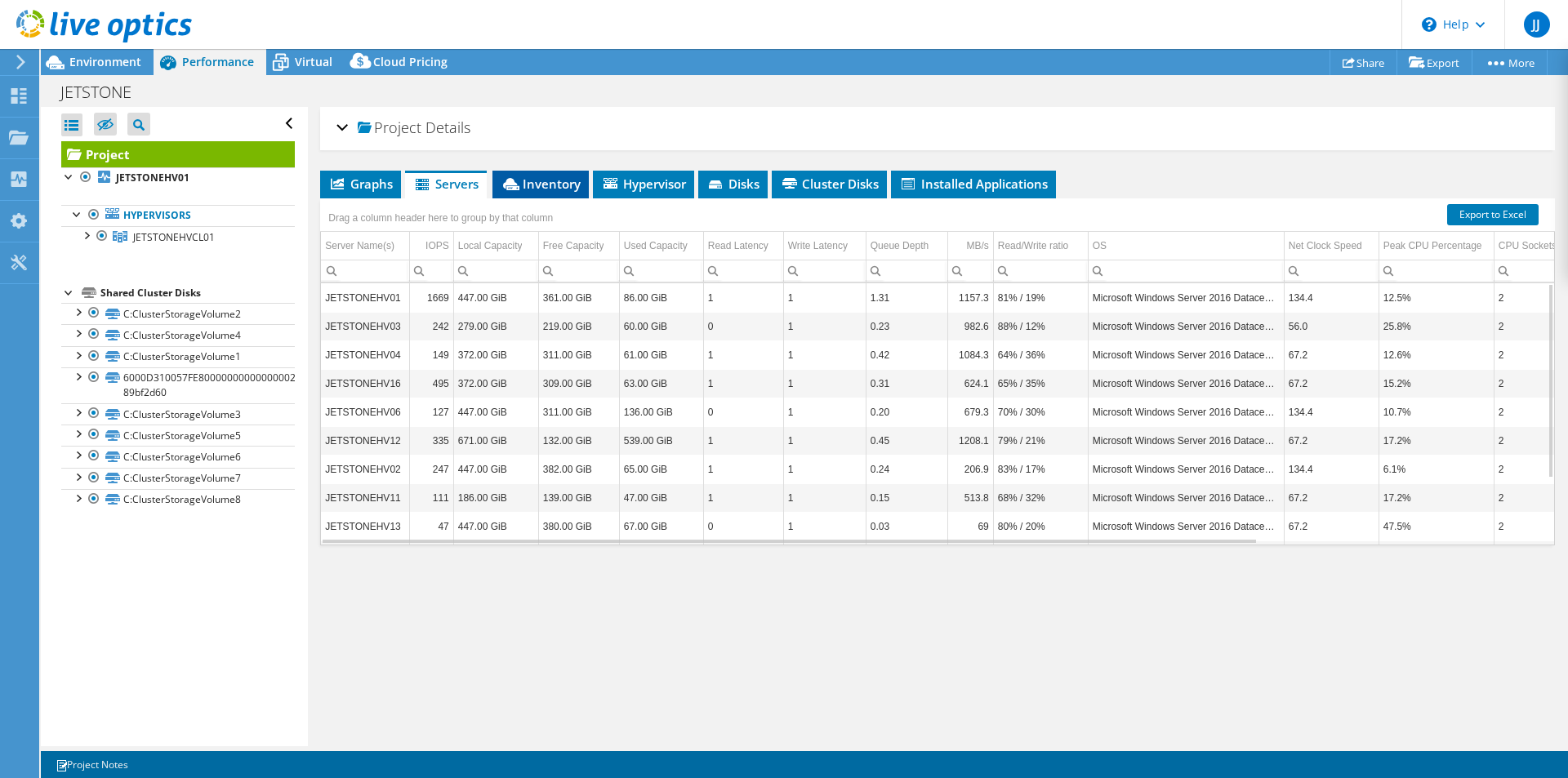
click at [543, 175] on li "Inventory" at bounding box center [540, 184] width 97 height 28
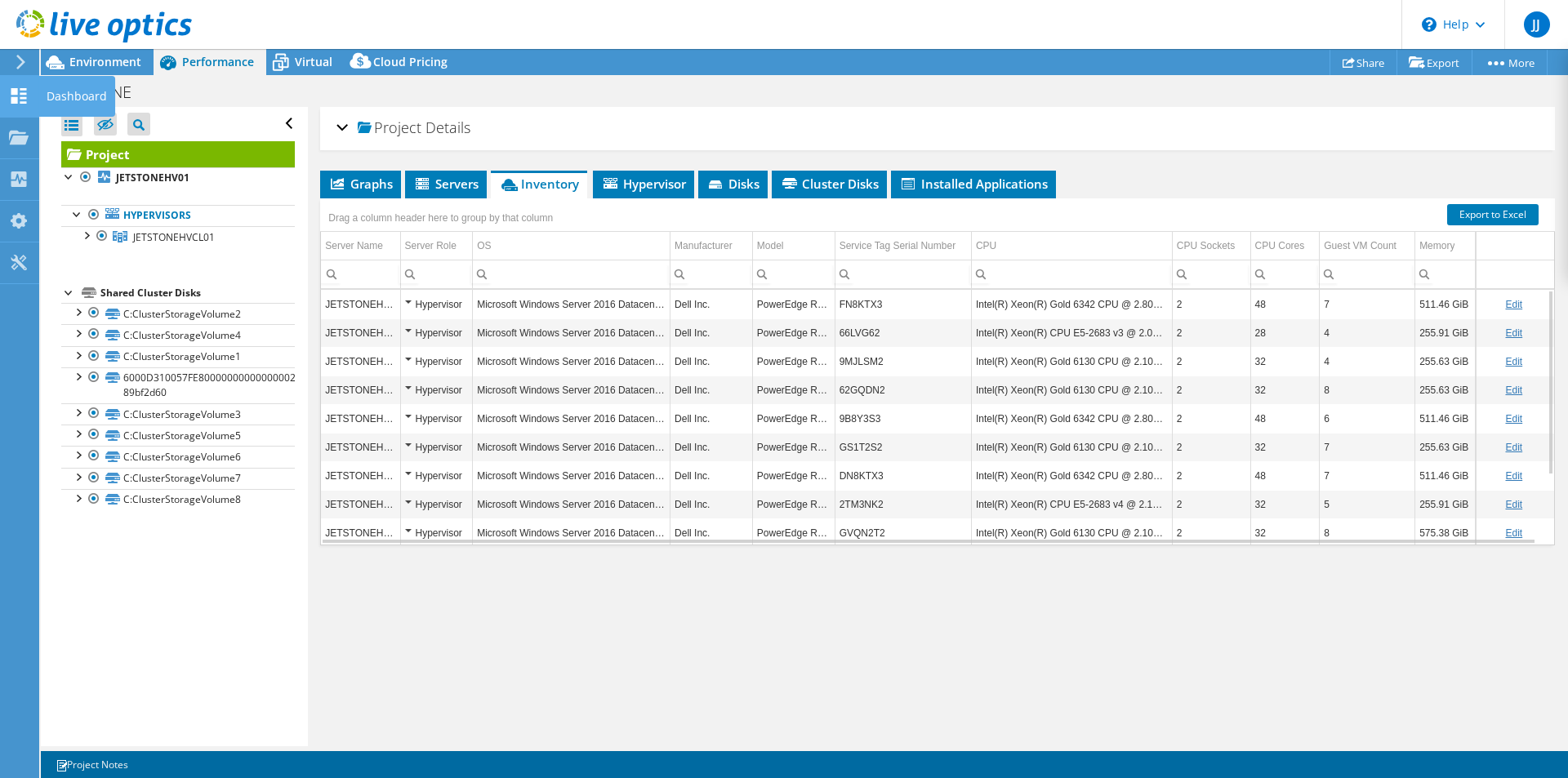
click at [25, 88] on icon at bounding box center [19, 95] width 20 height 15
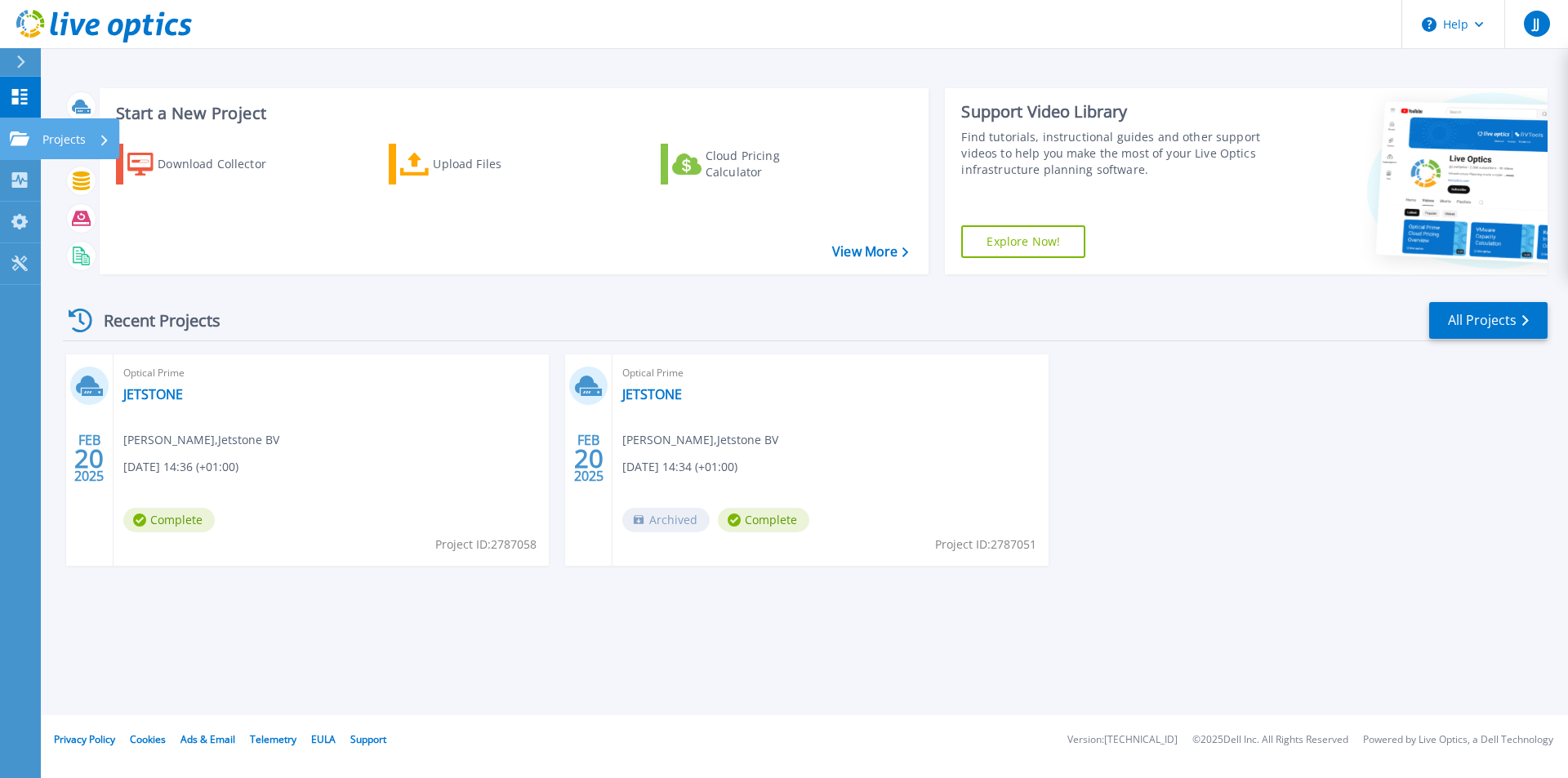
click at [43, 131] on p "Projects" at bounding box center [64, 139] width 43 height 43
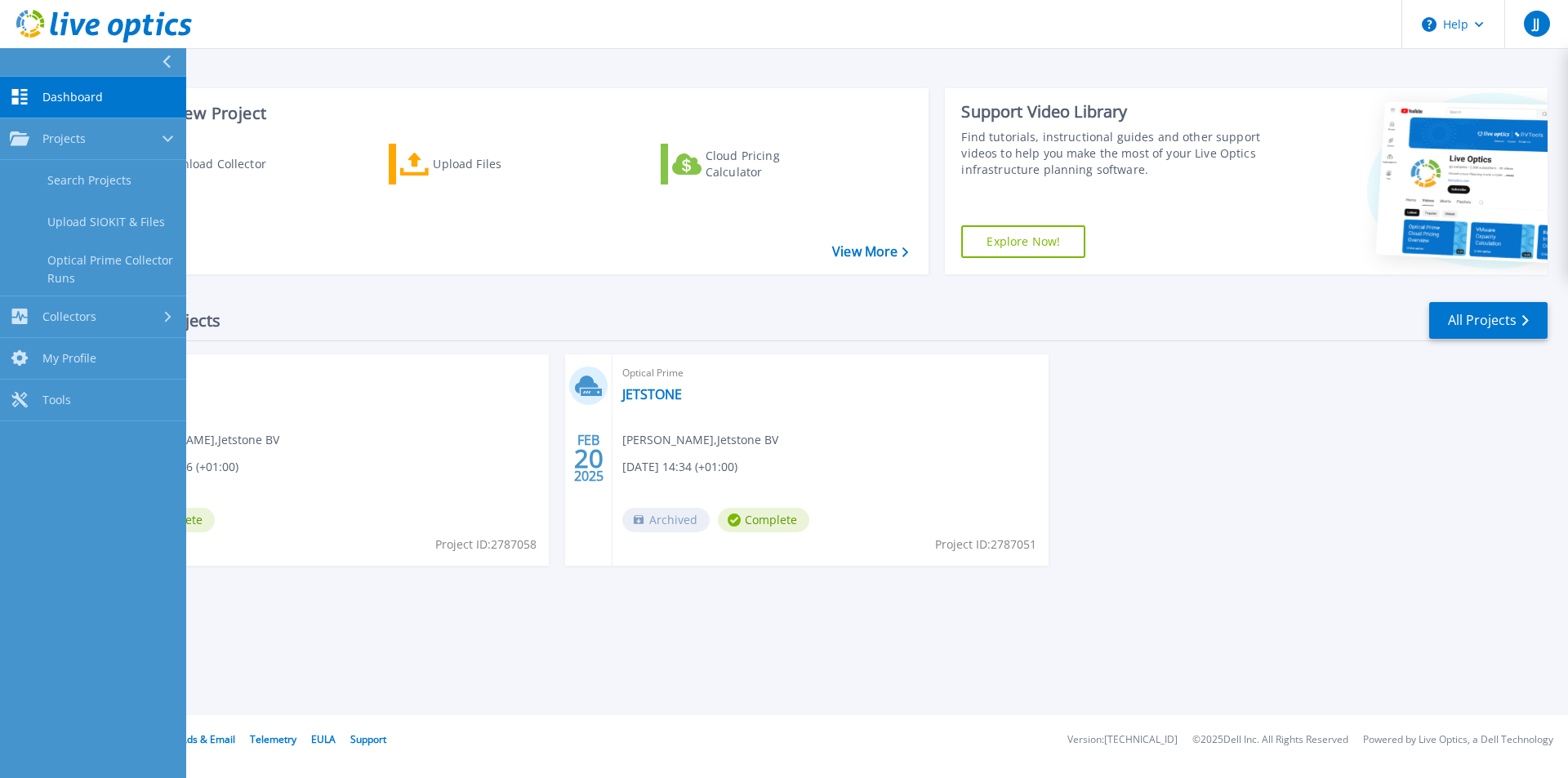
click at [378, 688] on div "Start a New Project Download Collector Upload Files Cloud Pricing Calculator Vi…" at bounding box center [804, 358] width 1527 height 715
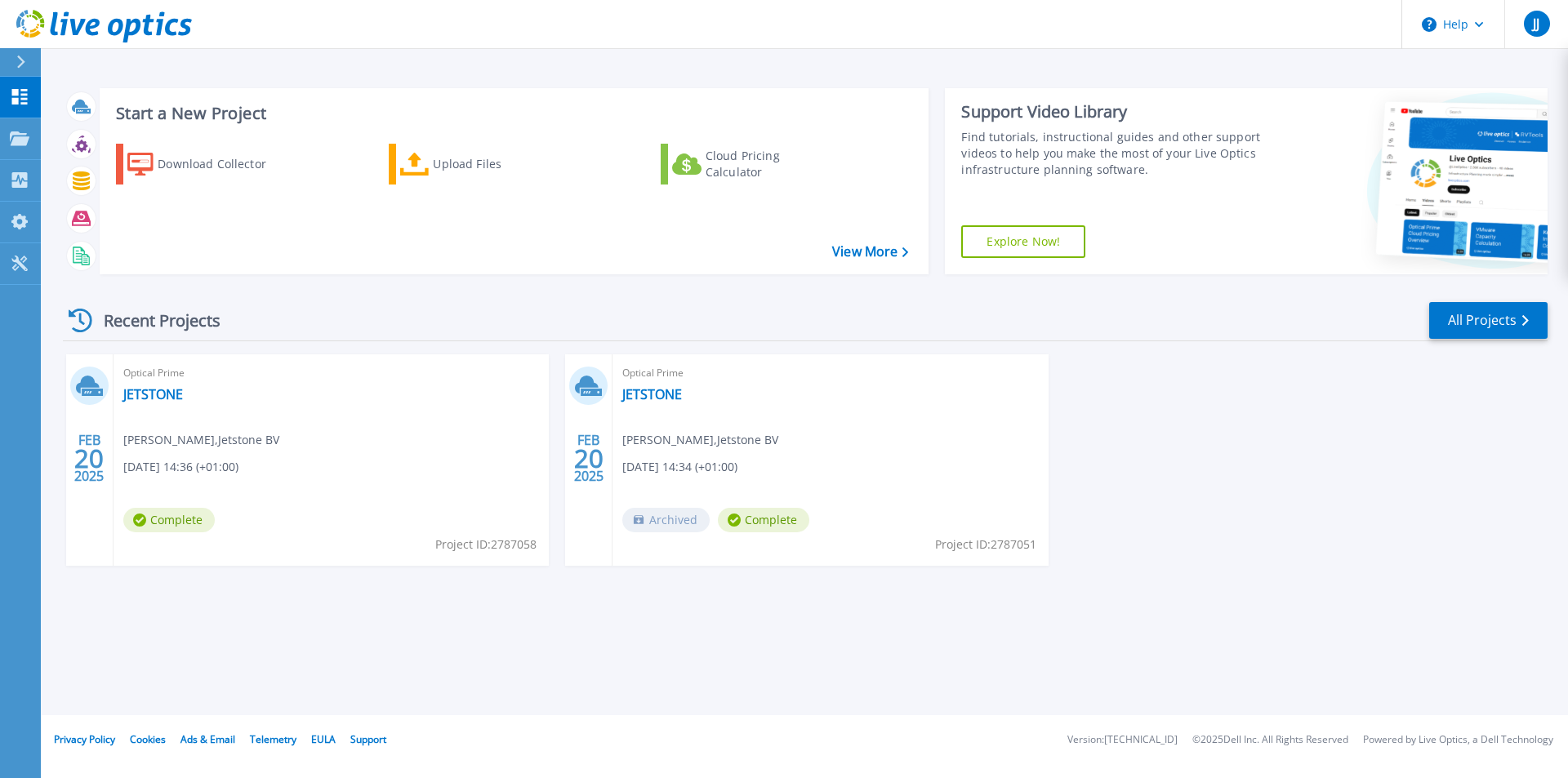
click at [159, 513] on span "Complete" at bounding box center [169, 520] width 91 height 25
click at [147, 398] on link "JETSTONE" at bounding box center [153, 394] width 59 height 16
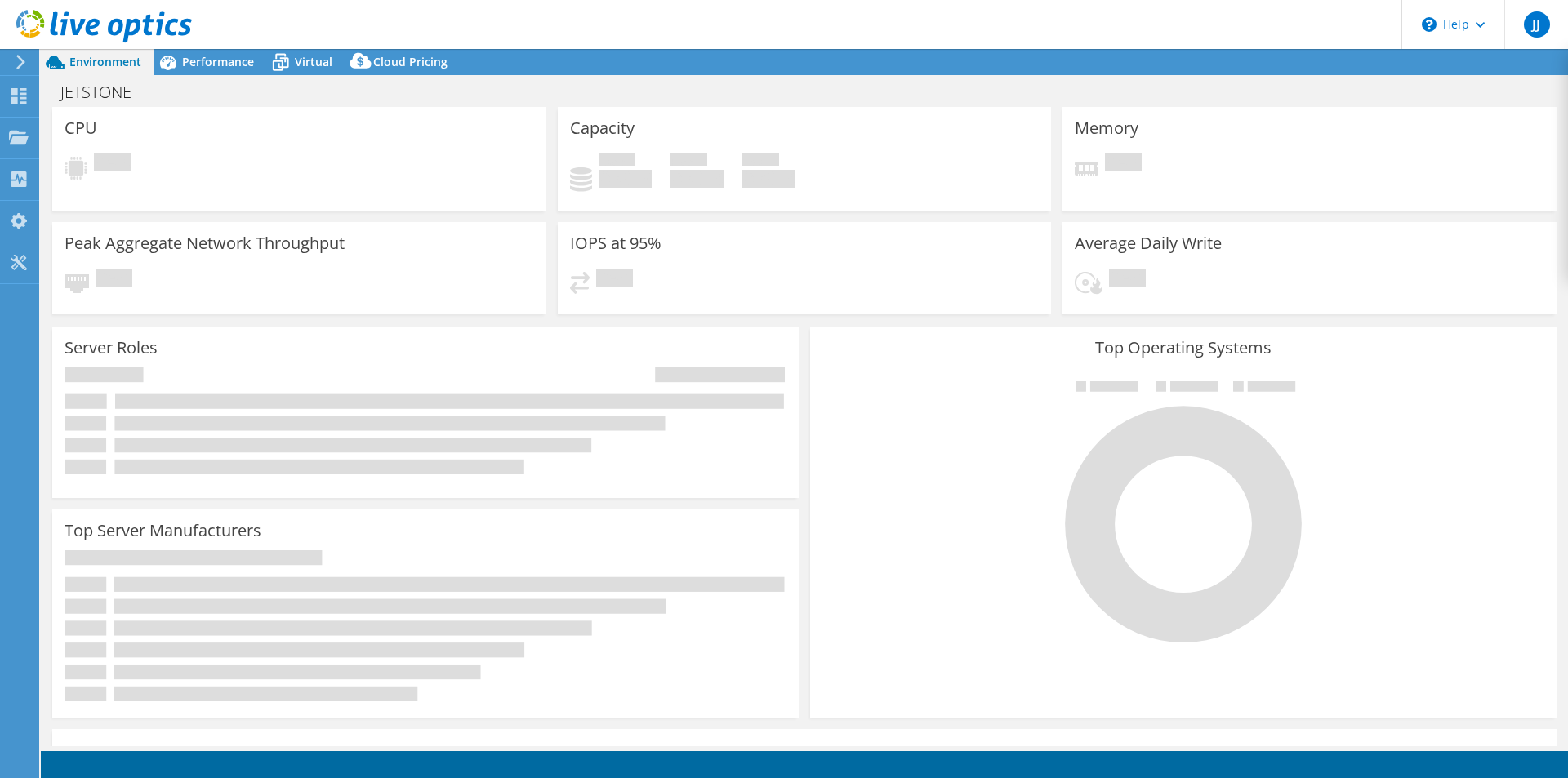
select select "EUFrankfurt"
select select "EUR"
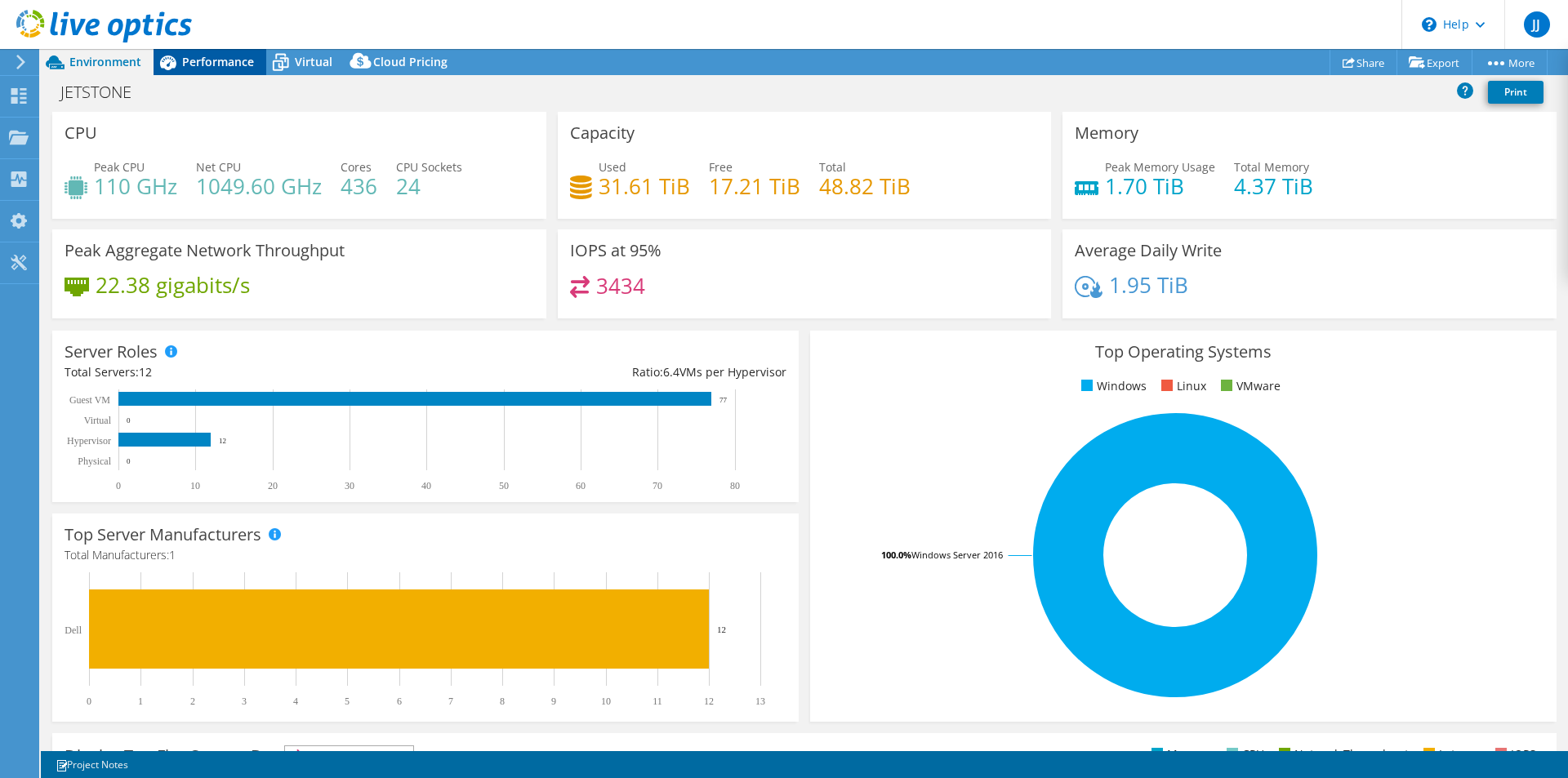
click at [220, 64] on span "Performance" at bounding box center [217, 61] width 72 height 15
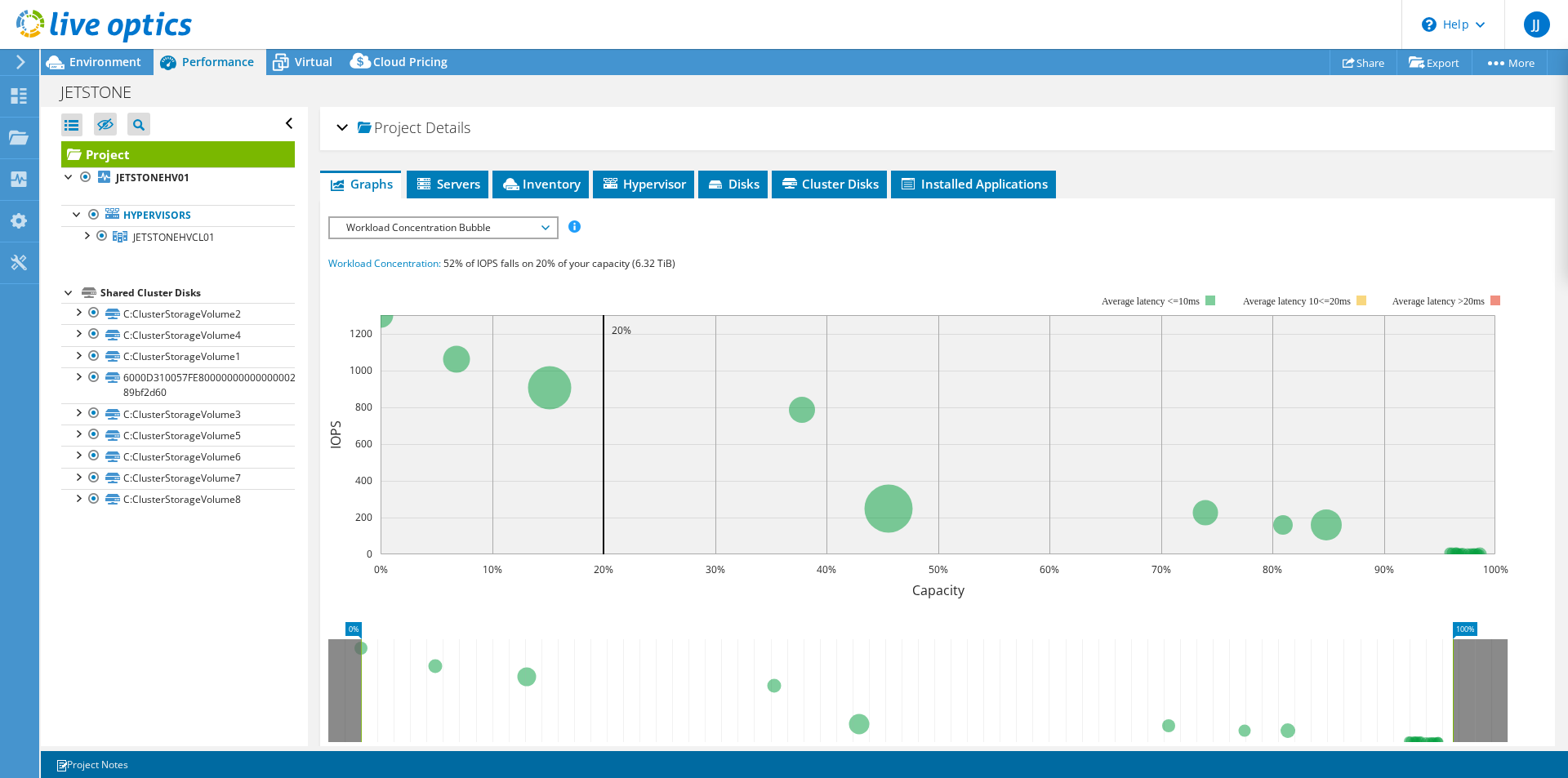
click at [519, 225] on span "Workload Concentration Bubble" at bounding box center [443, 228] width 209 height 20
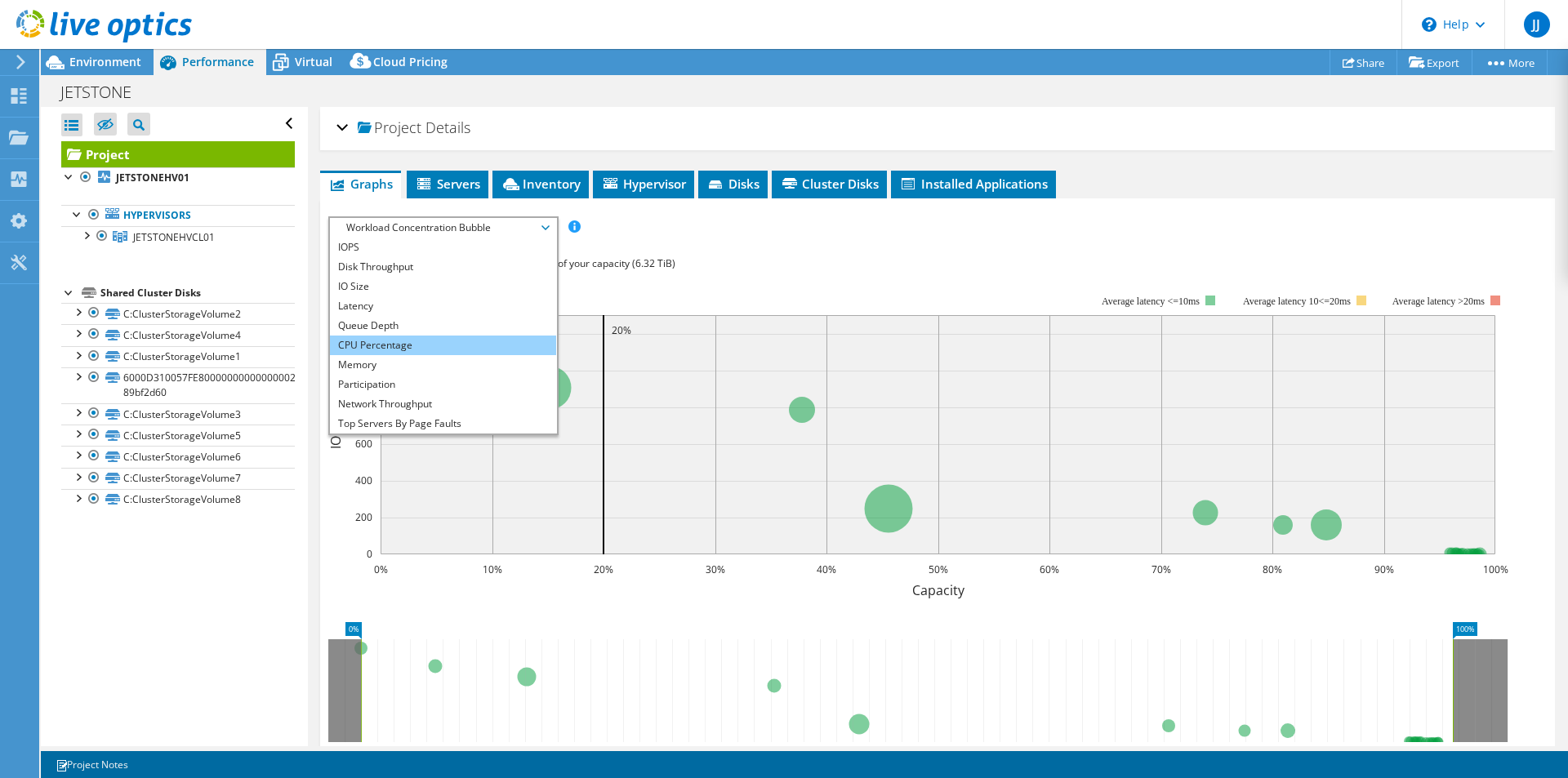
click at [383, 335] on li "CPU Percentage" at bounding box center [443, 345] width 226 height 20
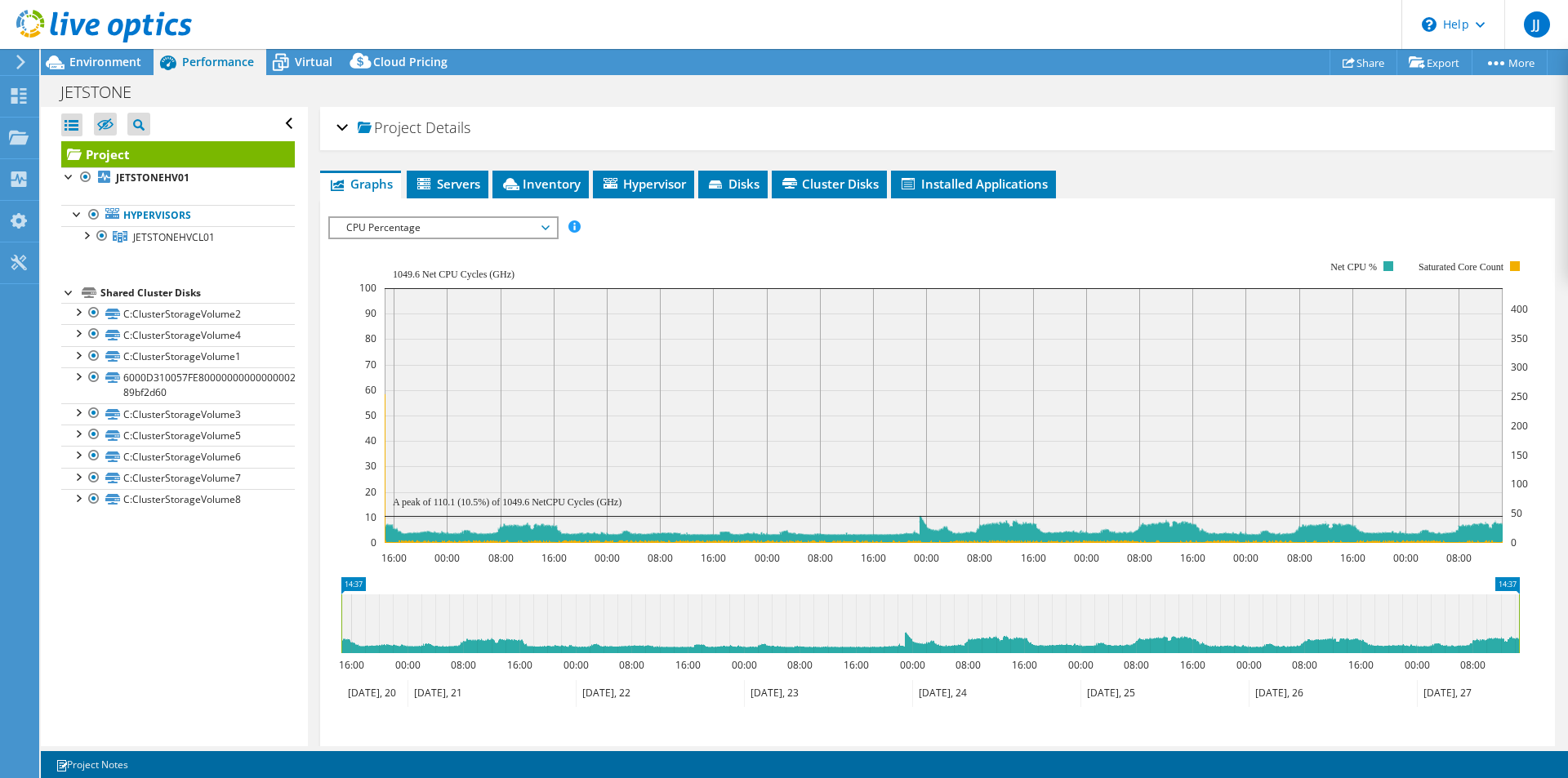
drag, startPoint x: 571, startPoint y: 214, endPoint x: 576, endPoint y: 236, distance: 22.6
click at [576, 236] on div "IOPS Disk Throughput IO Size Latency Queue Depth CPU Percentage Memory Page Fau…" at bounding box center [937, 497] width 1218 height 578
click at [453, 174] on li "Servers" at bounding box center [447, 184] width 82 height 28
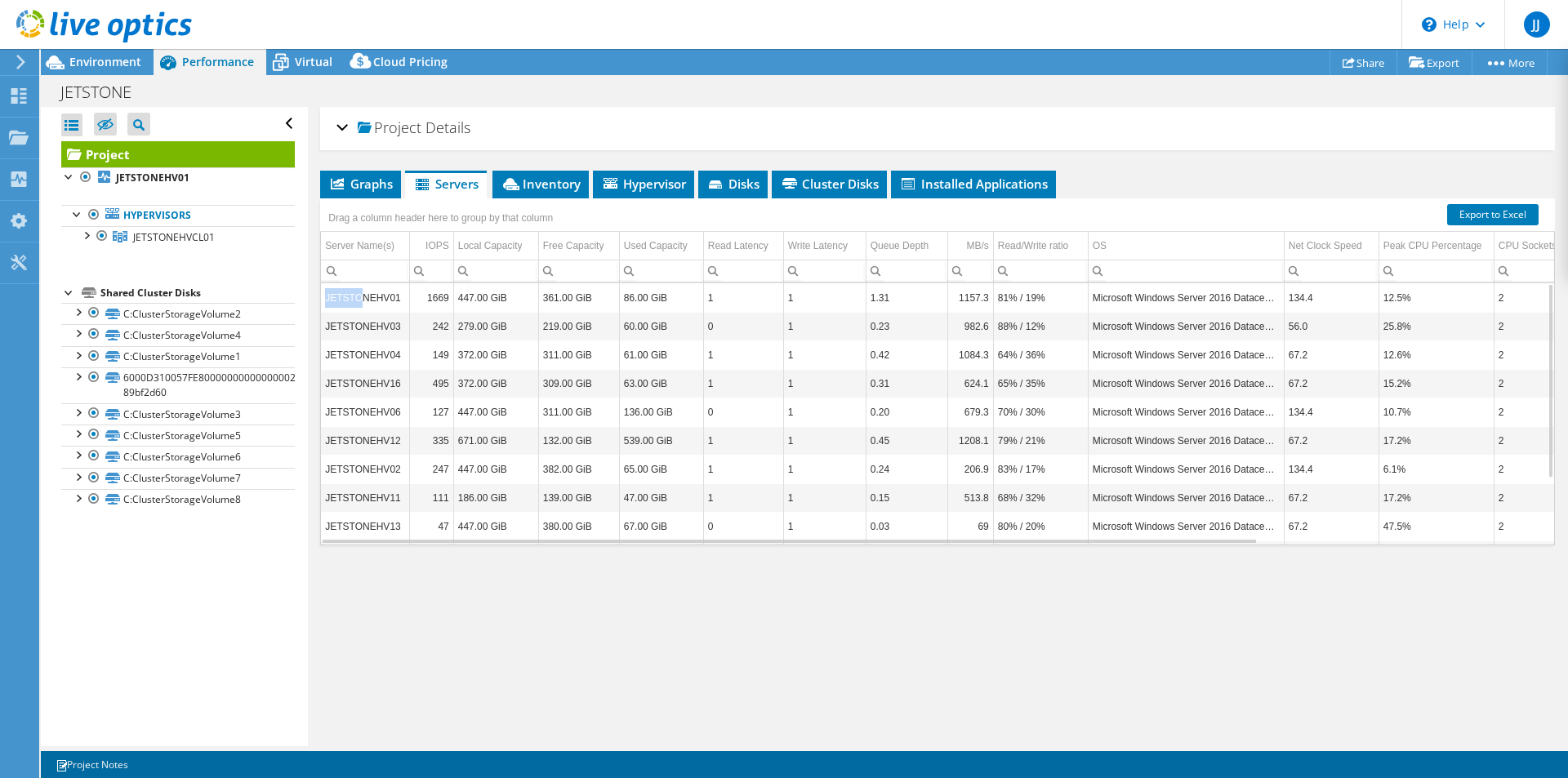
drag, startPoint x: 428, startPoint y: 299, endPoint x: 1548, endPoint y: 298, distance: 1120.0
click at [1548, 298] on div "Project Details Prepared for: Joey Jonker, jjonker@jetstone.nl Account Jetstone…" at bounding box center [937, 427] width 1259 height 639
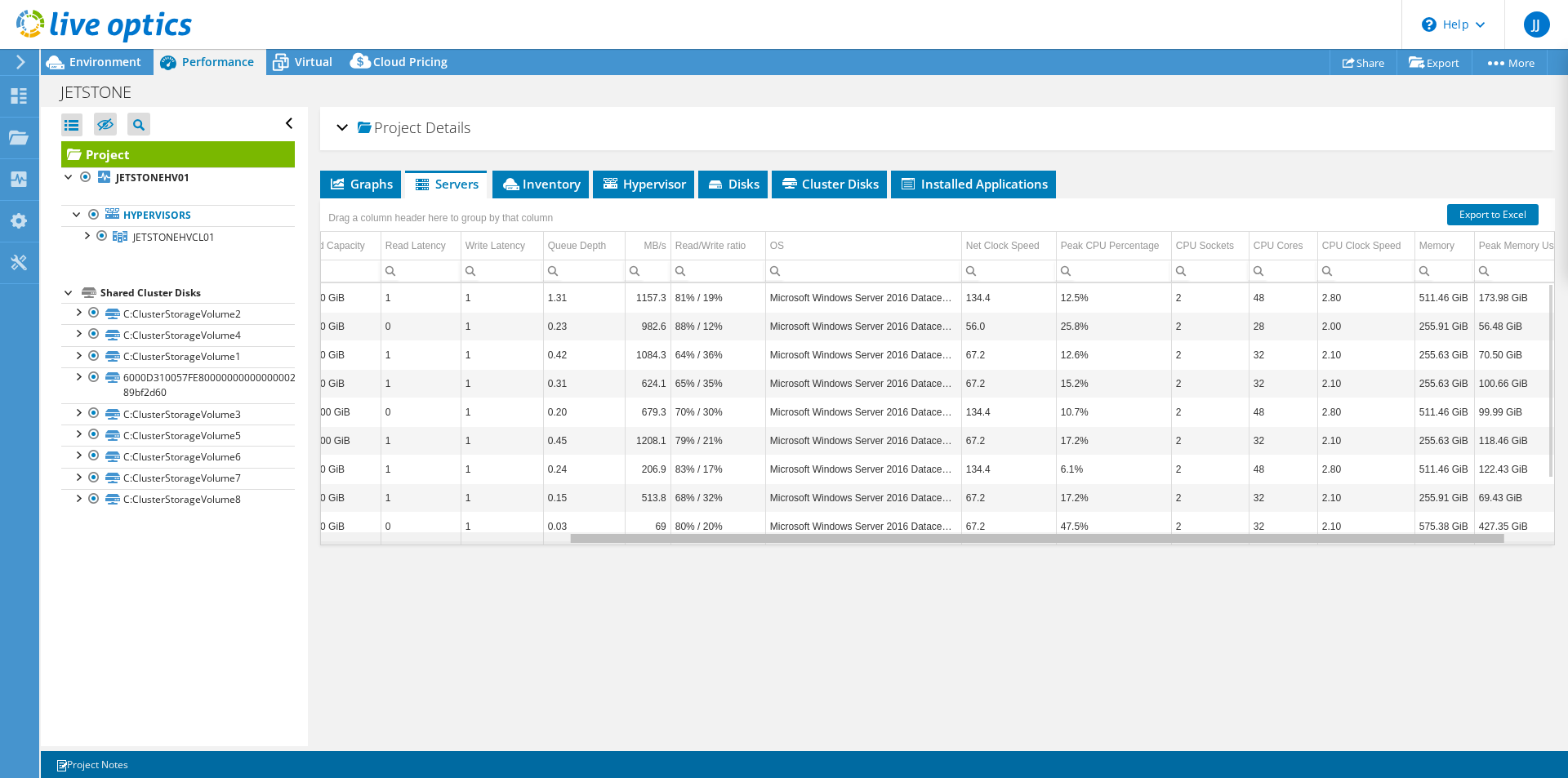
scroll to position [0, 367]
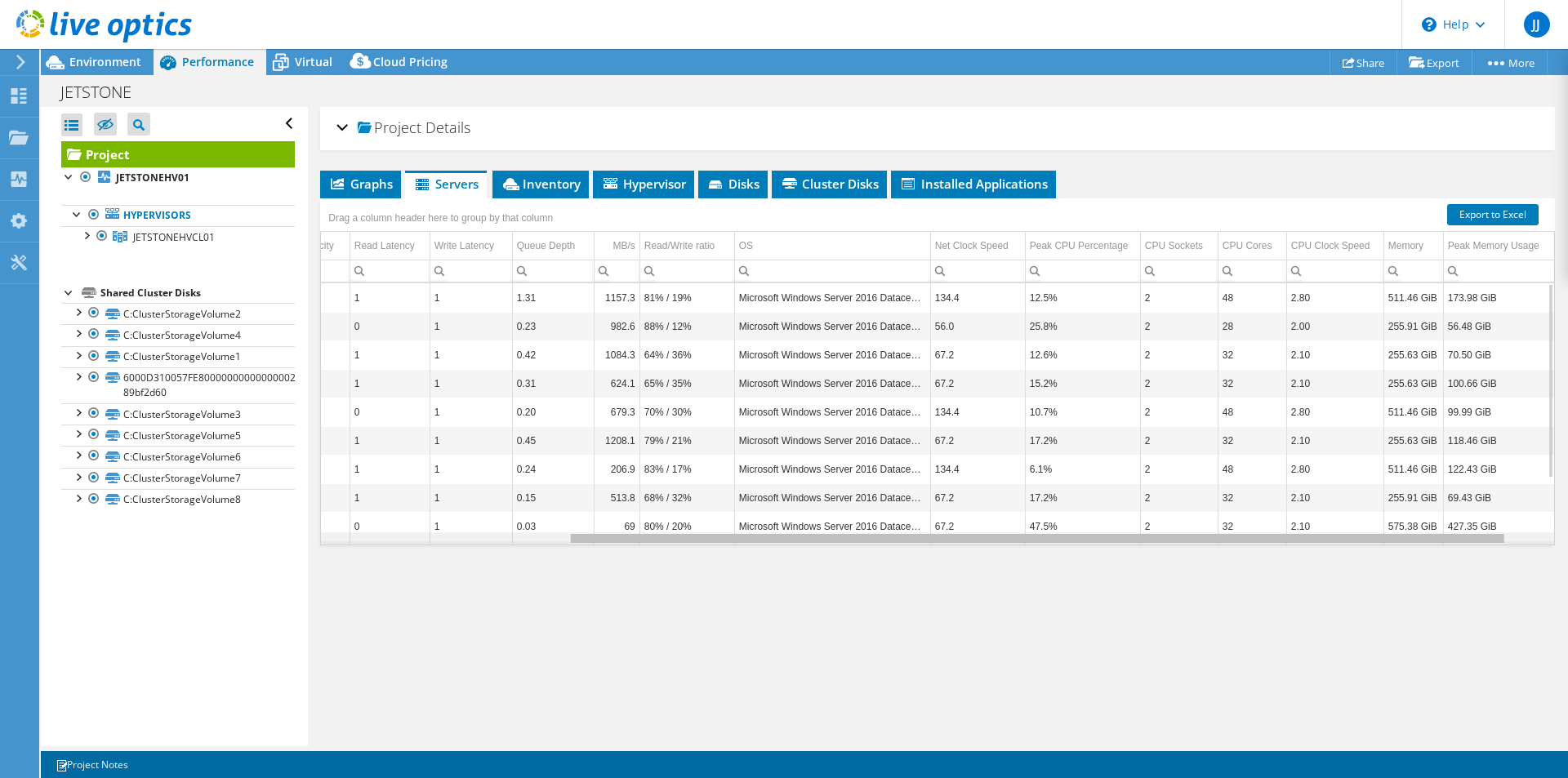
drag, startPoint x: 997, startPoint y: 541, endPoint x: 1305, endPoint y: 523, distance: 308.5
click at [1304, 525] on body "JJ End User Joey Jonker jjonker@jetstone.nl Jetstone BV My Profile Log Out \n H…" at bounding box center [784, 389] width 1568 height 778
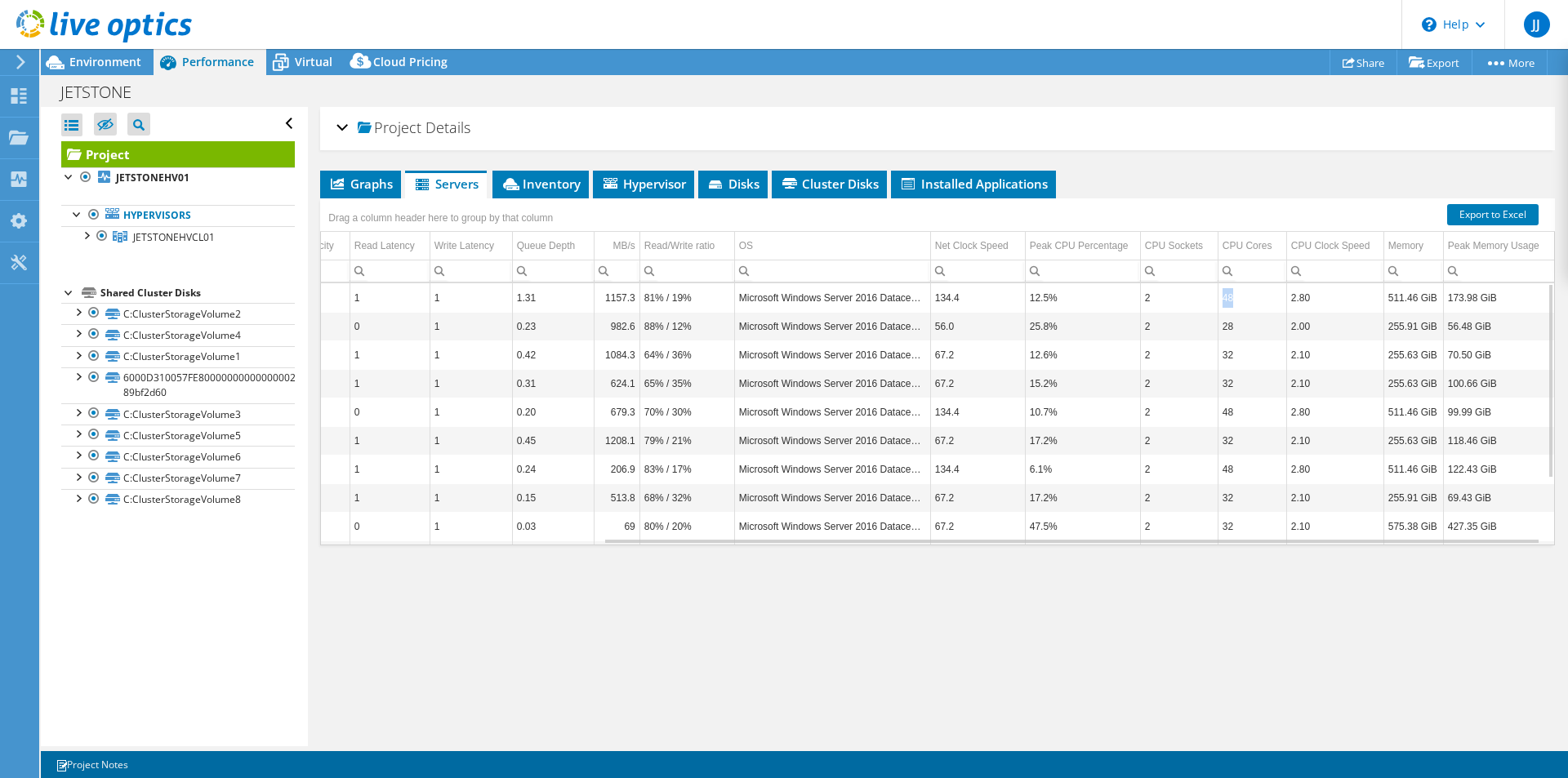
drag, startPoint x: 1223, startPoint y: 300, endPoint x: 1203, endPoint y: 301, distance: 20.0
click at [1217, 301] on td "48" at bounding box center [1251, 297] width 68 height 28
click at [371, 189] on span "Graphs" at bounding box center [360, 184] width 65 height 16
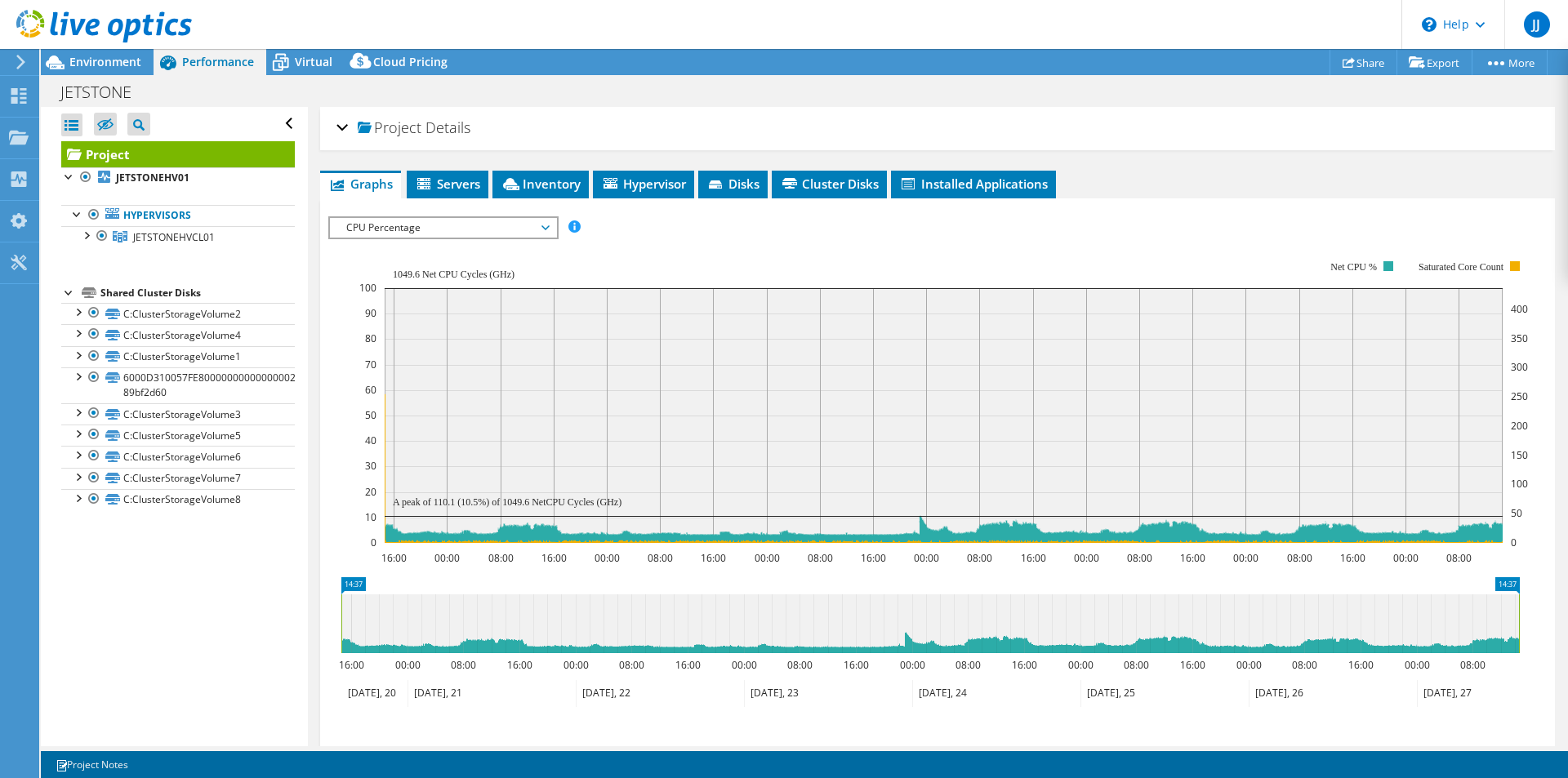
click at [546, 223] on span "CPU Percentage" at bounding box center [443, 228] width 209 height 20
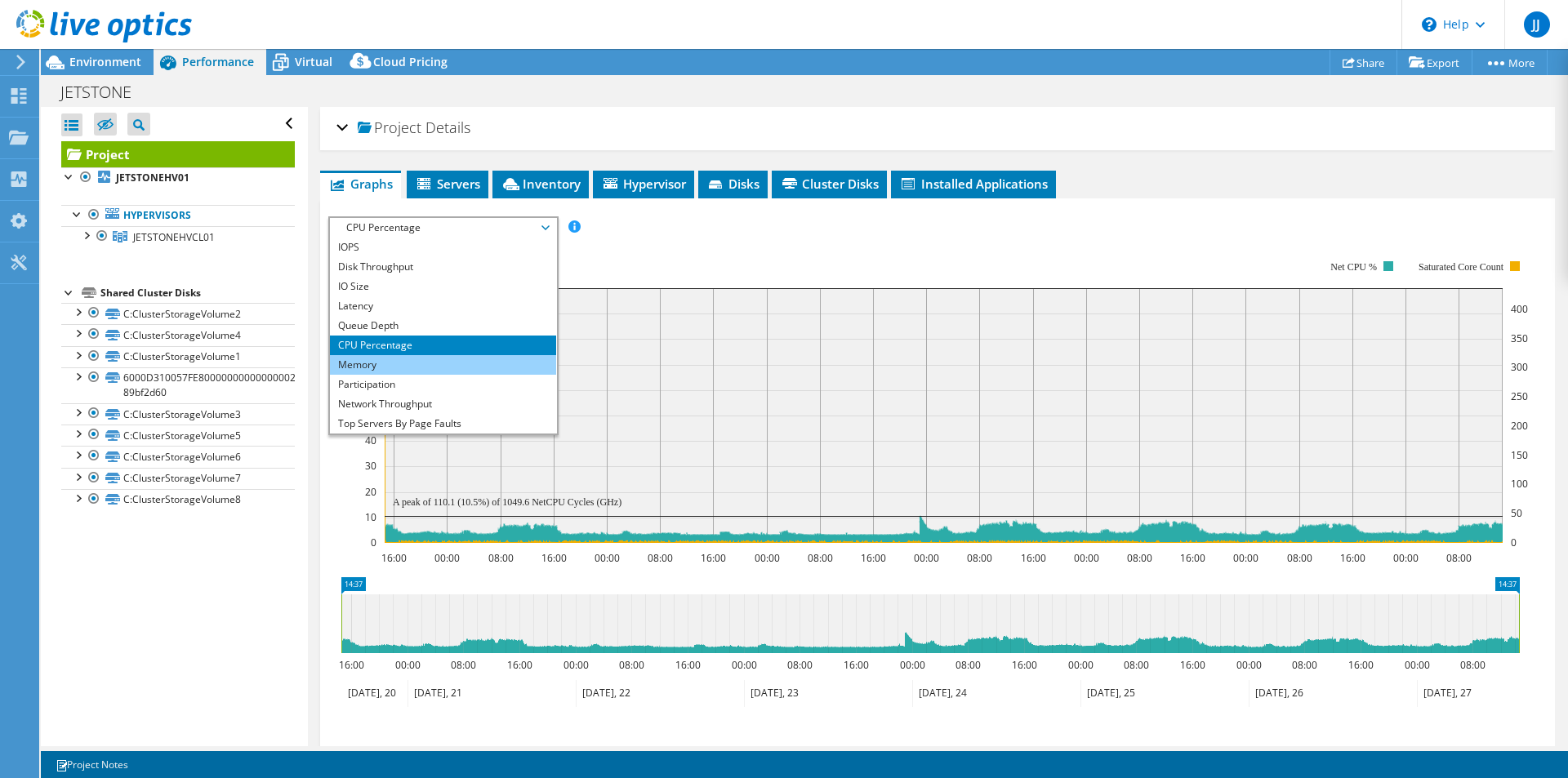
click at [353, 363] on li "Memory" at bounding box center [443, 365] width 226 height 20
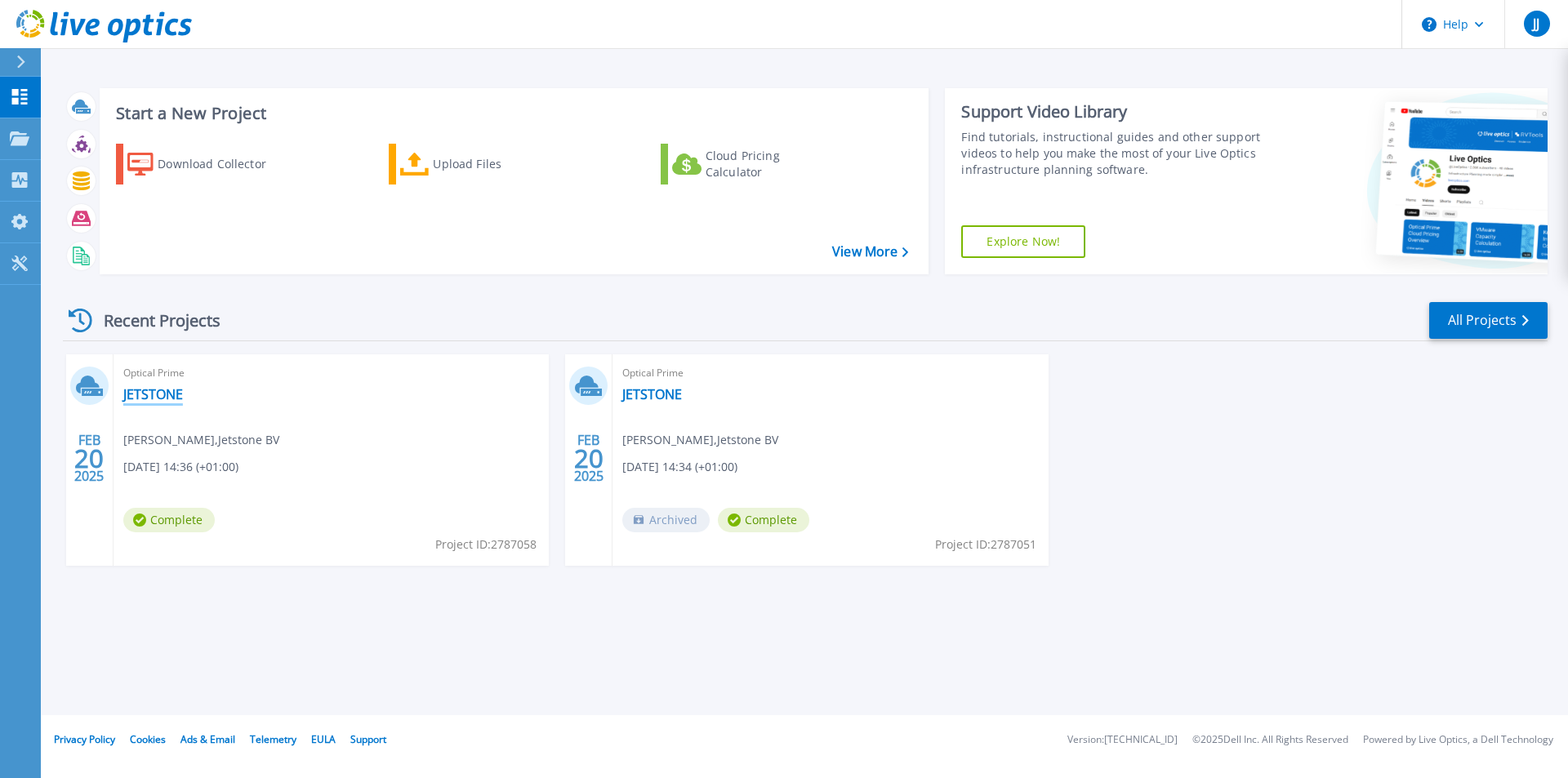
click at [153, 391] on link "JETSTONE" at bounding box center [153, 394] width 59 height 16
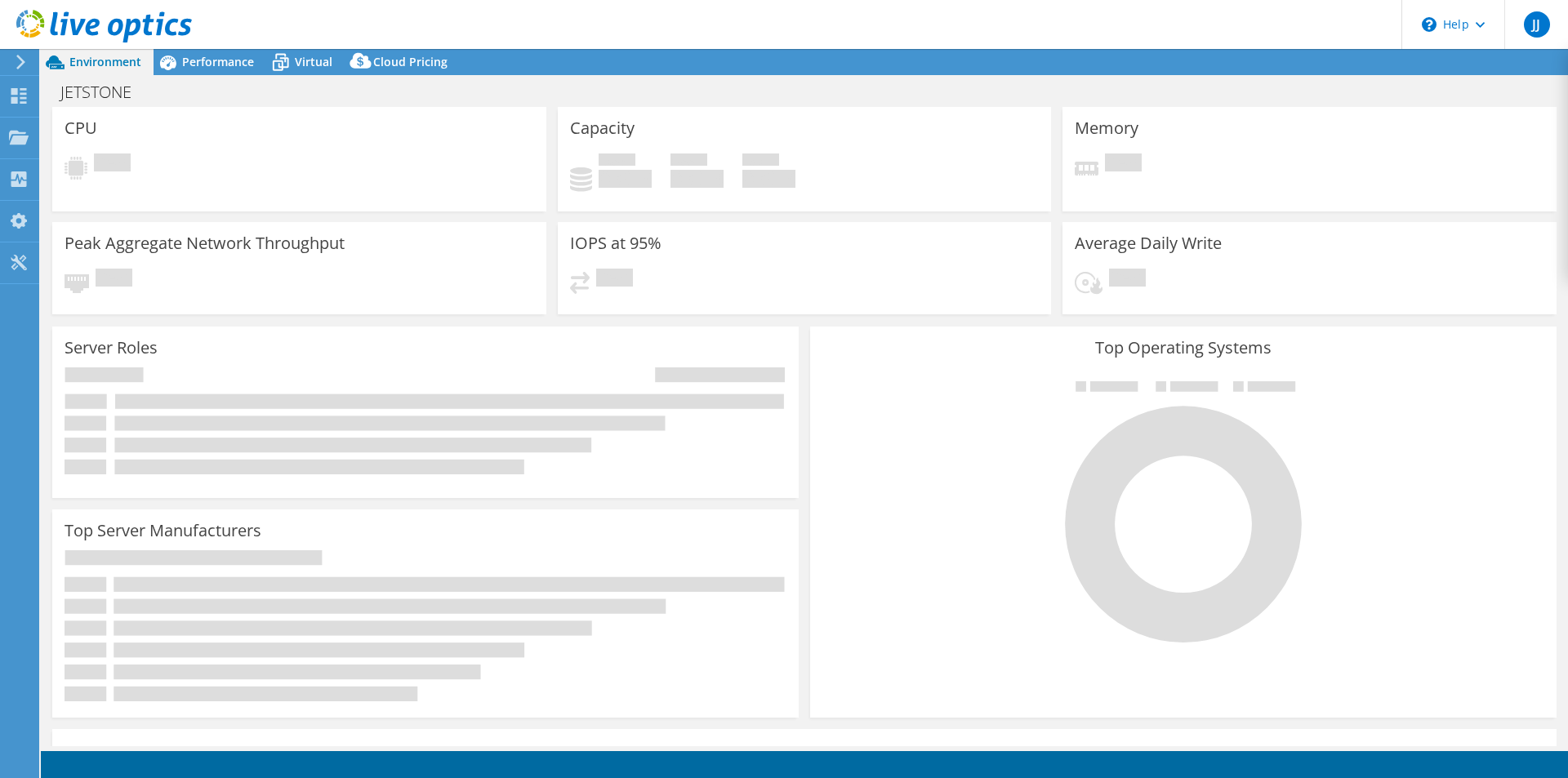
select select "EUFrankfurt"
select select "EUR"
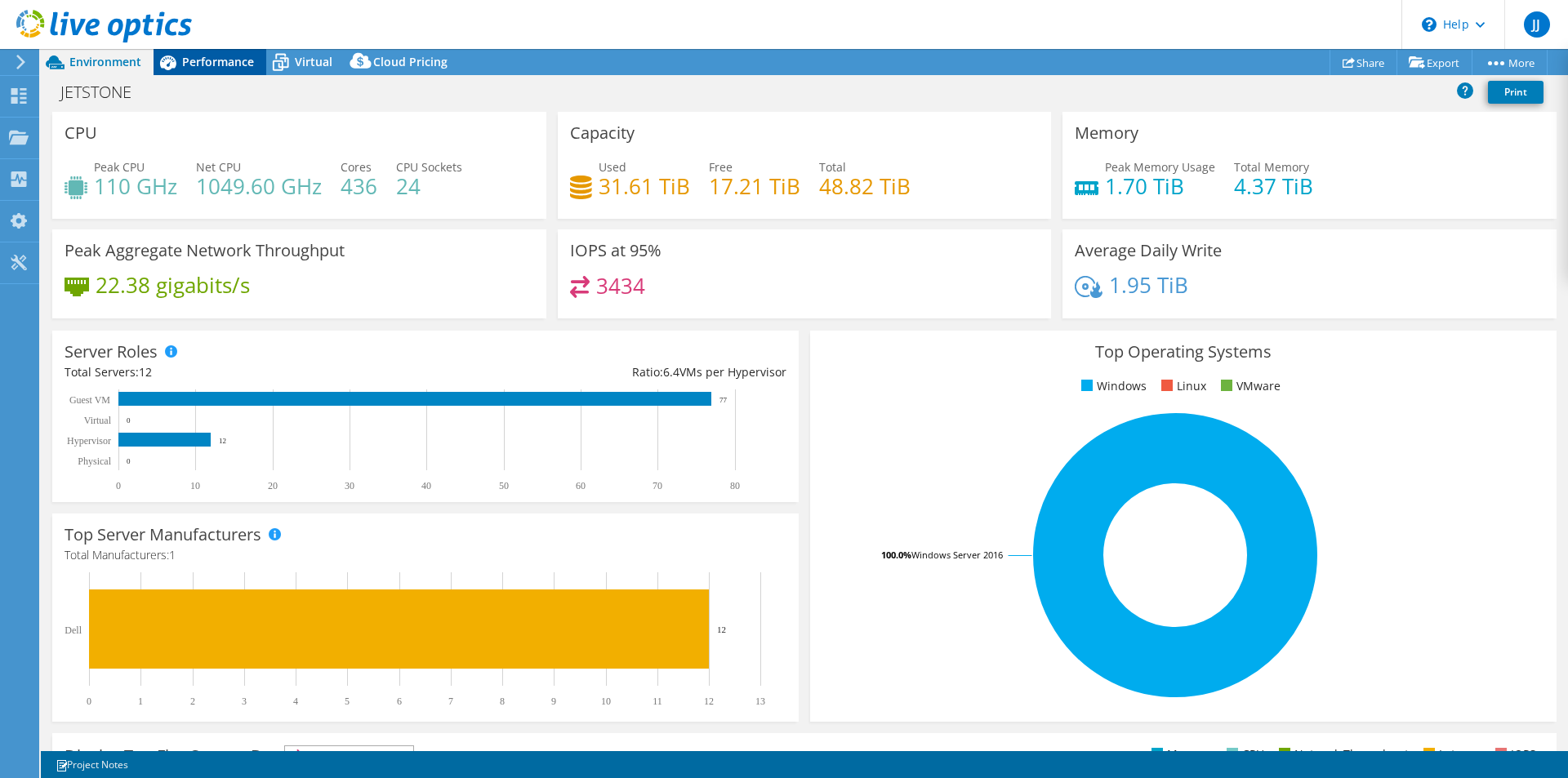
click at [205, 58] on span "Performance" at bounding box center [217, 61] width 72 height 15
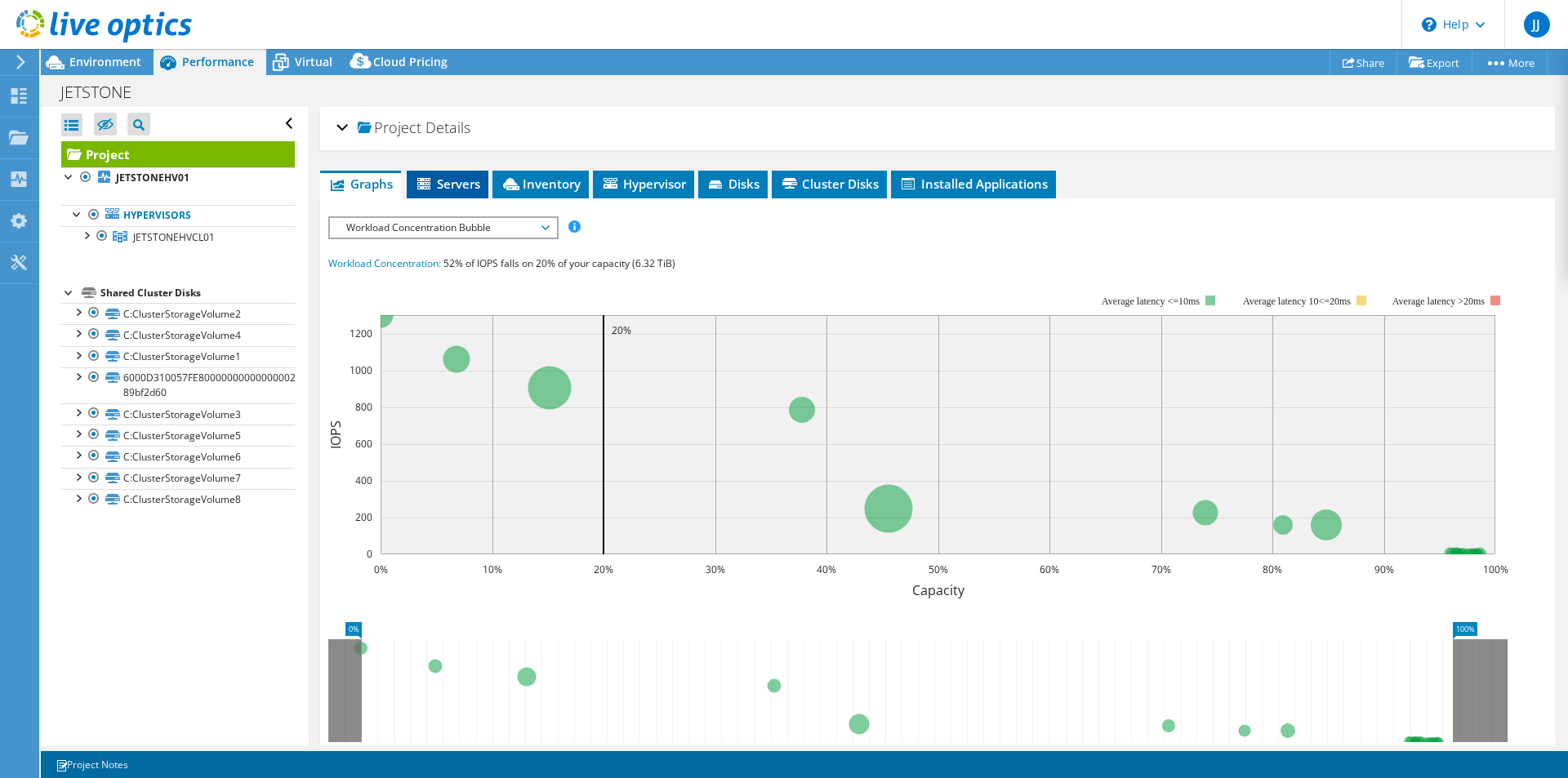
click at [453, 182] on span "Servers" at bounding box center [447, 184] width 66 height 16
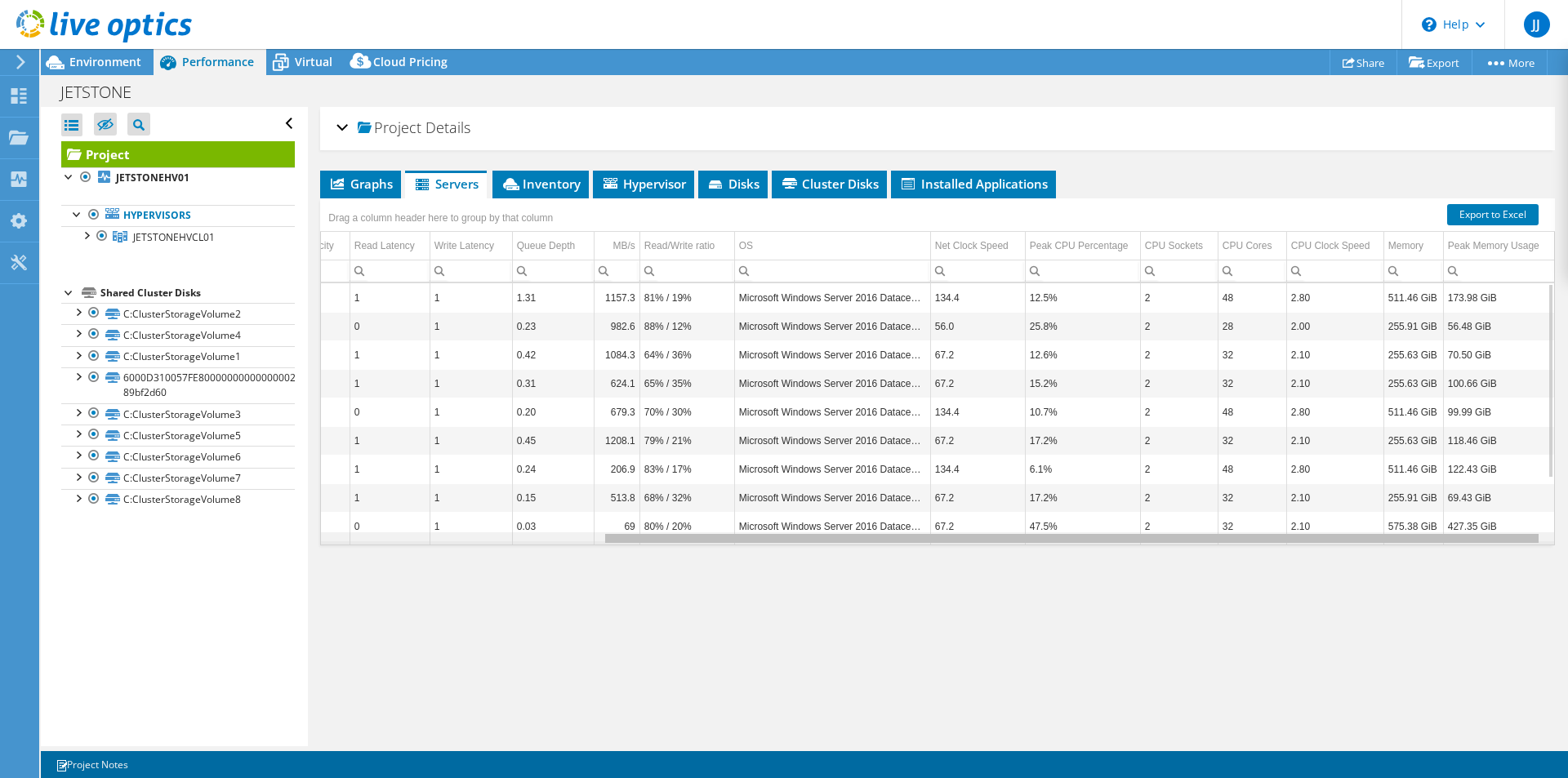
drag, startPoint x: 611, startPoint y: 540, endPoint x: 1017, endPoint y: 534, distance: 406.0
click at [1017, 534] on body "JJ End User [PERSON_NAME] [EMAIL_ADDRESS][DOMAIN_NAME] Jetstone BV My Profile L…" at bounding box center [784, 389] width 1568 height 778
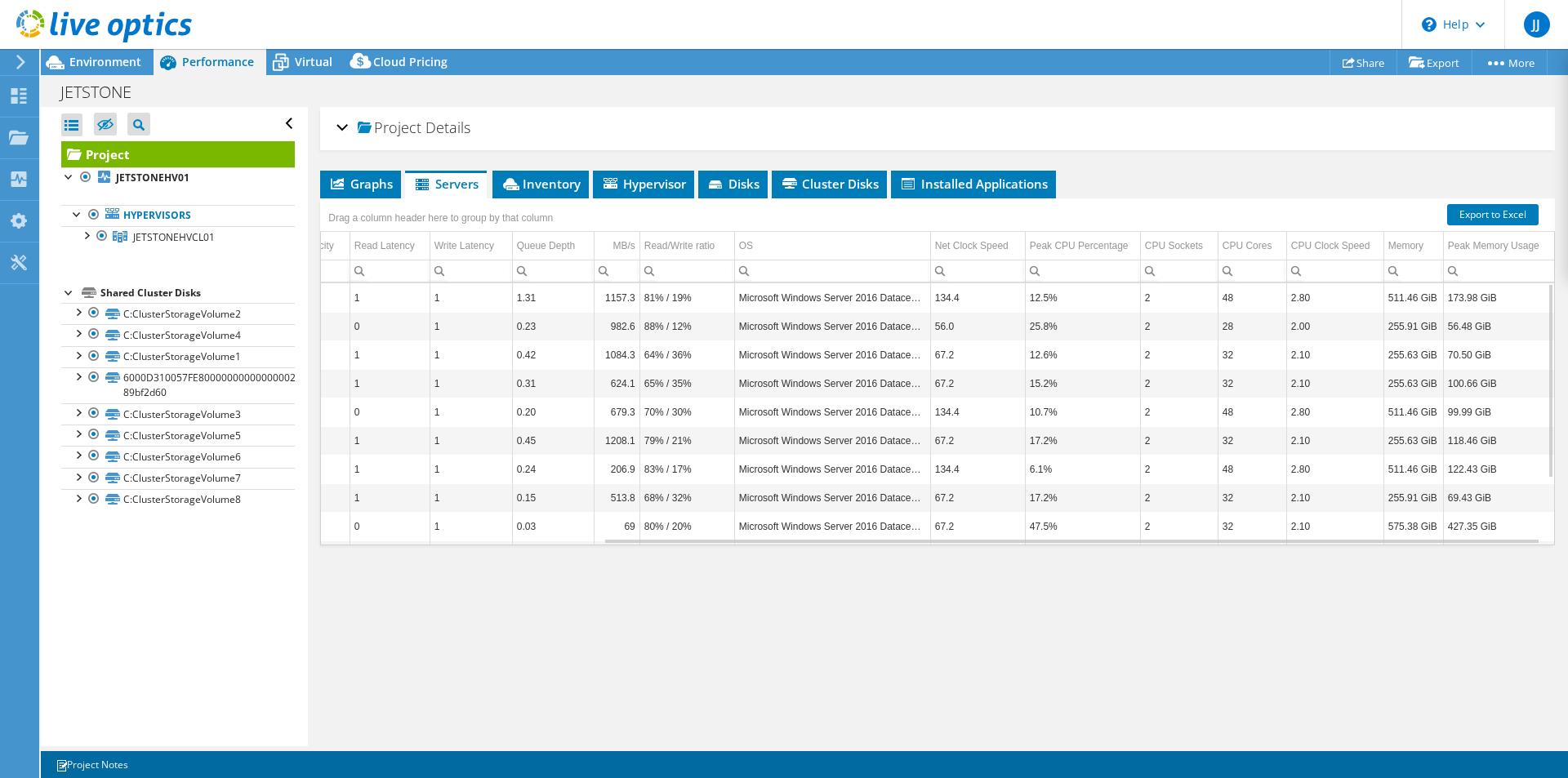
scroll to position [89, 367]
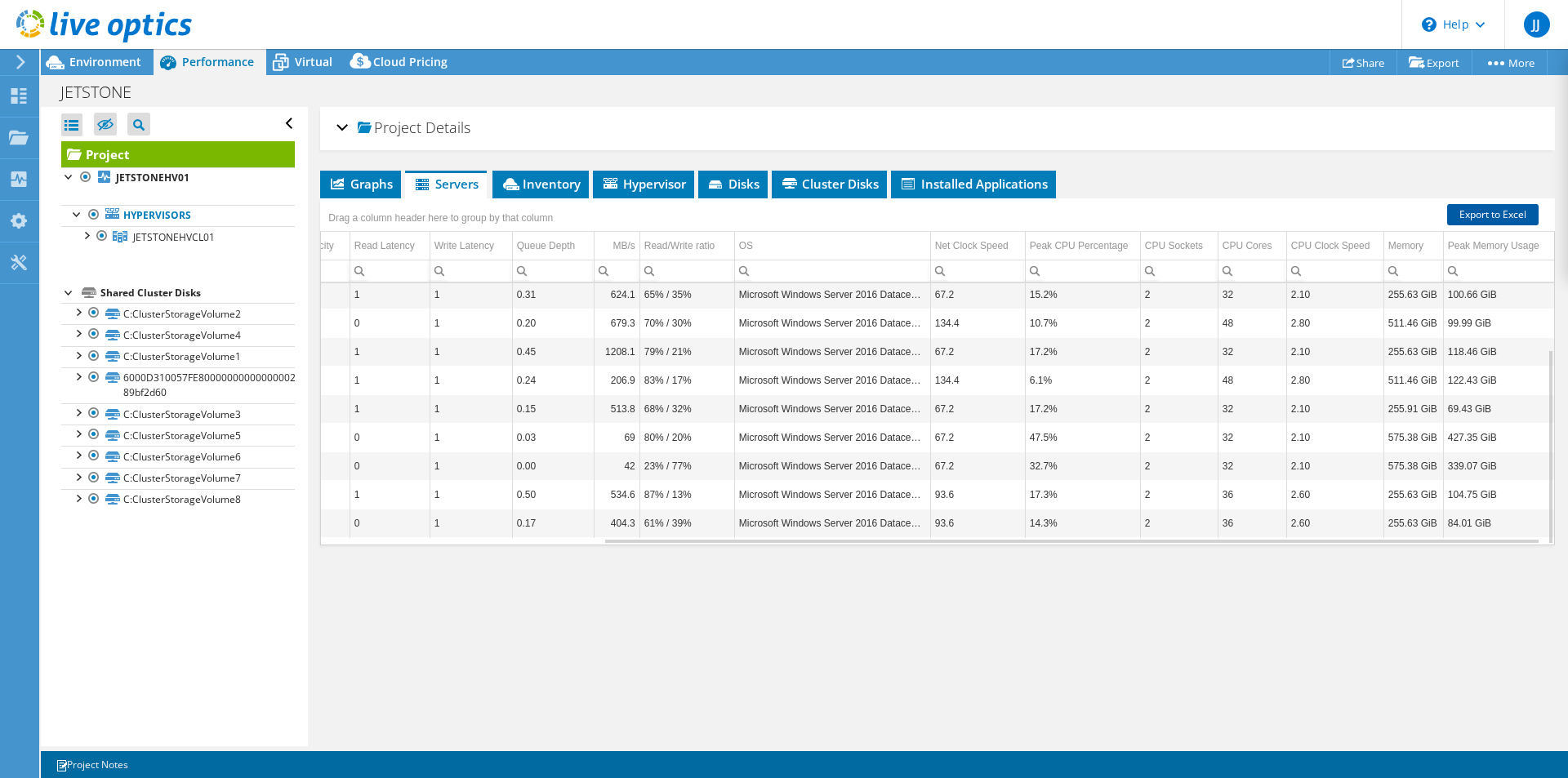
click at [1485, 217] on link "Export to Excel" at bounding box center [1492, 215] width 91 height 21
click at [638, 539] on div "Data grid" at bounding box center [1072, 538] width 934 height 9
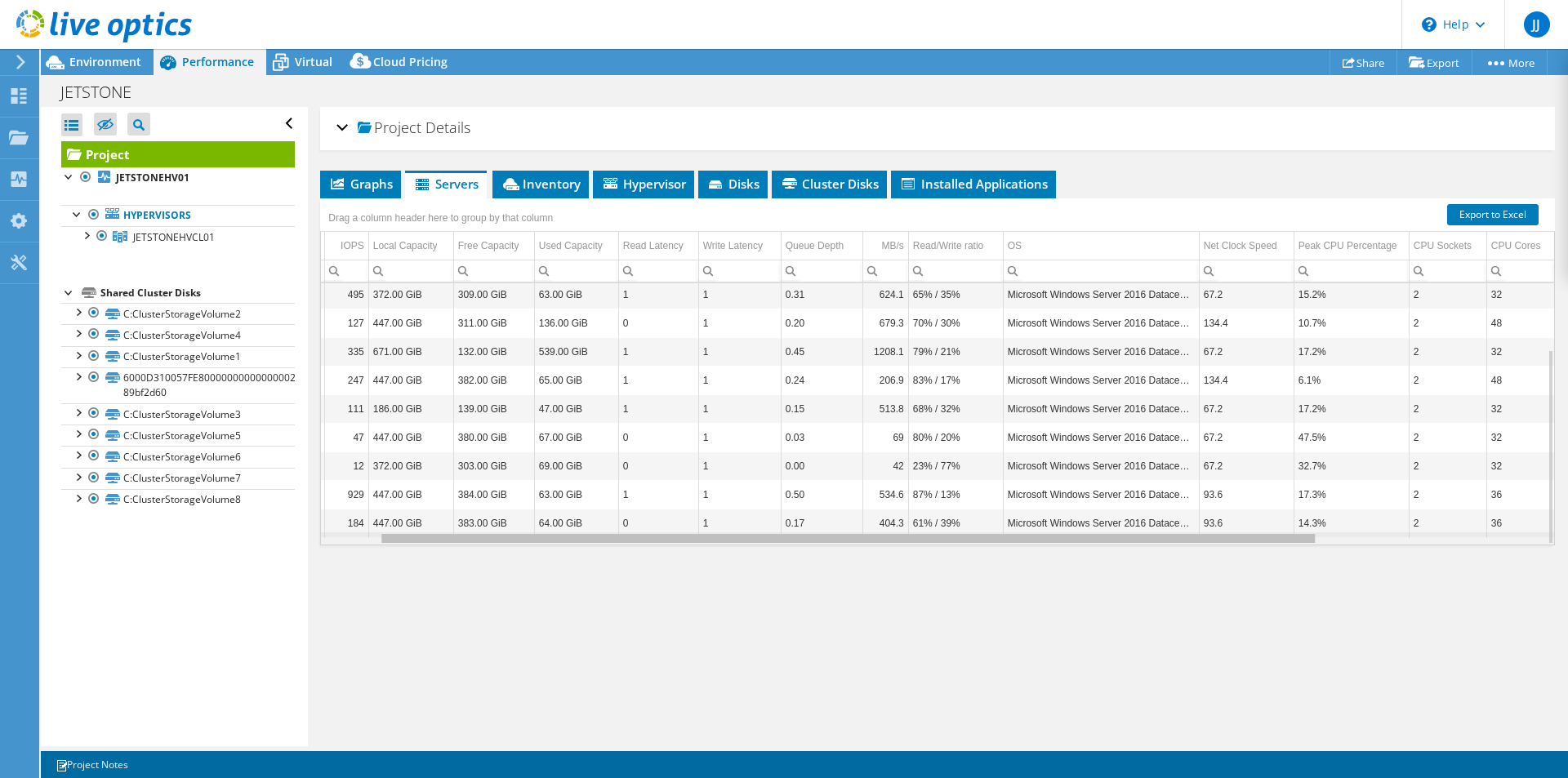
scroll to position [0, 55]
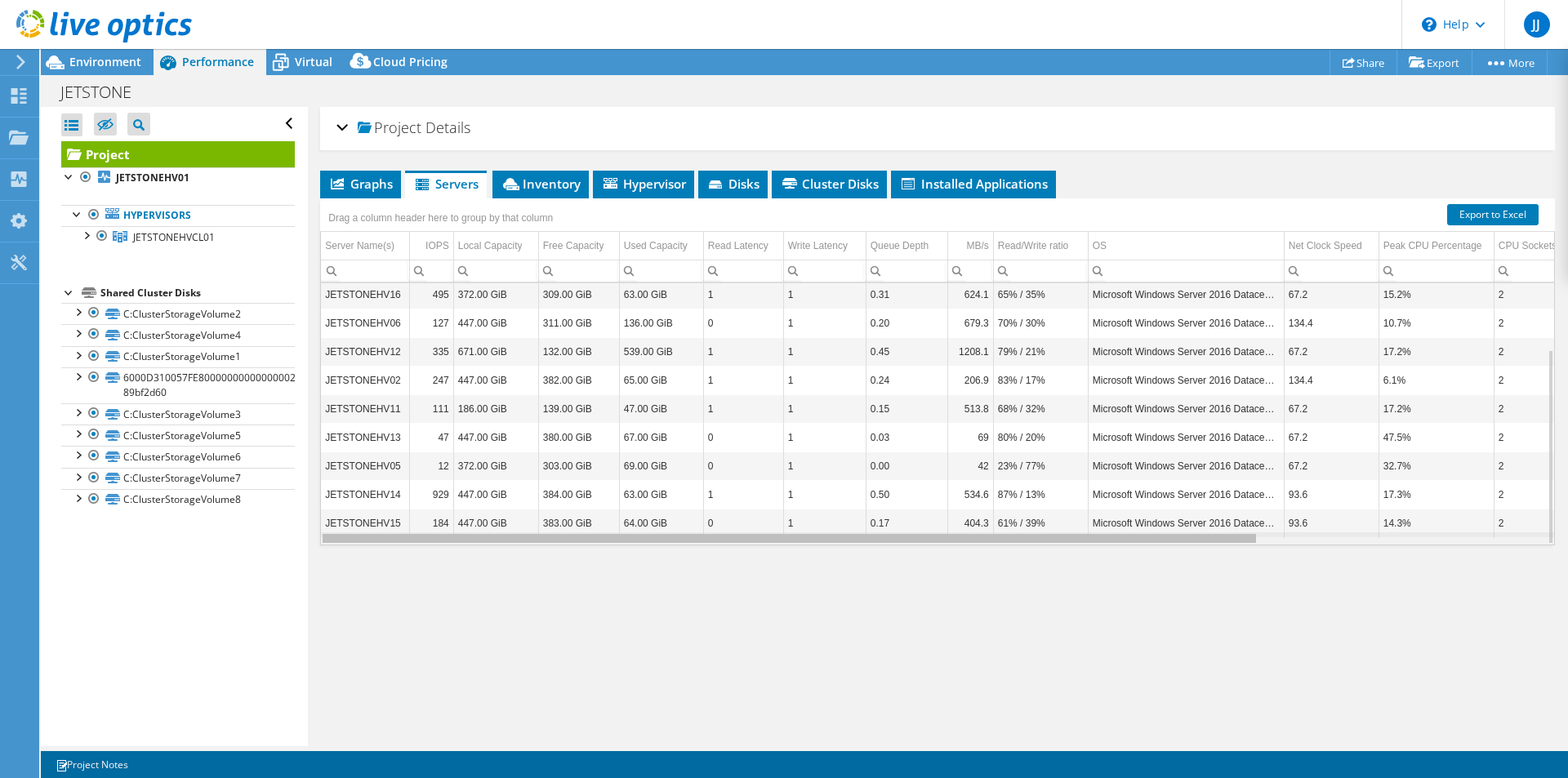
drag, startPoint x: 623, startPoint y: 536, endPoint x: 317, endPoint y: 546, distance: 306.2
click at [317, 546] on body "JJ End User [PERSON_NAME] [EMAIL_ADDRESS][DOMAIN_NAME] Jetstone BV My Profile L…" at bounding box center [784, 389] width 1568 height 778
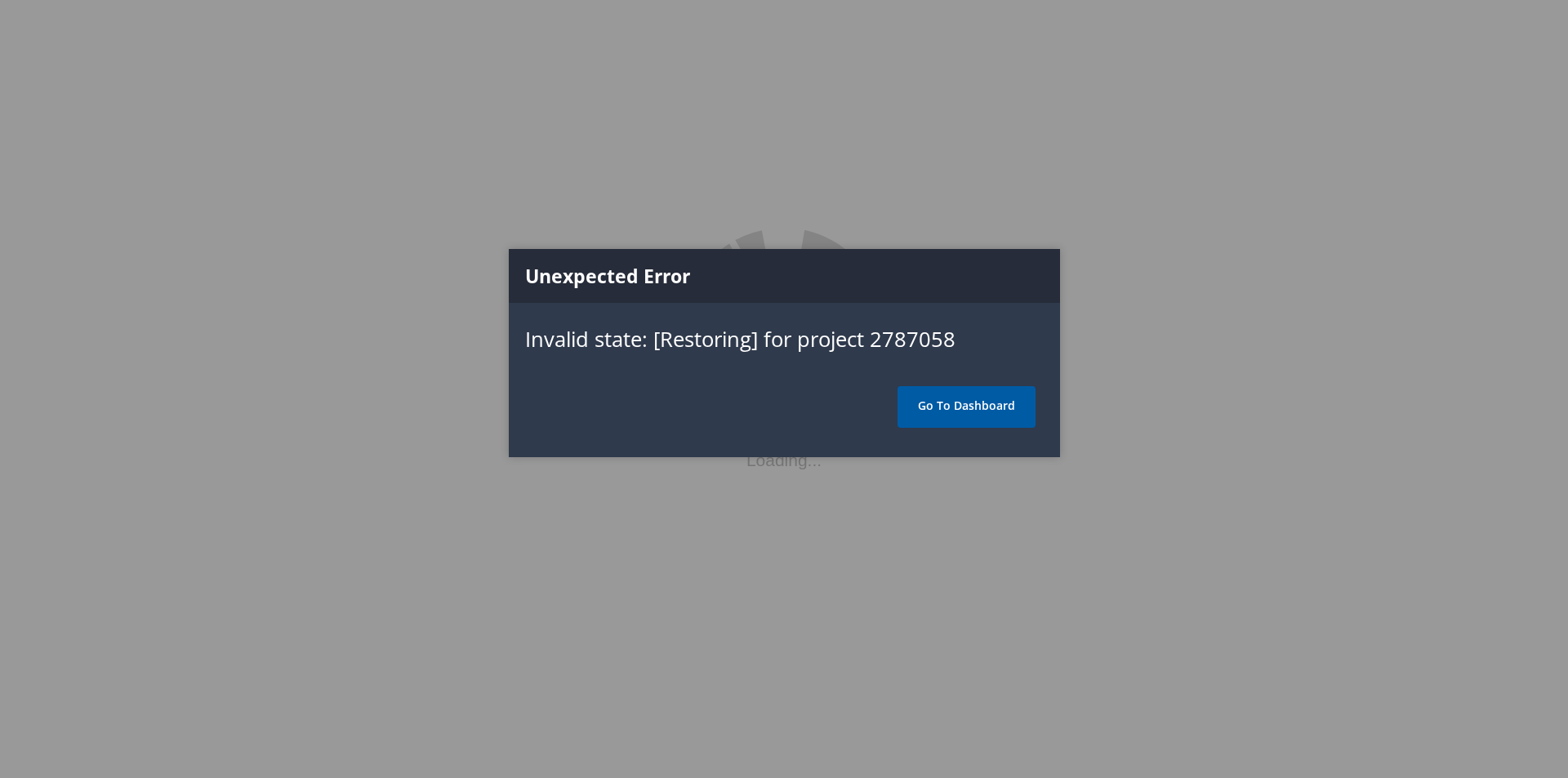
click at [1017, 409] on link "Go To Dashboard" at bounding box center [966, 406] width 138 height 41
